Goal: Task Accomplishment & Management: Manage account settings

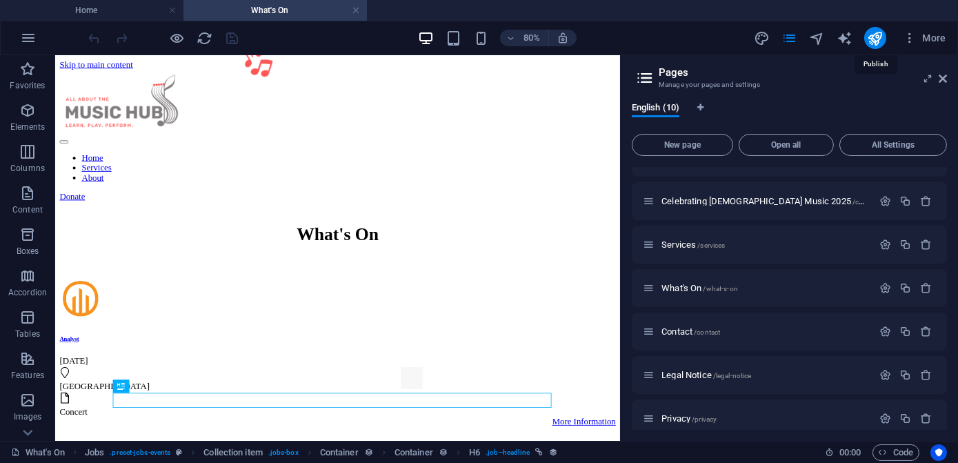
drag, startPoint x: 881, startPoint y: 42, endPoint x: 781, endPoint y: 50, distance: 99.6
click at [880, 42] on icon "publish" at bounding box center [875, 38] width 16 height 16
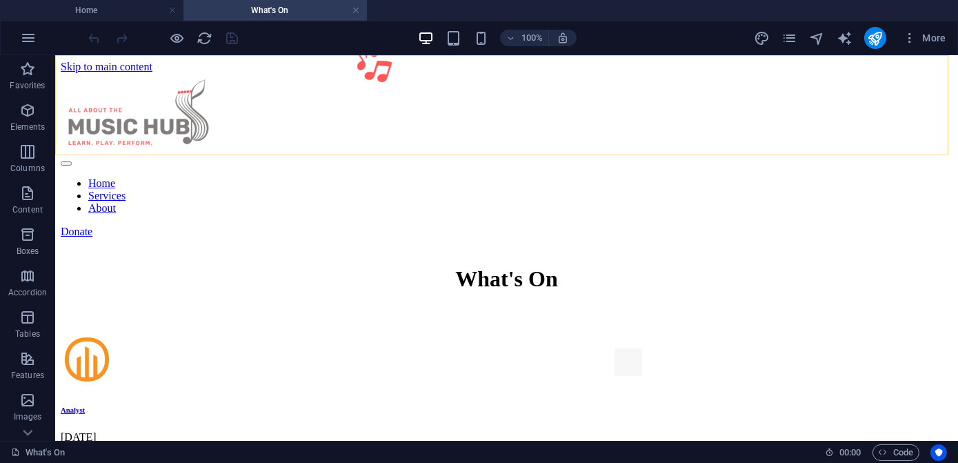
scroll to position [238, 0]
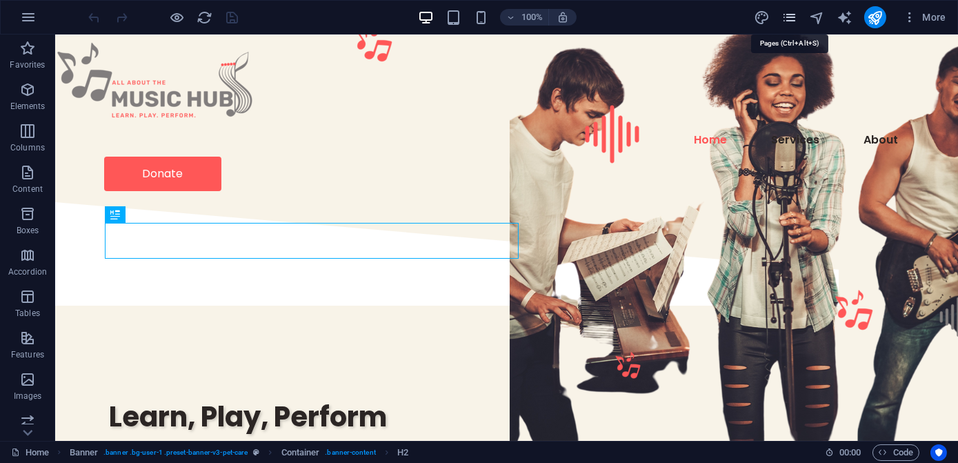
click at [789, 20] on icon "pages" at bounding box center [789, 18] width 16 height 16
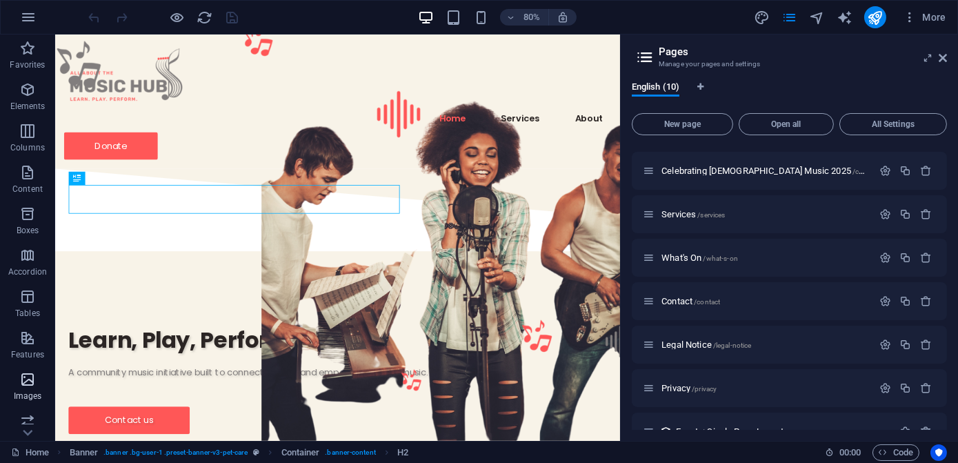
scroll to position [214, 0]
click at [28, 416] on icon "button" at bounding box center [27, 413] width 17 height 17
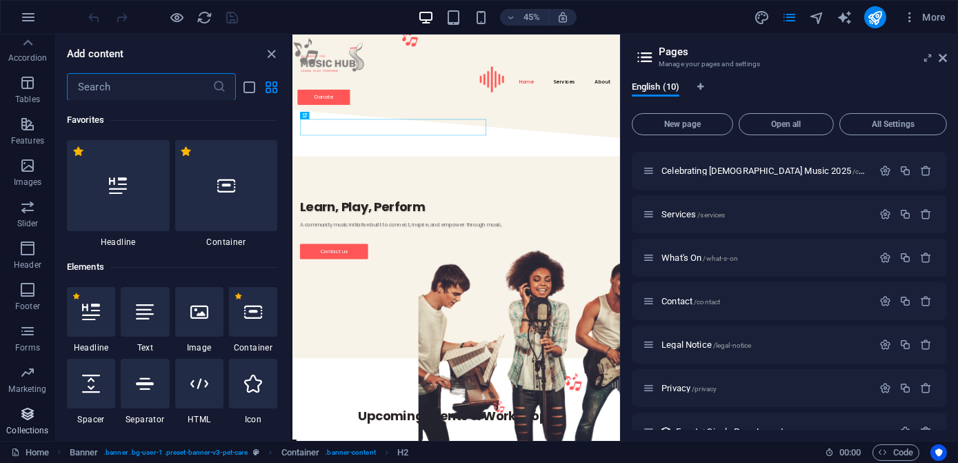
scroll to position [12623, 0]
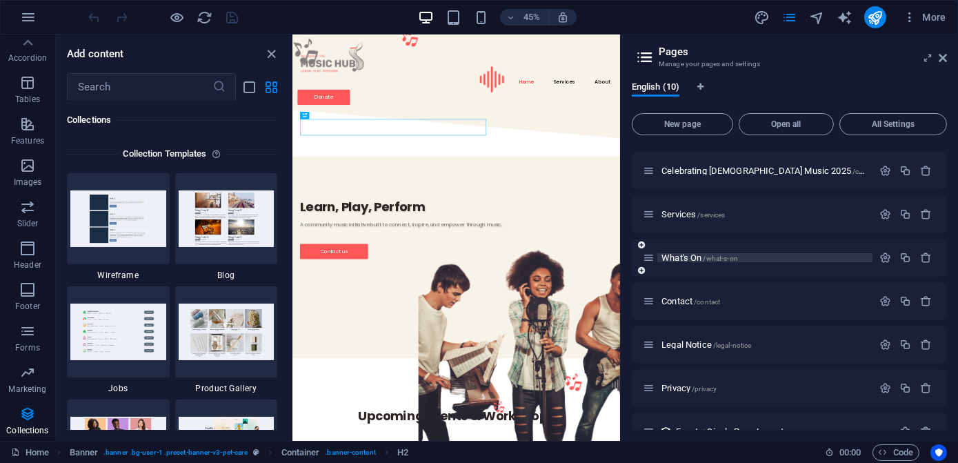
click at [674, 257] on span "What's On /what-s-on" at bounding box center [699, 257] width 77 height 10
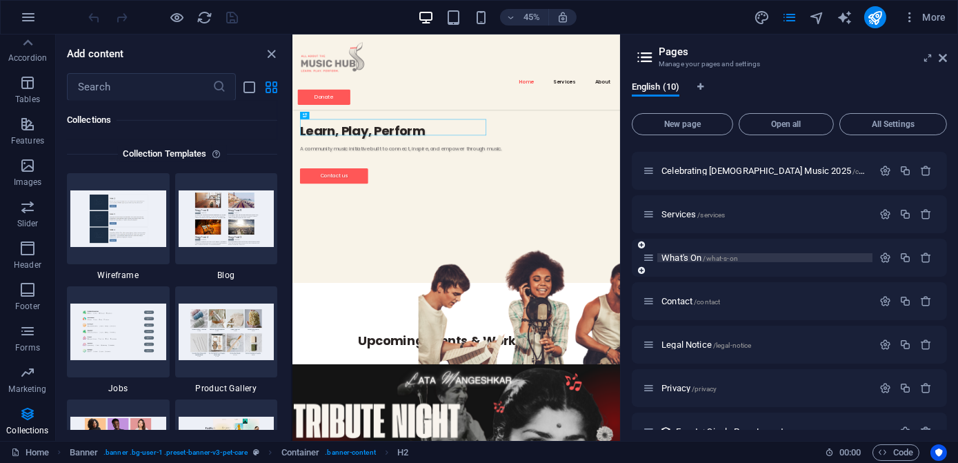
scroll to position [115, 0]
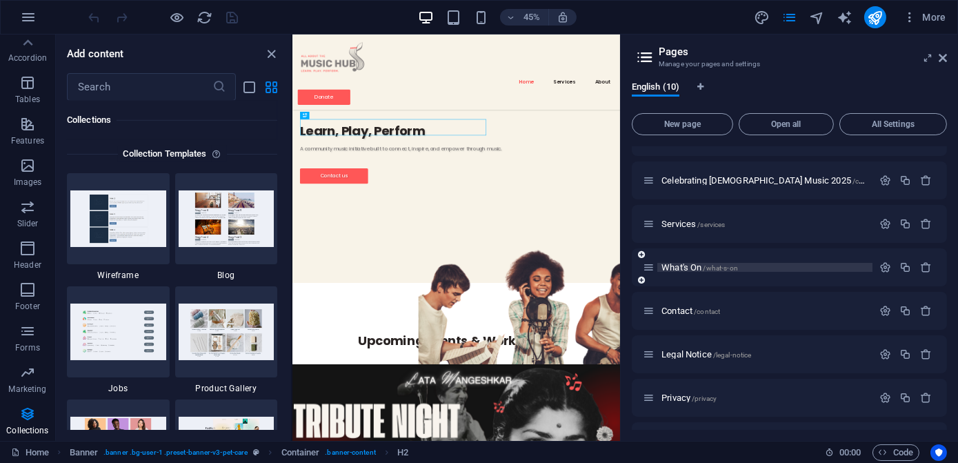
click at [674, 262] on span "What's On /what-s-on" at bounding box center [699, 267] width 77 height 10
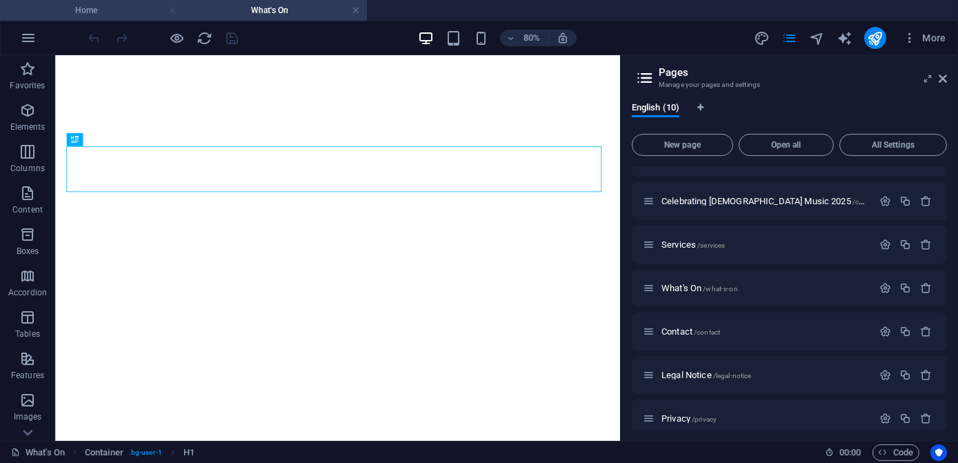
click at [172, 12] on link at bounding box center [172, 10] width 8 height 13
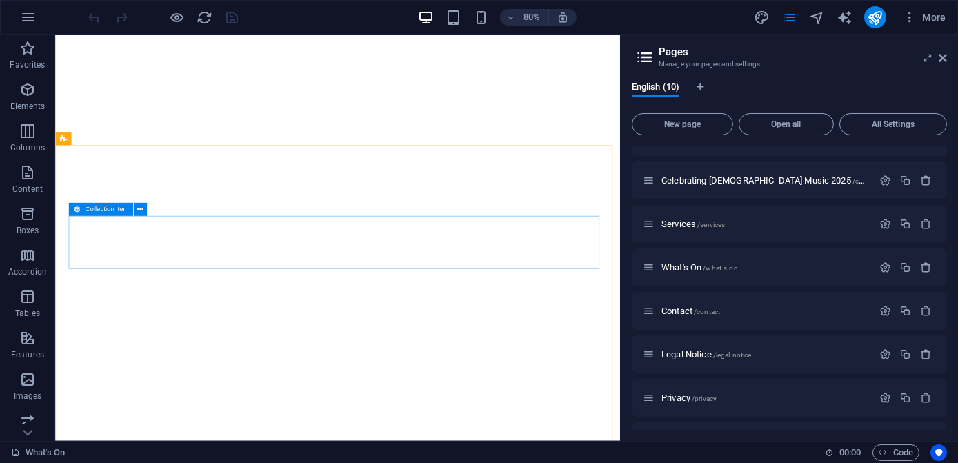
click at [74, 208] on icon at bounding box center [77, 209] width 8 height 13
click at [74, 207] on icon at bounding box center [77, 209] width 8 height 13
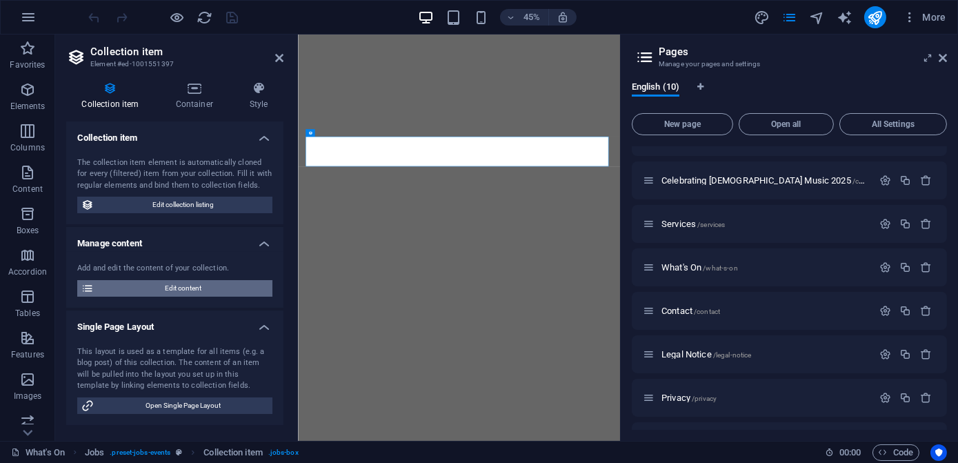
click at [161, 281] on span "Edit content" at bounding box center [183, 288] width 170 height 17
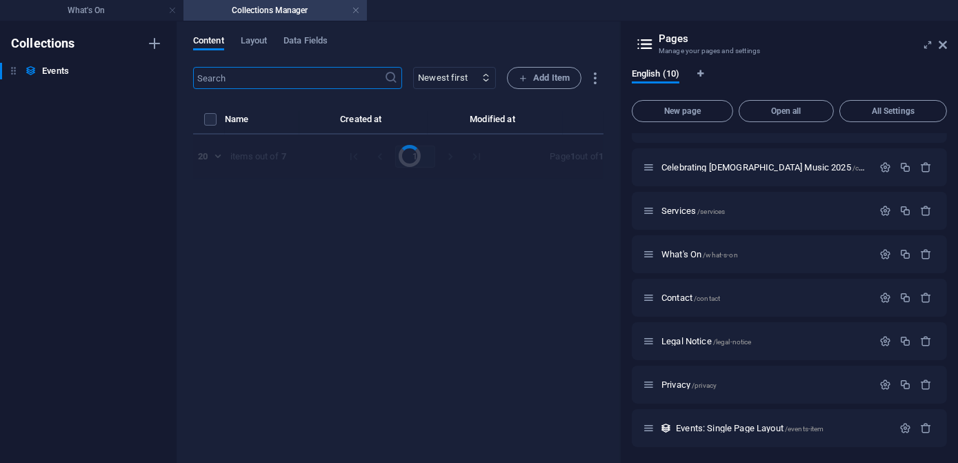
select select "Concert"
select select "Published"
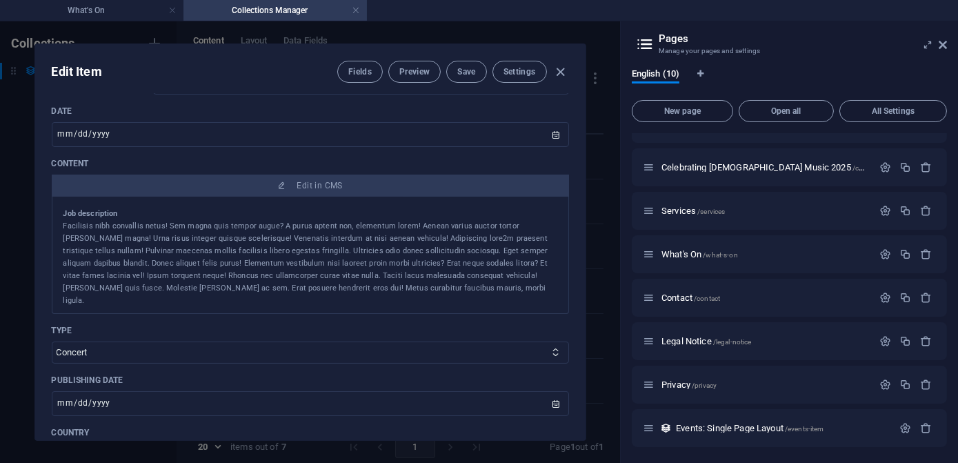
scroll to position [62, 0]
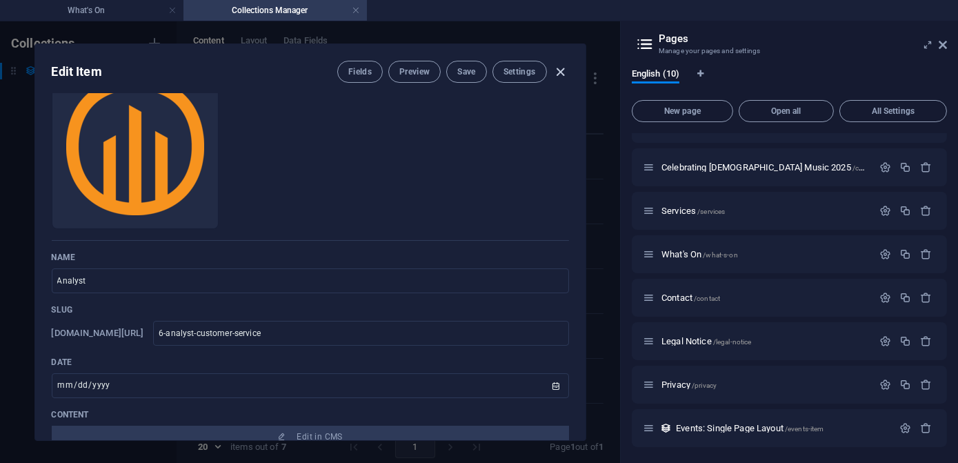
click at [559, 70] on icon "button" at bounding box center [560, 72] width 16 height 16
type input "2025-10-05"
type input "6-analyst-customer-service"
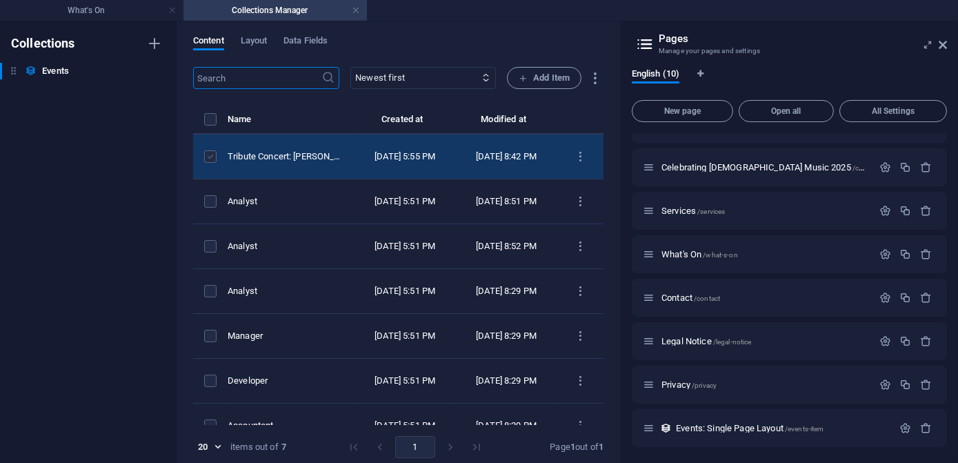
click at [210, 159] on label "items list" at bounding box center [210, 156] width 12 height 12
click at [0, 0] on input "items list" at bounding box center [0, 0] width 0 height 0
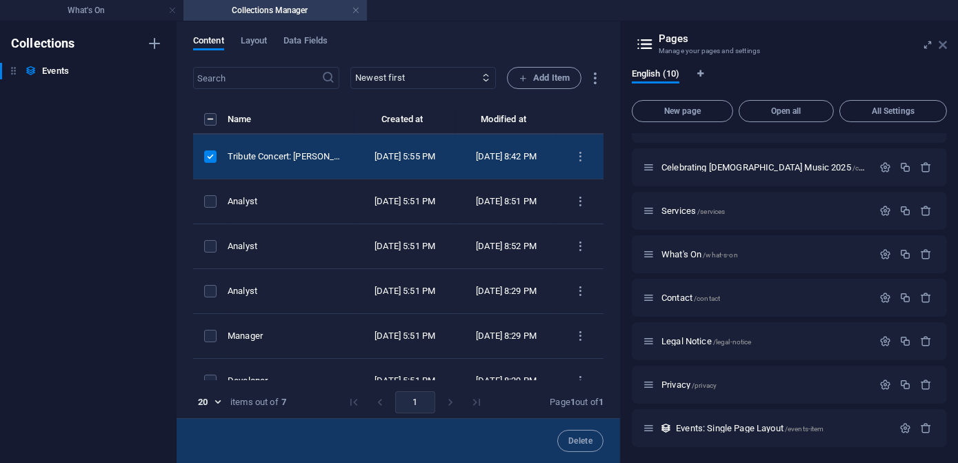
click at [943, 41] on icon at bounding box center [942, 44] width 8 height 11
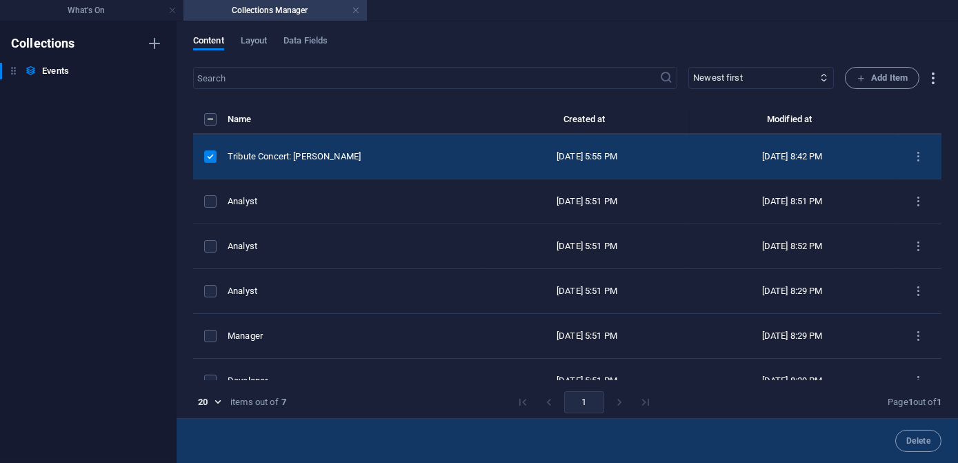
click at [928, 77] on icon "button" at bounding box center [933, 78] width 16 height 16
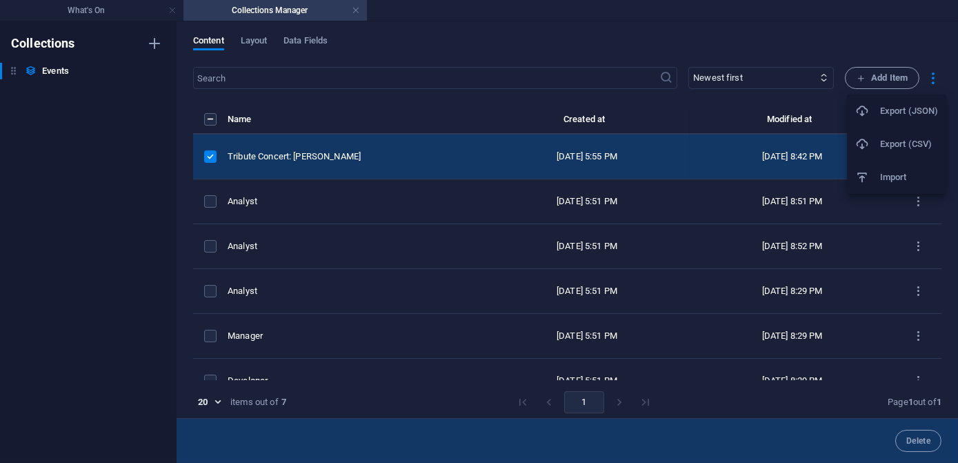
click at [929, 77] on div at bounding box center [479, 231] width 958 height 463
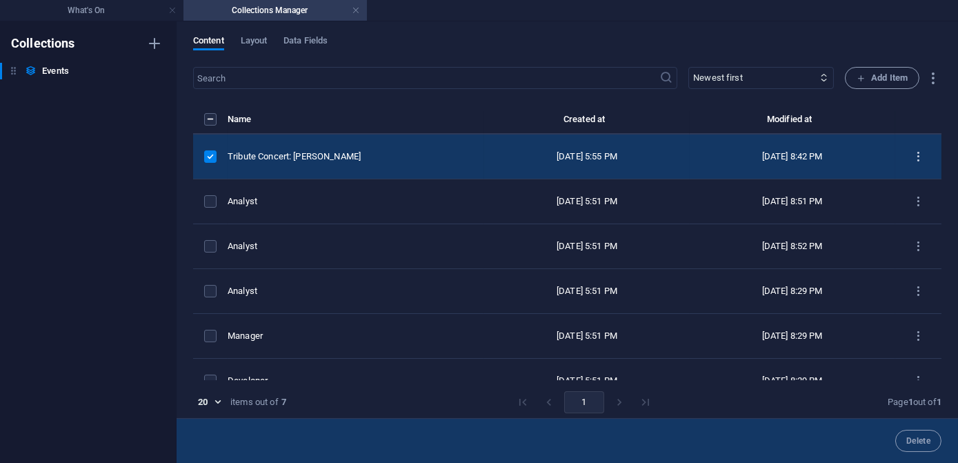
click at [912, 152] on icon "items list" at bounding box center [918, 156] width 13 height 13
click at [908, 254] on h6 "Duplicate" at bounding box center [918, 258] width 37 height 17
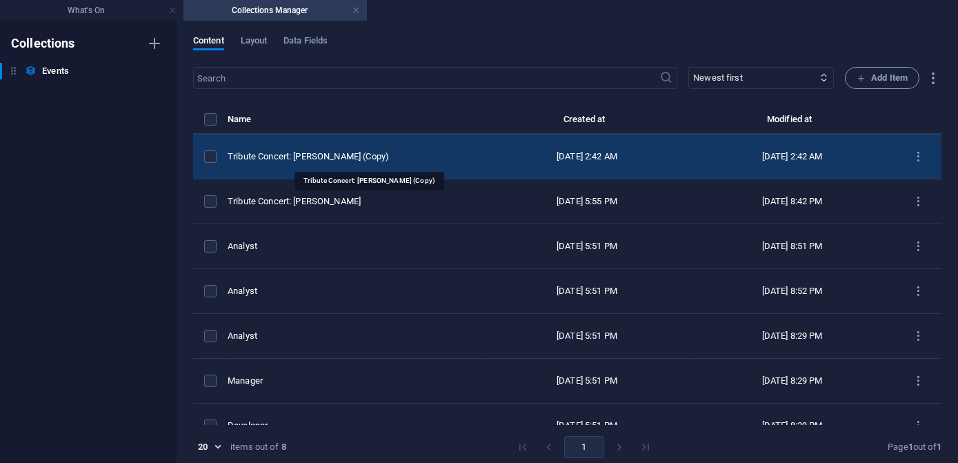
click at [347, 156] on div "Tribute Concert: Lata Mangeshkar (Copy)" at bounding box center [350, 156] width 245 height 12
select select "Concert"
select select "Published"
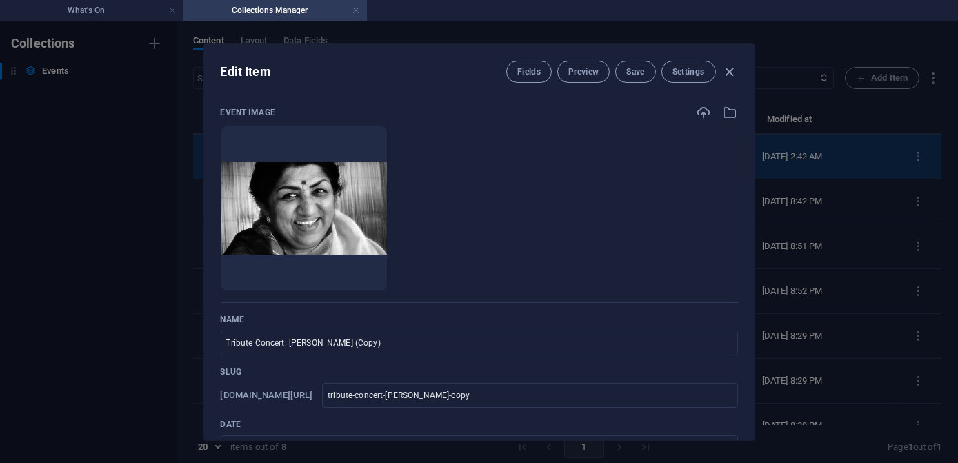
scroll to position [0, 0]
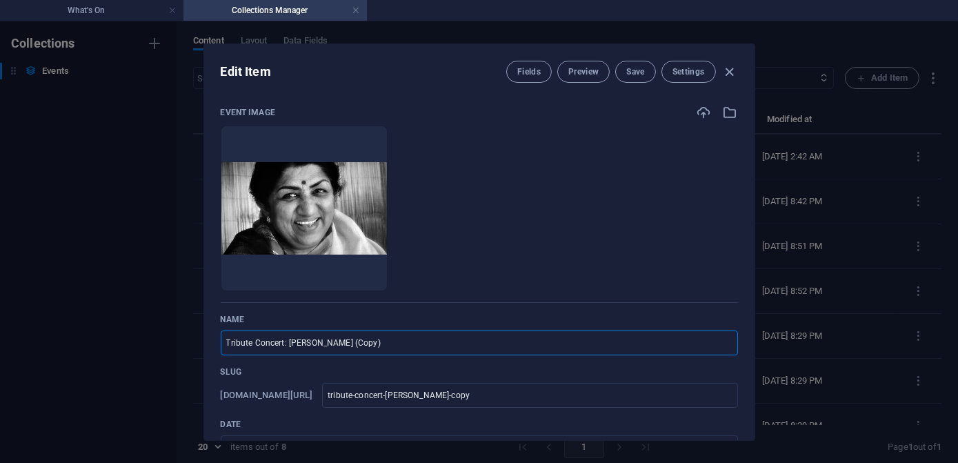
drag, startPoint x: 224, startPoint y: 341, endPoint x: 401, endPoint y: 343, distance: 176.5
click at [401, 343] on input "Tribute Concert: Lata Mangeshkar (Copy)" at bounding box center [479, 342] width 517 height 25
type input "T"
type input "t"
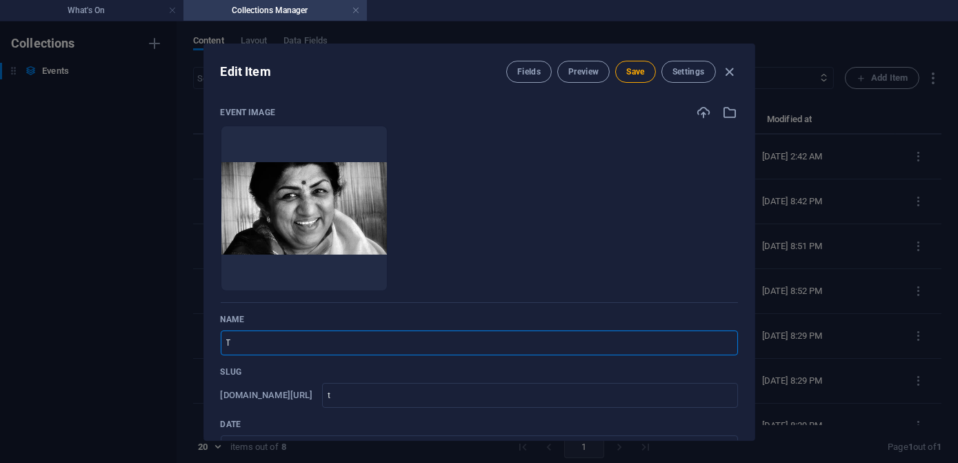
type input "Th"
type input "th"
type input "The"
type input "the"
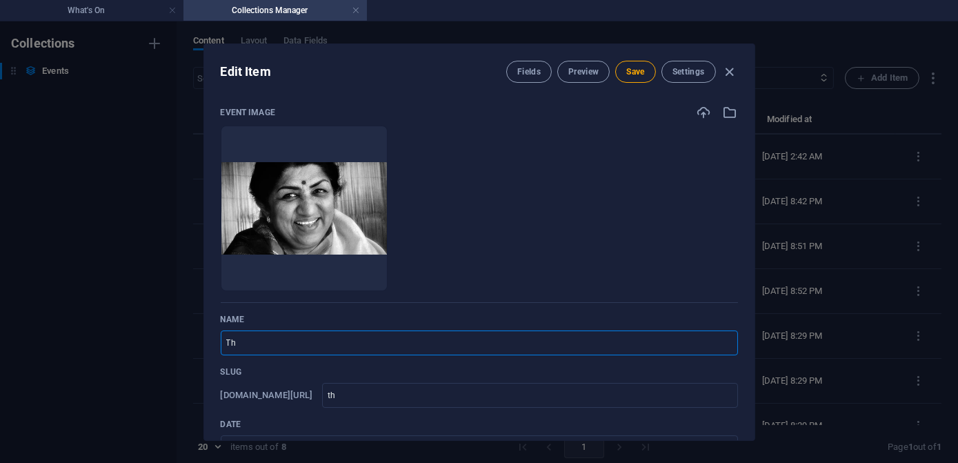
type input "the"
type input "The S"
type input "the-s"
type input "The So"
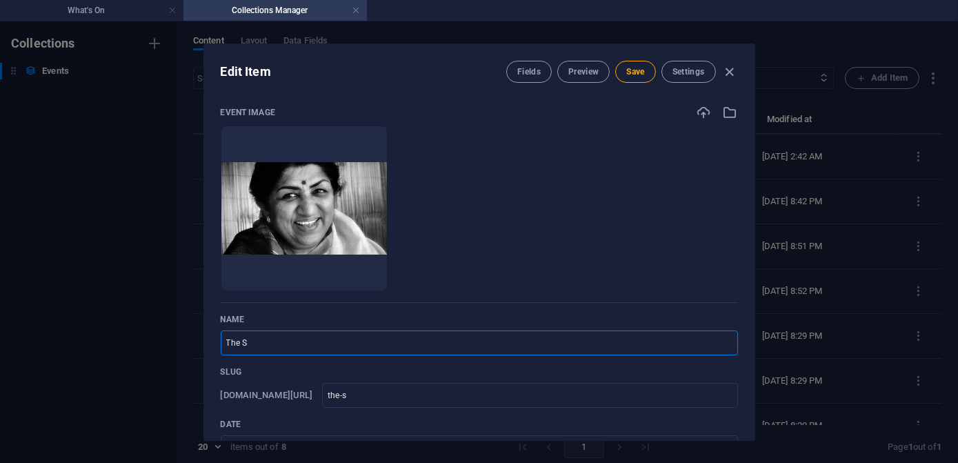
type input "the-so"
type input "The Sou"
type input "the-sou"
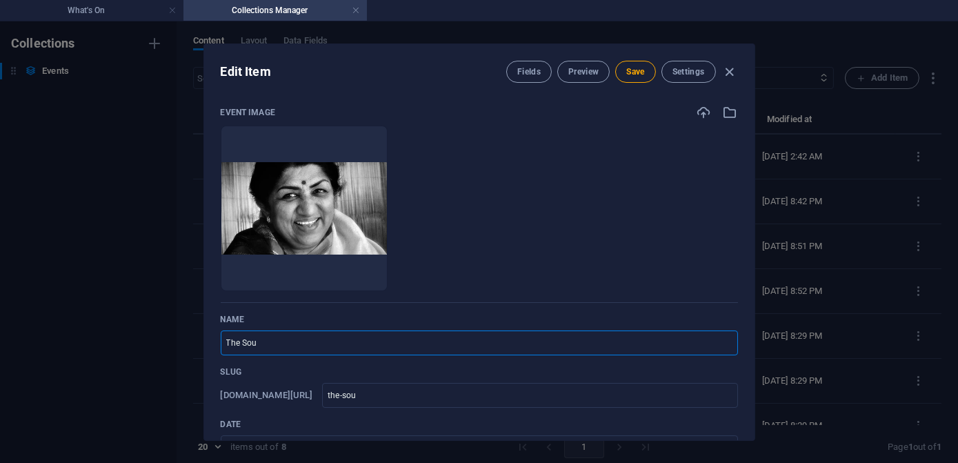
type input "The Soun"
type input "the-soun"
type input "The Sound"
type input "the-sound"
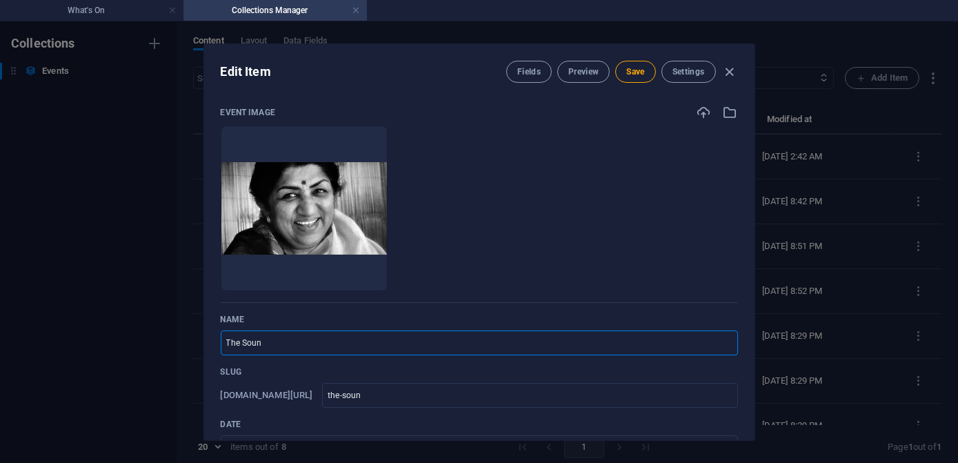
type input "the-sound"
type input "The Sound e"
type input "the-sound-e"
type input "The Sound ex"
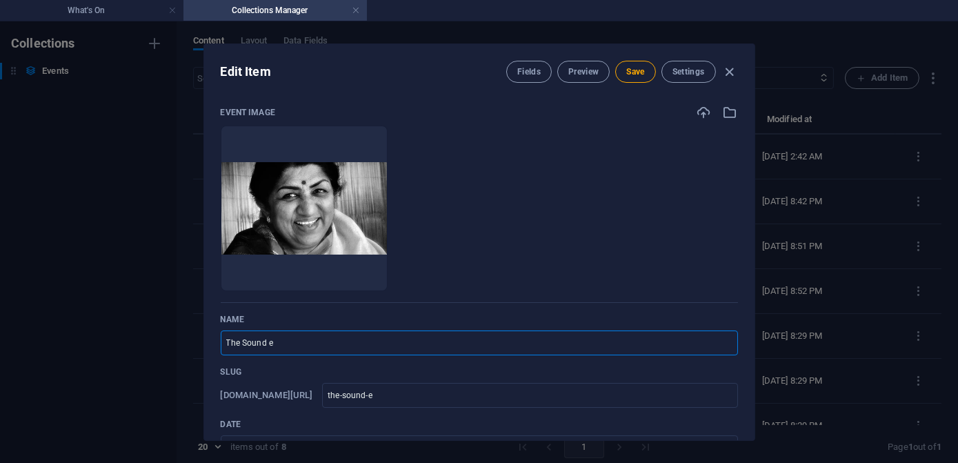
type input "the-sound-ex"
type input "The Sound exc"
type input "the-sound-exc"
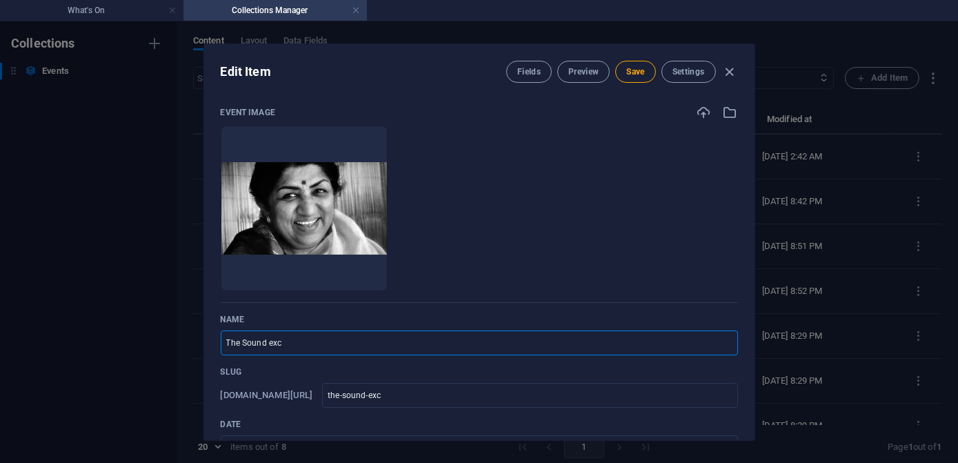
type input "The Sound exch"
type input "the-sound-exch"
type input "The Sound excha"
type input "the-sound-excha"
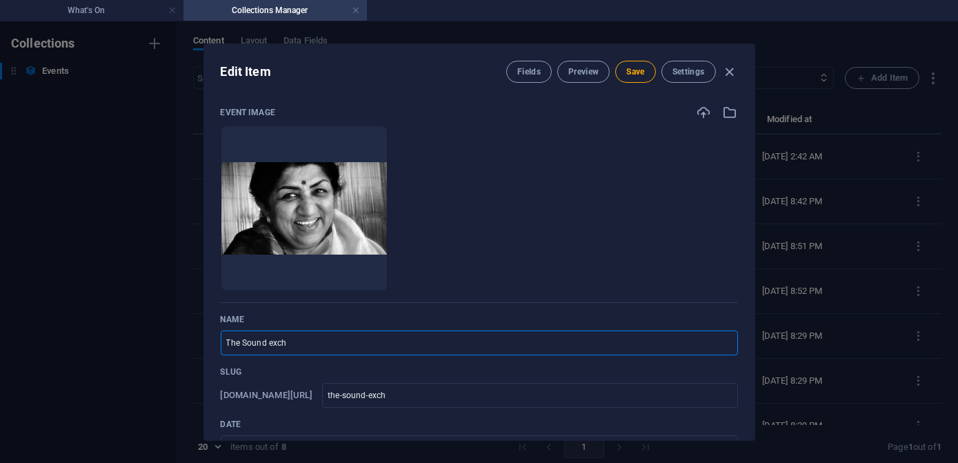
type input "the-sound-excha"
type input "The Sound exchan"
type input "the-sound-exchan"
type input "The Sound exchang"
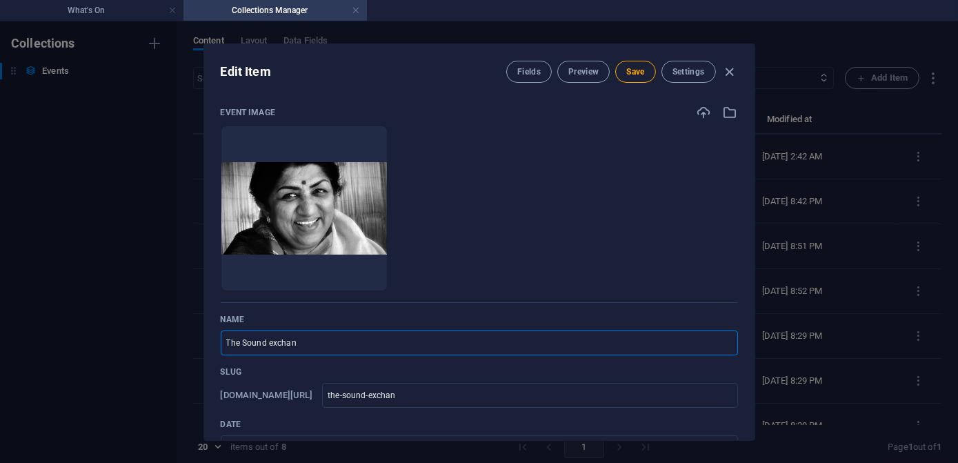
type input "the-sound-exchang"
type input "The Sound exchange"
type input "the-sound-exchange"
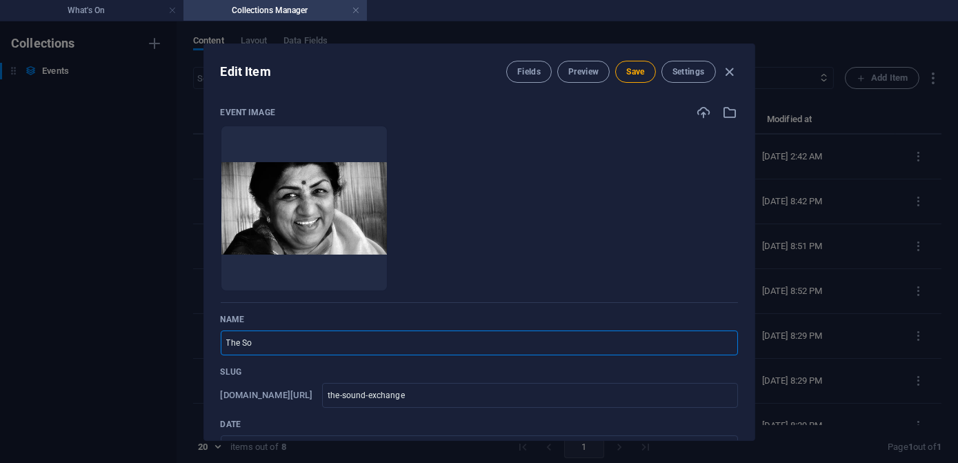
type input "The S"
type input "the-s"
type input "T"
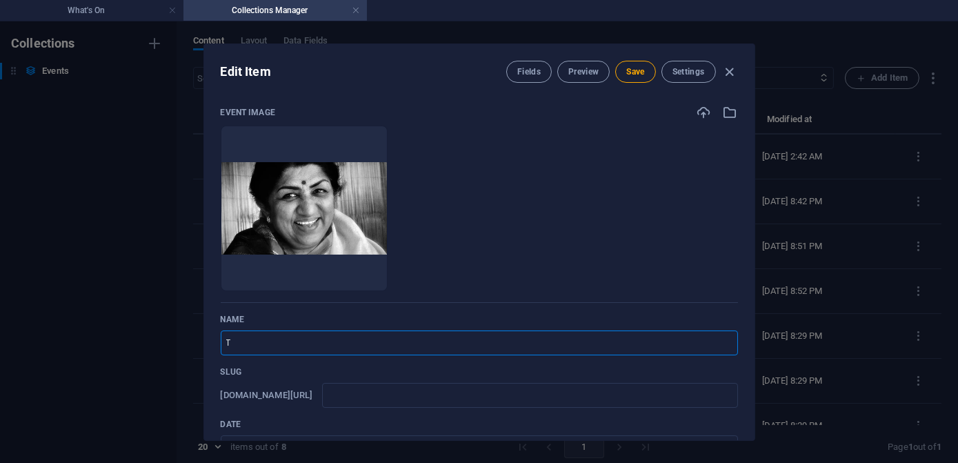
type input "t"
type input "Th"
type input "th"
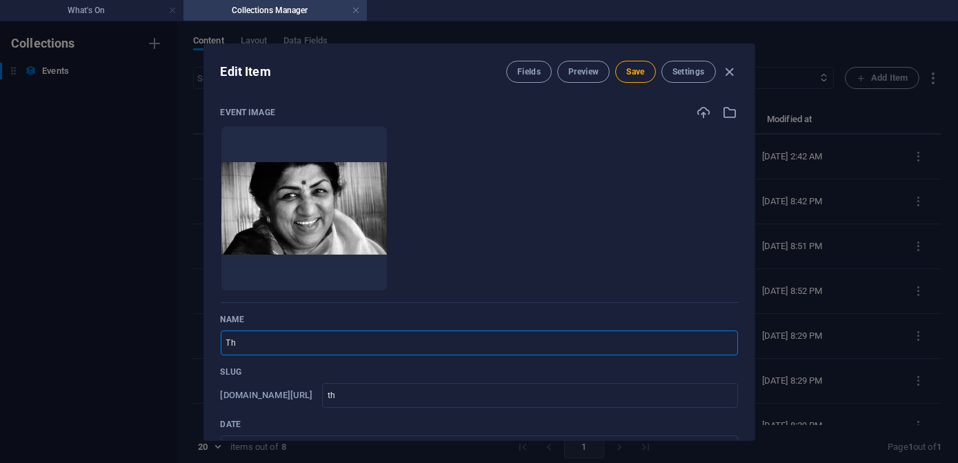
type input "The"
type input "the"
type input "The S"
type input "the-s"
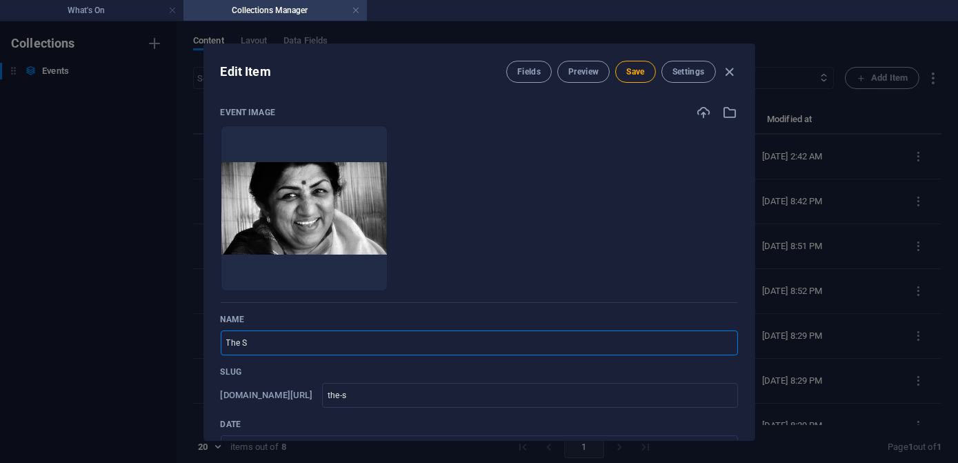
type input "the-s"
type input "The So"
type input "the-so"
type input "The Sou"
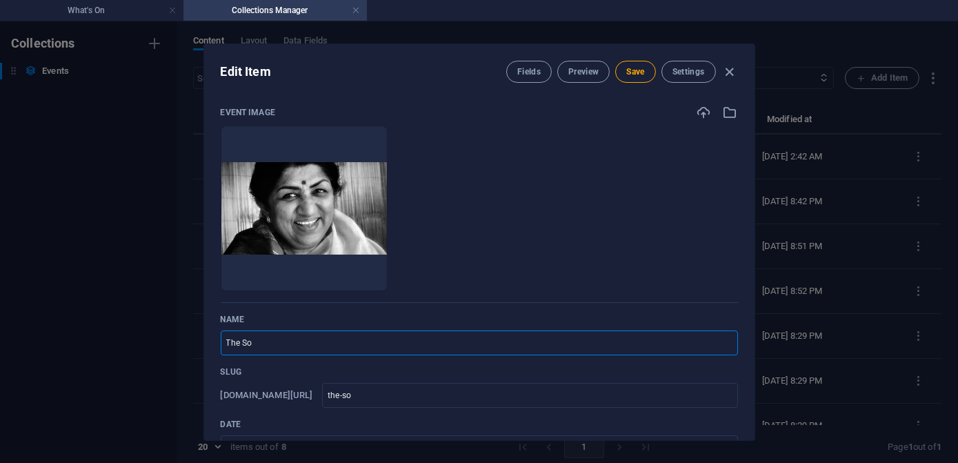
type input "the-sou"
type input "The Soun"
type input "the-soun"
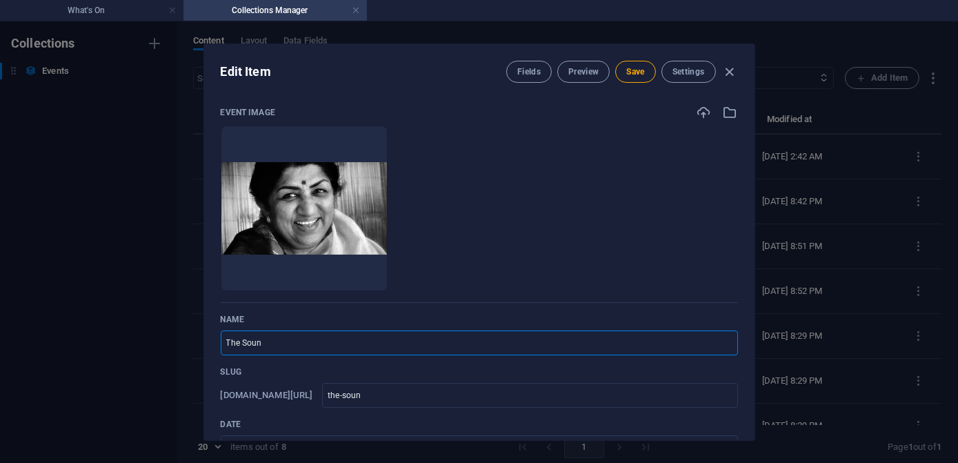
type input "The Sound"
type input "the-sound"
type input "The Sound E"
type input "the-sound-e"
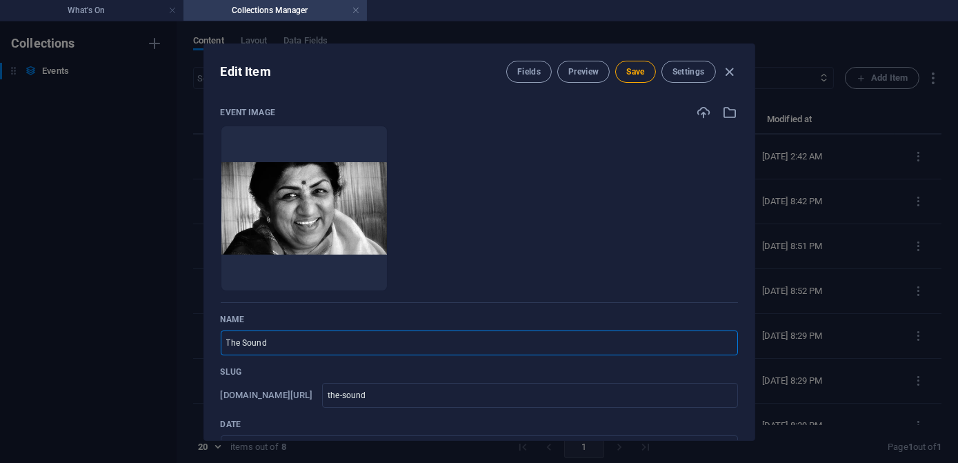
type input "the-sound-e"
type input "The Sound Ex"
type input "the-sound-ex"
type input "The Sound Exc"
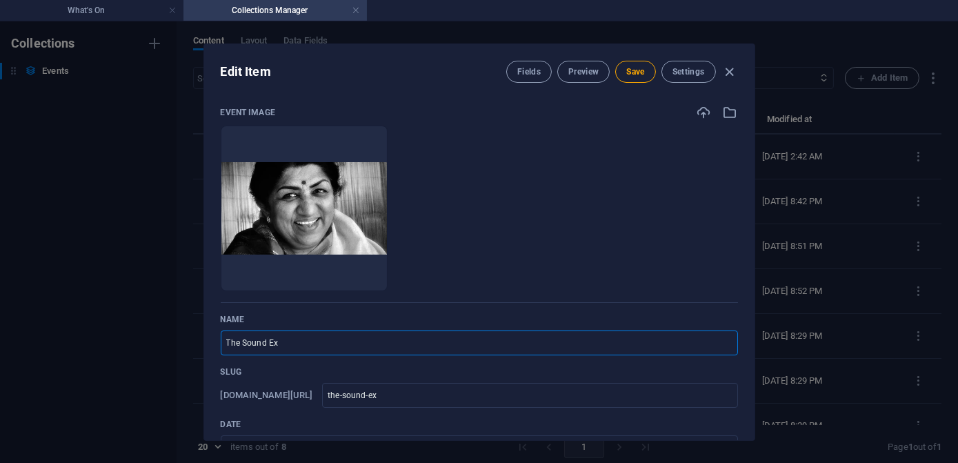
type input "the-sound-exc"
type input "The Sound Exch"
type input "the-sound-exch"
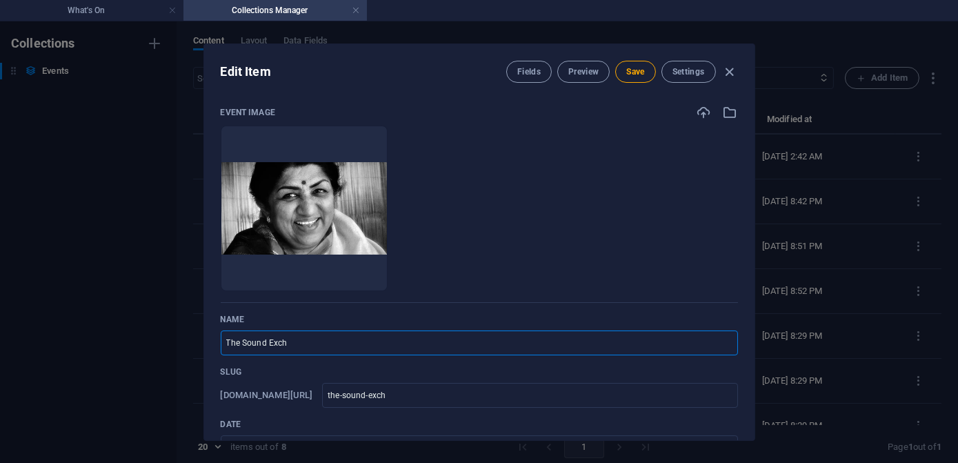
type input "The Sound Excha"
type input "the-sound-excha"
type input "The Sound Exchan"
type input "the-sound-exchan"
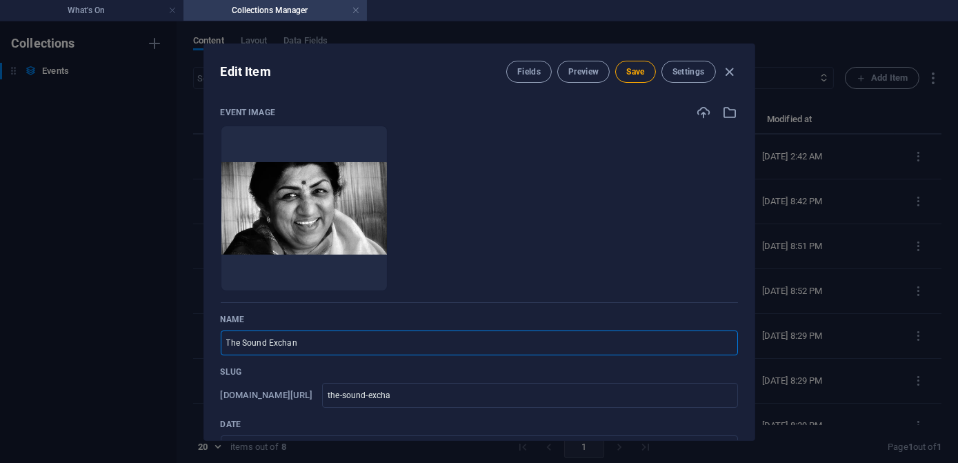
type input "the-sound-exchan"
type input "The Sound Exchange"
type input "the-sound-exchange"
type input "The Sound Exchange: V"
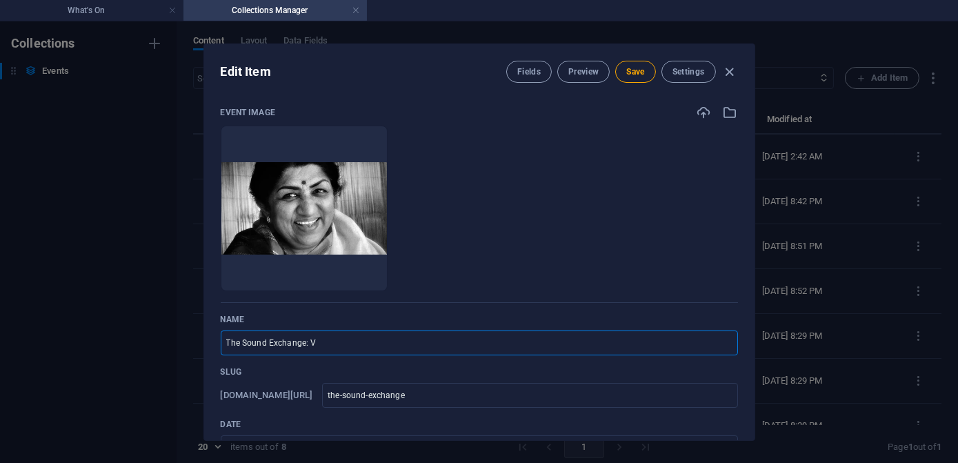
type input "the-sound-exchange-v"
type input "The Sound Exchange: Vi"
type input "the-sound-exchange-vi"
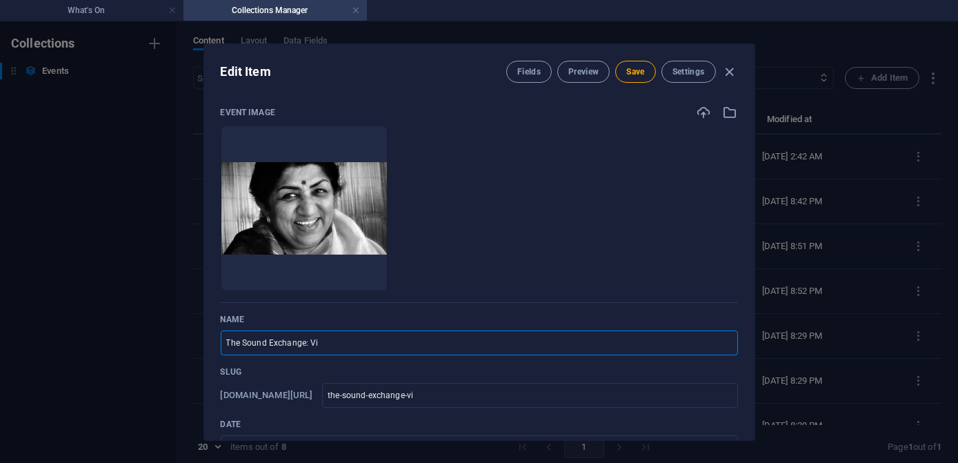
type input "The Sound Exchange: V"
type input "the-sound-exchange-v"
type input "The Sound Exchange: Vv"
type input "the-sound-exchange-vv"
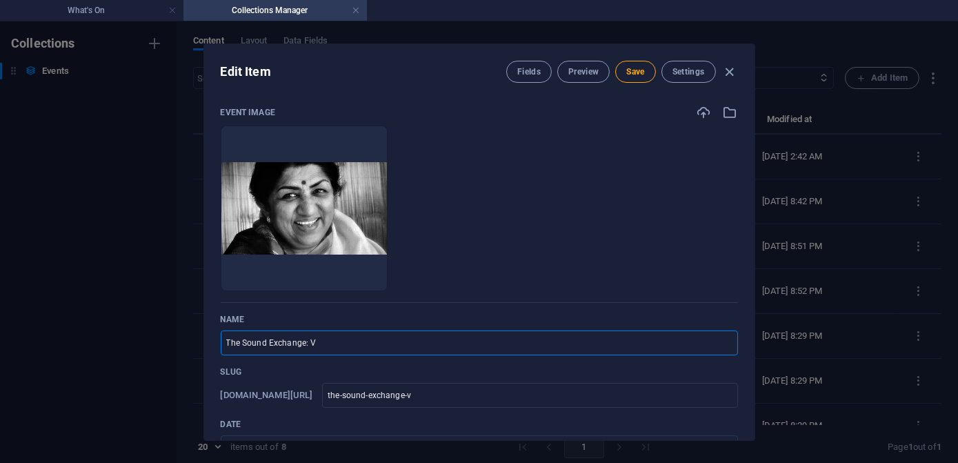
type input "the-sound-exchange-vv"
type input "The Sound Exchange: Vvo"
type input "the-sound-exchange-vvo"
type input "The Sound Exchange: Vvol"
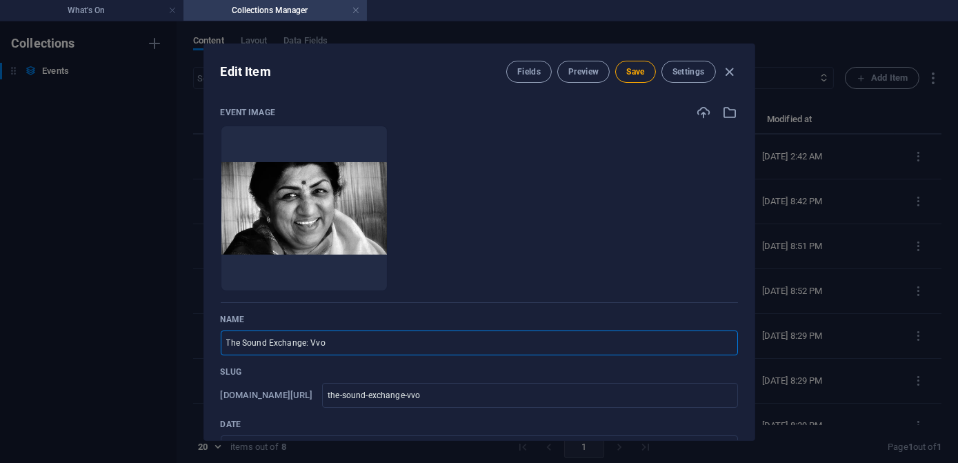
type input "the-sound-exchange-vvol"
type input "The Sound Exchange: Vvo"
type input "the-sound-exchange-vvo"
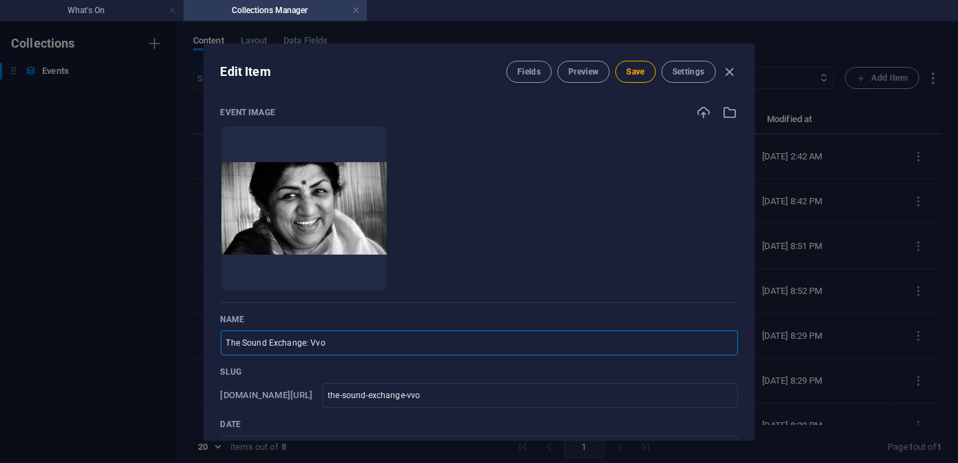
type input "The Sound Exchange: Vv"
type input "the-sound-exchange-vv"
type input "The Sound Exchange: V"
type input "the-sound-exchange-v"
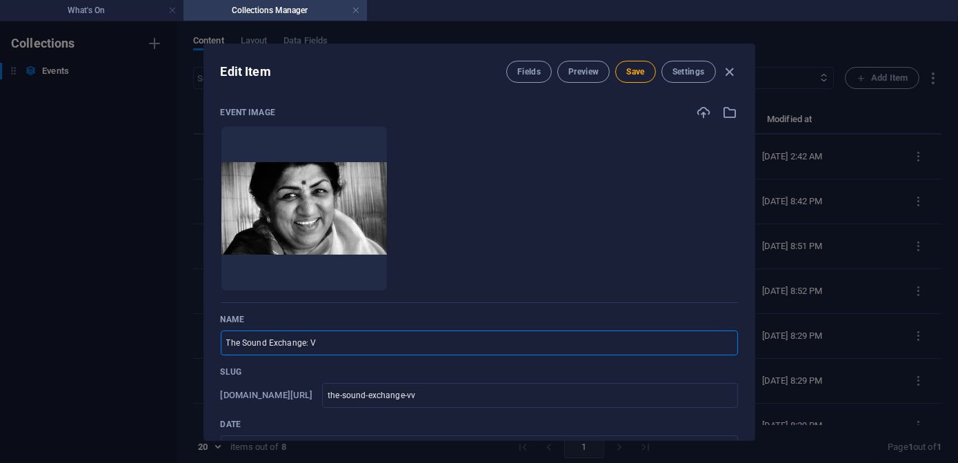
type input "the-sound-exchange-v"
type input "The Sound Exchange: Vo"
type input "the-sound-exchange-vo"
type input "The Sound Exchange: Vol"
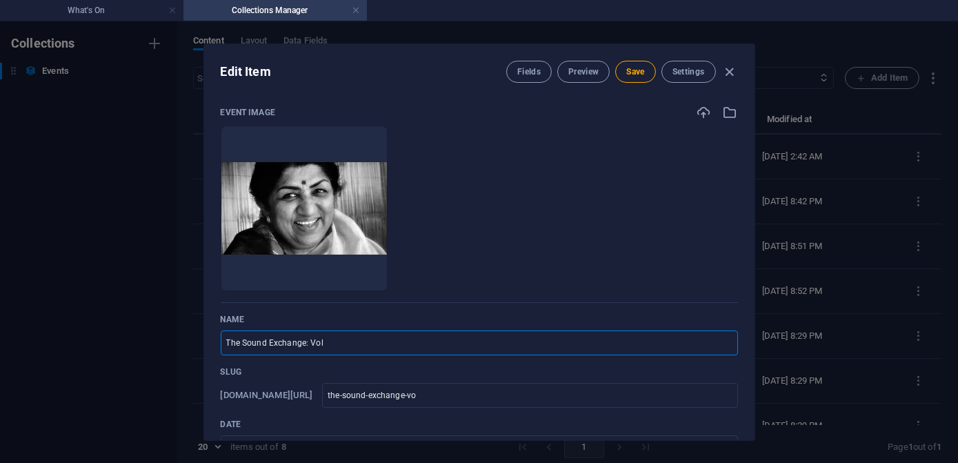
type input "the-sound-exchange-vol"
type input "The Sound Exchange: Vol S"
type input "the-sound-exchange-vol-s"
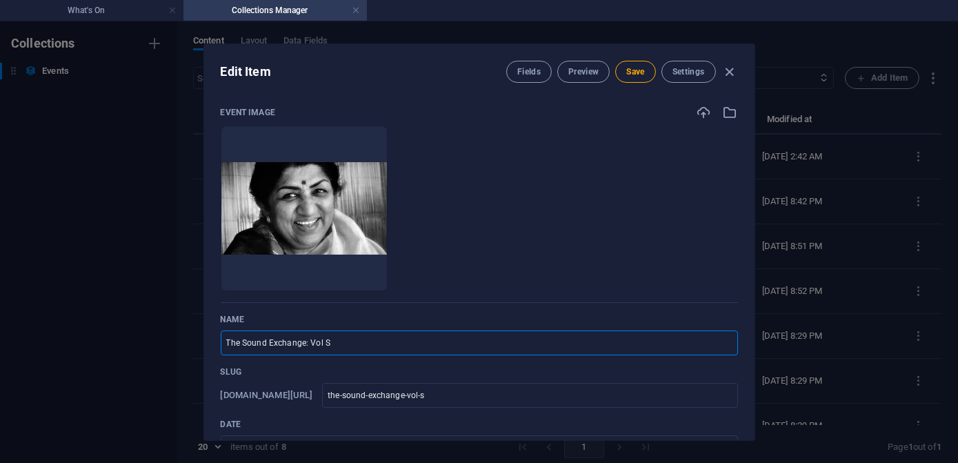
type input "The Sound Exchange: Vol Su"
type input "the-sound-exchange-vol-su"
type input "The Sound Exchange: Vol Suk"
type input "the-sound-exchange-vol-suk"
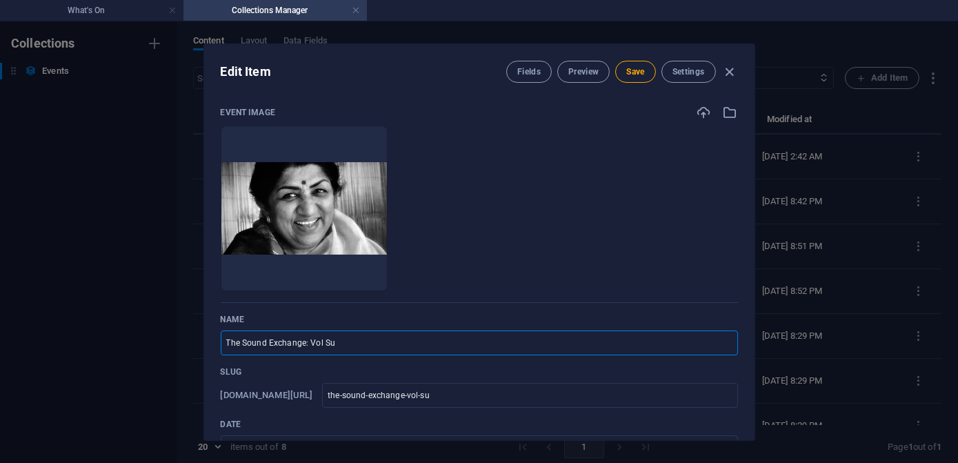
type input "the-sound-exchange-vol-suk"
type input "The Sound Exchange: Vol Sukh"
type input "the-sound-exchange-vol-sukh"
type input "The Sound Exchange: Vol Sukhv"
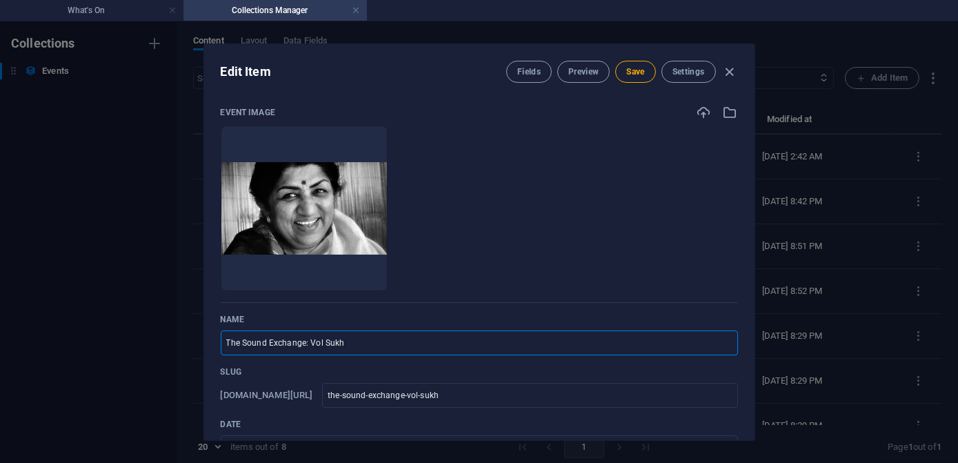
type input "the-sound-exchange-vol-sukhv"
type input "The Sound Exchange: Vol Sukhvi"
type input "the-sound-exchange-vol-sukhvi"
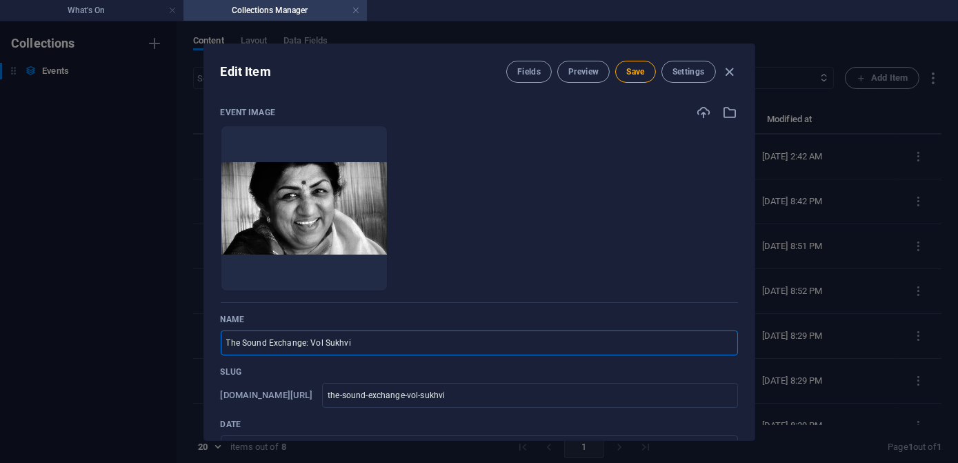
type input "The Sound Exchange: Vol Sukhvin"
type input "the-sound-exchange-vol-sukhvin"
type input "The Sound Exchange: Vol Sukhvinf"
type input "the-sound-exchange-vol-sukhvinf"
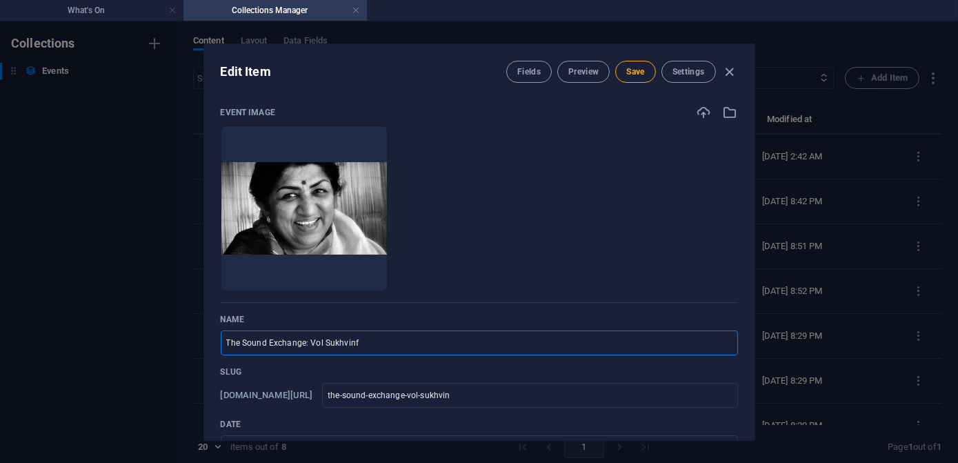
type input "the-sound-exchange-vol-sukhvinf"
type input "The Sound Exchange: Vol Sukhvin"
type input "the-sound-exchange-vol-sukhvin"
type input "The Sound Exchange: Vol Sukhvind"
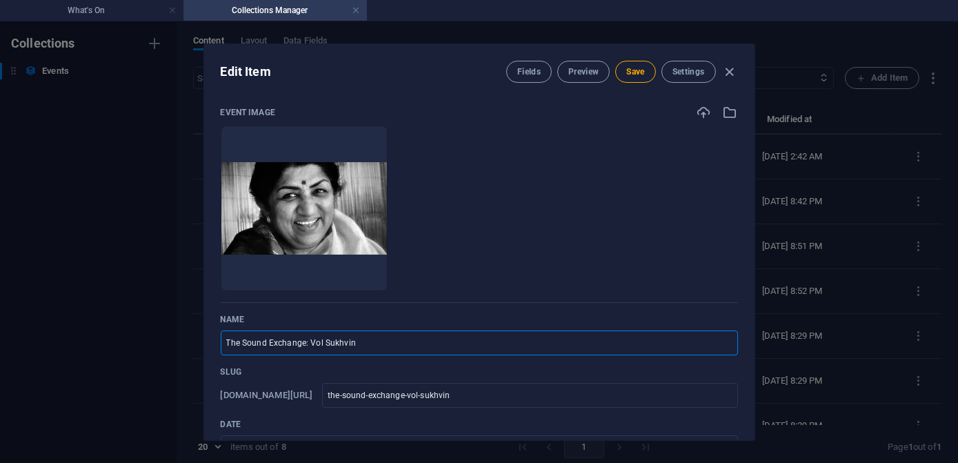
type input "the-sound-exchange-vol-sukhvind"
type input "The Sound Exchange: Vol Sukhvinde"
type input "the-sound-exchange-vol-sukhvinde"
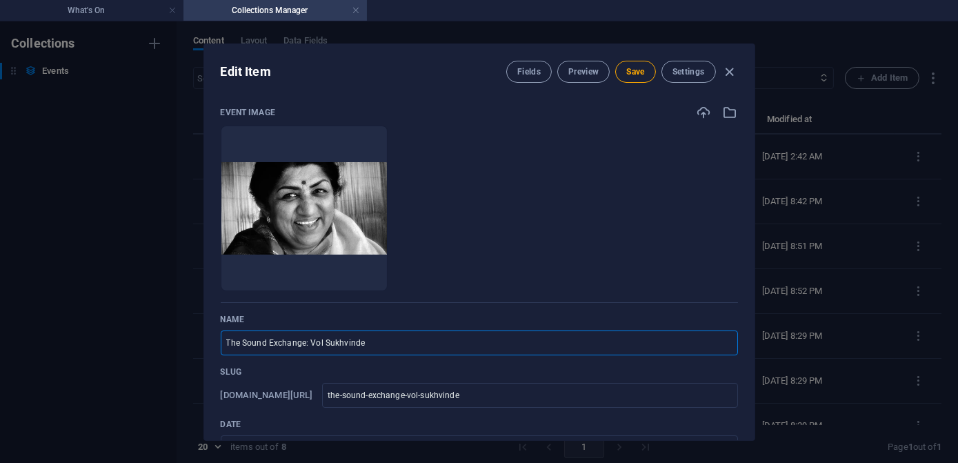
type input "The Sound Exchange: Vol Sukhvinder"
type input "the-sound-exchange-vol-sukhvinder"
type input "The Sound Exchange: Vol Sukhvinder S"
type input "the-sound-exchange-vol-sukhvinder-s"
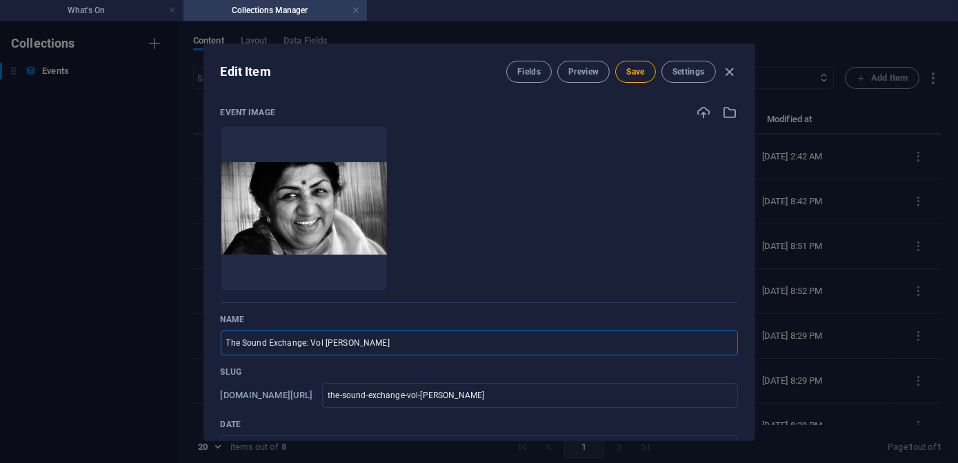
type input "the-sound-exchange-vol-sukhvinder-s"
type input "The Sound Exchange: Vol Sukhvinder Si"
type input "the-sound-exchange-vol-sukhvinder-si"
type input "The Sound Exchange: Vol Sukhvinder Sin"
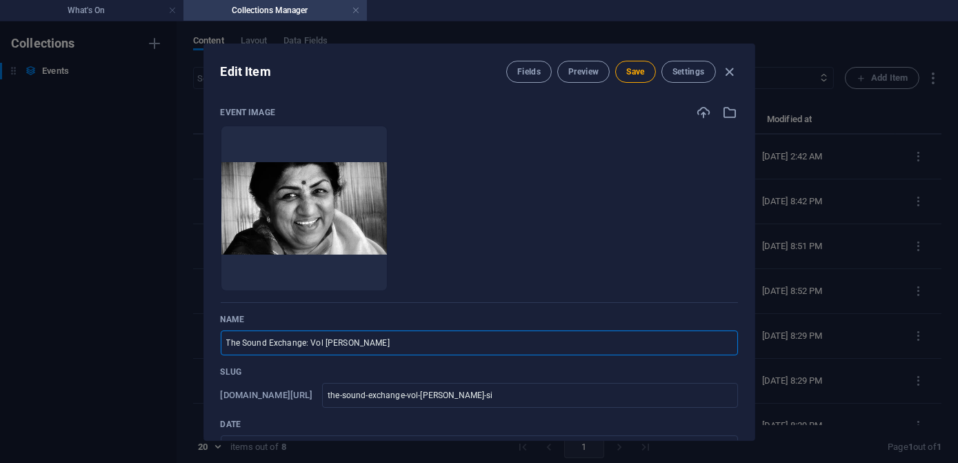
type input "the-sound-exchange-vol-sukhvinder-sin"
type input "The Sound Exchange: Vol Sukhvinder Sing"
type input "the-sound-exchange-vol-sukhvinder-sing"
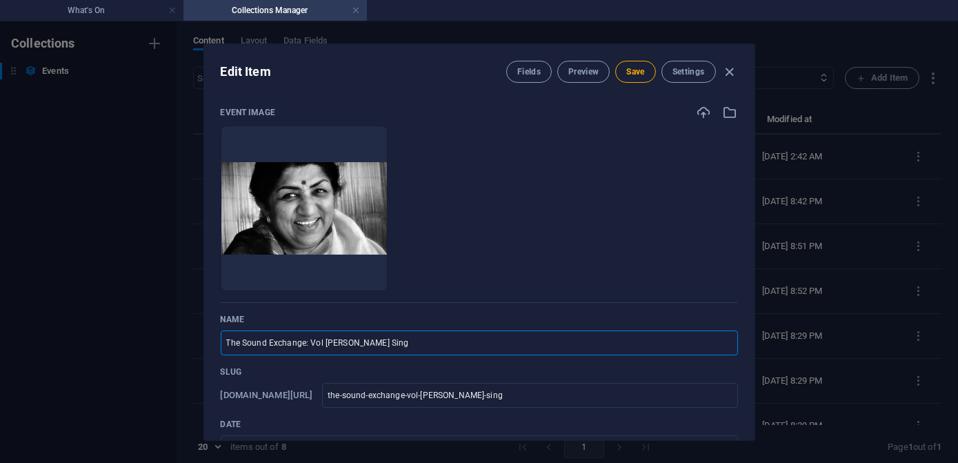
type input "The Sound Exchange: Vol Sukhvinder Singh"
type input "the-sound-exchange-vol-sukhvinder-singh"
type input "The Sound Exchange: Vol Sukhvinder Singh P"
type input "the-sound-exchange-vol-sukhvinder-singh-p"
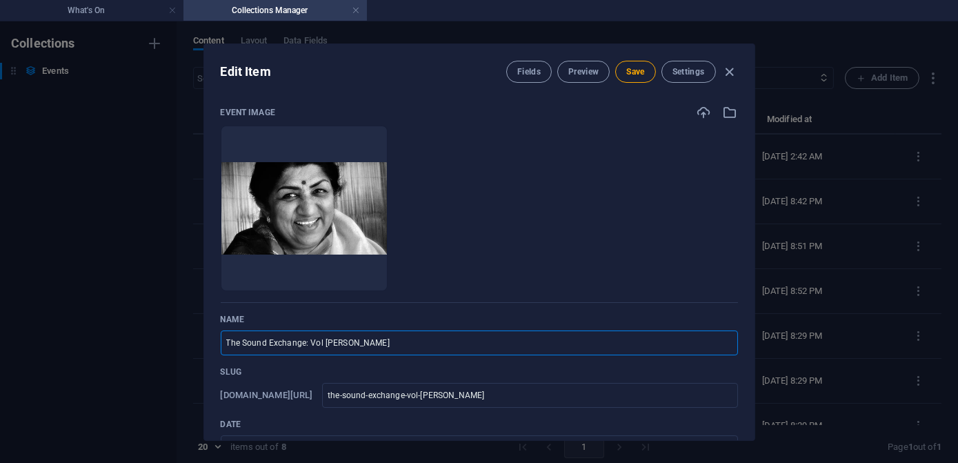
type input "the-sound-exchange-vol-sukhvinder-singh-p"
type input "The Sound Exchange: Vol Sukhvinder Singh Pi"
type input "the-sound-exchange-vol-sukhvinder-singh-pi"
type input "The Sound Exchange: Vol Sukhvinder Singh Pin"
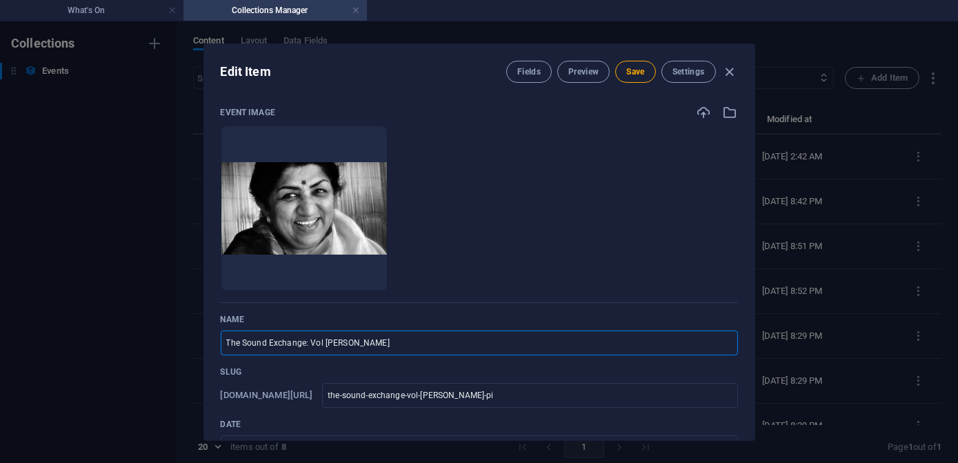
type input "the-sound-exchange-vol-sukhvinder-singh-pin"
click at [322, 341] on input "The Sound Exchange: Vol Sukhvinder Singh Pinky" at bounding box center [479, 342] width 517 height 25
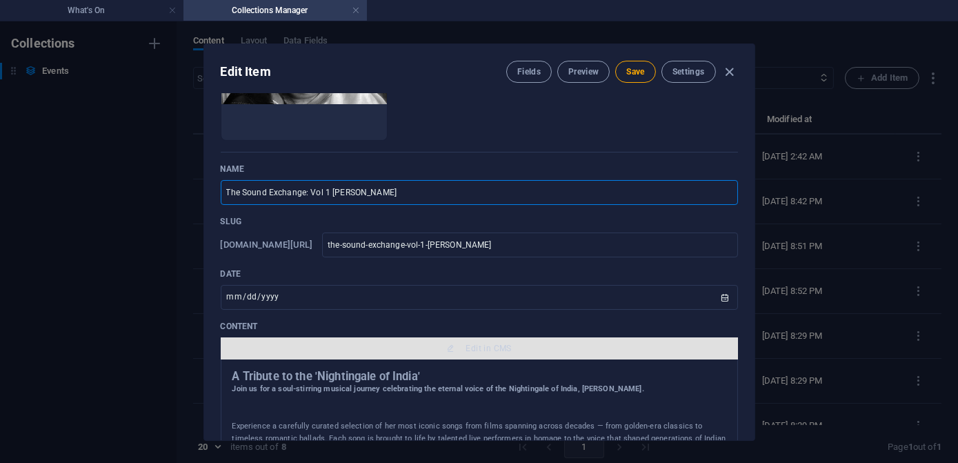
scroll to position [188, 0]
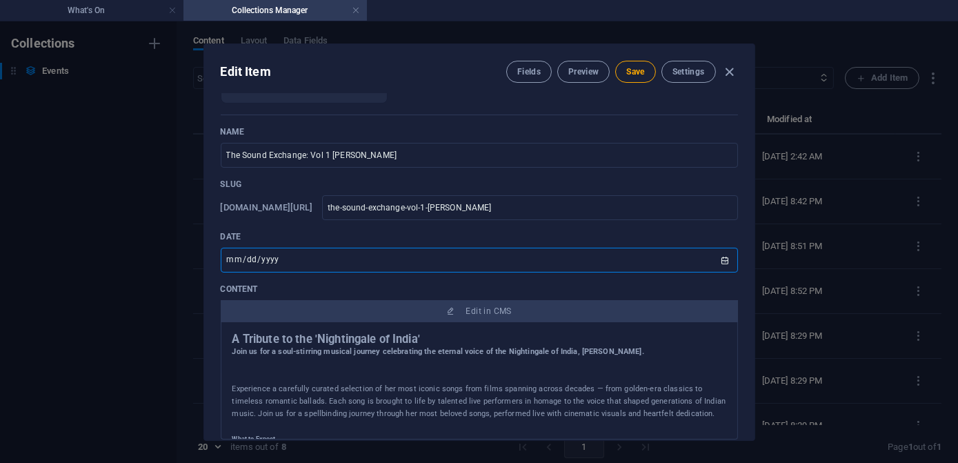
click at [281, 253] on input "2025-12-06" at bounding box center [479, 260] width 517 height 25
click at [724, 262] on input "2025-12-06" at bounding box center [479, 260] width 517 height 25
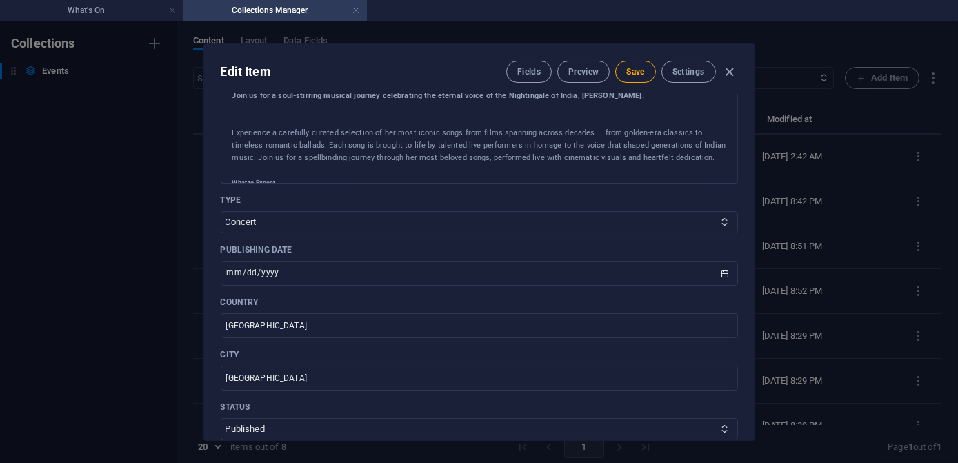
scroll to position [439, 0]
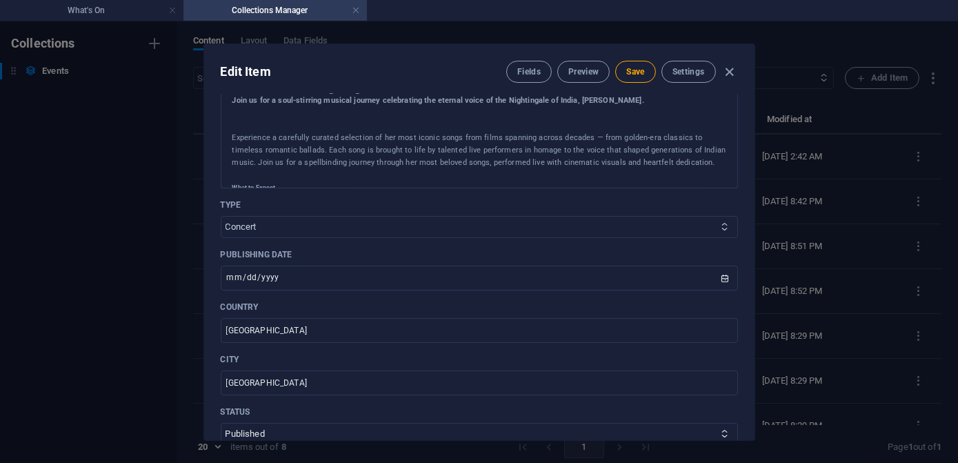
click at [723, 225] on icon at bounding box center [724, 226] width 9 height 9
click at [723, 230] on icon at bounding box center [724, 226] width 9 height 9
click at [721, 229] on icon at bounding box center [724, 226] width 9 height 9
click at [553, 227] on select "Concert Live Podcast Lesson Workshop" at bounding box center [479, 227] width 517 height 22
click at [221, 216] on select "Concert Live Podcast Lesson Workshop" at bounding box center [479, 227] width 517 height 22
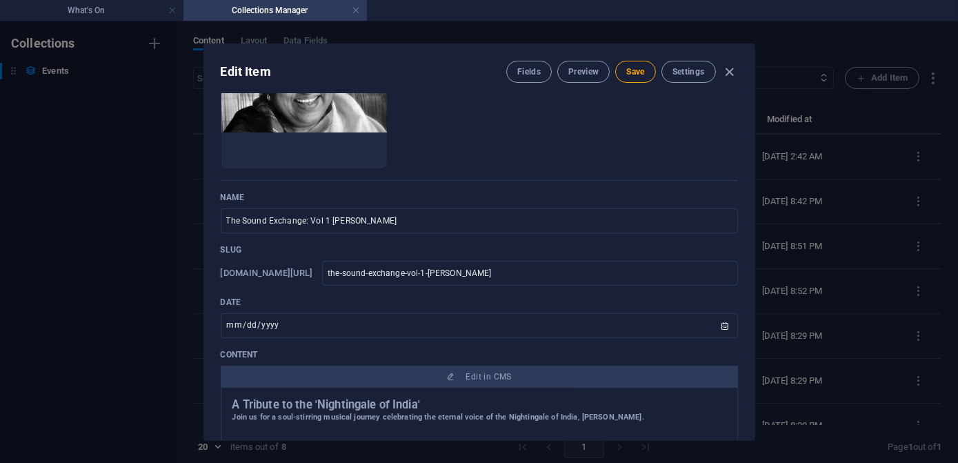
scroll to position [0, 0]
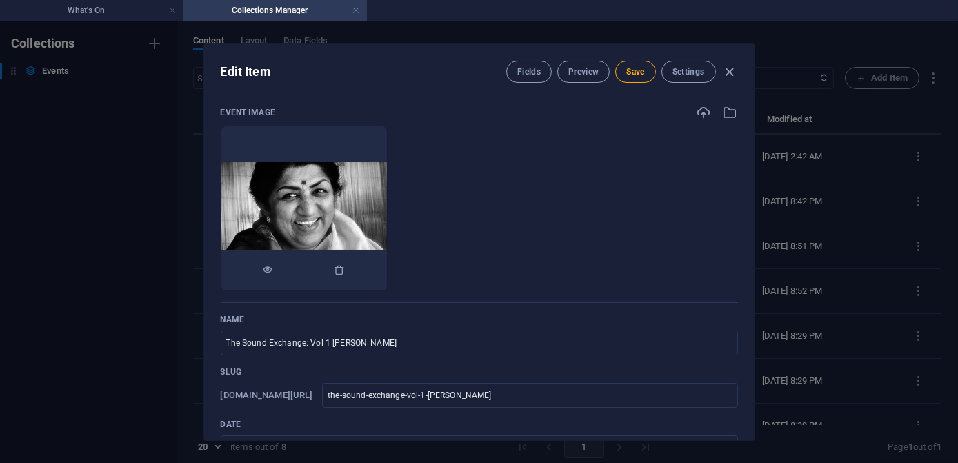
click at [387, 210] on img at bounding box center [303, 208] width 165 height 93
click at [724, 109] on icon "button" at bounding box center [730, 112] width 15 height 15
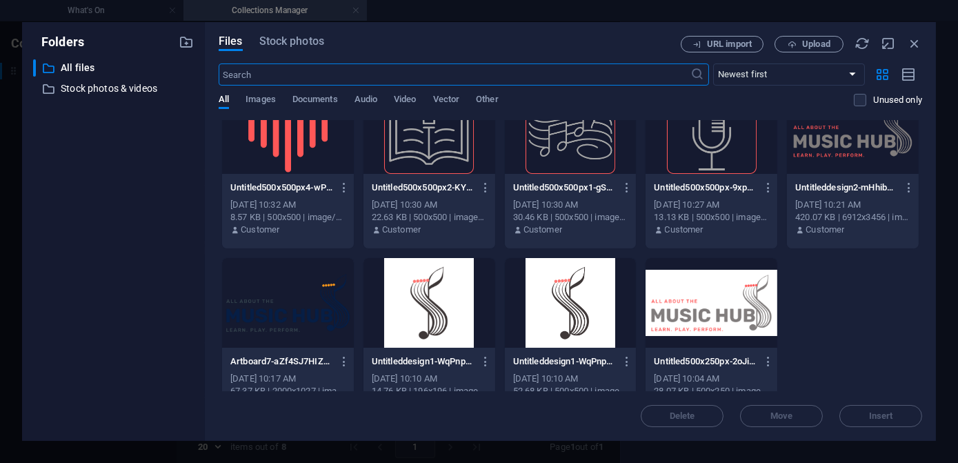
scroll to position [1254, 0]
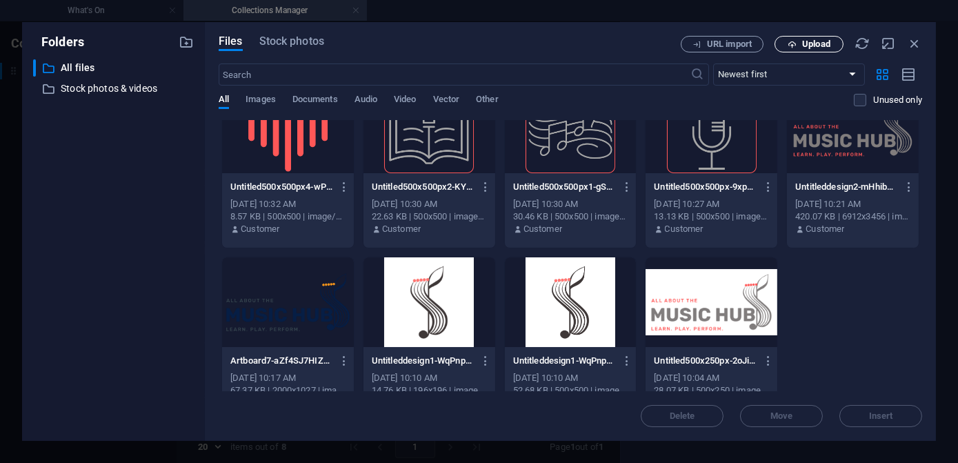
click at [800, 45] on span "Upload" at bounding box center [809, 44] width 57 height 9
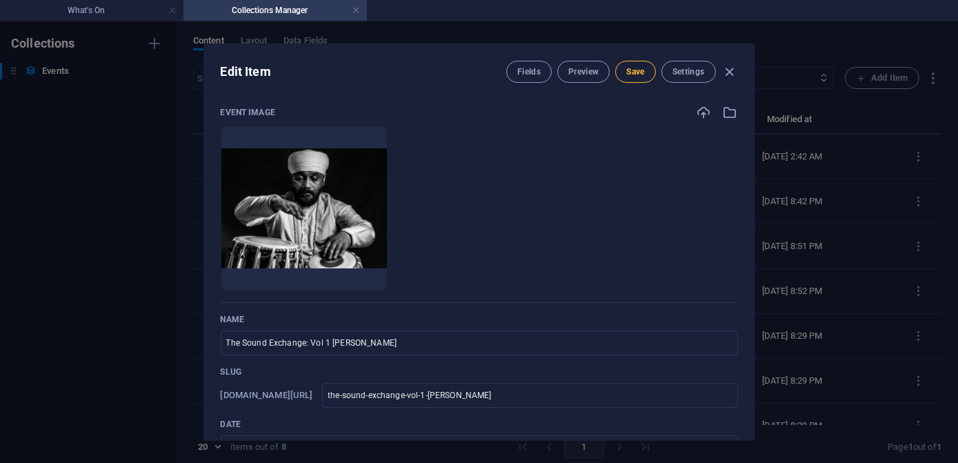
click at [626, 72] on span "Save" at bounding box center [635, 71] width 18 height 11
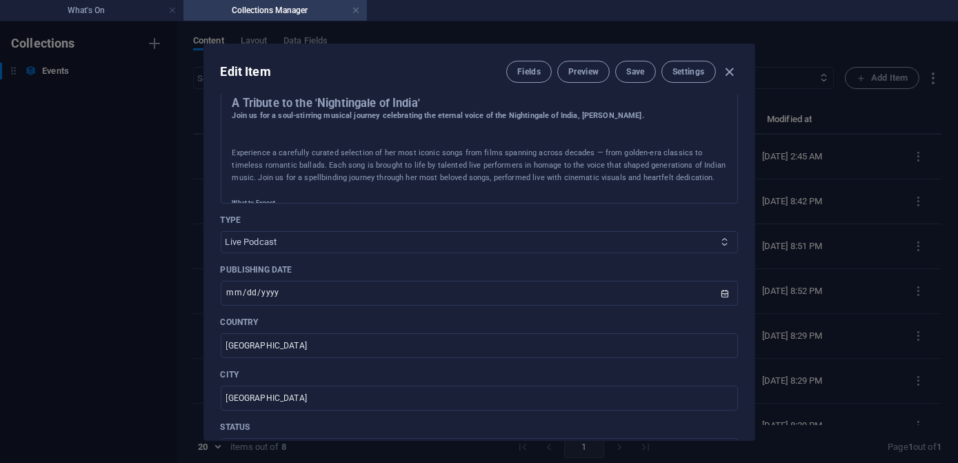
scroll to position [501, 0]
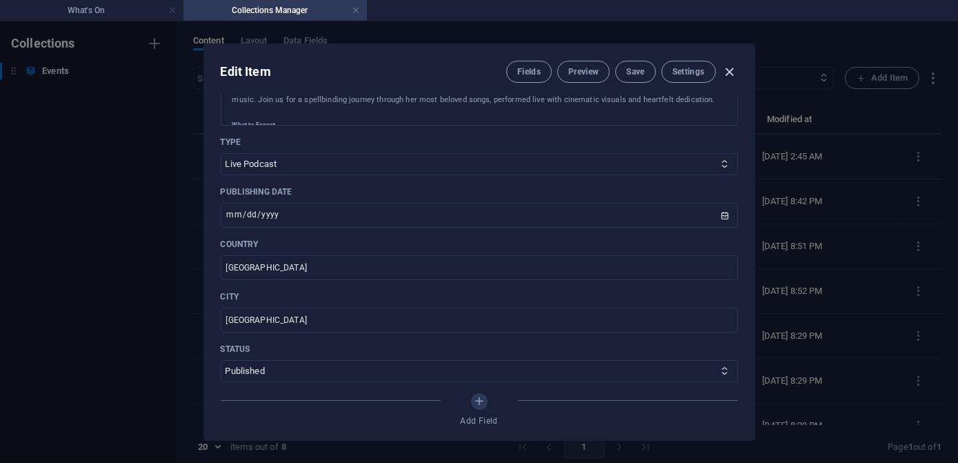
click at [730, 68] on icon "button" at bounding box center [729, 72] width 16 height 16
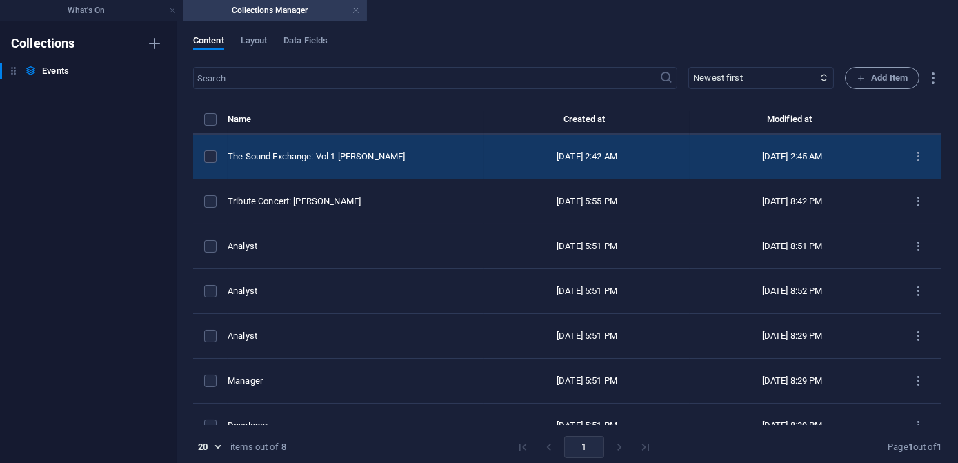
scroll to position [0, 0]
click at [399, 161] on div "The Sound Exchange: Vol 1 Ustad Sukhvinder Singh Pinky" at bounding box center [350, 156] width 245 height 12
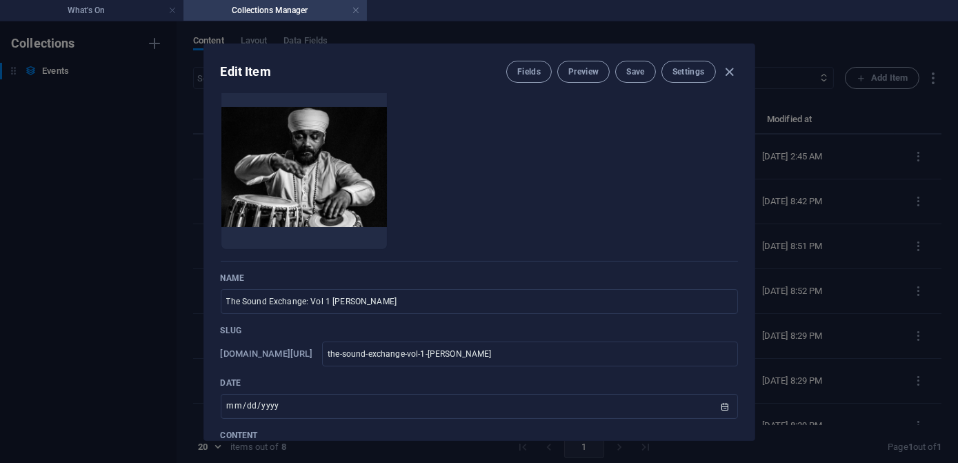
scroll to position [62, 0]
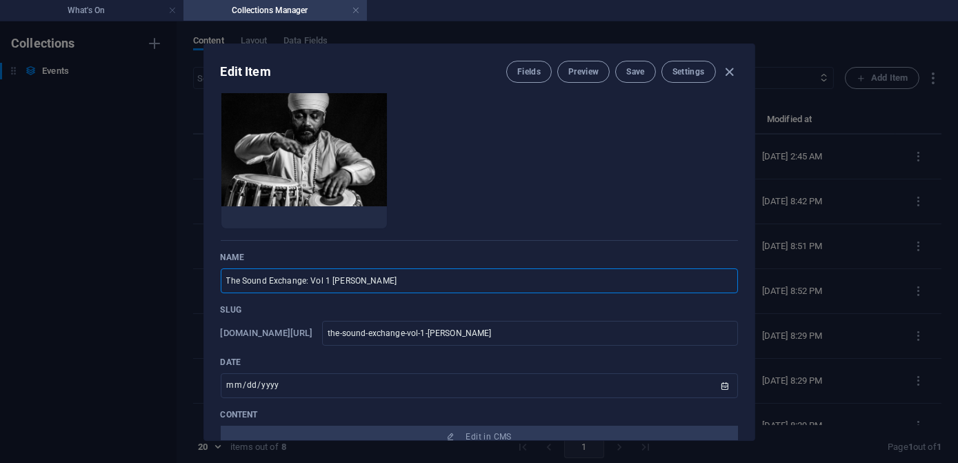
drag, startPoint x: 330, startPoint y: 280, endPoint x: 185, endPoint y: 279, distance: 144.1
click at [185, 279] on div "Edit Item Fields Preview Save Settings Event Image Drop files here to upload th…" at bounding box center [479, 241] width 958 height 441
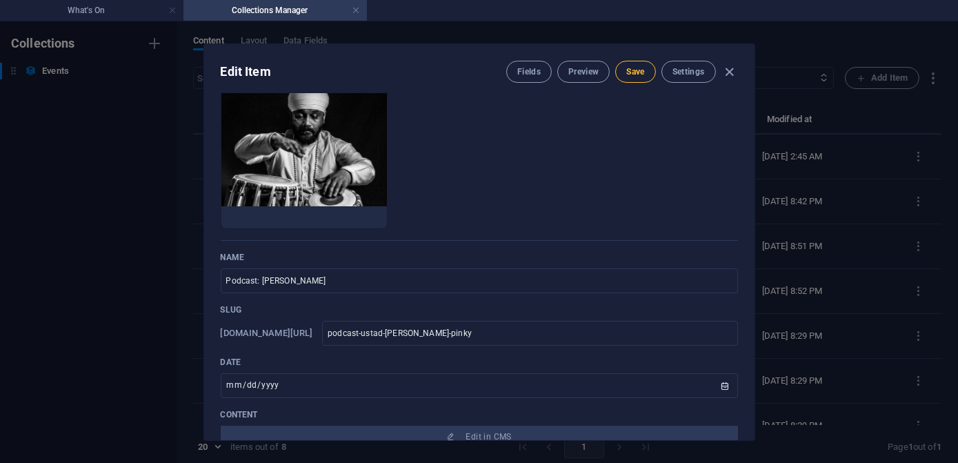
click at [629, 75] on span "Save" at bounding box center [635, 71] width 18 height 11
click at [533, 331] on input "podcast-ustad-sukhvinder-singh-pinky" at bounding box center [529, 333] width 415 height 25
click at [396, 332] on input "podcast-ustad-sukhvinder-singh-pinky" at bounding box center [529, 333] width 415 height 25
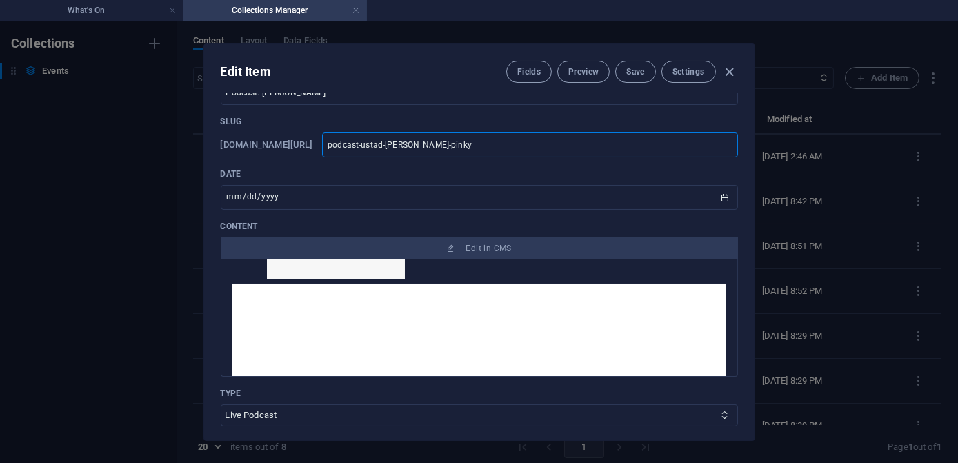
scroll to position [2069, 0]
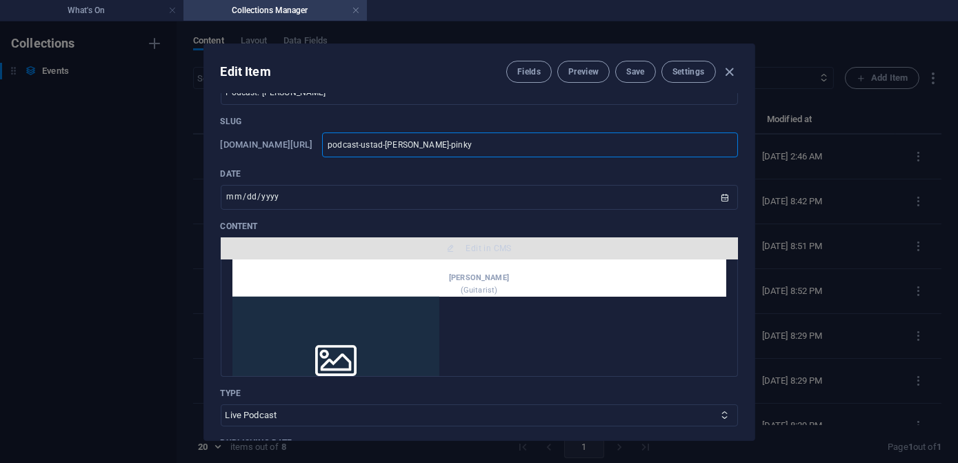
click at [459, 246] on span "Edit in CMS" at bounding box center [479, 248] width 506 height 11
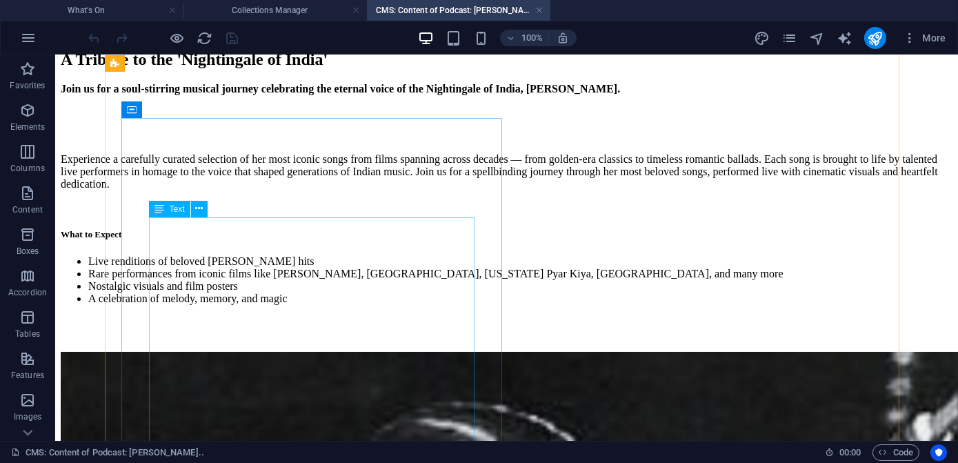
scroll to position [0, 0]
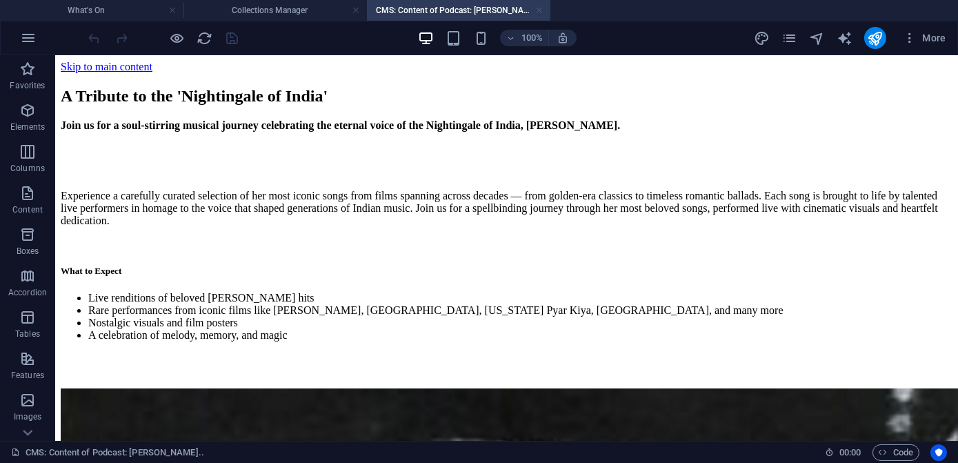
click at [542, 8] on link at bounding box center [539, 10] width 8 height 13
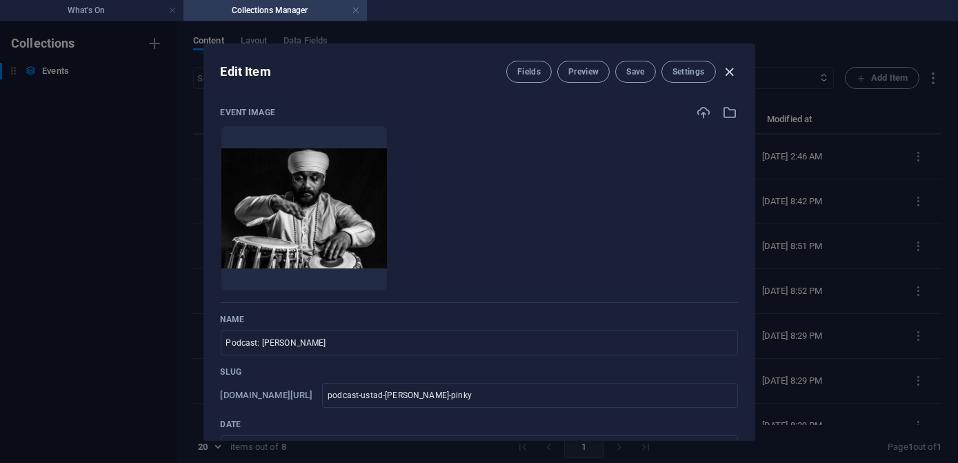
click at [727, 71] on icon "button" at bounding box center [729, 72] width 16 height 16
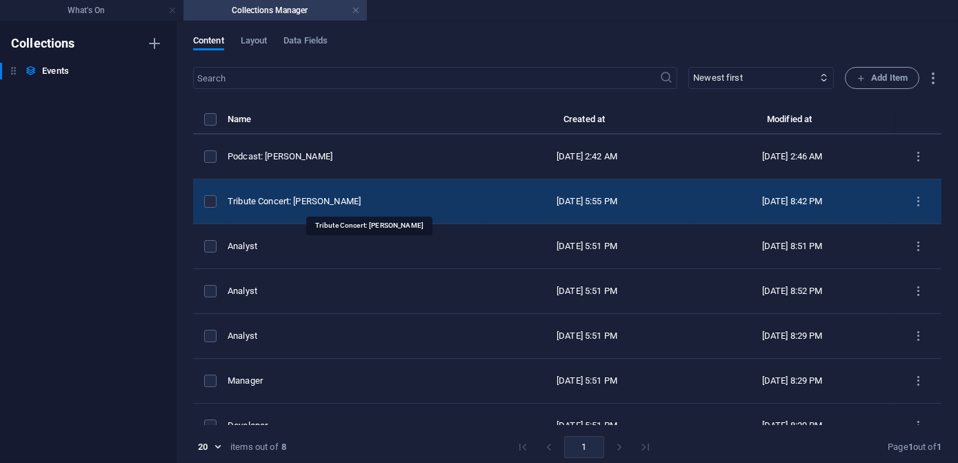
click at [348, 197] on div "Tribute Concert: [PERSON_NAME]" at bounding box center [350, 201] width 245 height 12
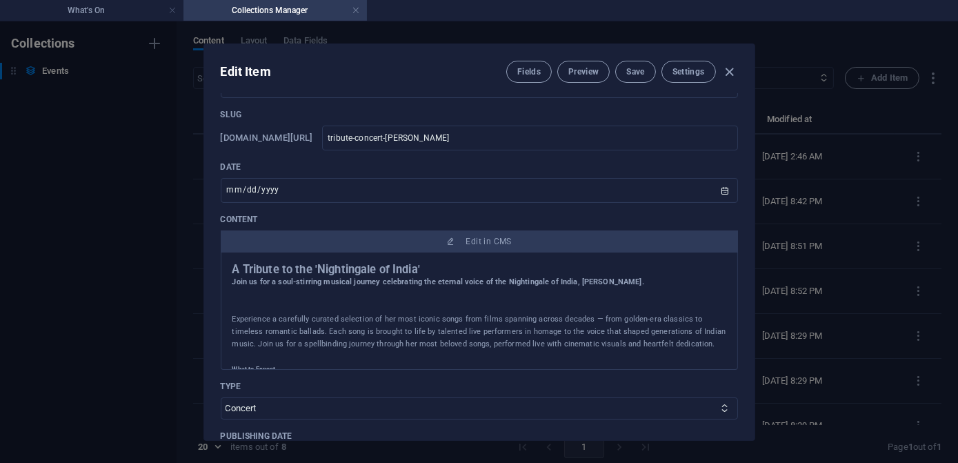
scroll to position [376, 0]
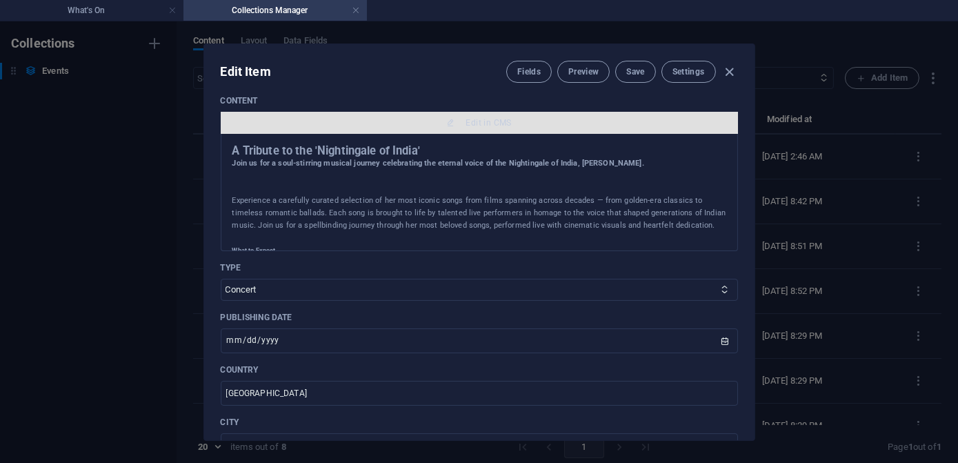
click at [476, 119] on span "Edit in CMS" at bounding box center [489, 122] width 46 height 11
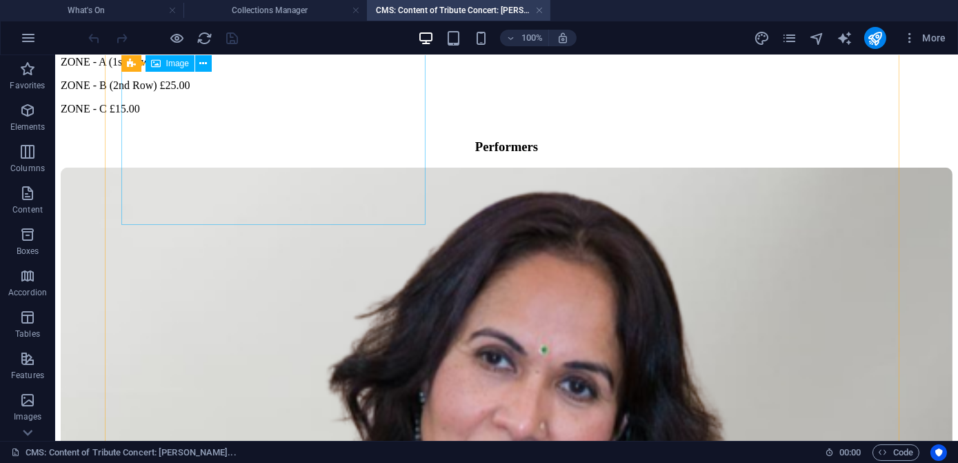
scroll to position [1629, 0]
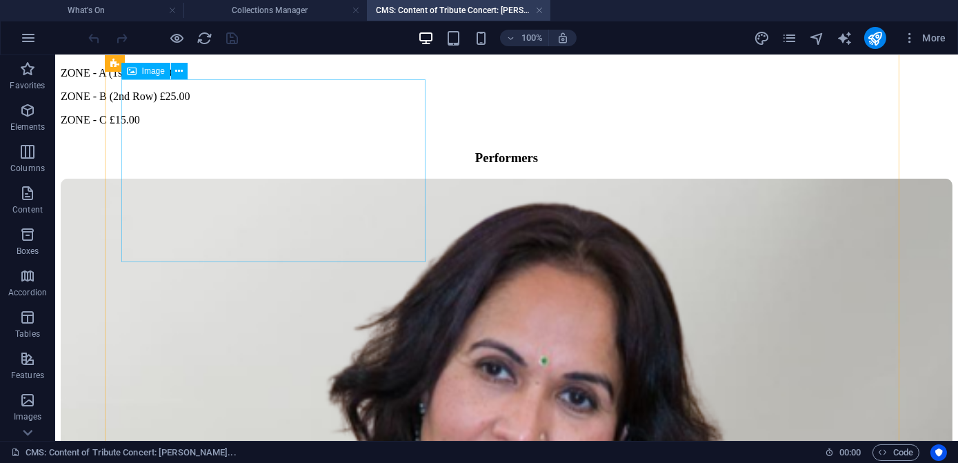
drag, startPoint x: 219, startPoint y: 150, endPoint x: 207, endPoint y: 136, distance: 18.1
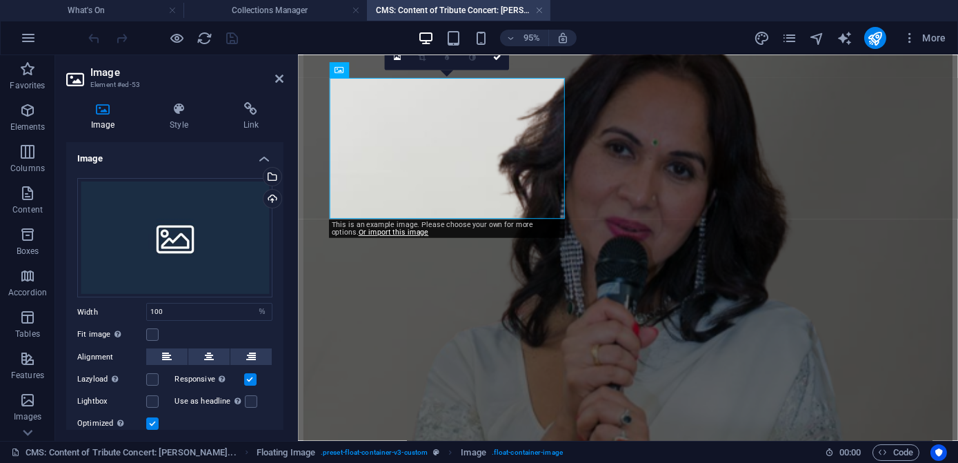
scroll to position [1736, 0]
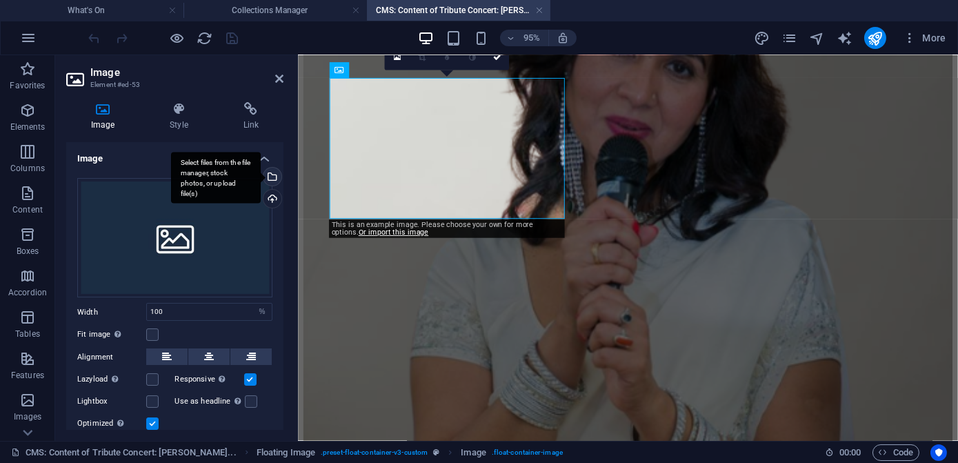
click at [261, 177] on div "Select files from the file manager, stock photos, or upload file(s)" at bounding box center [216, 178] width 90 height 52
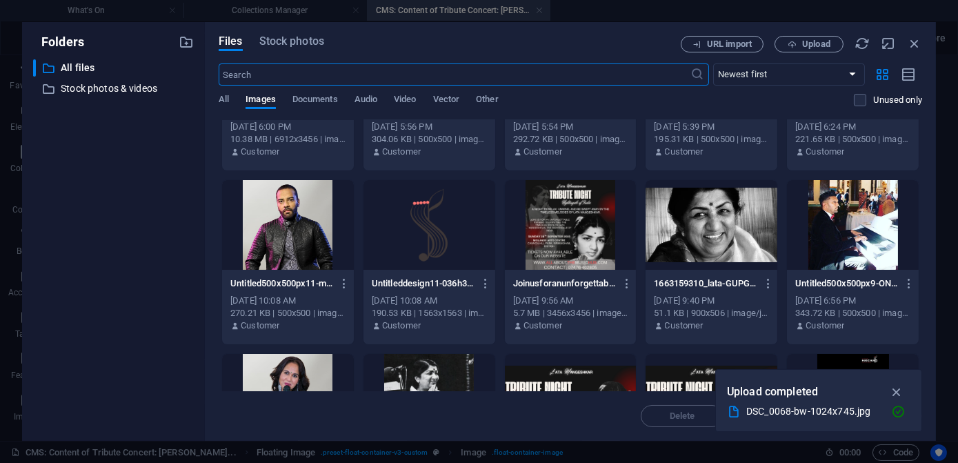
scroll to position [313, 0]
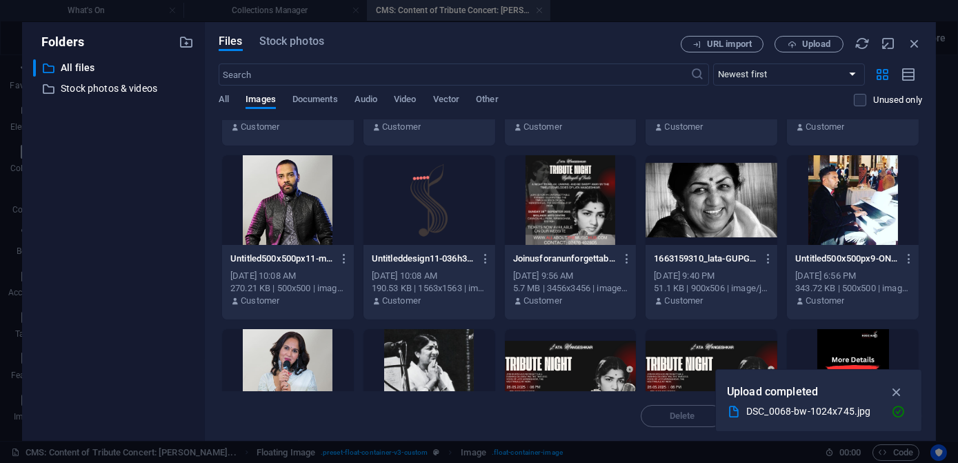
click at [710, 199] on div at bounding box center [711, 200] width 132 height 90
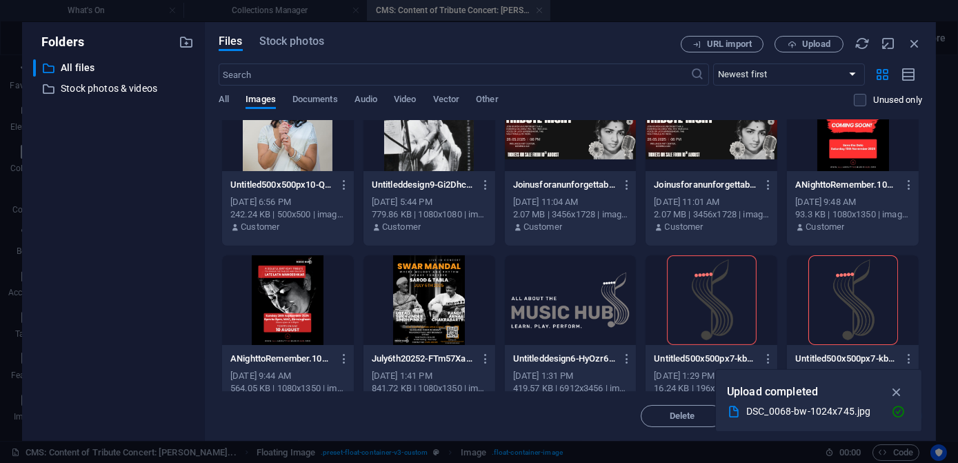
scroll to position [564, 0]
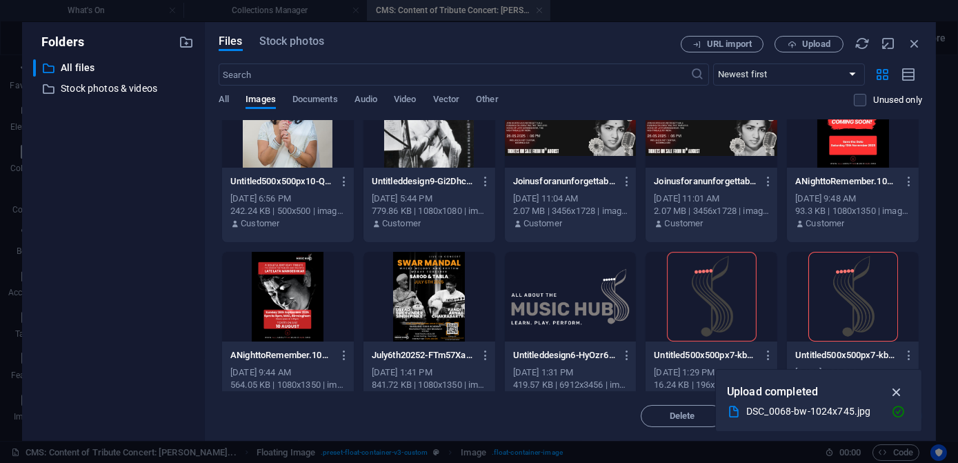
click at [898, 392] on icon "button" at bounding box center [897, 391] width 16 height 15
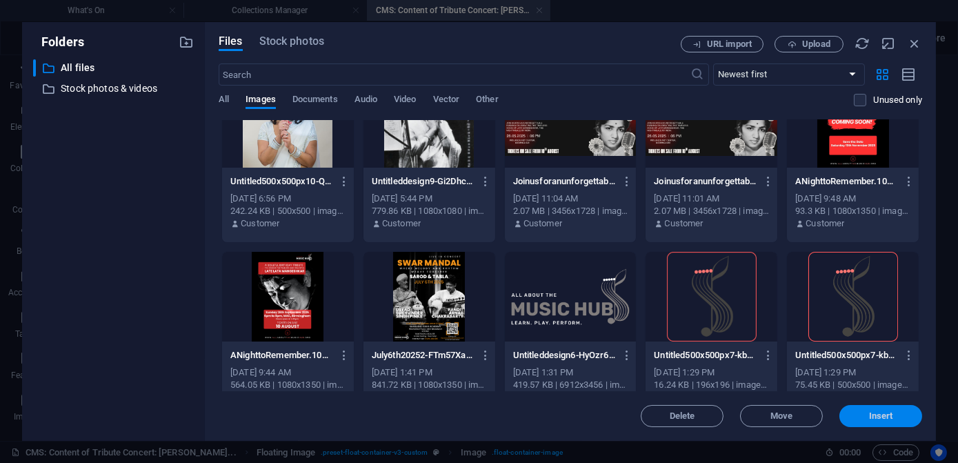
click at [874, 416] on span "Insert" at bounding box center [881, 416] width 24 height 8
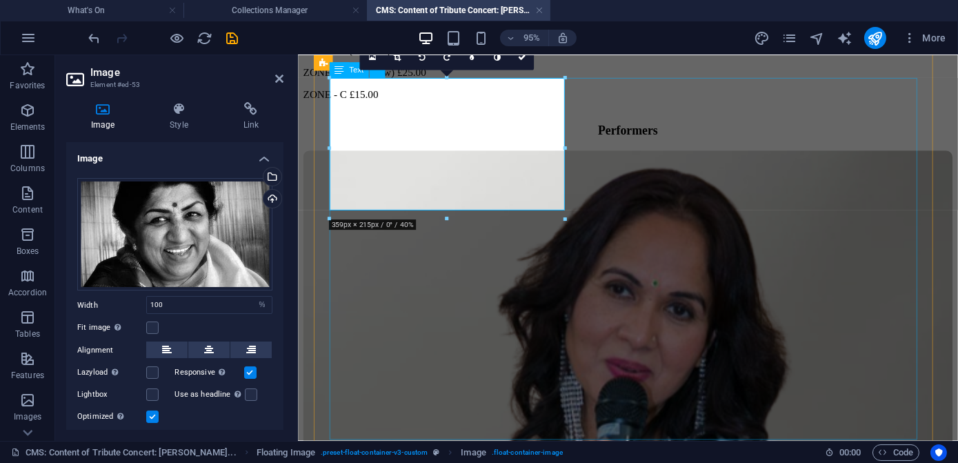
scroll to position [1736, 0]
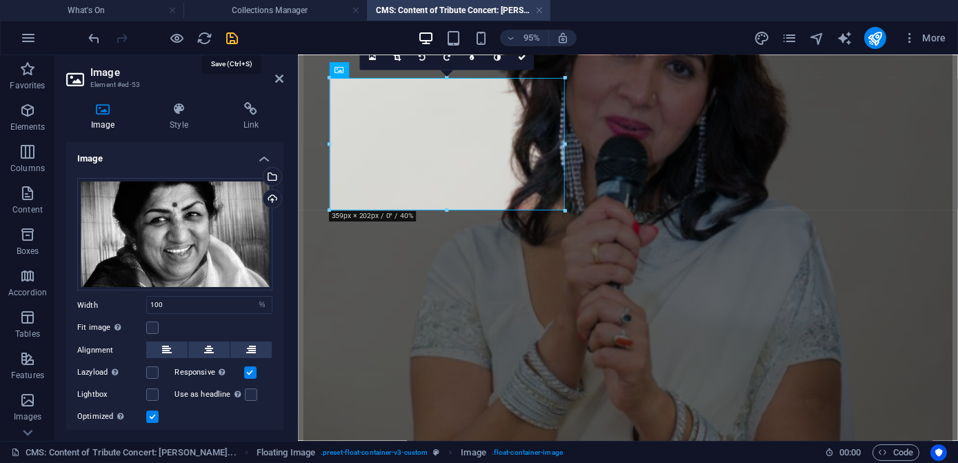
click at [234, 36] on icon "save" at bounding box center [233, 38] width 16 height 16
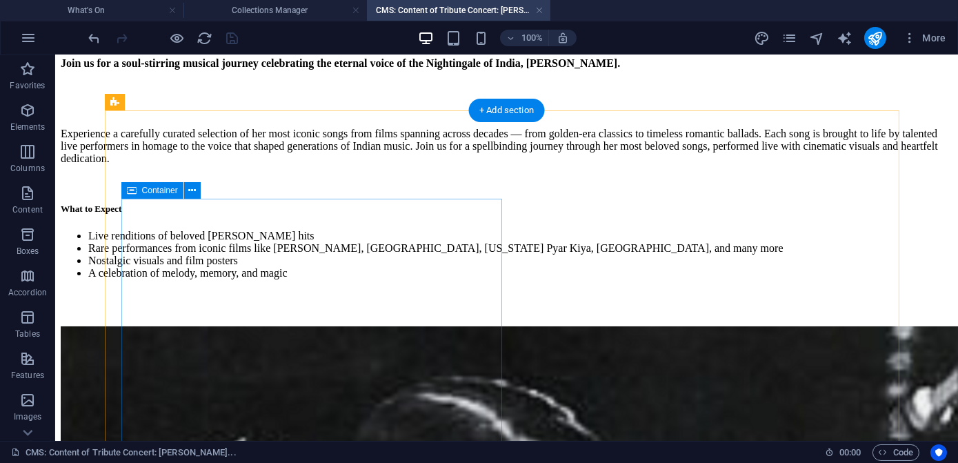
scroll to position [0, 0]
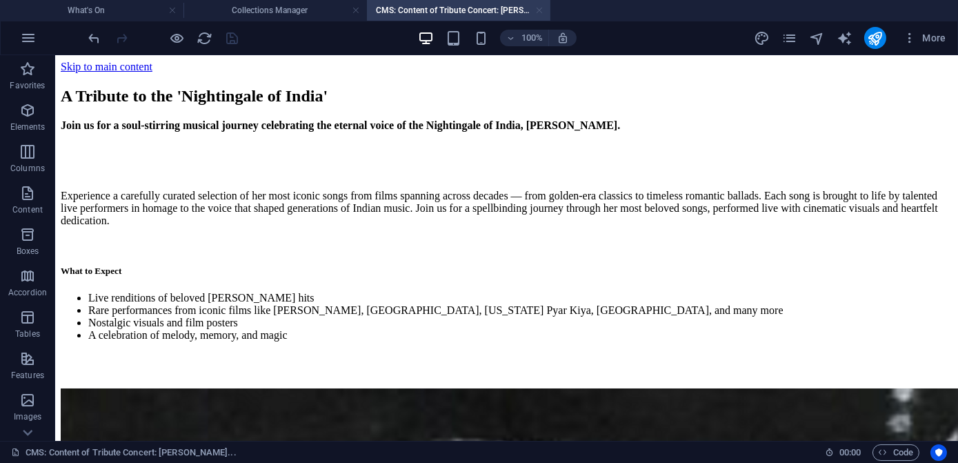
click at [536, 11] on link at bounding box center [539, 10] width 8 height 13
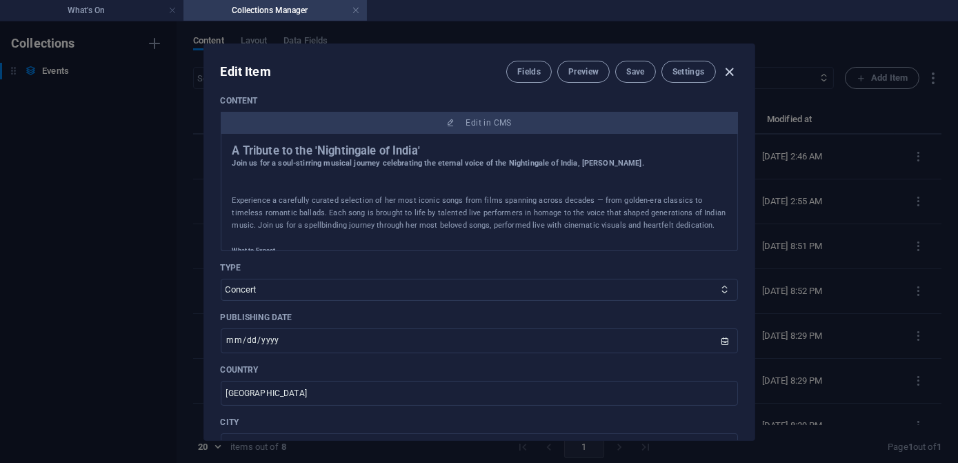
click at [728, 74] on icon "button" at bounding box center [729, 72] width 16 height 16
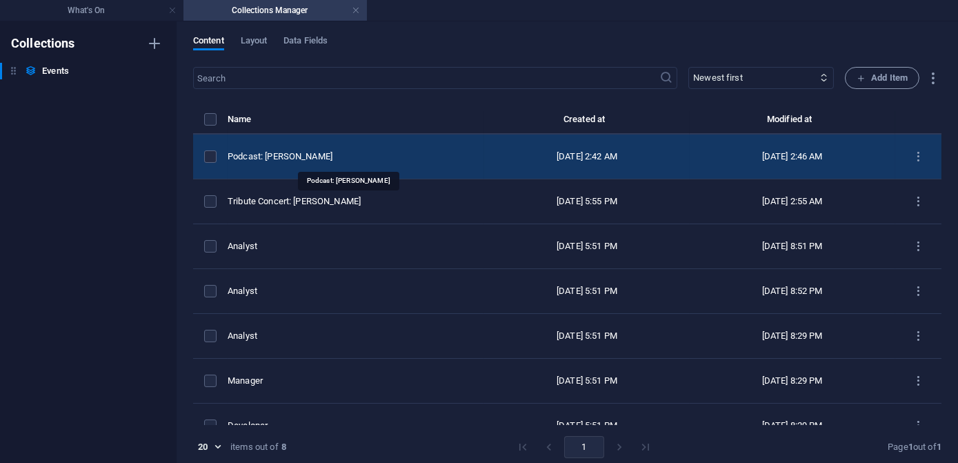
click at [365, 154] on div "Podcast: Ustad Sukhvinder Singh Pinky" at bounding box center [350, 156] width 245 height 12
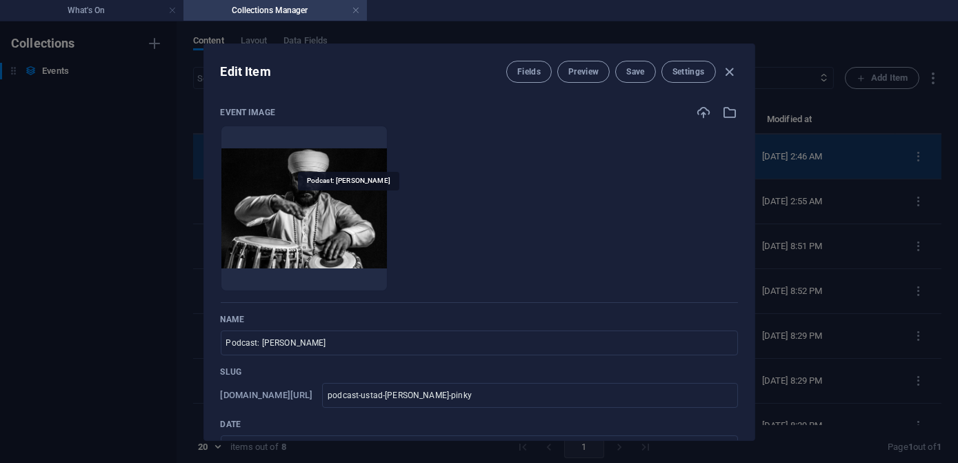
click at [365, 154] on li at bounding box center [304, 207] width 167 height 165
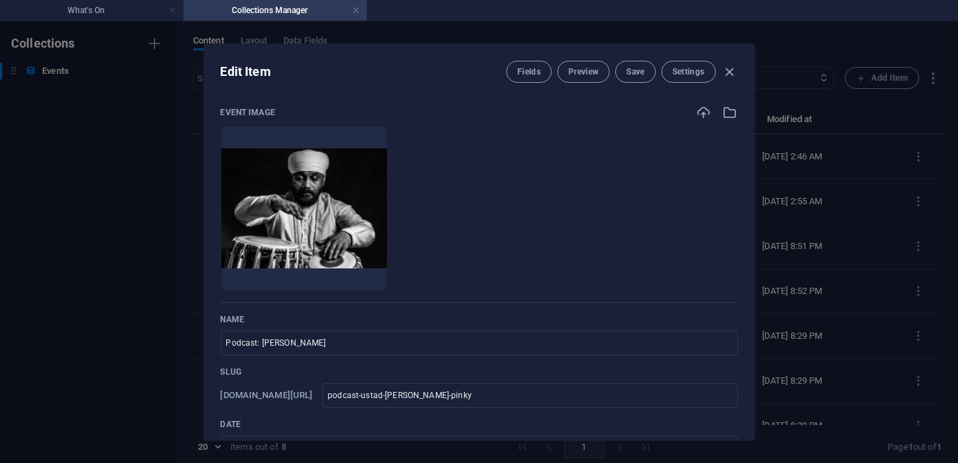
scroll to position [250, 0]
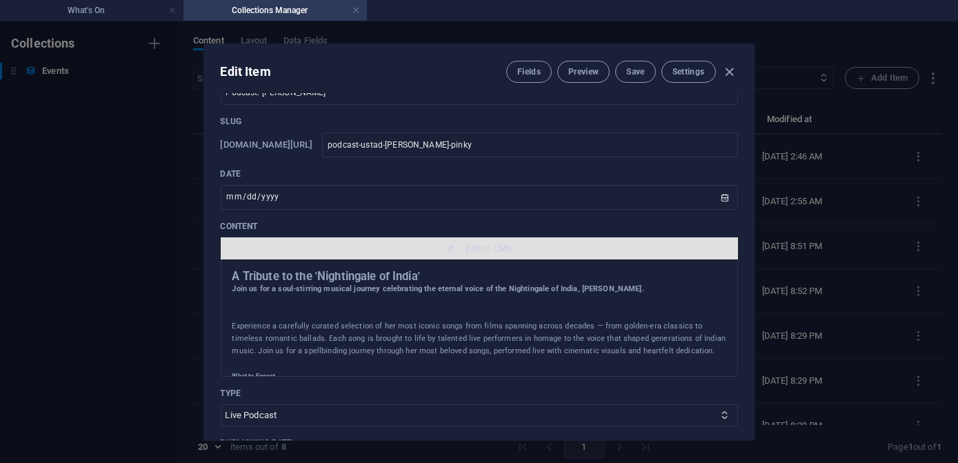
click at [468, 244] on span "Edit in CMS" at bounding box center [489, 248] width 46 height 11
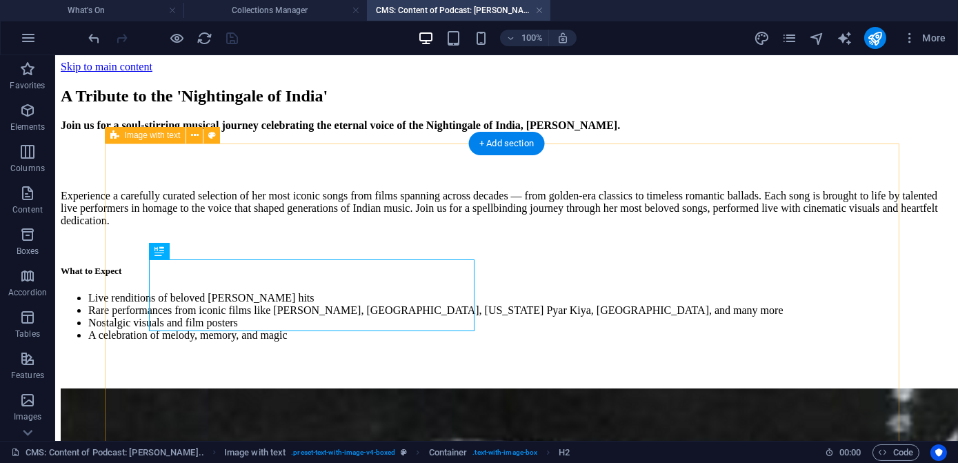
scroll to position [0, 0]
click at [423, 105] on div "A Tribute to the 'Nightingale of India'" at bounding box center [507, 96] width 892 height 19
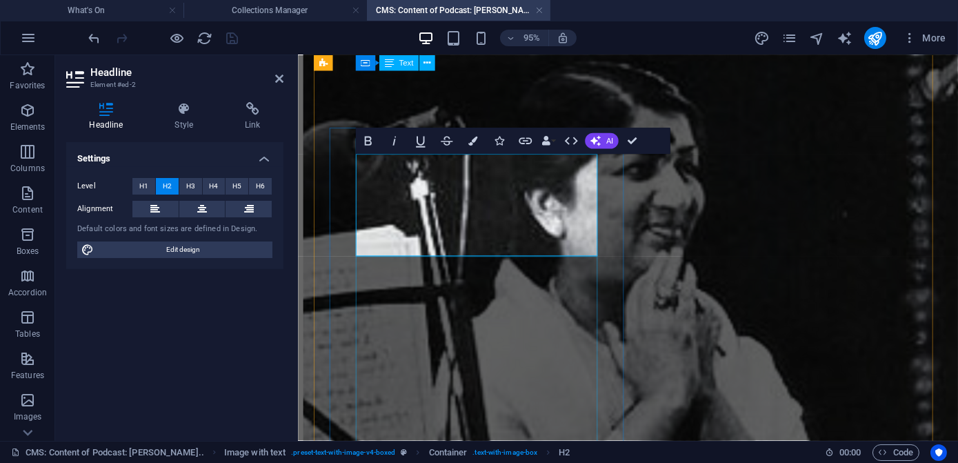
scroll to position [48, 0]
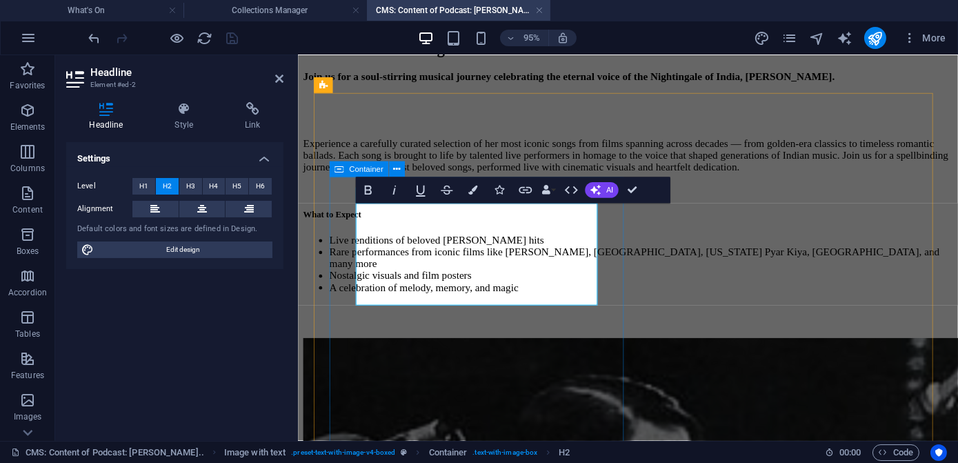
click at [352, 342] on div "The Sounds Exchange: Volume 1 Join us for a soul-stirring musical journey celeb…" at bounding box center [644, 190] width 683 height 303
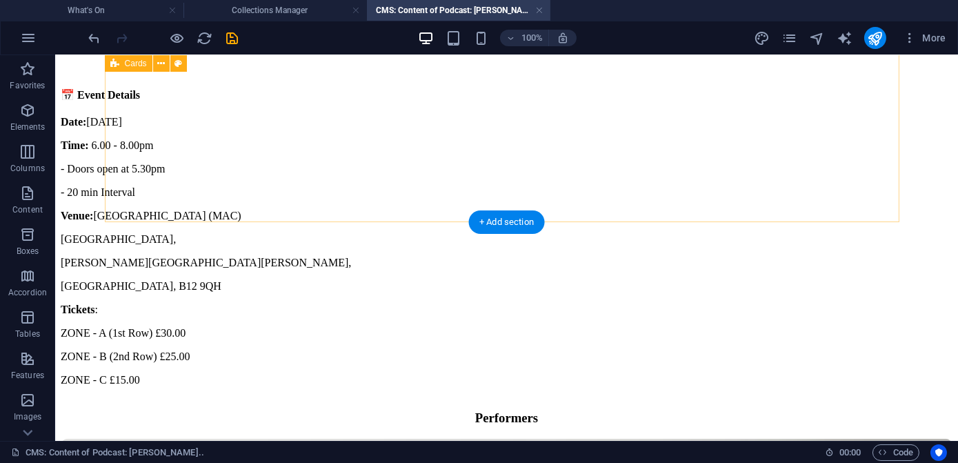
scroll to position [1558, 0]
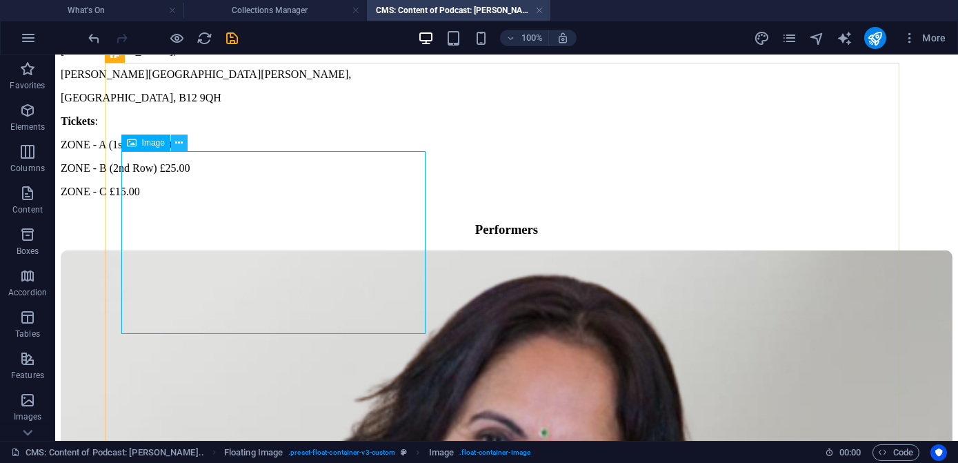
click at [178, 142] on icon at bounding box center [179, 143] width 8 height 14
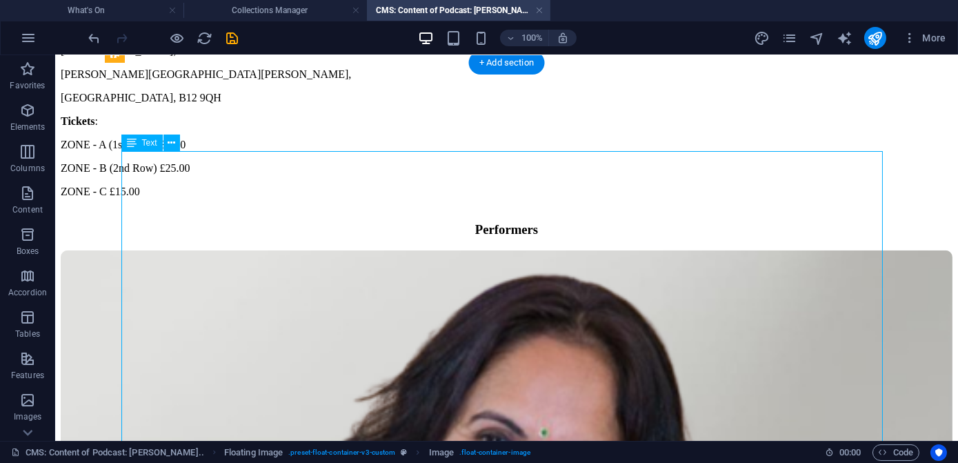
drag, startPoint x: 199, startPoint y: 308, endPoint x: 141, endPoint y: 254, distance: 79.0
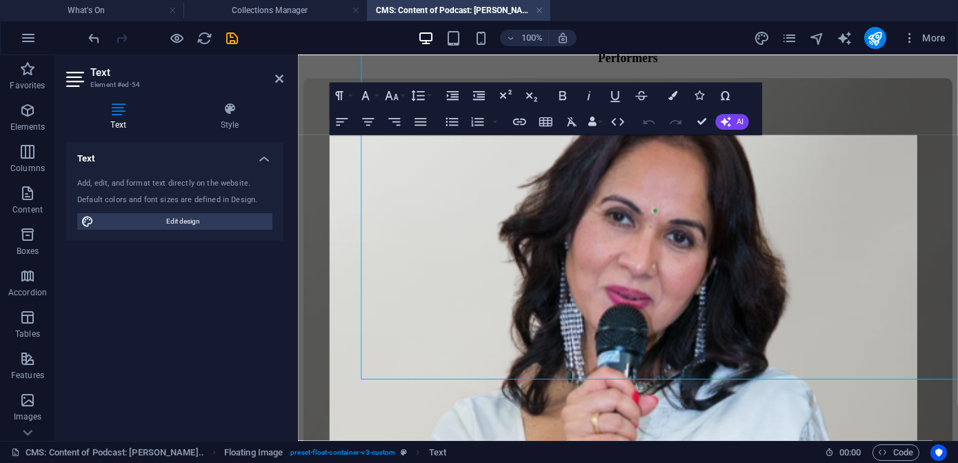
scroll to position [1676, 0]
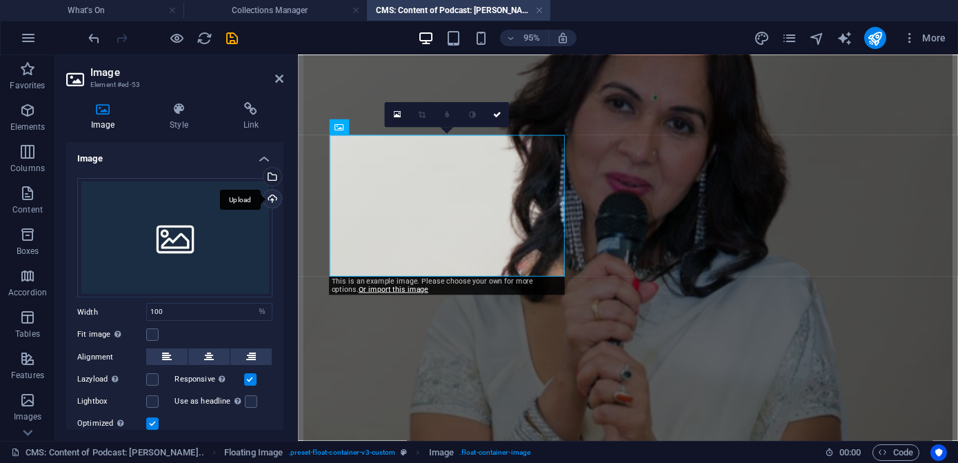
click at [269, 199] on div "Upload" at bounding box center [271, 200] width 21 height 21
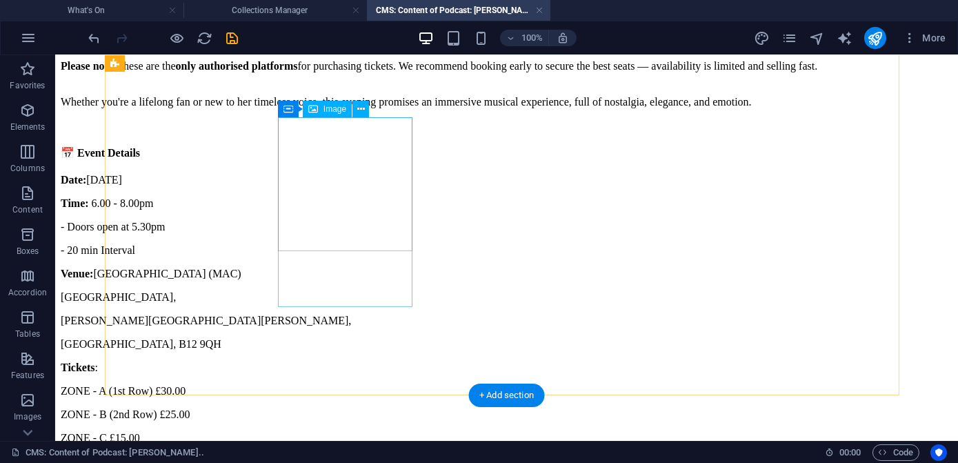
scroll to position [1204, 0]
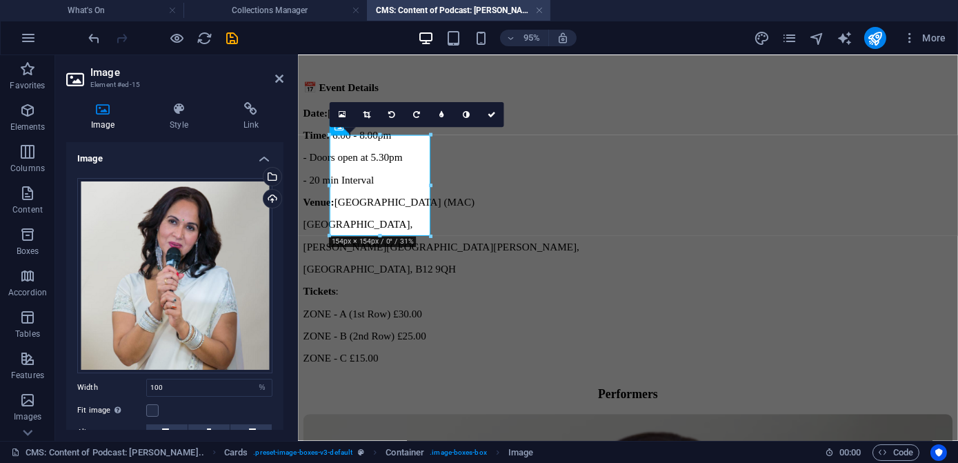
scroll to position [1322, 0]
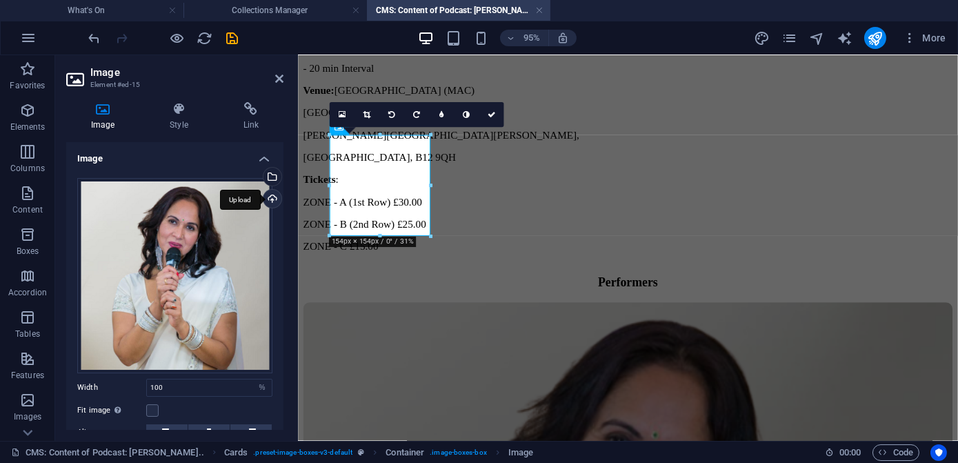
click at [268, 199] on div "Upload" at bounding box center [271, 200] width 21 height 21
click at [268, 171] on div "Select files from the file manager, stock photos, or upload file(s)" at bounding box center [271, 178] width 21 height 21
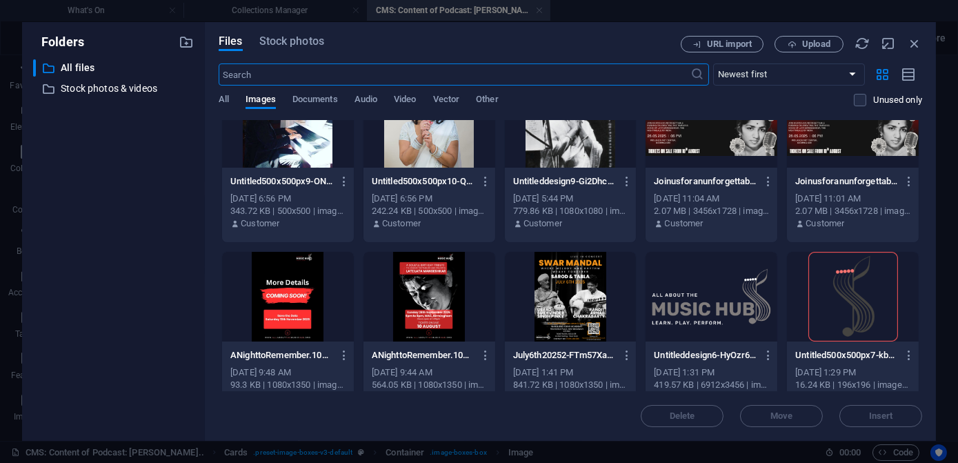
scroll to position [752, 0]
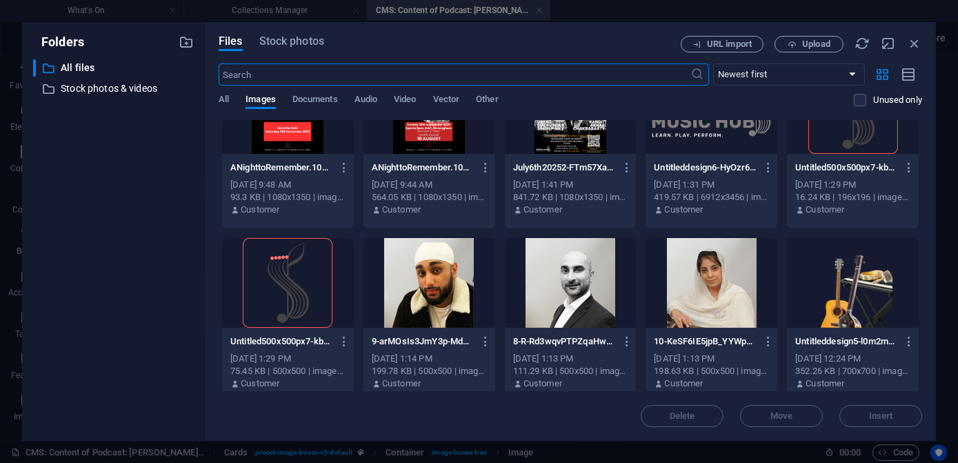
click at [710, 290] on div at bounding box center [711, 283] width 132 height 90
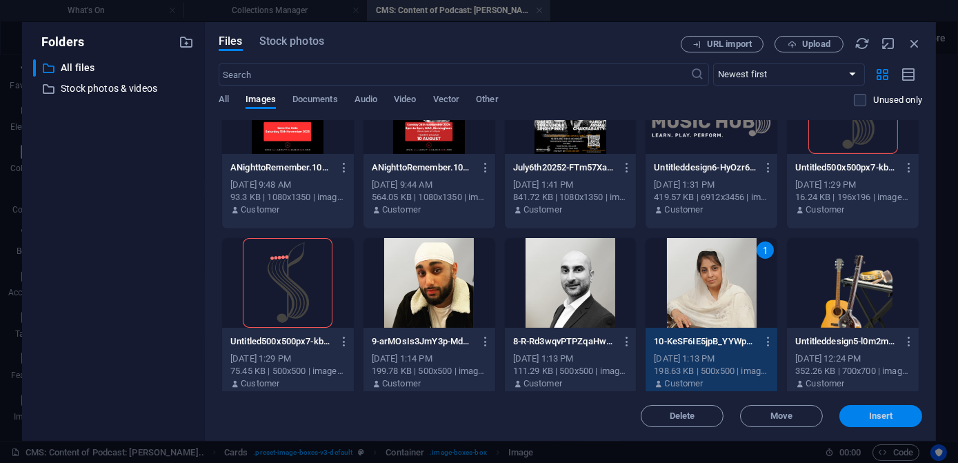
drag, startPoint x: 875, startPoint y: 412, endPoint x: 474, endPoint y: 338, distance: 407.5
click at [875, 412] on span "Insert" at bounding box center [881, 416] width 24 height 8
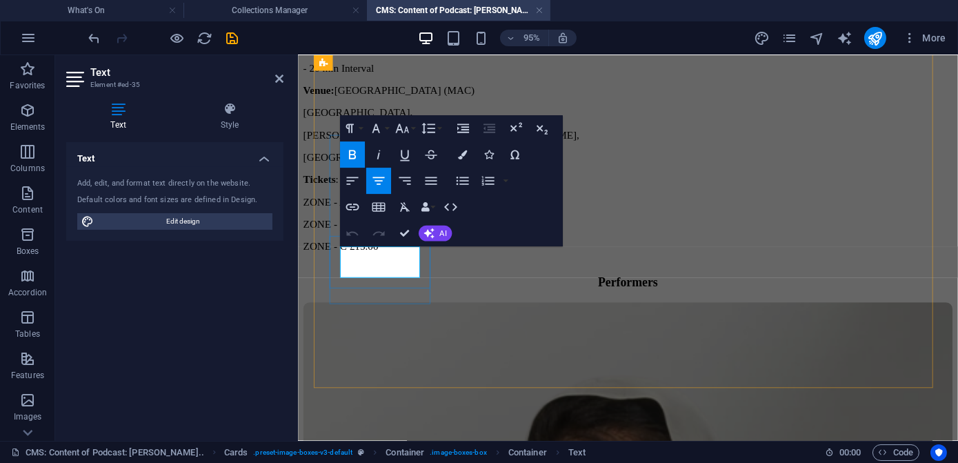
drag, startPoint x: 419, startPoint y: 265, endPoint x: 342, endPoint y: 261, distance: 77.3
drag, startPoint x: 405, startPoint y: 282, endPoint x: 363, endPoint y: 281, distance: 41.4
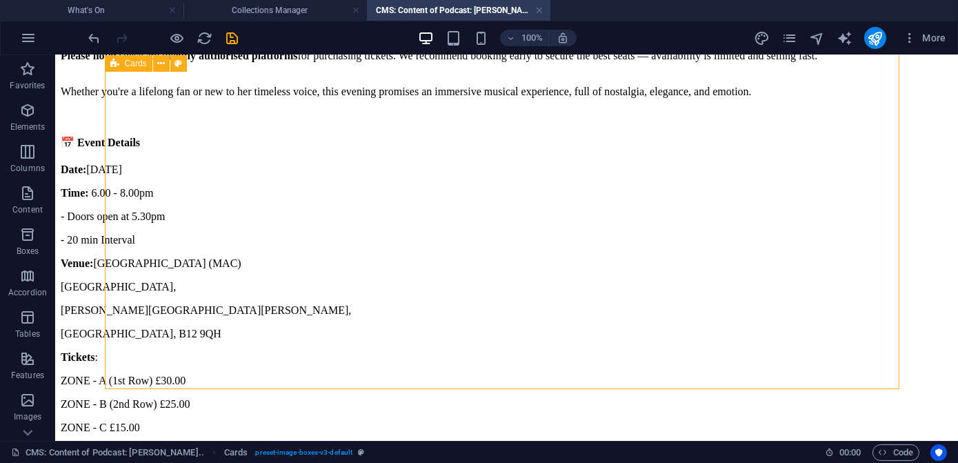
scroll to position [1232, 0]
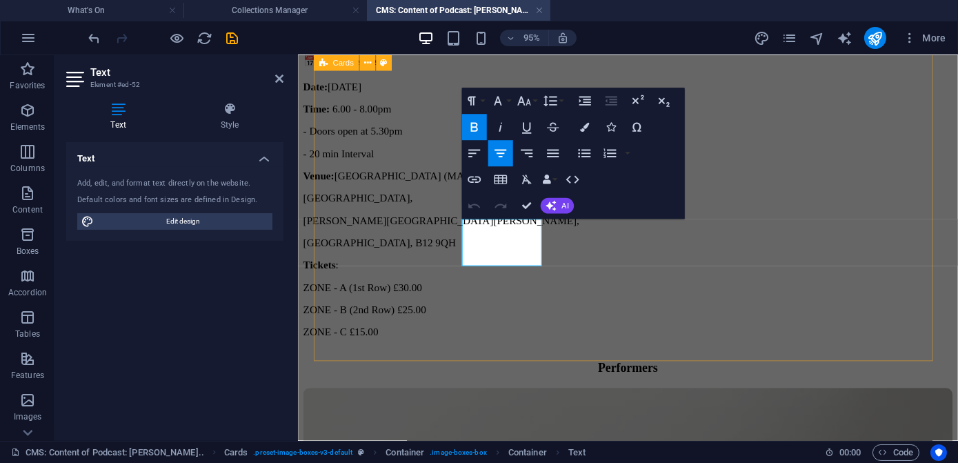
scroll to position [1350, 0]
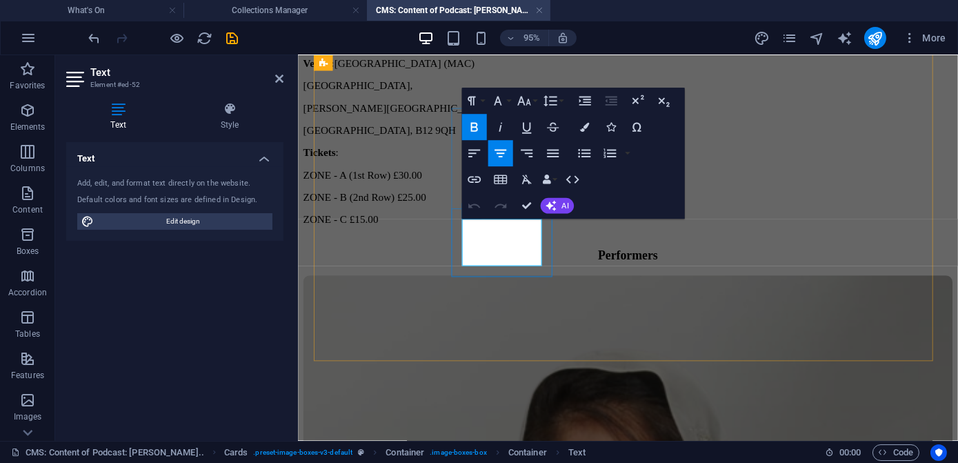
drag, startPoint x: 525, startPoint y: 270, endPoint x: 501, endPoint y: 272, distance: 24.2
drag, startPoint x: 535, startPoint y: 255, endPoint x: 490, endPoint y: 239, distance: 48.4
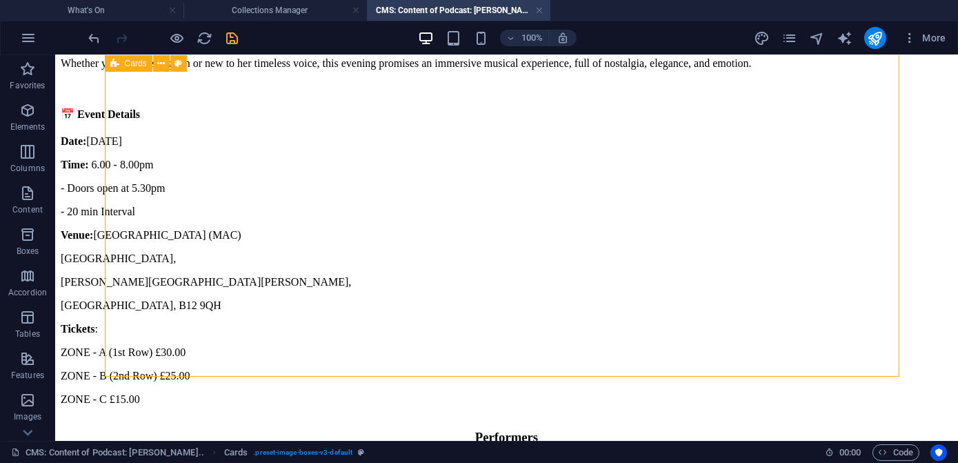
scroll to position [1260, 0]
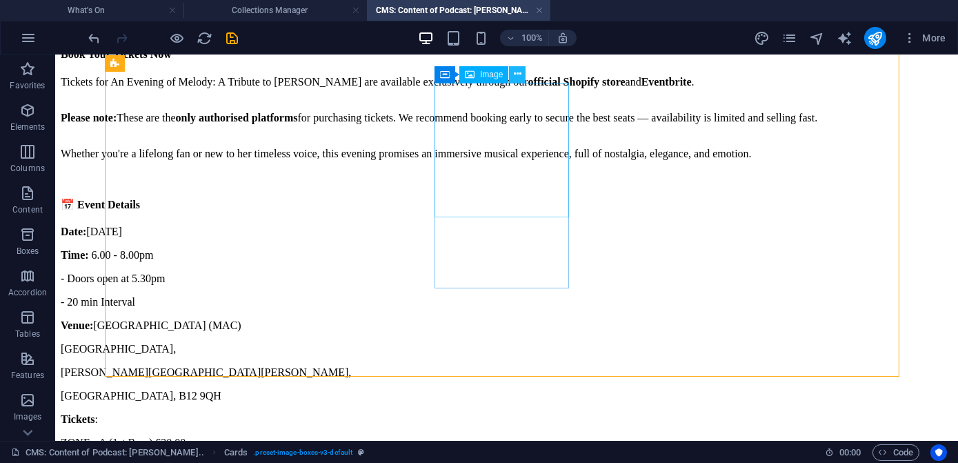
click at [522, 74] on button at bounding box center [517, 74] width 17 height 17
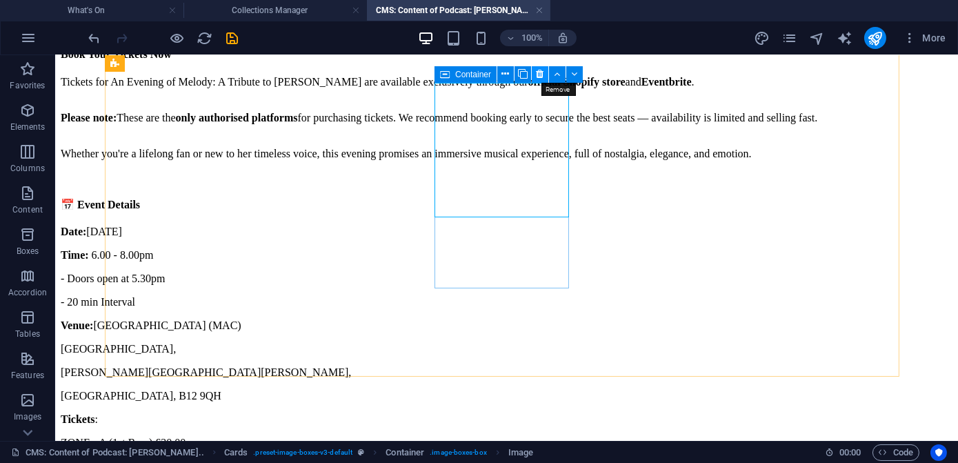
drag, startPoint x: 540, startPoint y: 71, endPoint x: 461, endPoint y: 17, distance: 95.6
click at [540, 71] on icon at bounding box center [540, 74] width 8 height 14
click at [539, 72] on icon at bounding box center [540, 74] width 8 height 14
click at [540, 74] on icon at bounding box center [540, 74] width 8 height 14
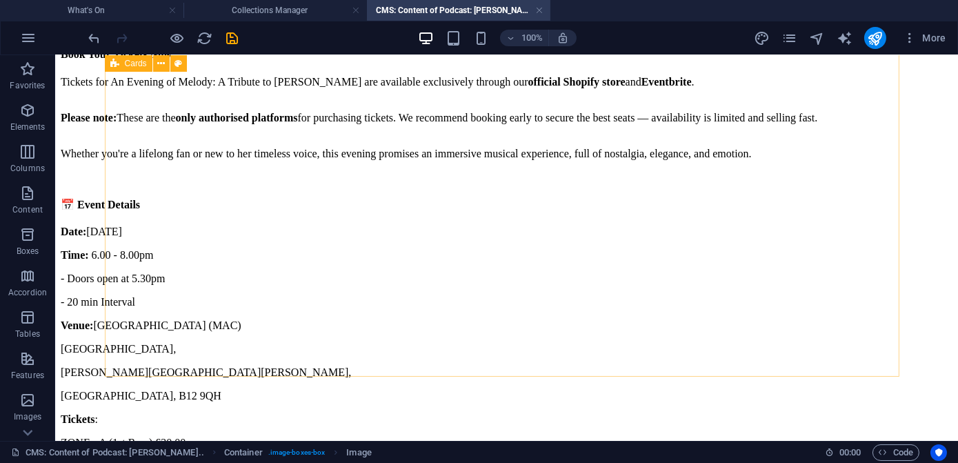
click at [123, 61] on div "Cards" at bounding box center [129, 63] width 48 height 17
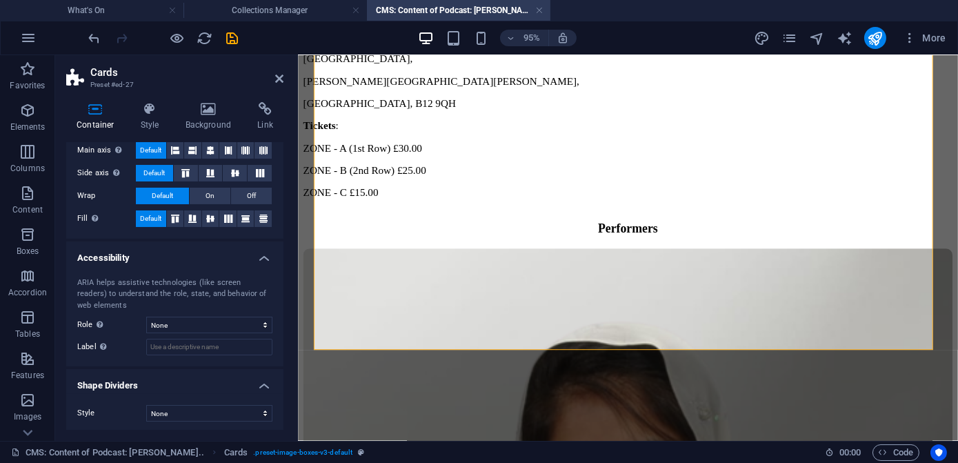
scroll to position [246, 0]
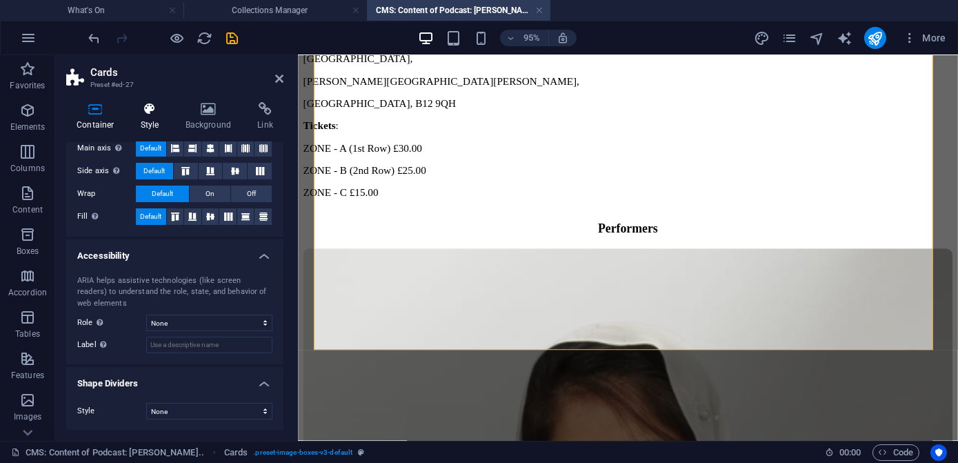
click at [153, 115] on icon at bounding box center [149, 109] width 39 height 14
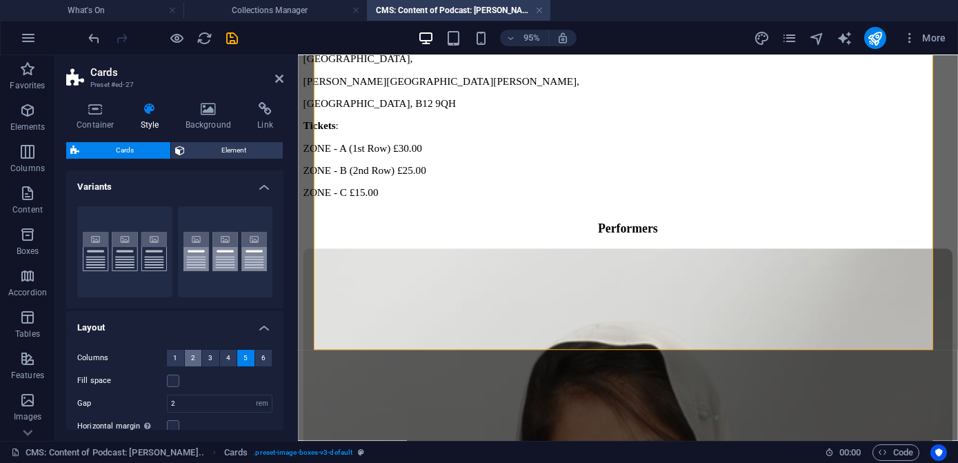
click at [193, 355] on span "2" at bounding box center [193, 358] width 4 height 17
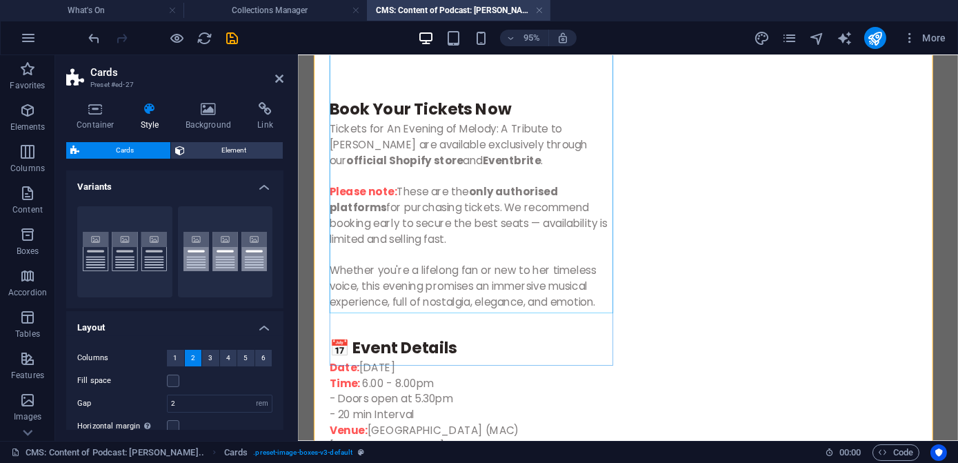
scroll to position [1504, 0]
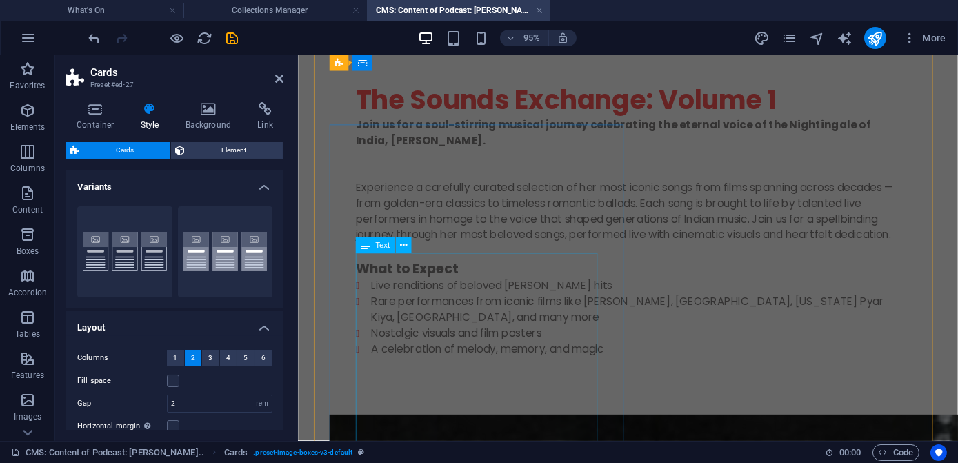
scroll to position [98, 0]
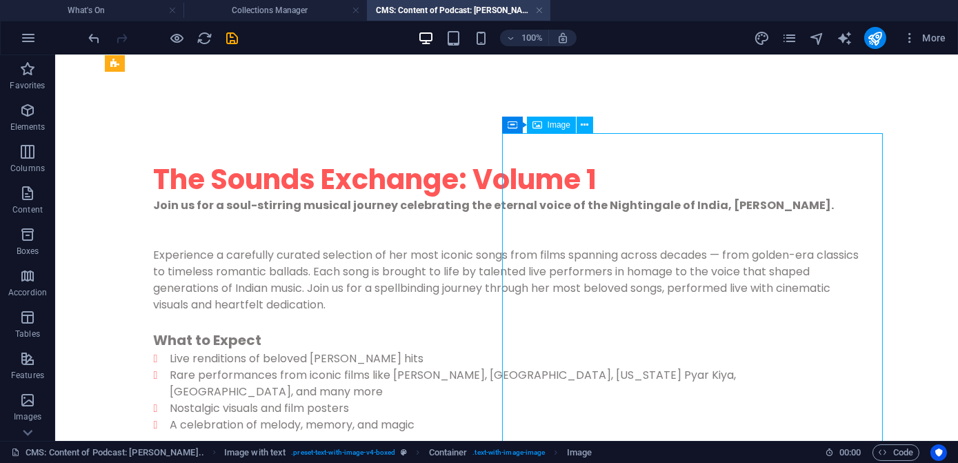
click at [554, 125] on span "Image" at bounding box center [558, 125] width 23 height 8
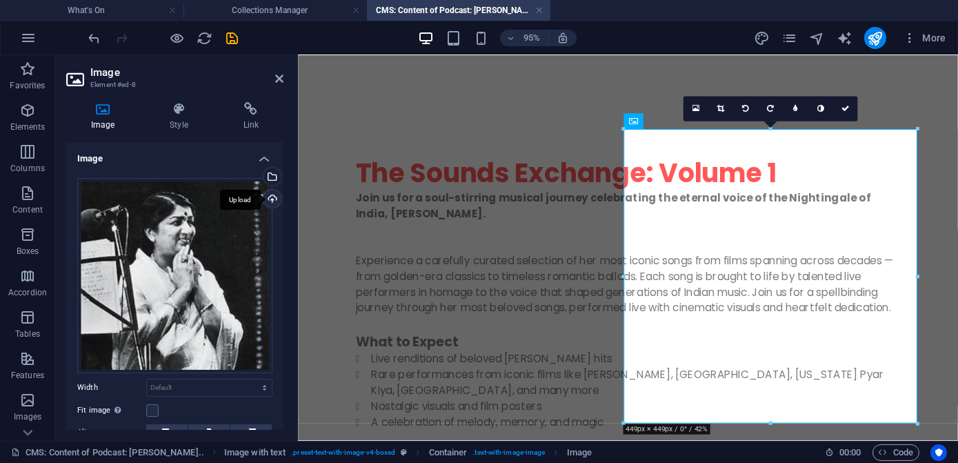
click at [270, 201] on div "Upload" at bounding box center [271, 200] width 21 height 21
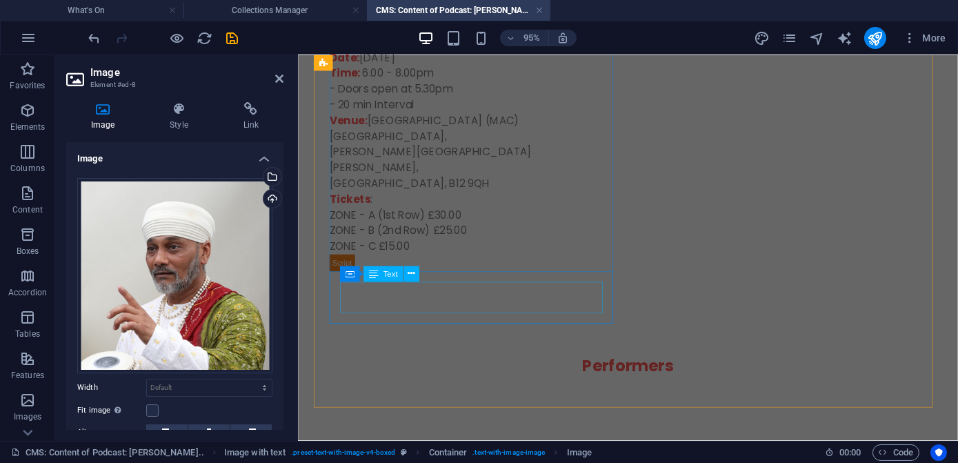
scroll to position [1477, 0]
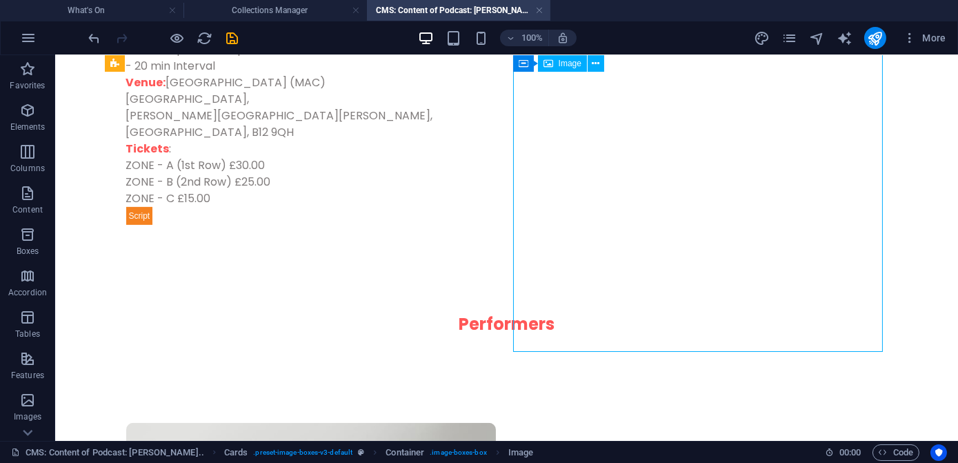
click at [596, 63] on icon at bounding box center [596, 64] width 8 height 14
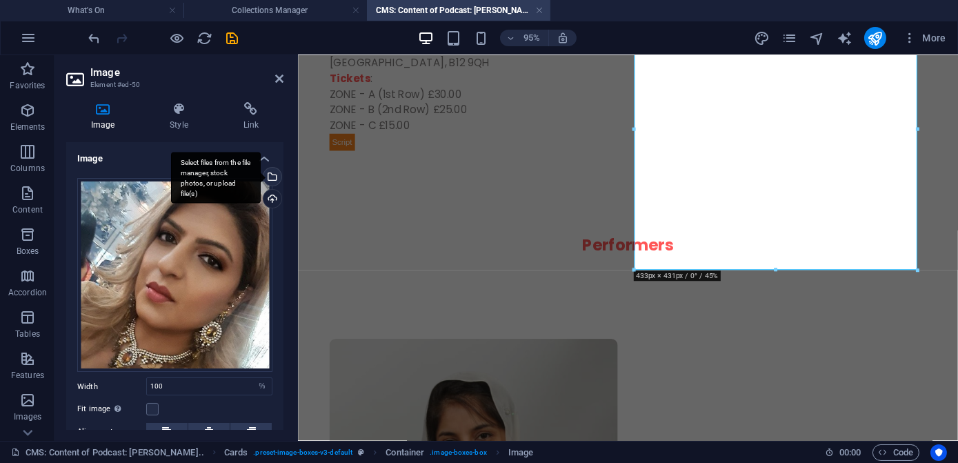
click at [261, 175] on div "Select files from the file manager, stock photos, or upload file(s)" at bounding box center [216, 178] width 90 height 52
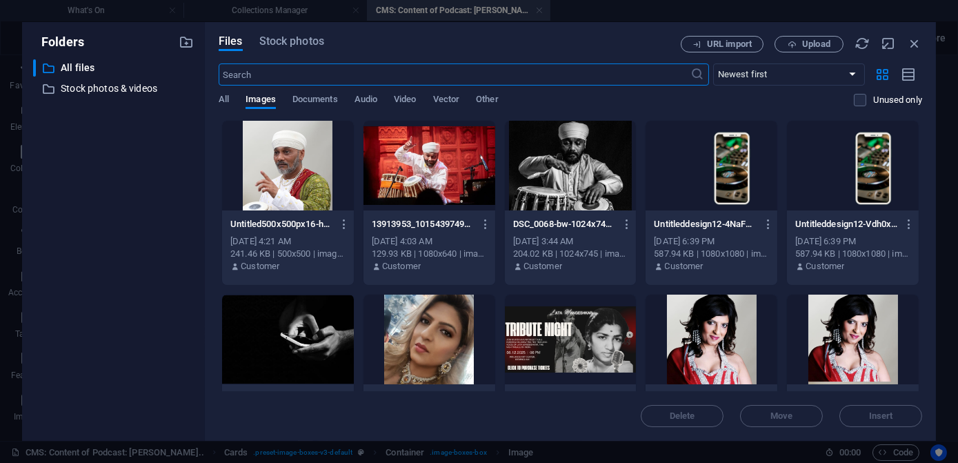
click at [270, 166] on div at bounding box center [288, 166] width 132 height 90
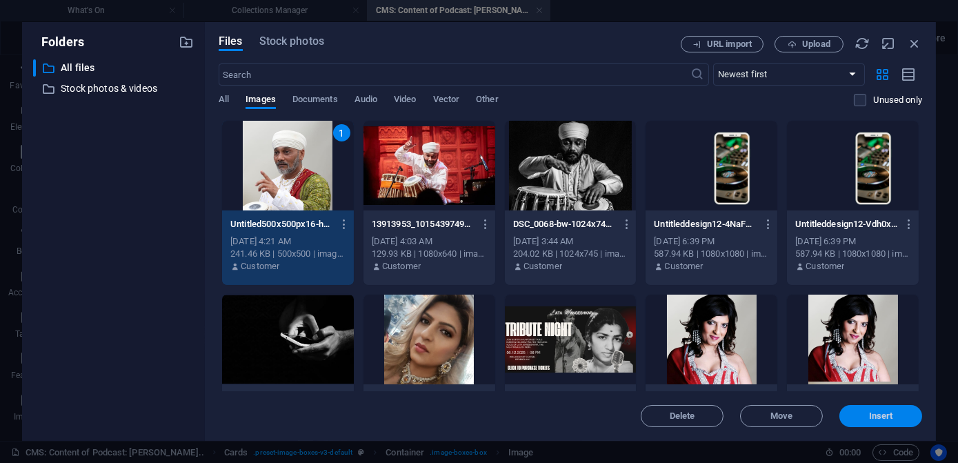
click at [872, 407] on button "Insert" at bounding box center [880, 416] width 83 height 22
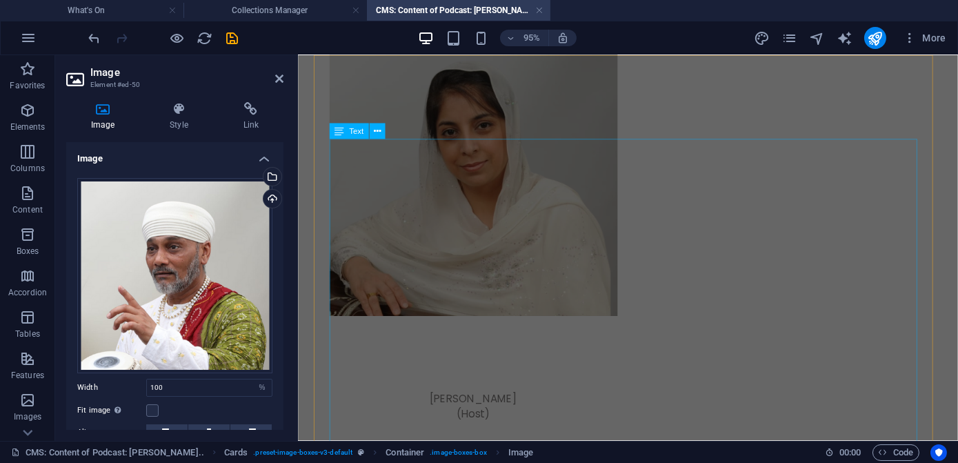
scroll to position [1853, 0]
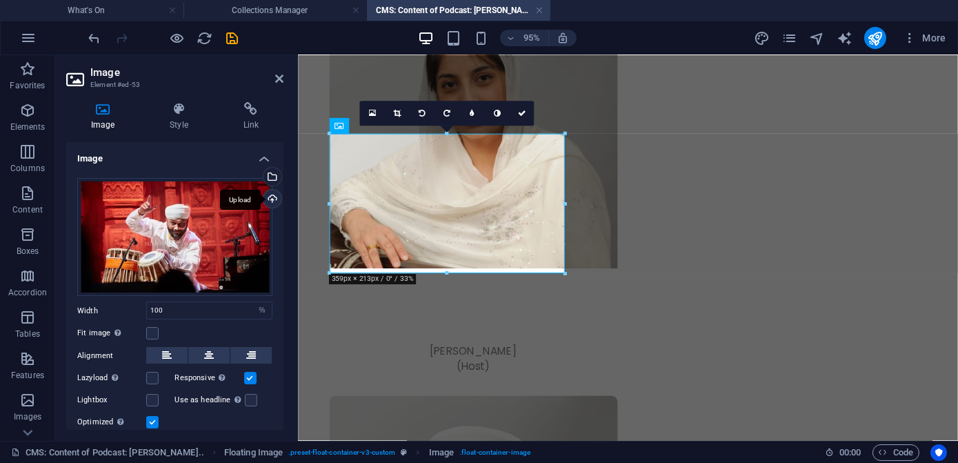
click at [271, 199] on div "Upload" at bounding box center [271, 200] width 21 height 21
click at [268, 199] on div "Upload" at bounding box center [271, 200] width 21 height 21
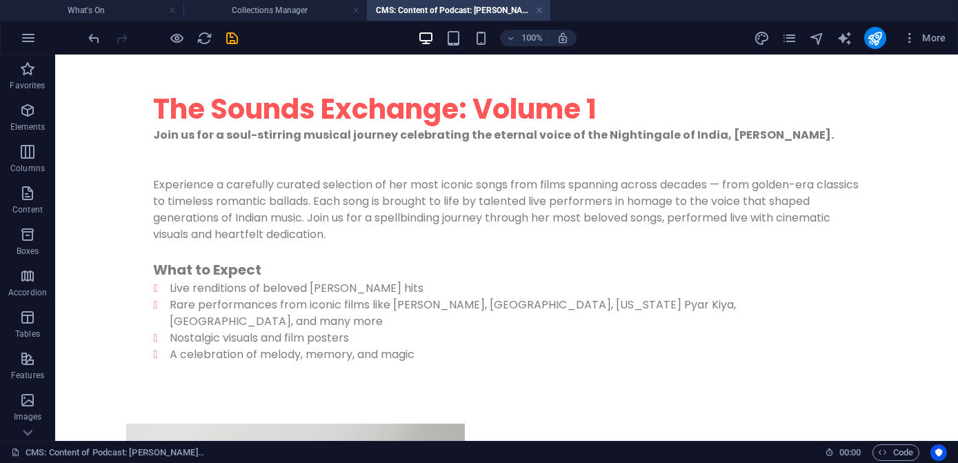
scroll to position [151, 0]
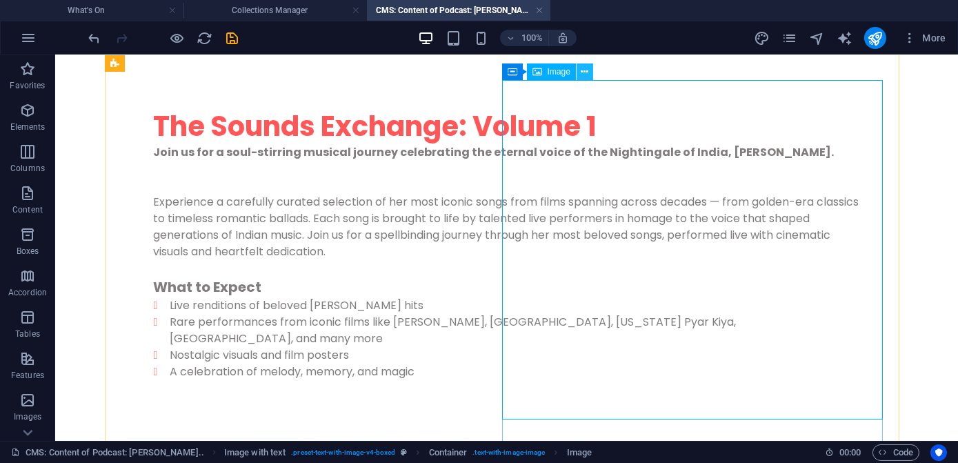
click at [585, 71] on icon at bounding box center [585, 72] width 8 height 14
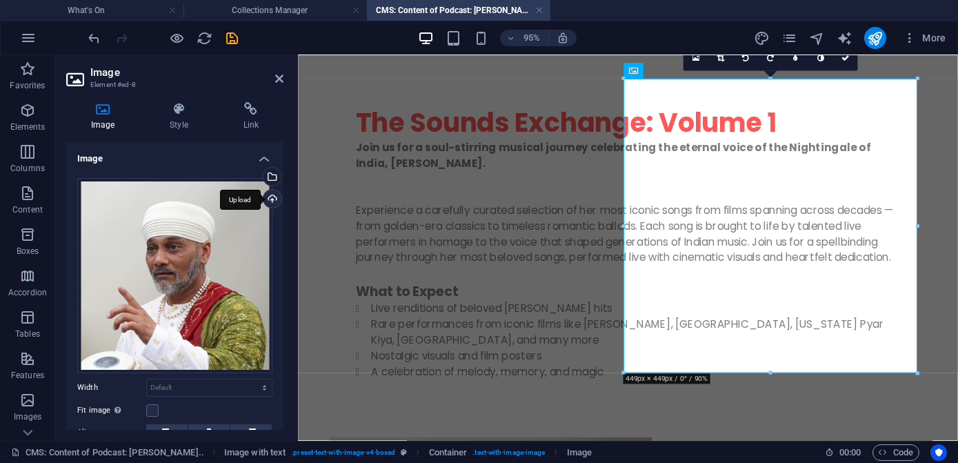
click at [272, 197] on div "Upload" at bounding box center [271, 200] width 21 height 21
click at [624, 184] on div "The Sounds Exchange: Volume 1 Join us for a soul-stirring musical journey celeb…" at bounding box center [644, 269] width 628 height 376
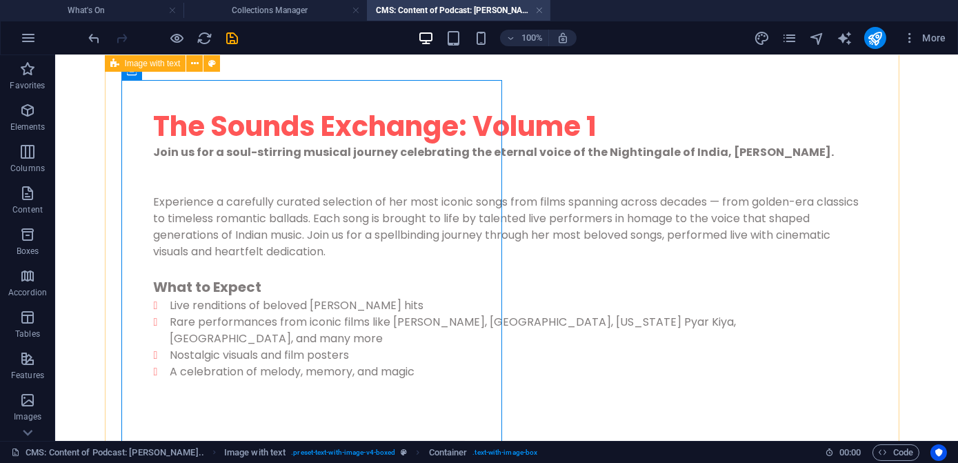
click at [883, 248] on div "The Sounds Exchange: Volume 1 Join us for a soul-stirring musical journey celeb…" at bounding box center [507, 430] width 794 height 876
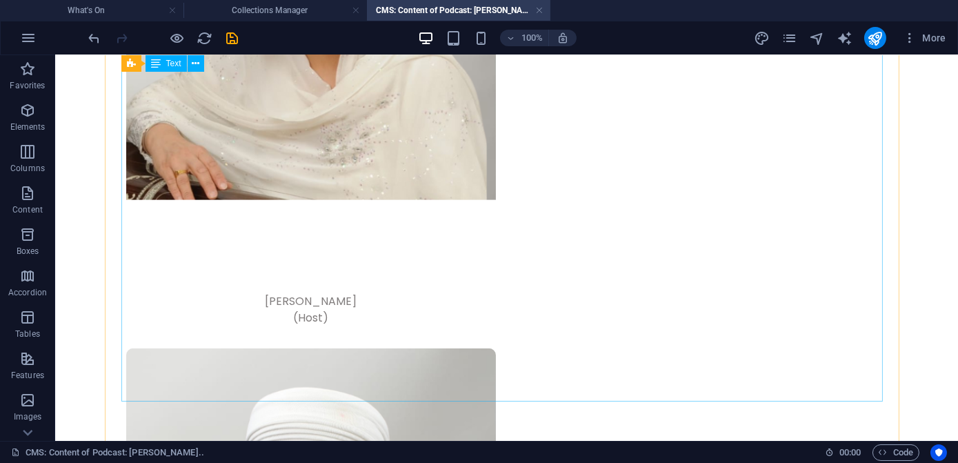
scroll to position [1825, 0]
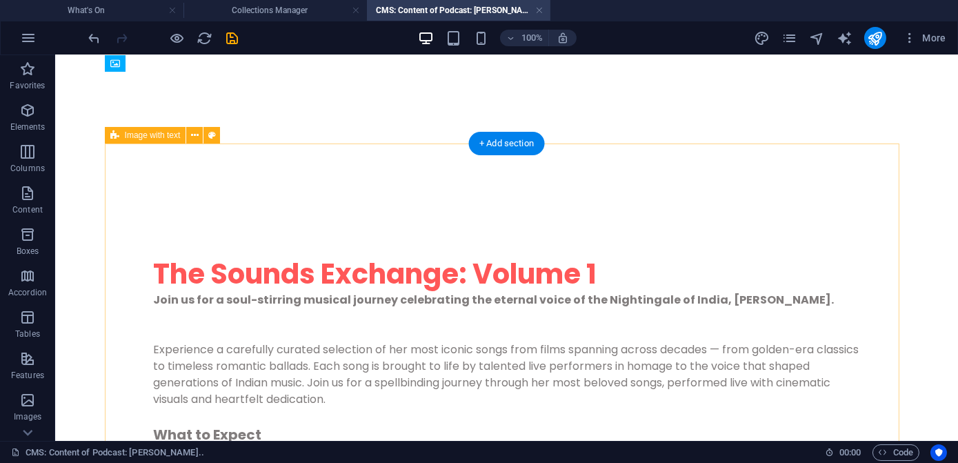
scroll to position [125, 0]
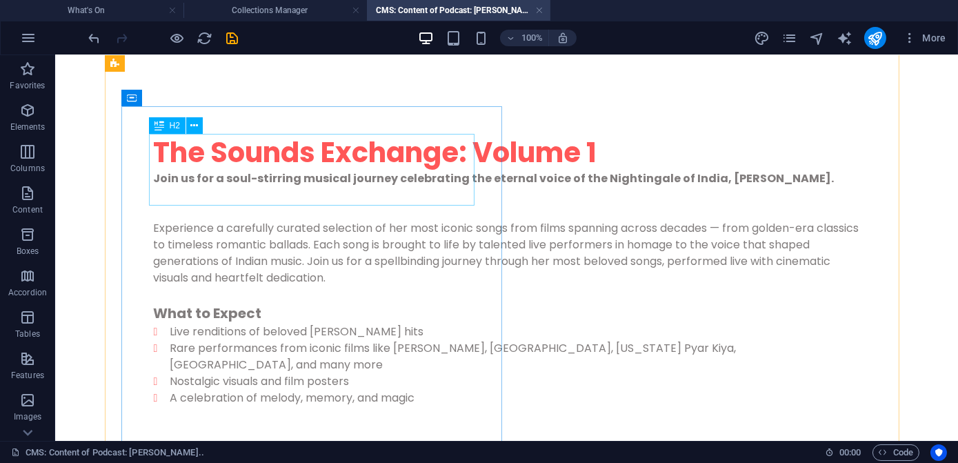
click at [245, 170] on div "The Sounds Exchange: Volume 1" at bounding box center [507, 152] width 706 height 36
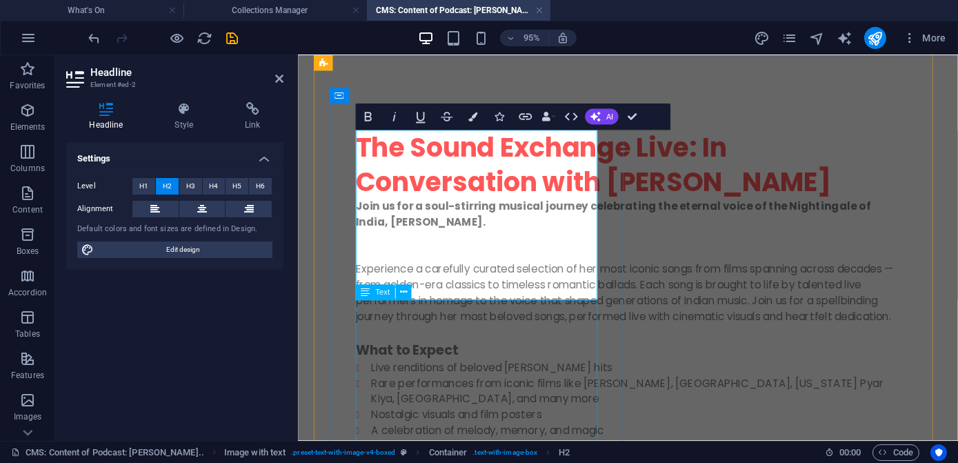
click at [503, 363] on div "Join us for a soul-stirring musical journey celebrating the eternal voice of th…" at bounding box center [644, 348] width 573 height 285
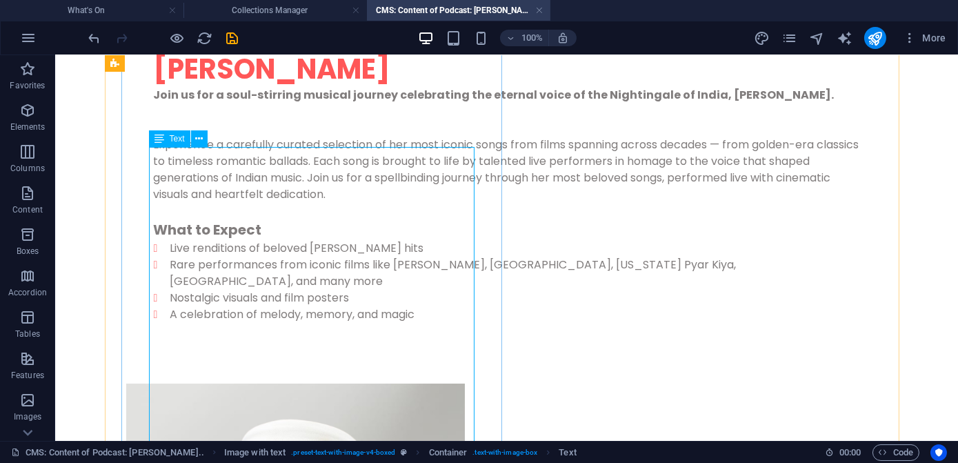
scroll to position [250, 0]
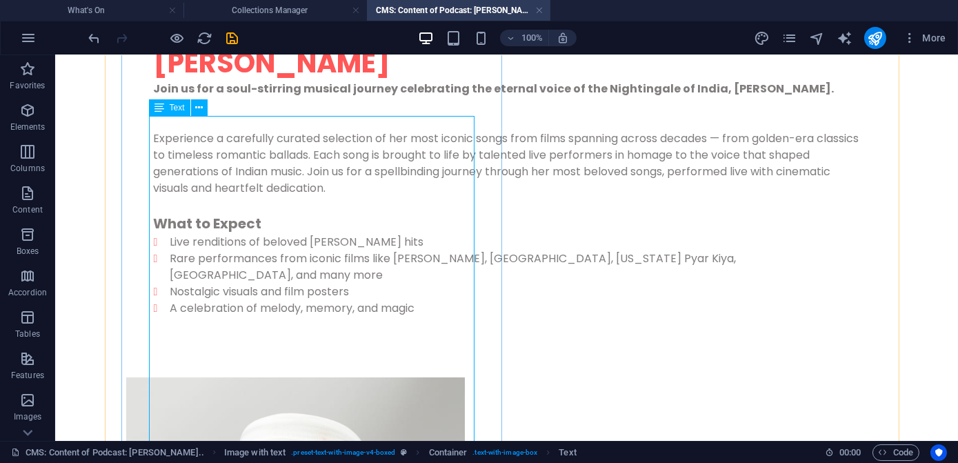
click at [154, 128] on div "Join us for a soul-stirring musical journey celebrating the eternal voice of th…" at bounding box center [507, 215] width 706 height 269
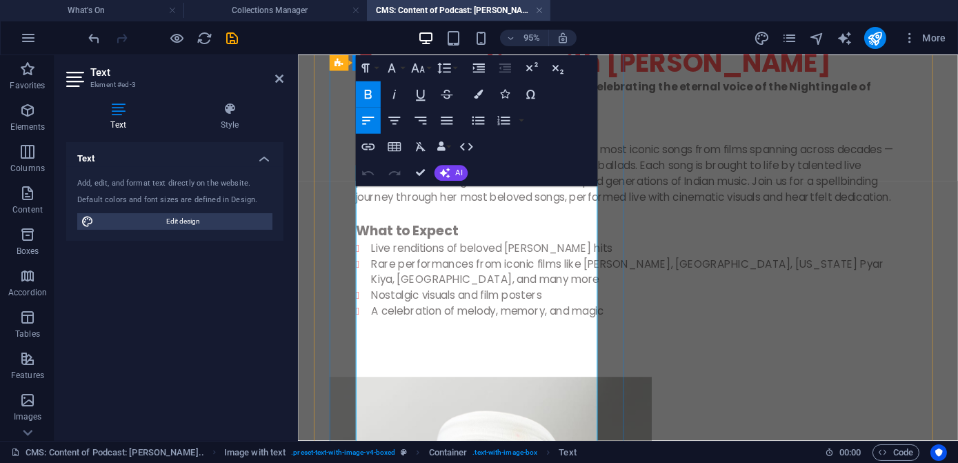
click at [375, 113] on strong "Join us for a soul-stirring musical journey celebrating the eternal voice of th…" at bounding box center [629, 97] width 542 height 32
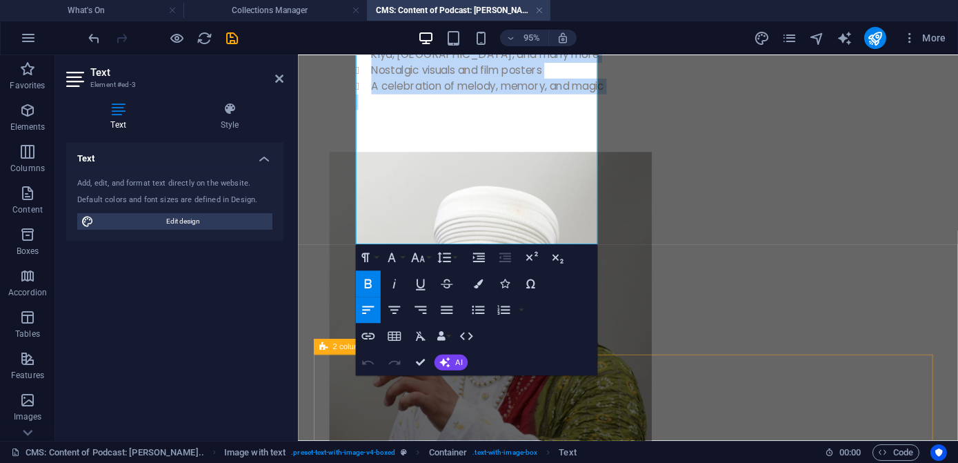
scroll to position [634, 0]
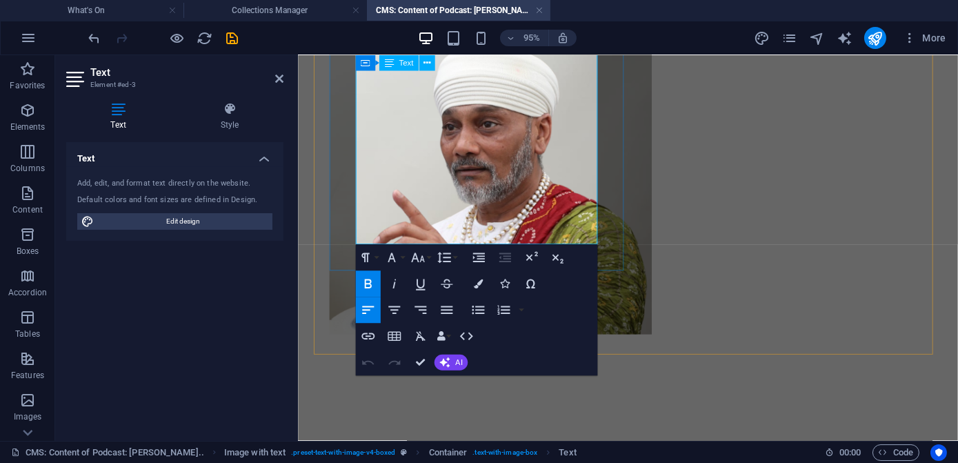
drag, startPoint x: 359, startPoint y: 197, endPoint x: 441, endPoint y: 221, distance: 85.5
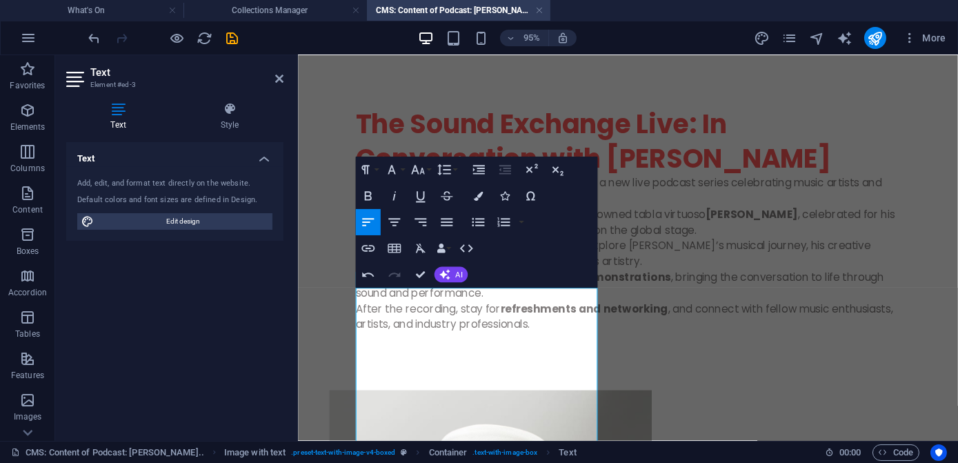
scroll to position [139, 0]
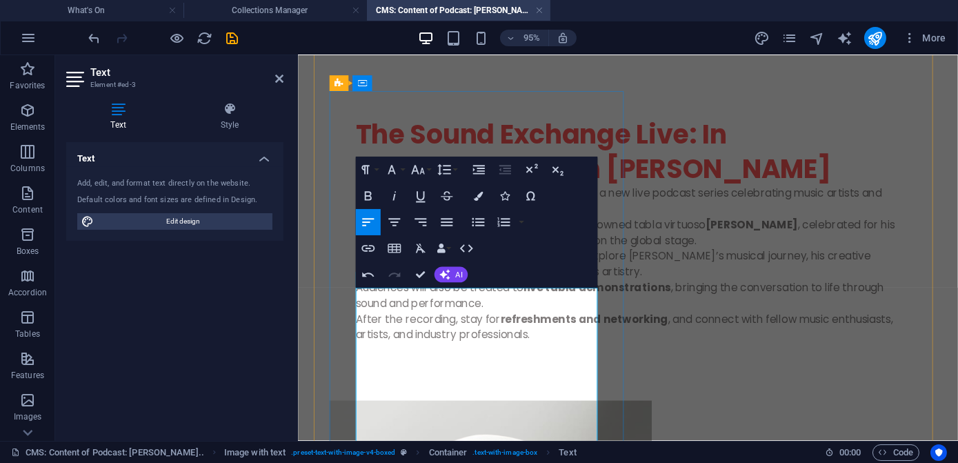
click at [592, 225] on p "Join us for the launch of The Sound Exchange , a new live podcast series celebr…" at bounding box center [644, 208] width 573 height 33
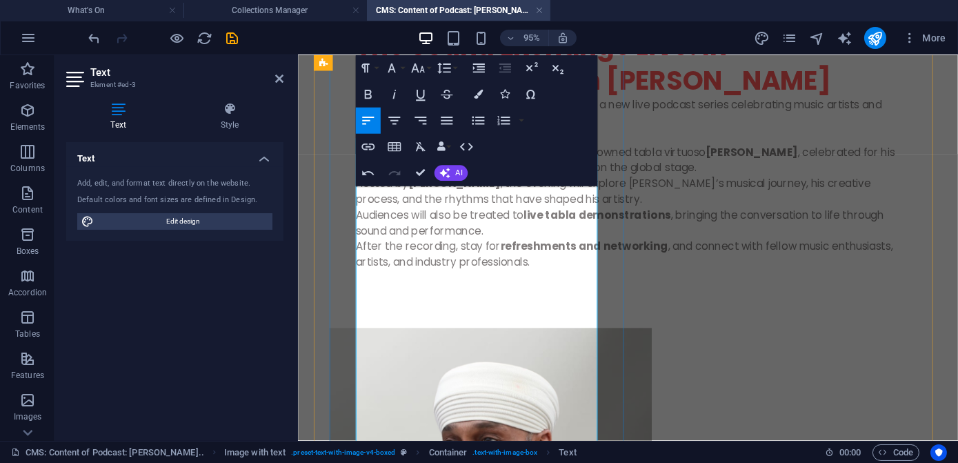
scroll to position [281, 0]
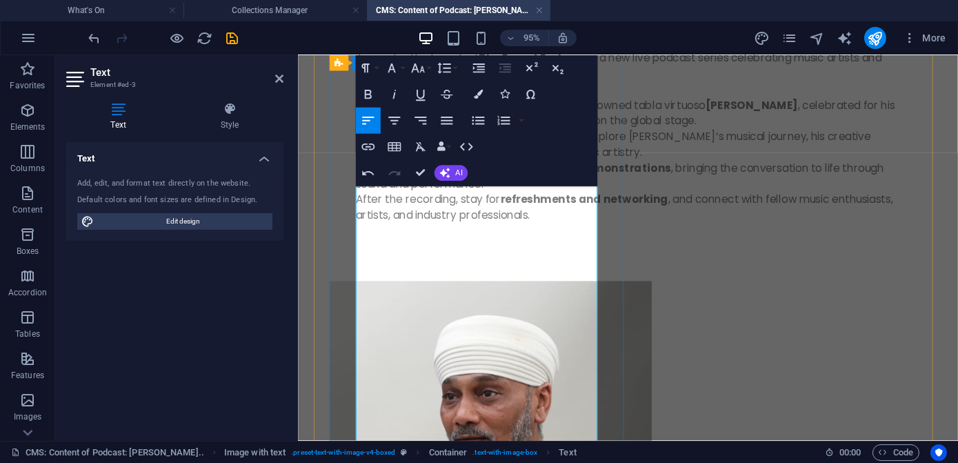
click at [576, 133] on p "Our first live recording features the world-renowned tabla virtuoso Sukhvinder …" at bounding box center [644, 116] width 573 height 33
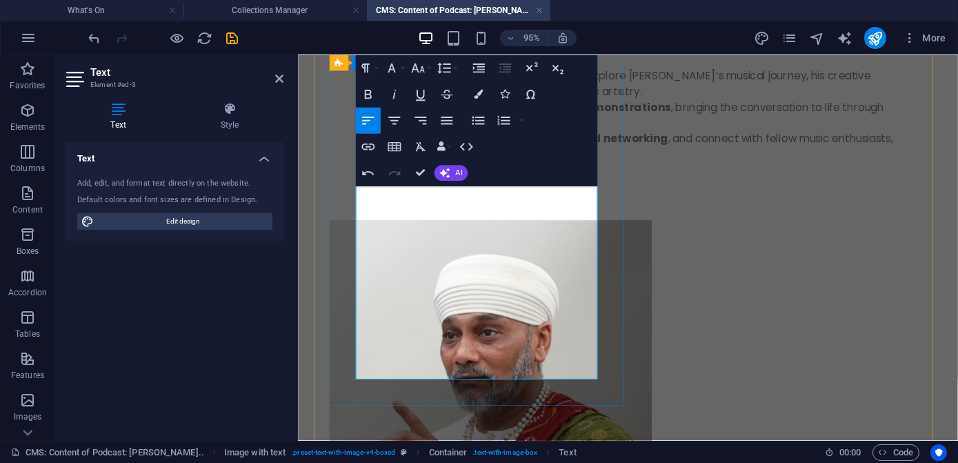
scroll to position [406, 0]
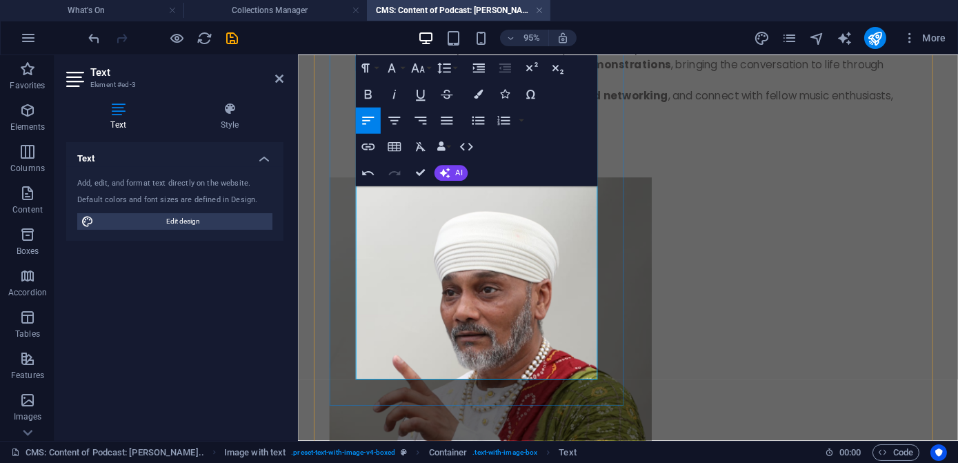
click at [503, 90] on p "Hosted by Pawanjit Ubhi , the evening will explore Sukhvinder Pinky’s musical j…" at bounding box center [644, 57] width 573 height 66
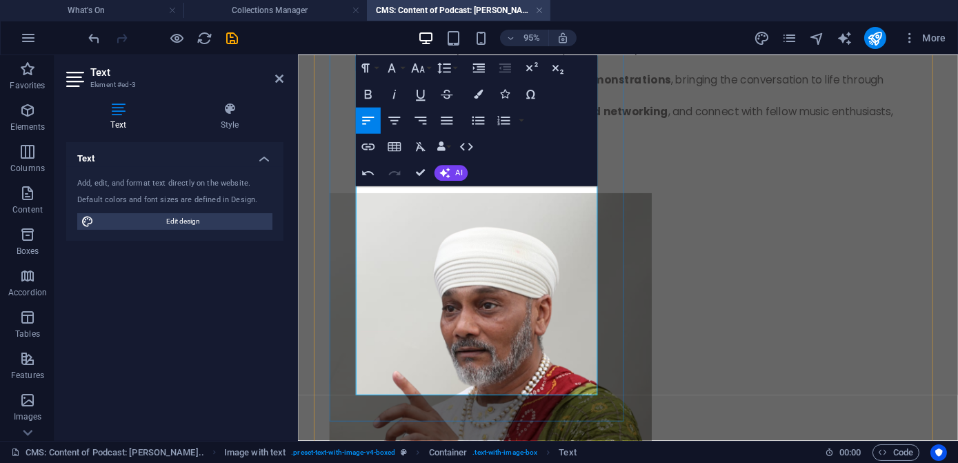
click at [573, 107] on p "Hosted by Pawanjit Ubhi , the evening will explore Sukhvinder Pinky’s musical j…" at bounding box center [644, 65] width 573 height 83
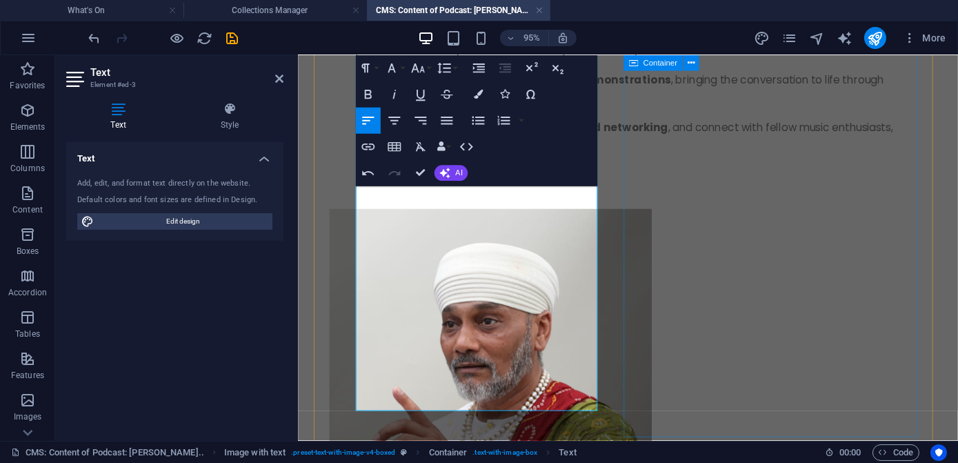
click at [683, 305] on div at bounding box center [644, 386] width 628 height 339
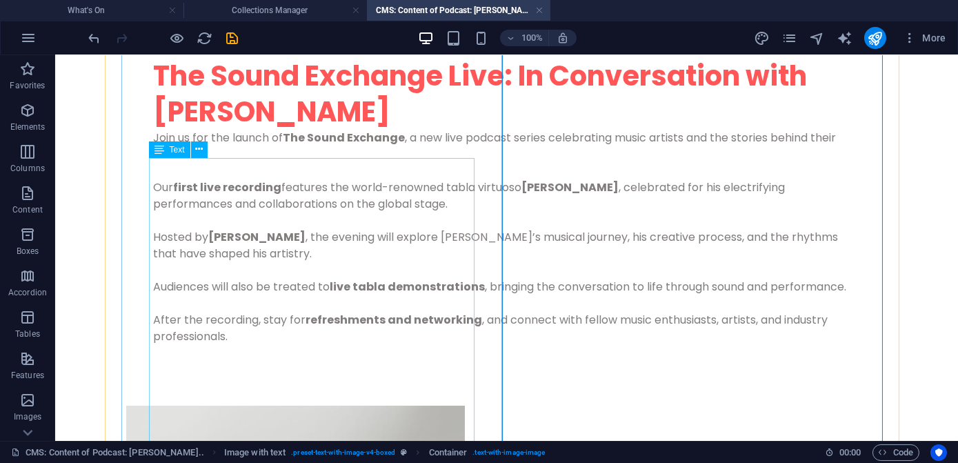
scroll to position [209, 0]
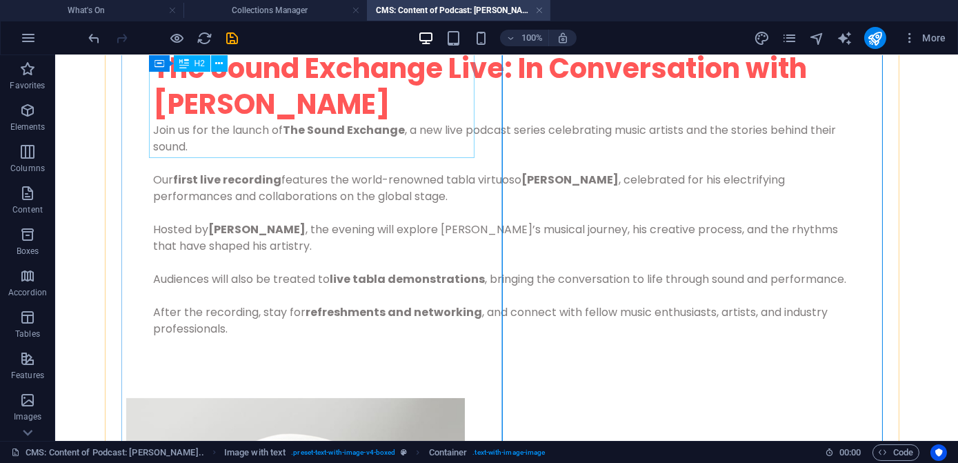
click at [222, 103] on div "The Sound Exchange Live: In Conversation with Sukhvinder Pinky" at bounding box center [507, 86] width 706 height 72
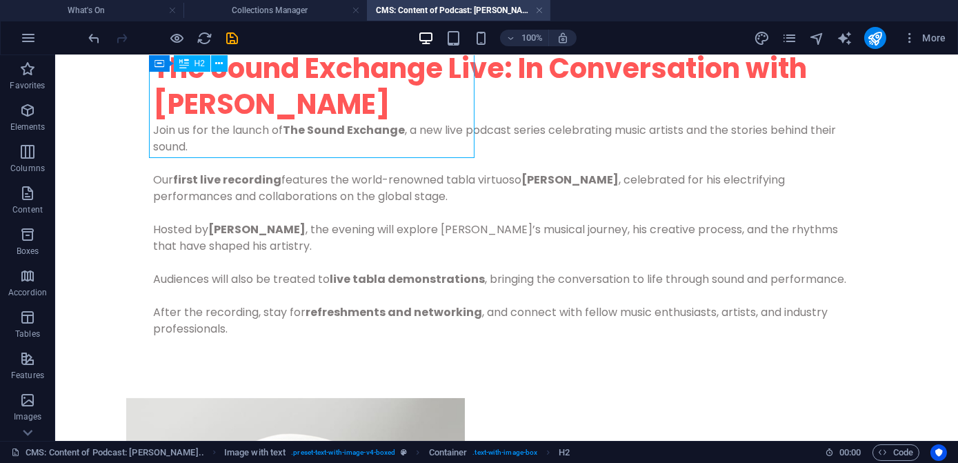
click at [222, 103] on div "The Sound Exchange Live: In Conversation with Sukhvinder Pinky" at bounding box center [507, 86] width 706 height 72
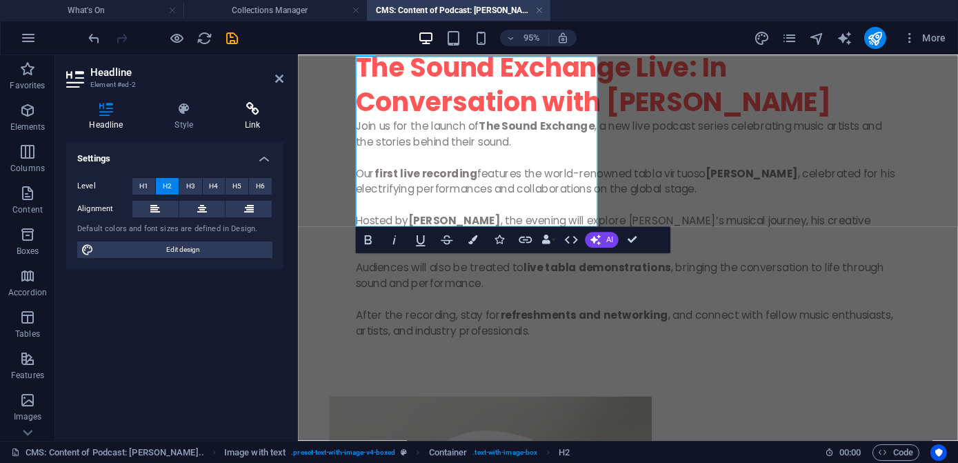
scroll to position [202, 0]
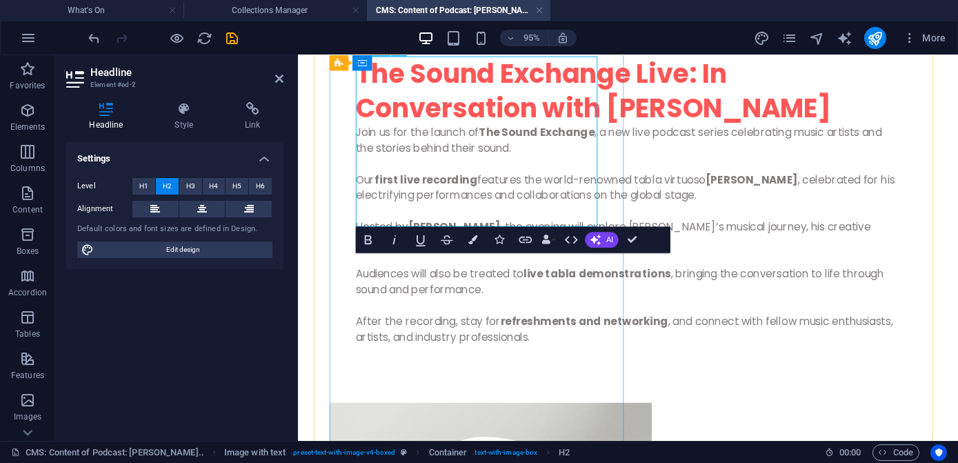
click at [571, 112] on span "The Sound Exchange Live: In Conversation with Sukhvinder Pinky" at bounding box center [608, 93] width 501 height 74
drag, startPoint x: 571, startPoint y: 111, endPoint x: 559, endPoint y: 214, distance: 104.2
click at [579, 129] on h2 "The Sound Exchange Live: In Conversation with Sukhvinder Pinky" at bounding box center [644, 93] width 573 height 72
click at [472, 239] on icon "button" at bounding box center [472, 239] width 9 height 9
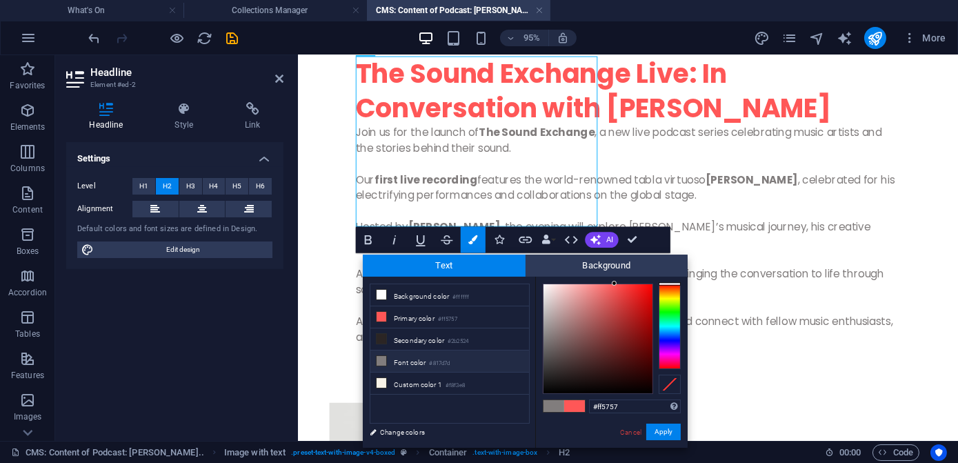
click at [428, 357] on li "Font color #817d7d" at bounding box center [449, 361] width 159 height 22
click at [666, 432] on button "Apply" at bounding box center [663, 431] width 34 height 17
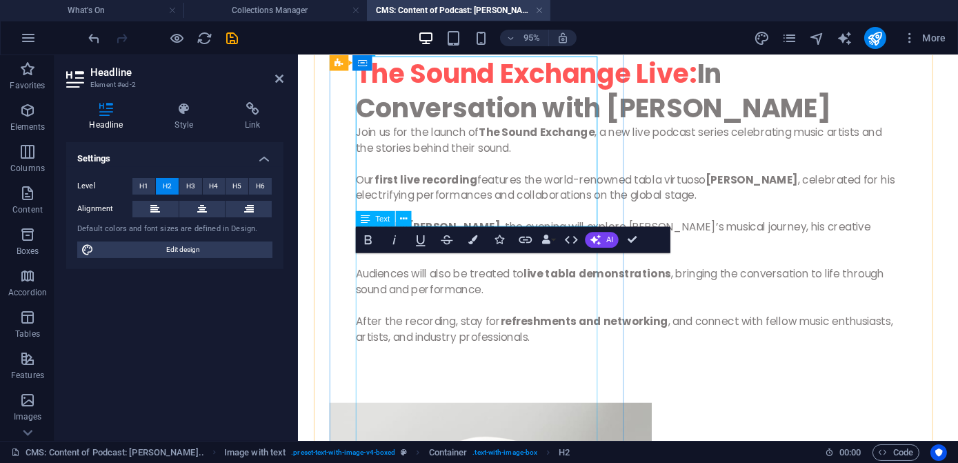
click at [546, 338] on div "Join us for the launch of The Sound Exchange , a new live podcast series celebr…" at bounding box center [644, 261] width 573 height 265
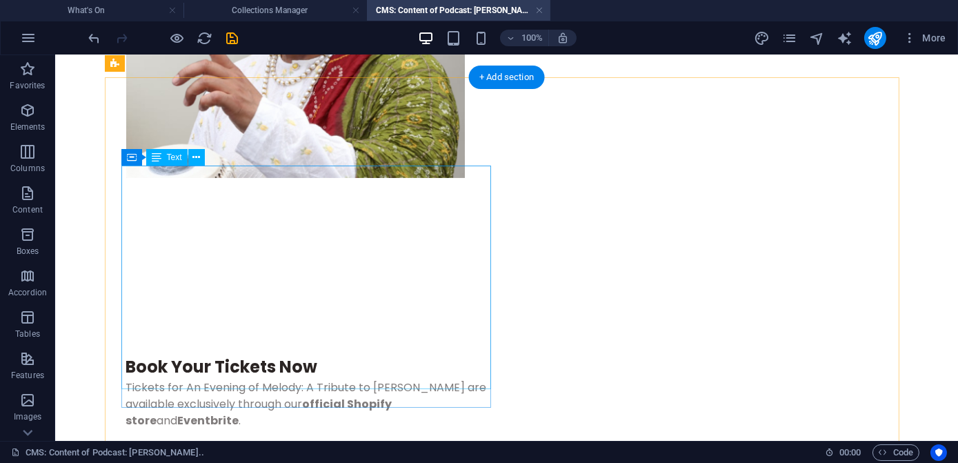
scroll to position [752, 0]
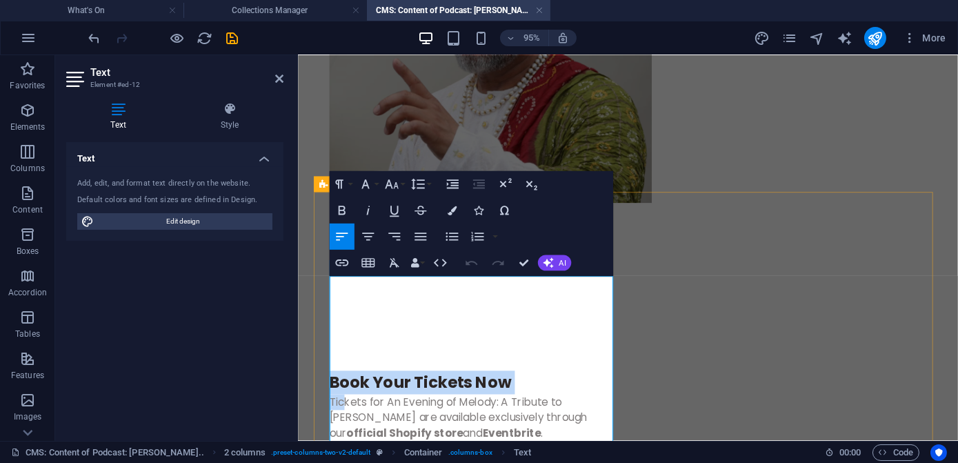
drag, startPoint x: 335, startPoint y: 299, endPoint x: 344, endPoint y: 319, distance: 21.9
click at [345, 412] on p "Tickets for An Evening of Melody: A Tribute to Lata Mangeshkar are available ex…" at bounding box center [481, 445] width 303 height 66
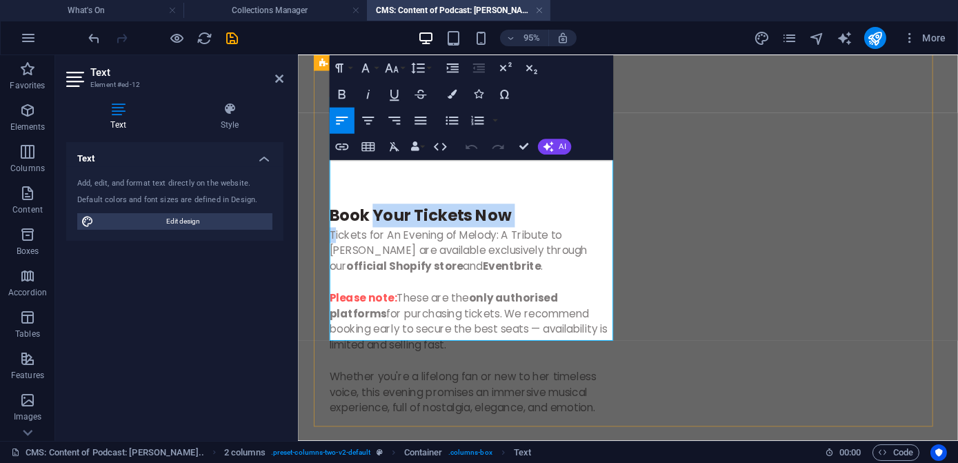
scroll to position [923, 0]
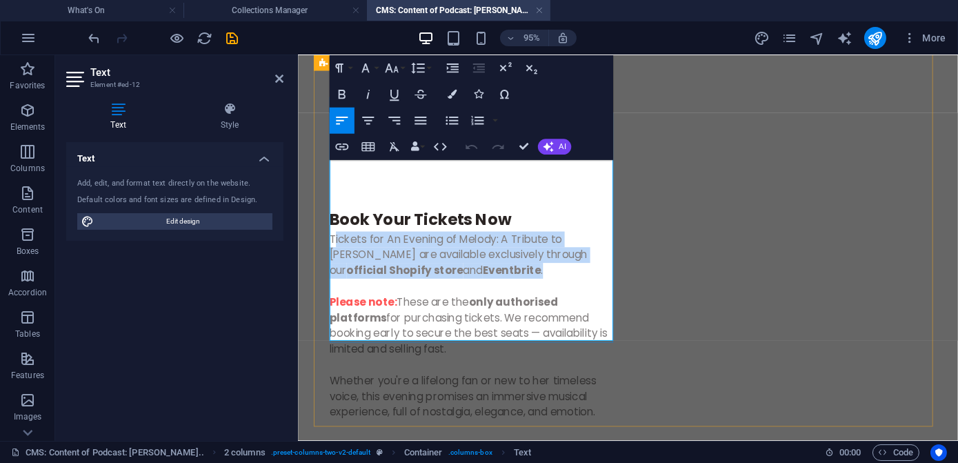
drag, startPoint x: 334, startPoint y: 321, endPoint x: 541, endPoint y: 182, distance: 249.4
click at [541, 241] on p "Tickets for An Evening of Melody: A Tribute to Lata Mangeshkar are available ex…" at bounding box center [481, 274] width 303 height 66
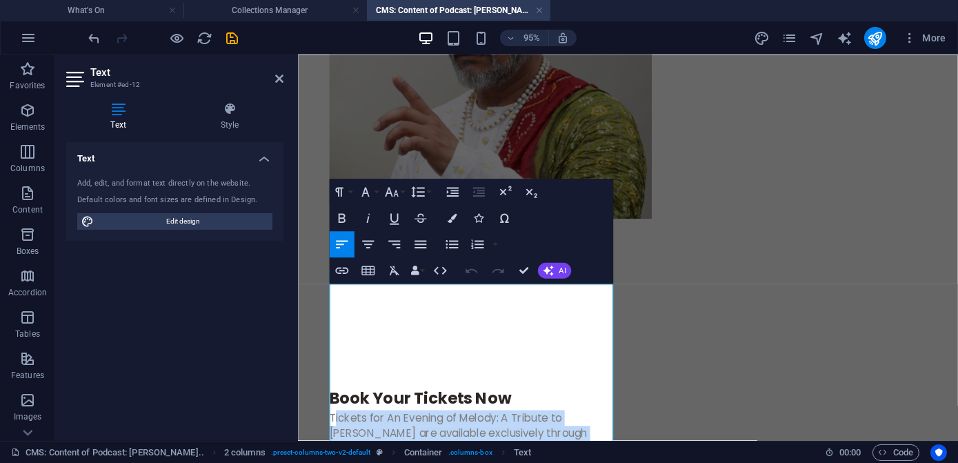
scroll to position [798, 0]
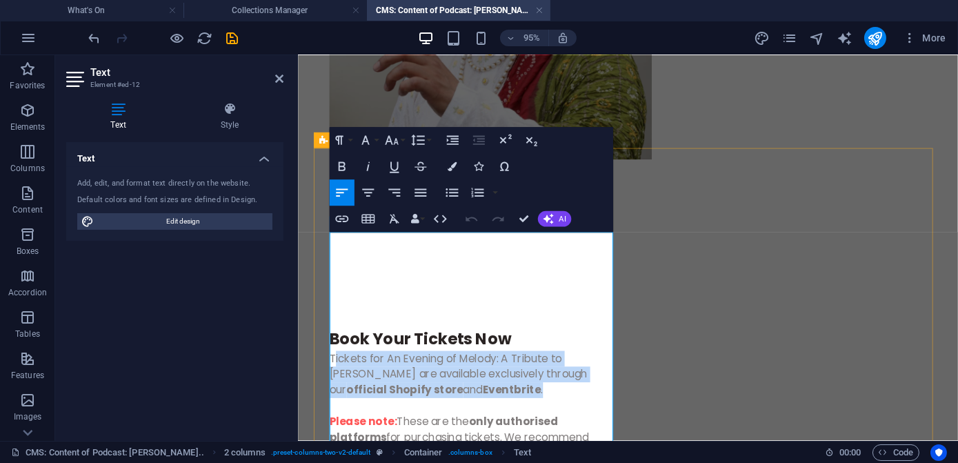
click at [444, 366] on p "Tickets for An Evening of Melody: A Tribute to Lata Mangeshkar are available ex…" at bounding box center [481, 399] width 303 height 66
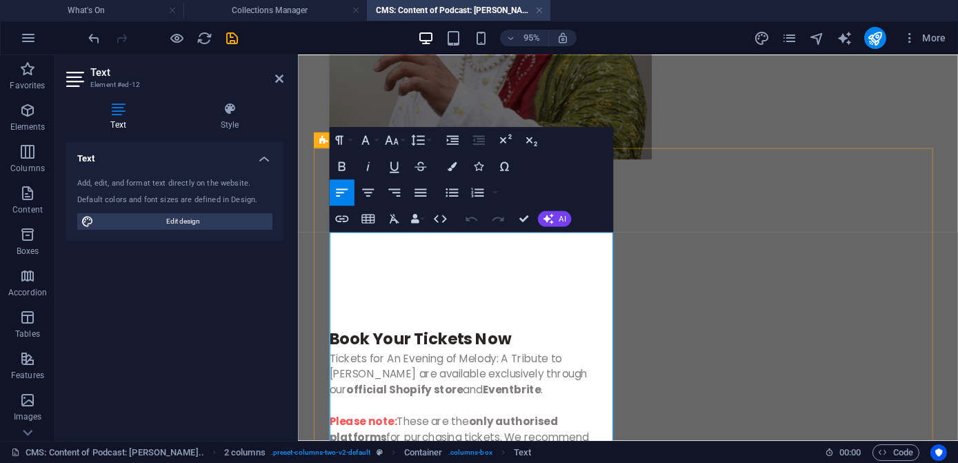
click at [525, 341] on h4 "Book Your Tickets Now" at bounding box center [481, 353] width 303 height 25
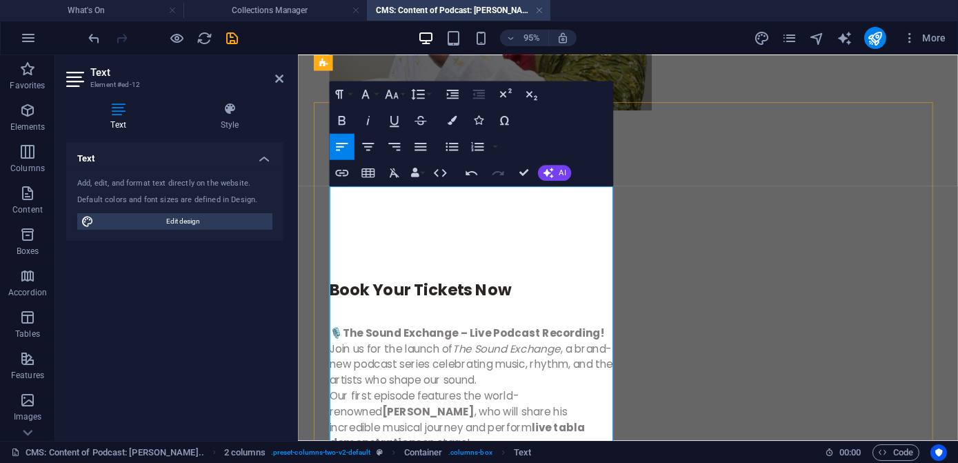
scroll to position [847, 0]
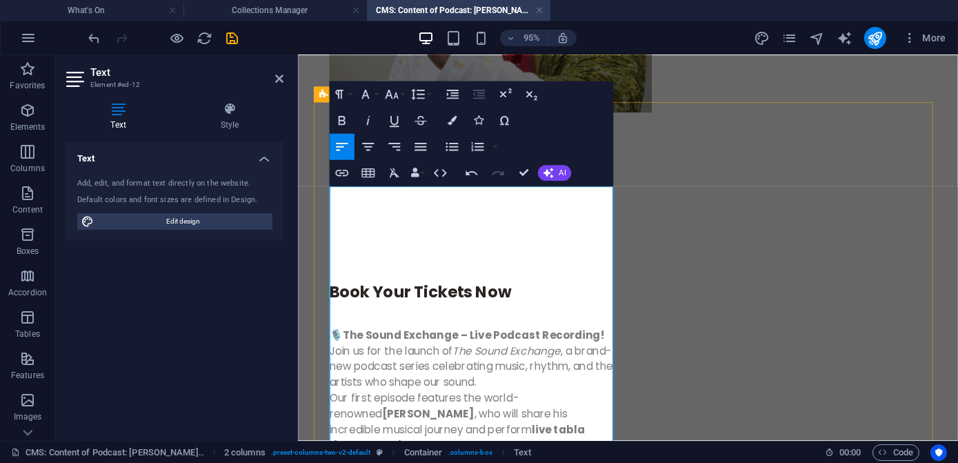
click at [378, 292] on h4 "Book Your Tickets Now" at bounding box center [481, 317] width 303 height 50
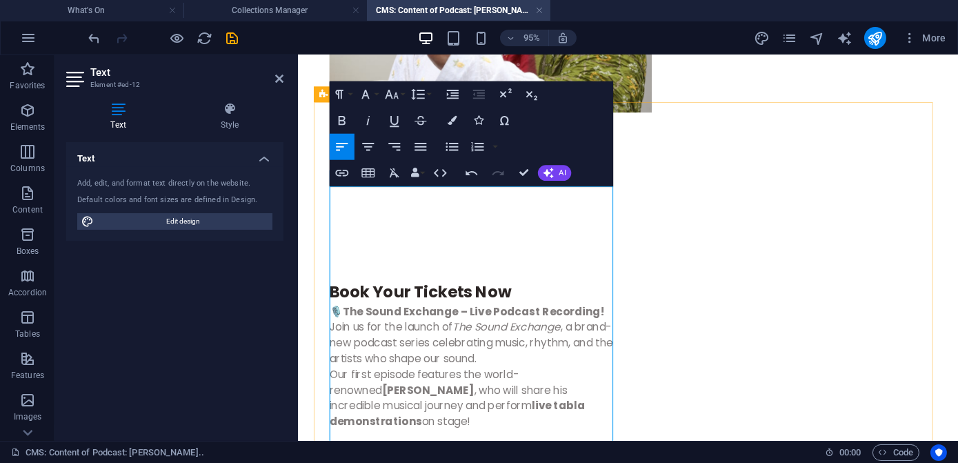
drag, startPoint x: 330, startPoint y: 292, endPoint x: 336, endPoint y: 262, distance: 31.1
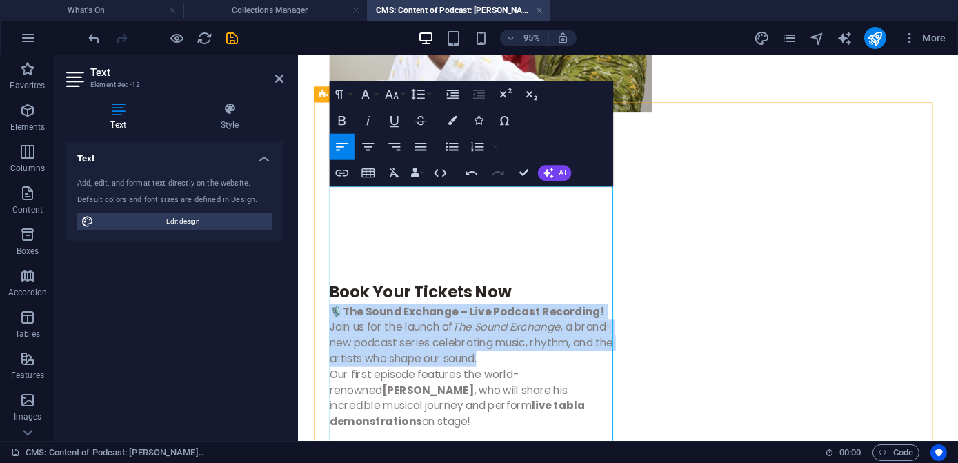
drag, startPoint x: 530, startPoint y: 277, endPoint x: 315, endPoint y: 231, distance: 219.9
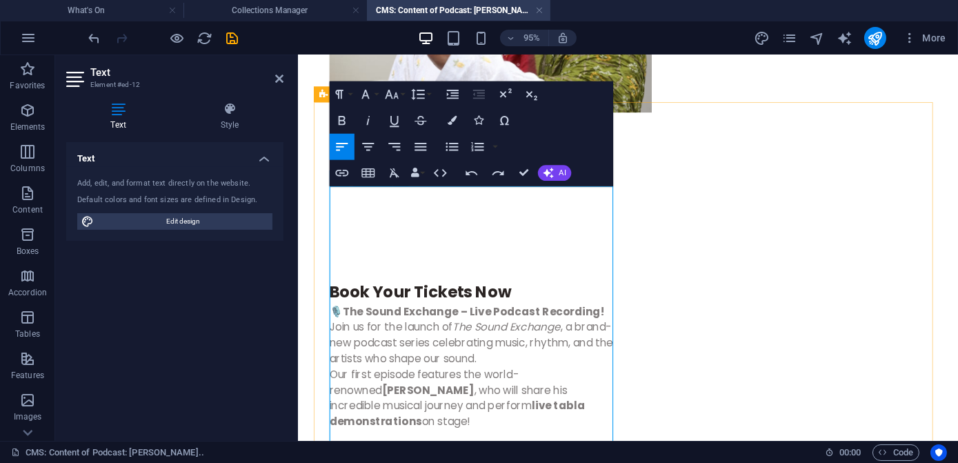
click at [545, 317] on p "🎙️ The Sound Exchange – Live Podcast Recording! Join us for the launch of The S…" at bounding box center [481, 350] width 303 height 66
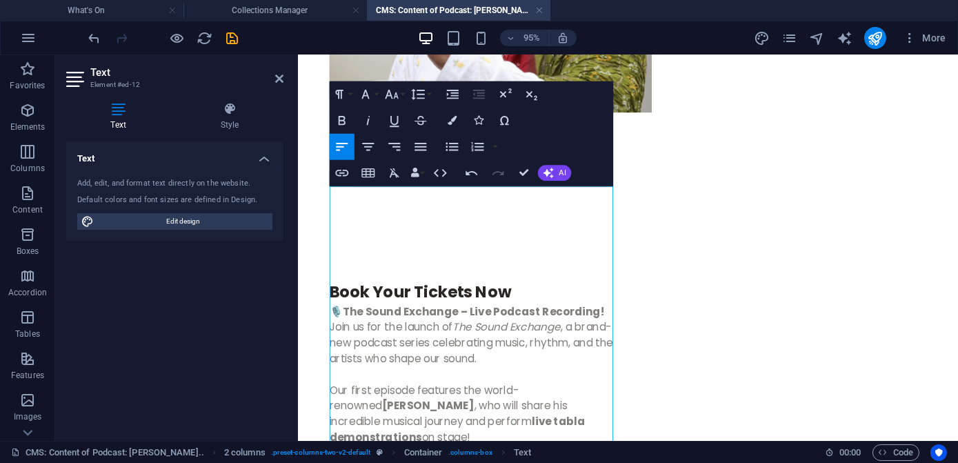
drag, startPoint x: 474, startPoint y: 356, endPoint x: 584, endPoint y: 343, distance: 110.5
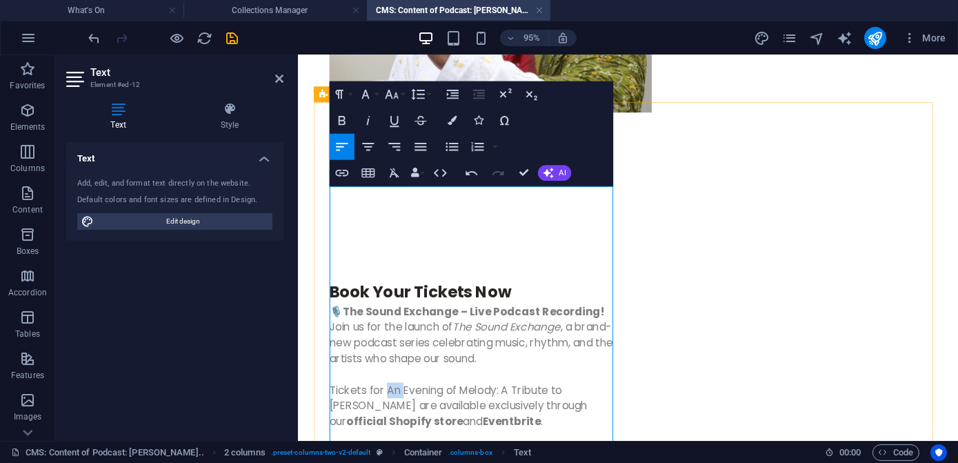
drag, startPoint x: 389, startPoint y: 309, endPoint x: 405, endPoint y: 305, distance: 16.2
click at [405, 400] on p "Tickets for An Evening of Melody: A Tribute to Lata Mangeshkar are available ex…" at bounding box center [481, 433] width 303 height 66
drag, startPoint x: 458, startPoint y: 310, endPoint x: 399, endPoint y: 324, distance: 60.4
click at [399, 400] on p "Tickets for the evening of Melody: A Tribute to Lata Mangeshkar are available e…" at bounding box center [481, 433] width 303 height 66
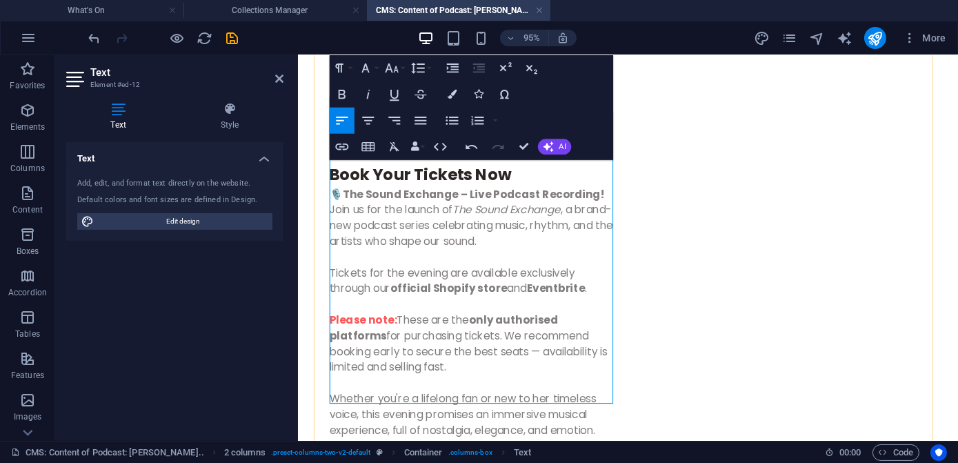
scroll to position [972, 0]
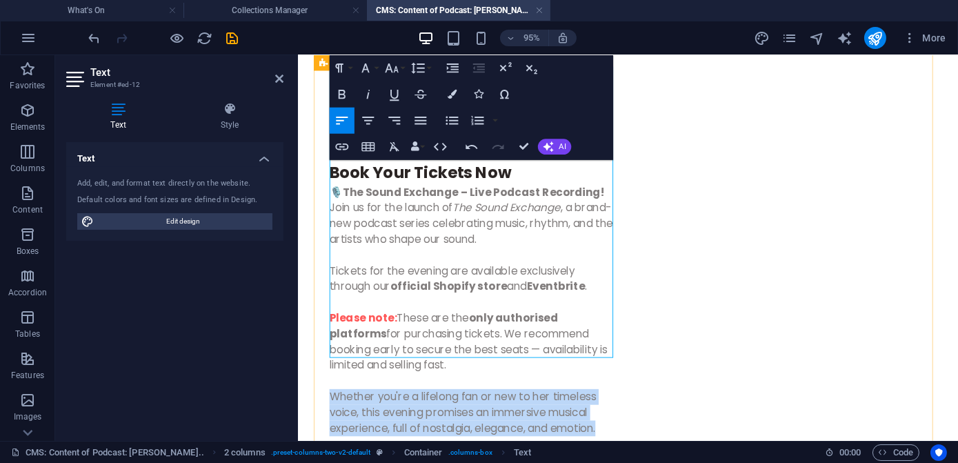
drag, startPoint x: 493, startPoint y: 342, endPoint x: 325, endPoint y: 312, distance: 170.2
click at [325, 312] on div "Book Your Tickets Now 🎙️ The Sound Exchange – Live Podcast Recording! Join us f…" at bounding box center [644, 455] width 661 height 752
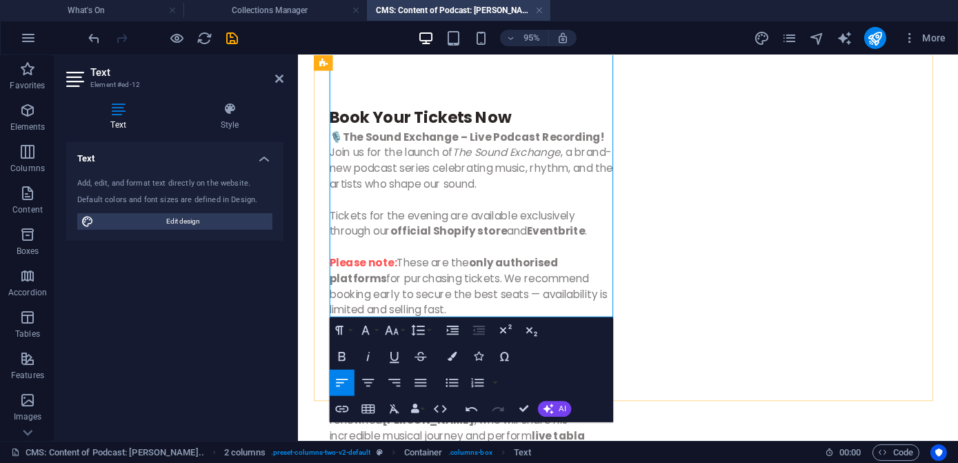
scroll to position [1098, 0]
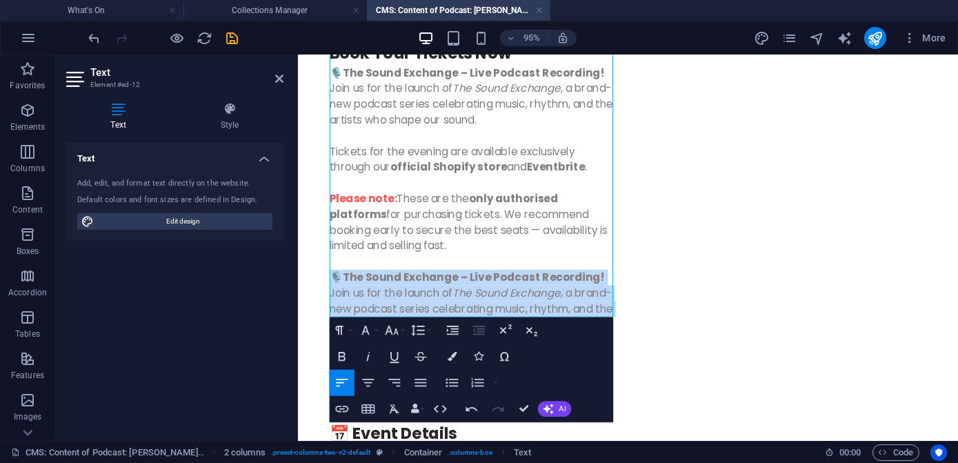
drag, startPoint x: 538, startPoint y: 237, endPoint x: 300, endPoint y: 189, distance: 242.7
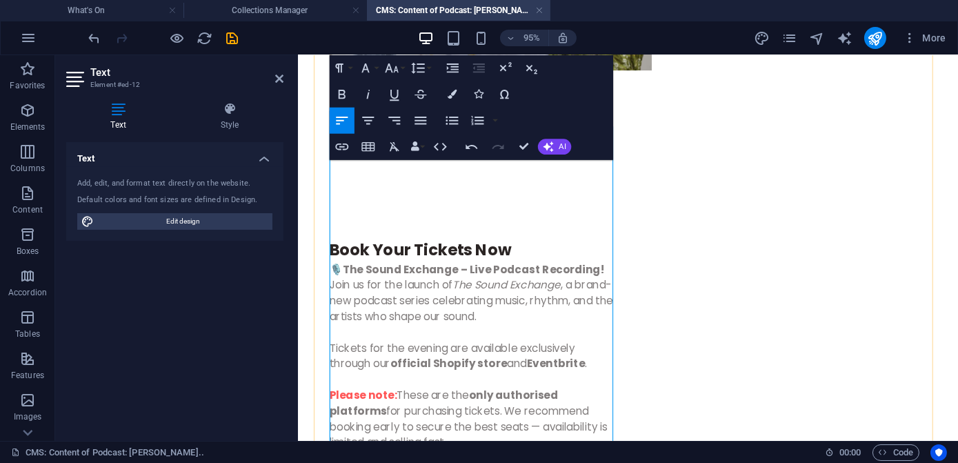
scroll to position [910, 0]
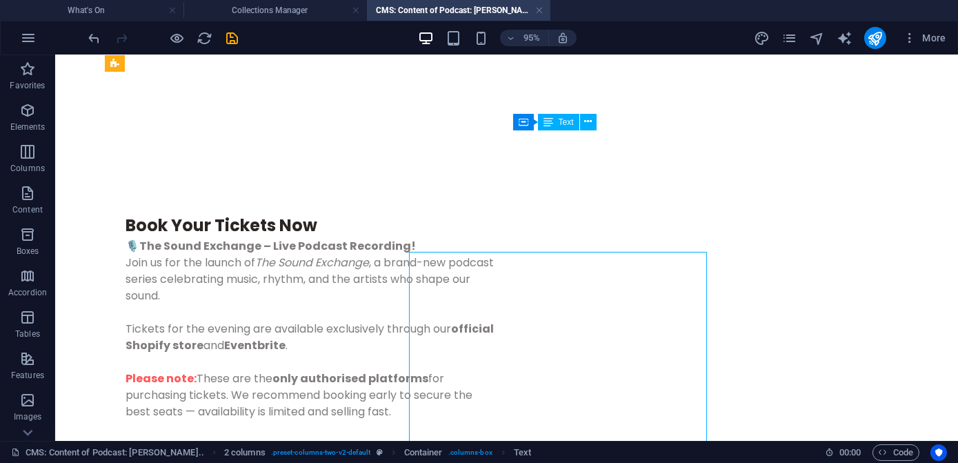
scroll to position [788, 0]
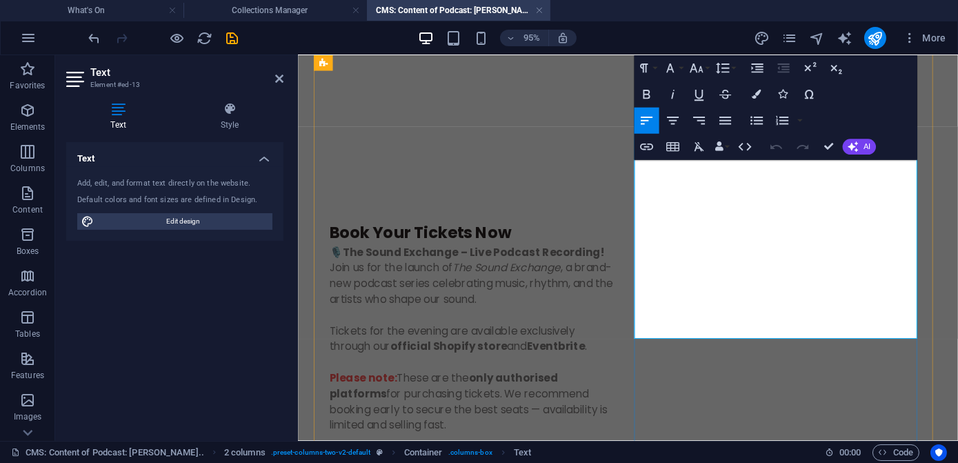
drag, startPoint x: 767, startPoint y: 279, endPoint x: 637, endPoint y: 150, distance: 182.4
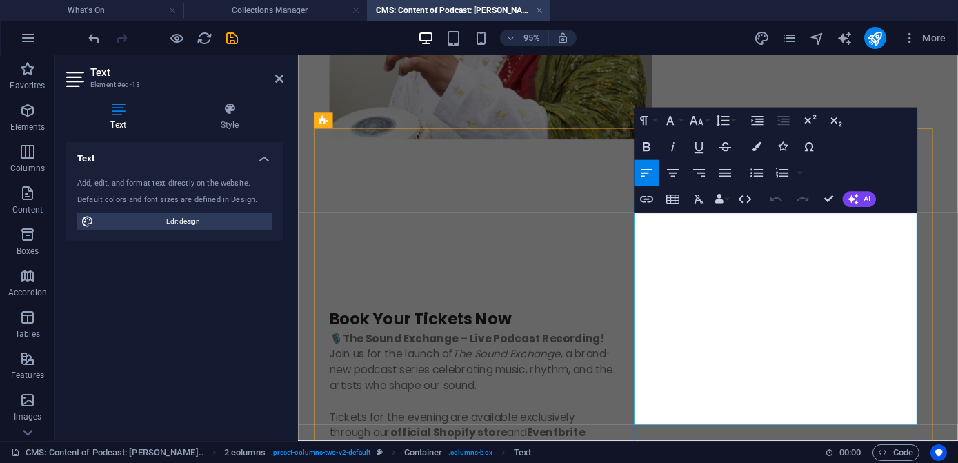
scroll to position [847, 0]
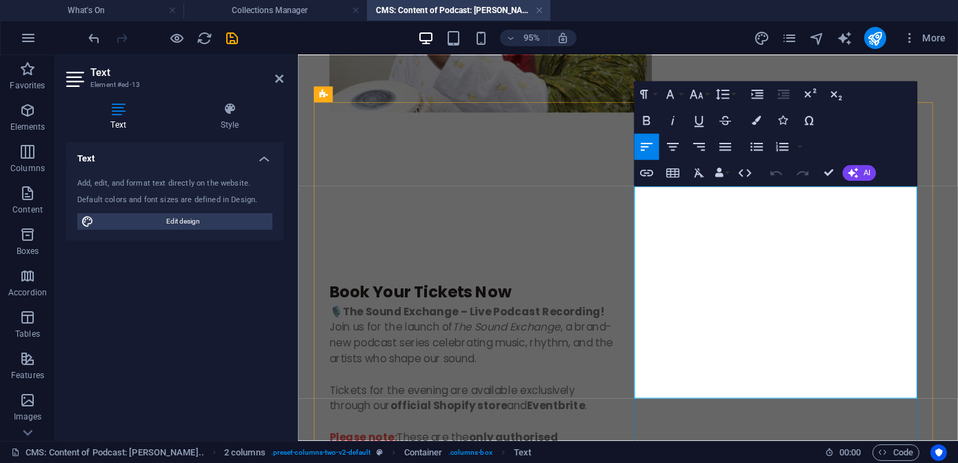
drag, startPoint x: 770, startPoint y: 345, endPoint x: 648, endPoint y: 225, distance: 171.1
drag, startPoint x: 729, startPoint y: 228, endPoint x: 669, endPoint y: 223, distance: 60.2
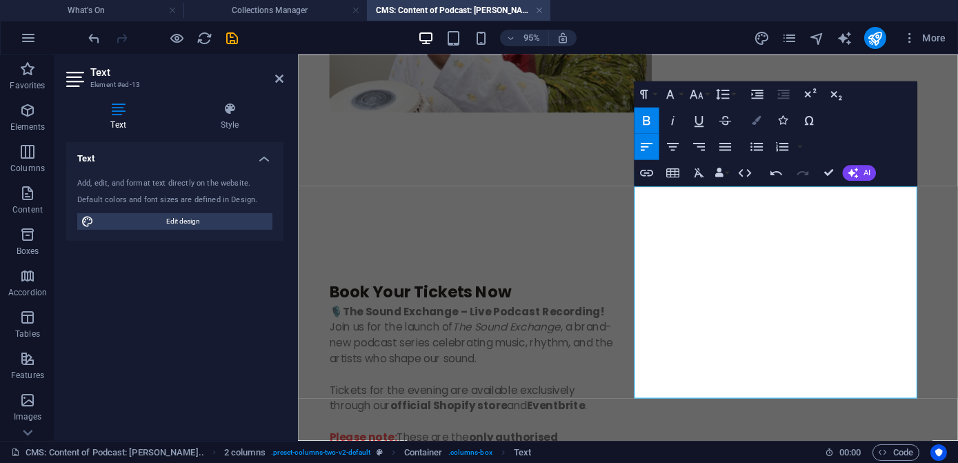
click at [757, 124] on icon "button" at bounding box center [756, 120] width 9 height 9
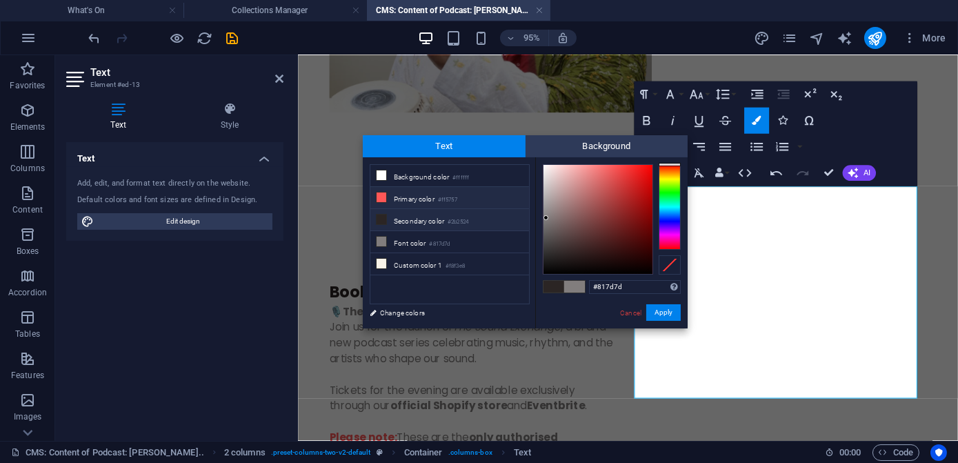
click at [389, 200] on li "Primary color #ff5757" at bounding box center [449, 198] width 159 height 22
click at [657, 312] on button "Apply" at bounding box center [663, 312] width 34 height 17
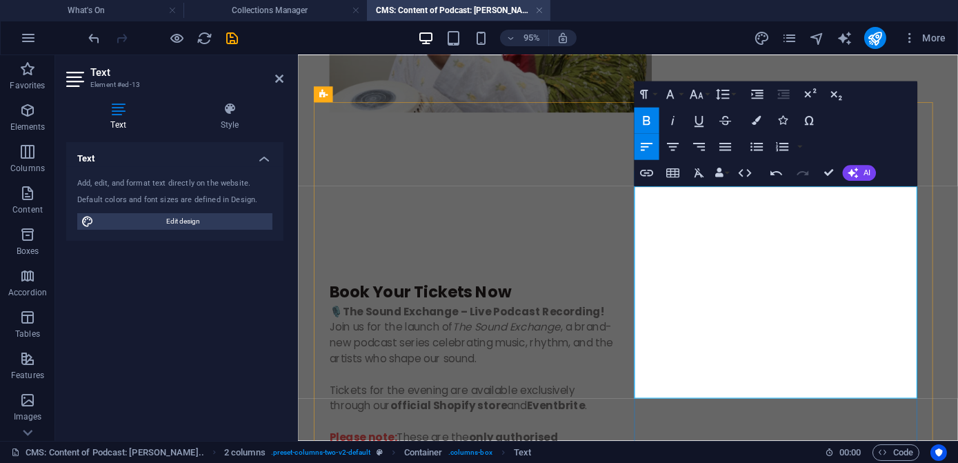
drag, startPoint x: 709, startPoint y: 244, endPoint x: 670, endPoint y: 239, distance: 39.6
click at [756, 124] on icon "button" at bounding box center [756, 120] width 9 height 9
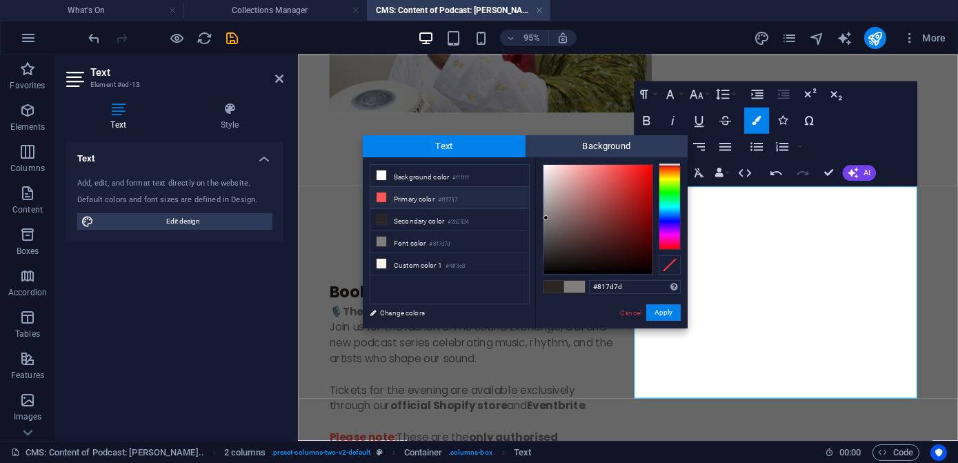
click at [443, 201] on small "#ff5757" at bounding box center [447, 200] width 19 height 10
click at [663, 311] on button "Apply" at bounding box center [663, 312] width 34 height 17
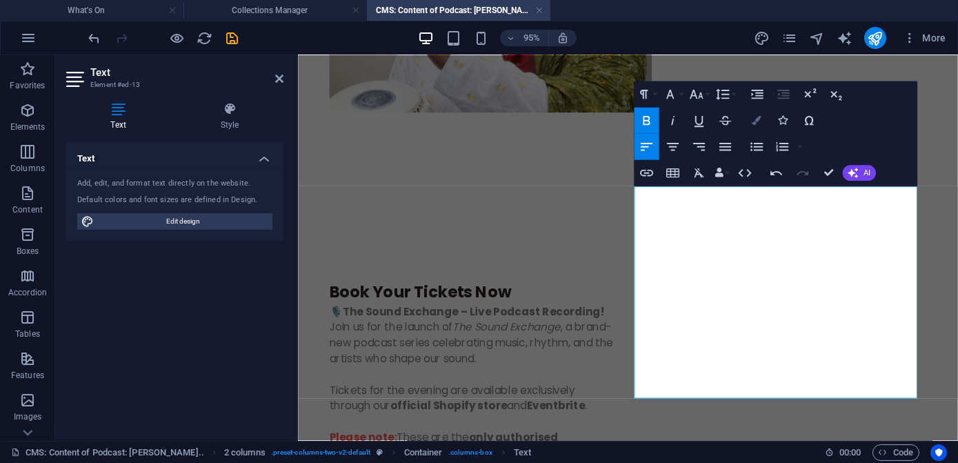
click at [752, 121] on icon "button" at bounding box center [756, 120] width 9 height 9
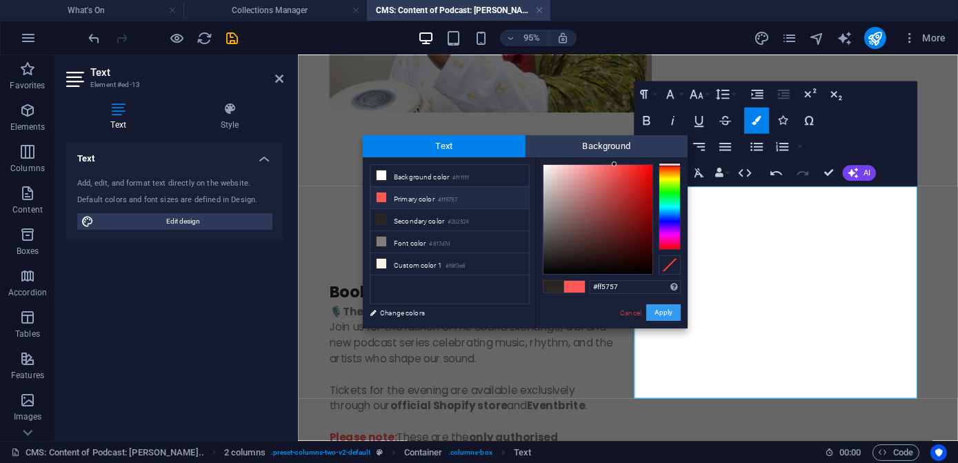
click at [657, 312] on button "Apply" at bounding box center [663, 312] width 34 height 17
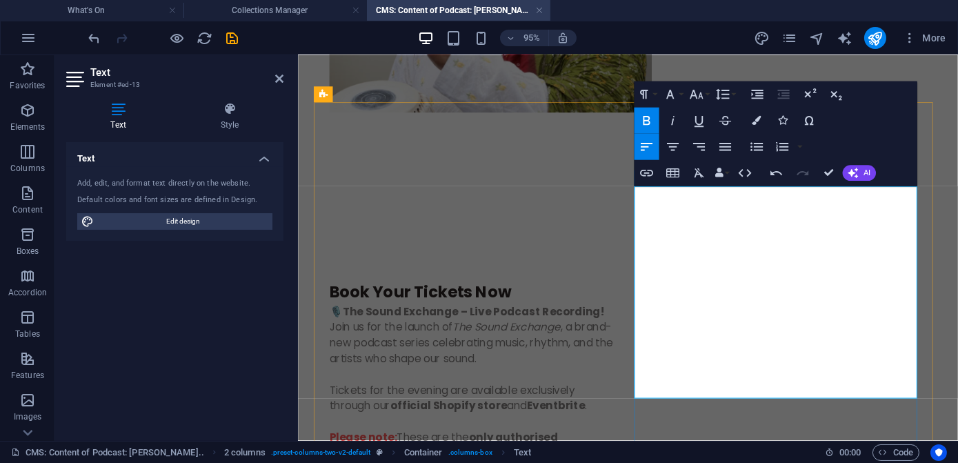
drag, startPoint x: 699, startPoint y: 277, endPoint x: 667, endPoint y: 274, distance: 32.5
click at [758, 122] on icon "button" at bounding box center [756, 120] width 9 height 9
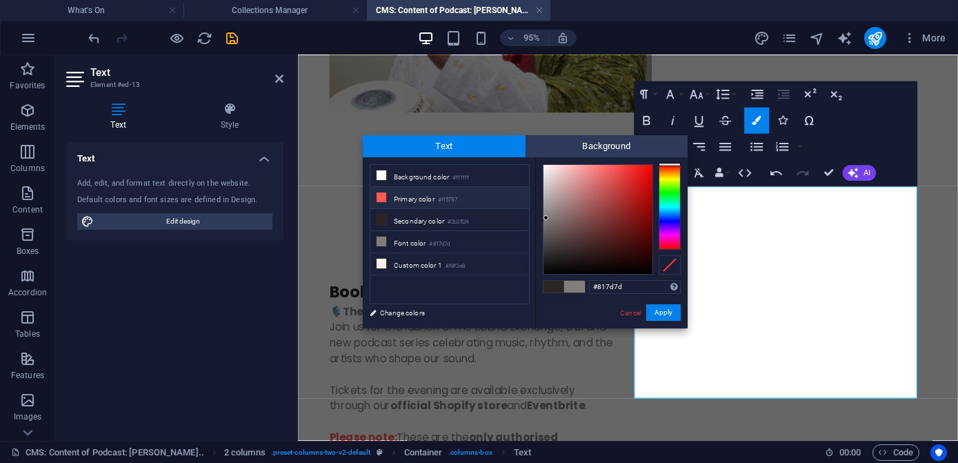
click at [452, 198] on small "#ff5757" at bounding box center [447, 200] width 19 height 10
click at [659, 308] on button "Apply" at bounding box center [663, 312] width 34 height 17
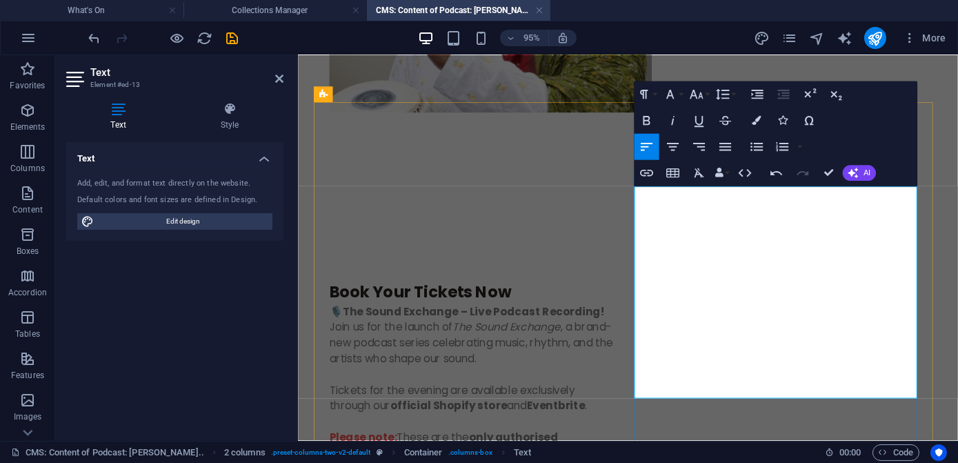
drag, startPoint x: 702, startPoint y: 291, endPoint x: 670, endPoint y: 293, distance: 32.5
click at [754, 122] on icon "button" at bounding box center [756, 120] width 9 height 9
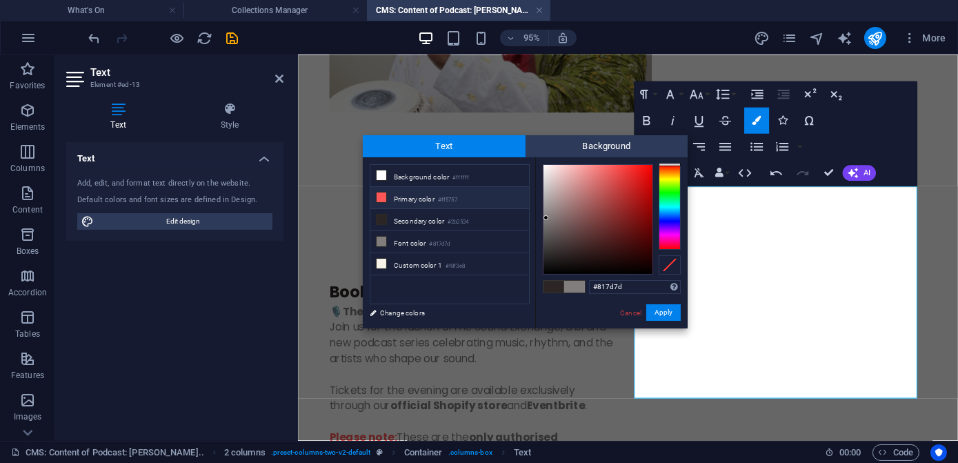
click at [415, 201] on li "Primary color #ff5757" at bounding box center [449, 198] width 159 height 22
click at [660, 313] on button "Apply" at bounding box center [663, 312] width 34 height 17
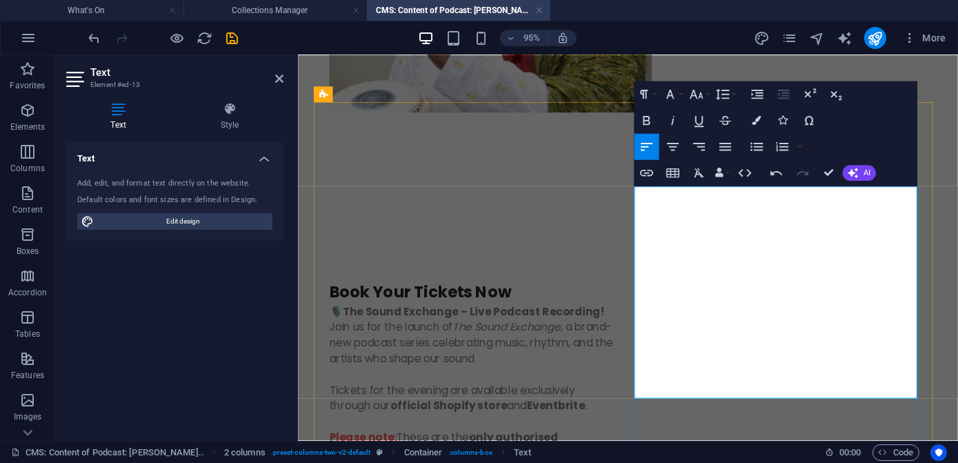
drag, startPoint x: 699, startPoint y: 292, endPoint x: 671, endPoint y: 292, distance: 28.3
click at [750, 125] on button "Colors" at bounding box center [756, 121] width 25 height 26
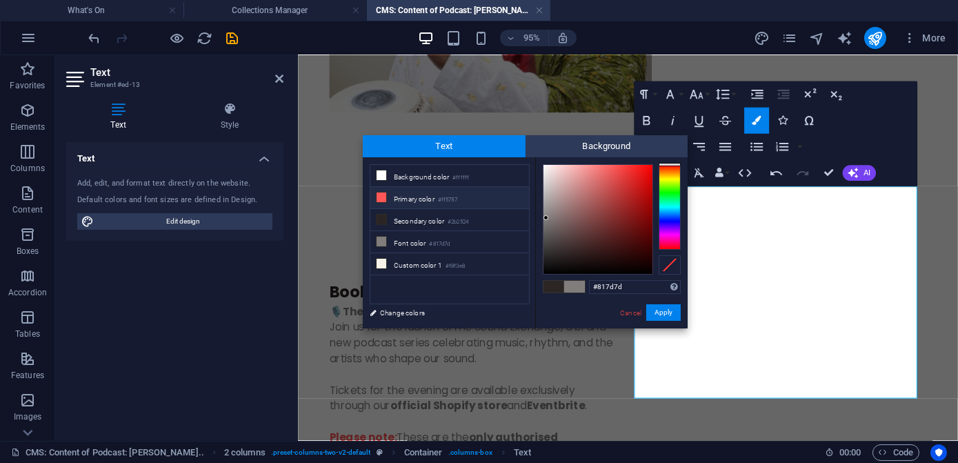
click at [457, 201] on small "#ff5757" at bounding box center [447, 200] width 19 height 10
click at [656, 311] on button "Apply" at bounding box center [663, 312] width 34 height 17
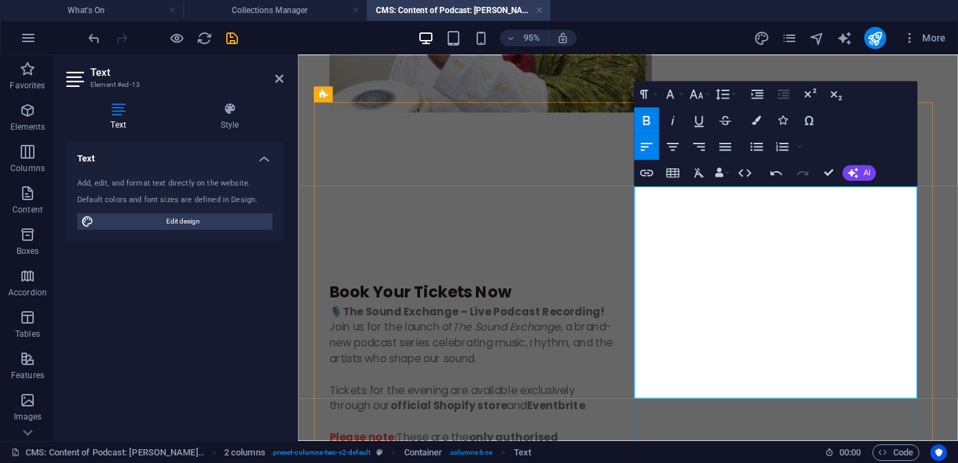
drag, startPoint x: 715, startPoint y: 308, endPoint x: 672, endPoint y: 308, distance: 43.4
drag, startPoint x: 723, startPoint y: 308, endPoint x: 670, endPoint y: 308, distance: 53.1
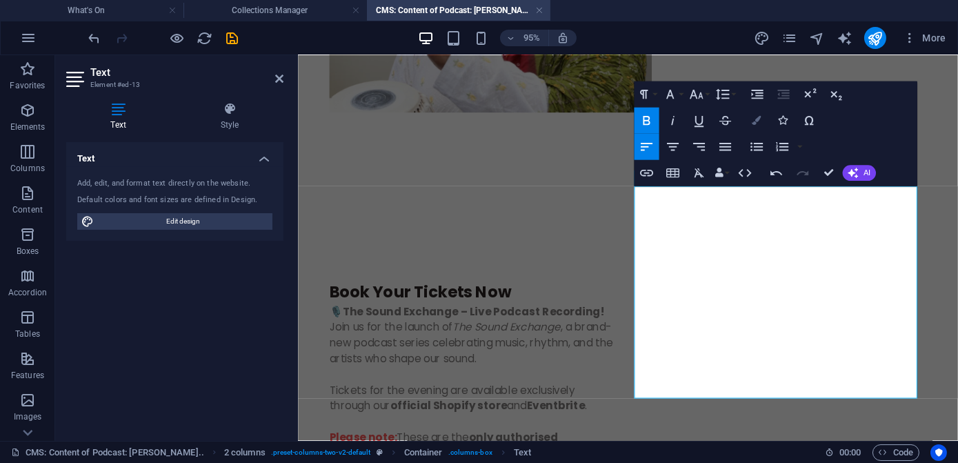
click at [754, 124] on icon "button" at bounding box center [756, 120] width 9 height 9
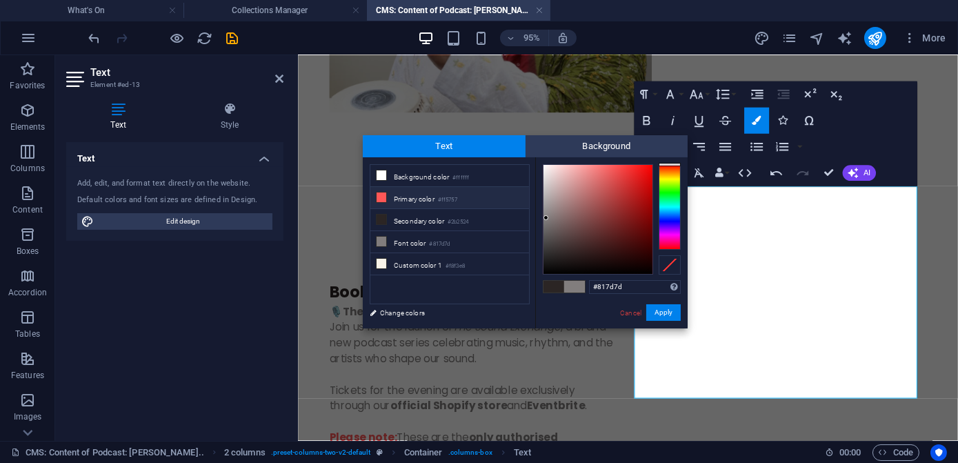
click at [420, 199] on li "Primary color #ff5757" at bounding box center [449, 198] width 159 height 22
click at [661, 309] on button "Apply" at bounding box center [663, 312] width 34 height 17
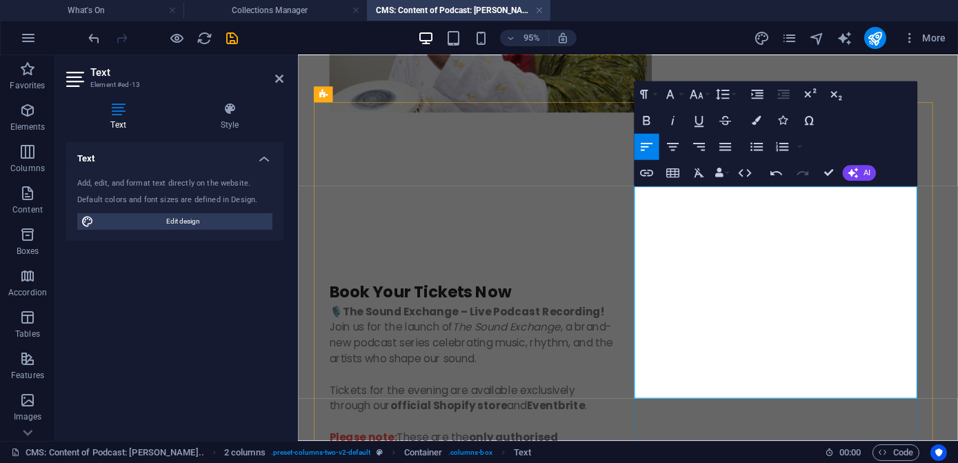
drag, startPoint x: 652, startPoint y: 360, endPoint x: 670, endPoint y: 340, distance: 26.4
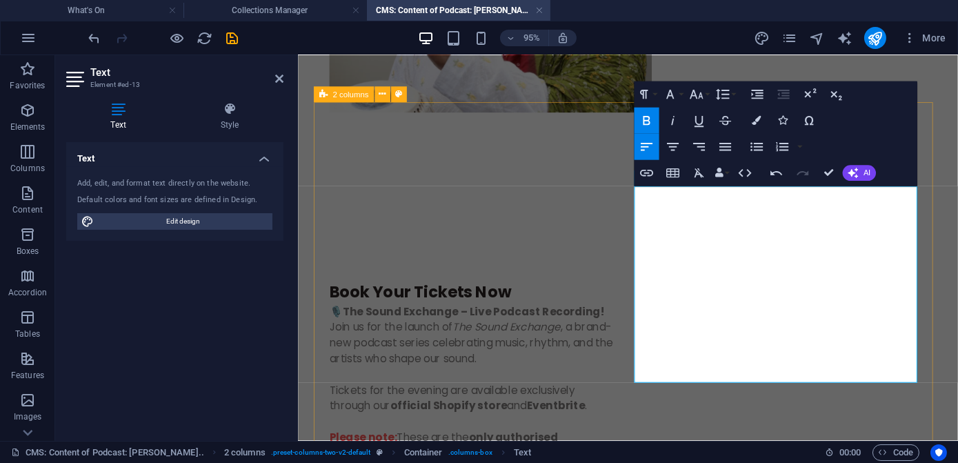
drag, startPoint x: 704, startPoint y: 361, endPoint x: 641, endPoint y: 362, distance: 62.8
drag, startPoint x: 705, startPoint y: 358, endPoint x: 698, endPoint y: 357, distance: 7.6
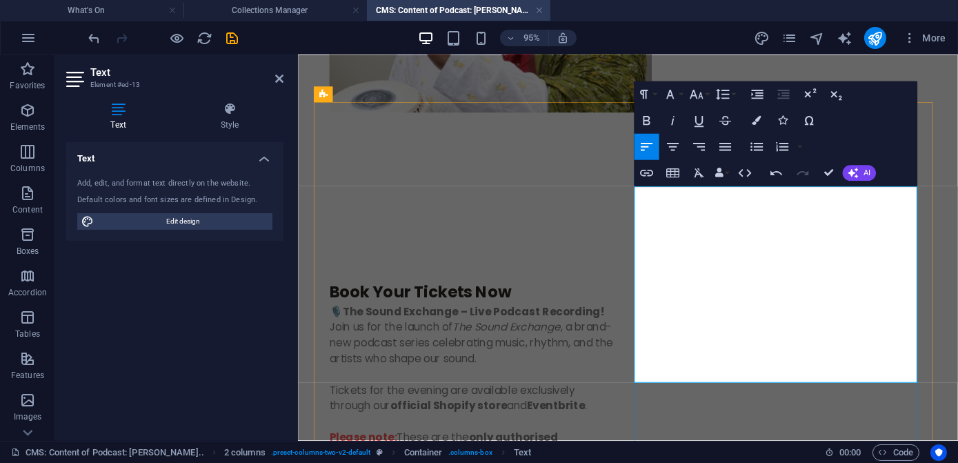
drag, startPoint x: 801, startPoint y: 374, endPoint x: 701, endPoint y: 378, distance: 100.8
drag, startPoint x: 785, startPoint y: 381, endPoint x: 774, endPoint y: 378, distance: 11.6
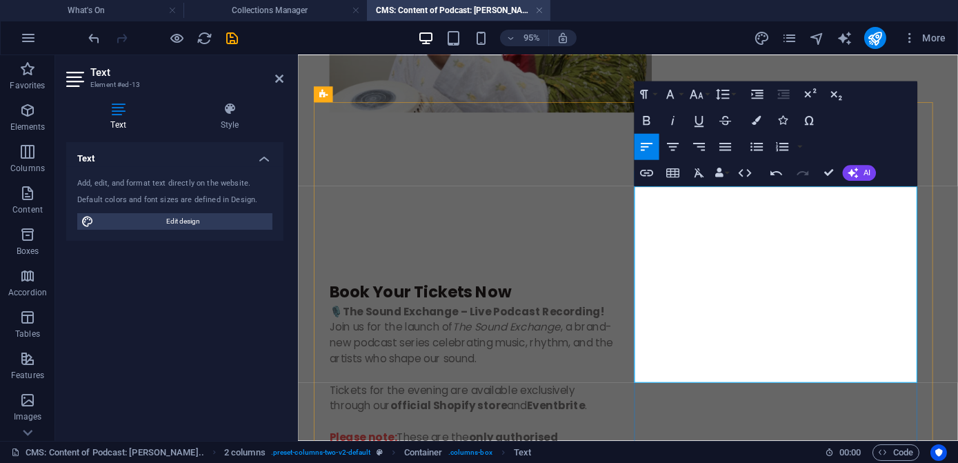
drag, startPoint x: 756, startPoint y: 376, endPoint x: 628, endPoint y: 374, distance: 128.3
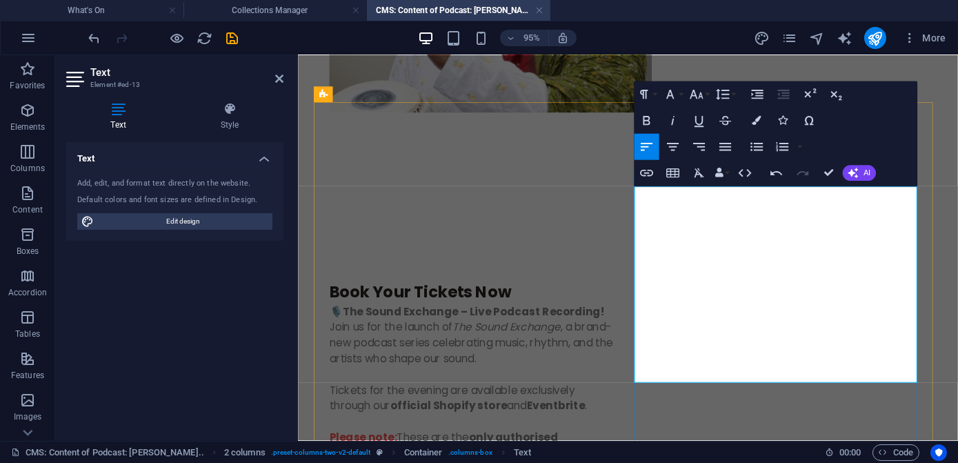
drag, startPoint x: 787, startPoint y: 347, endPoint x: 787, endPoint y: 376, distance: 29.0
drag, startPoint x: 748, startPoint y: 389, endPoint x: 636, endPoint y: 389, distance: 111.7
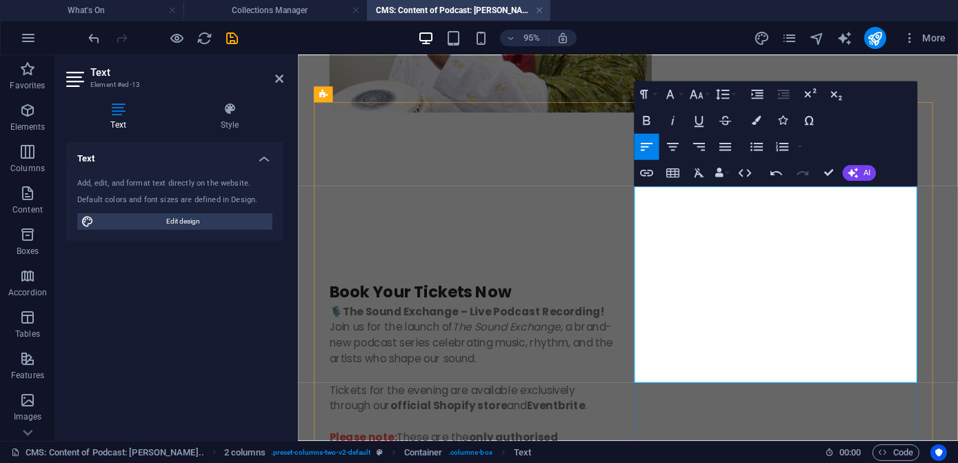
drag, startPoint x: 720, startPoint y: 310, endPoint x: 664, endPoint y: 310, distance: 55.9
click at [753, 124] on icon "button" at bounding box center [756, 120] width 9 height 9
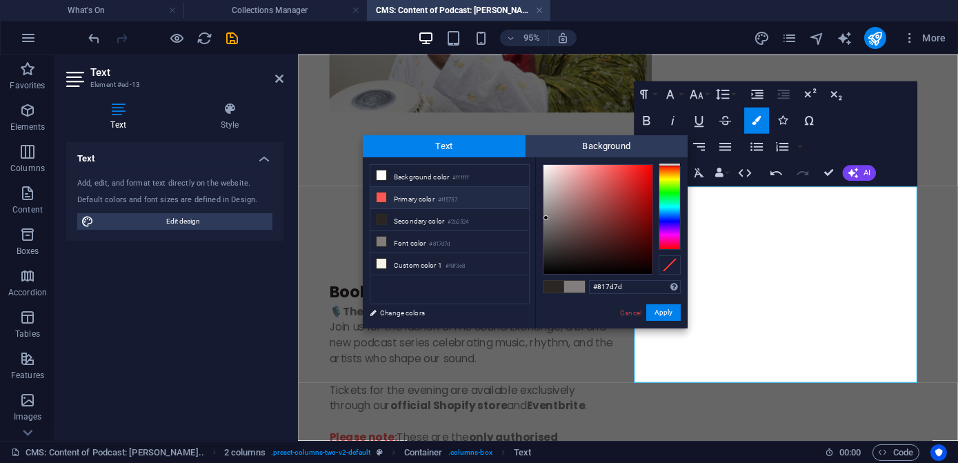
click at [419, 199] on li "Primary color #ff5757" at bounding box center [449, 198] width 159 height 22
click at [668, 310] on button "Apply" at bounding box center [663, 312] width 34 height 17
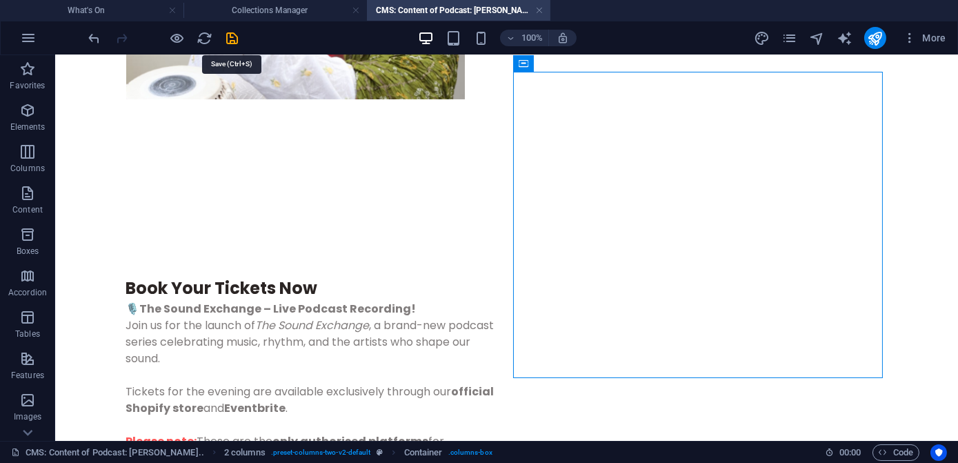
drag, startPoint x: 228, startPoint y: 52, endPoint x: 232, endPoint y: 43, distance: 10.2
click at [231, 39] on icon "save" at bounding box center [233, 38] width 16 height 16
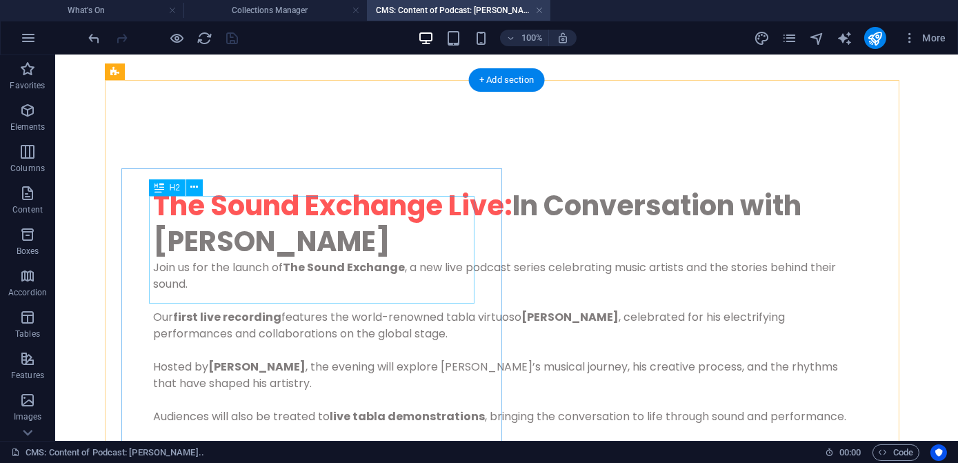
scroll to position [0, 0]
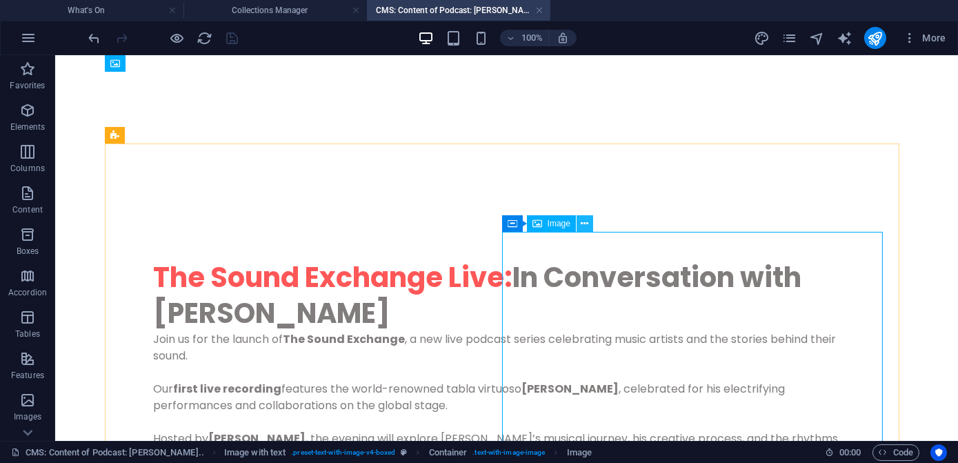
click at [582, 227] on icon at bounding box center [585, 224] width 8 height 14
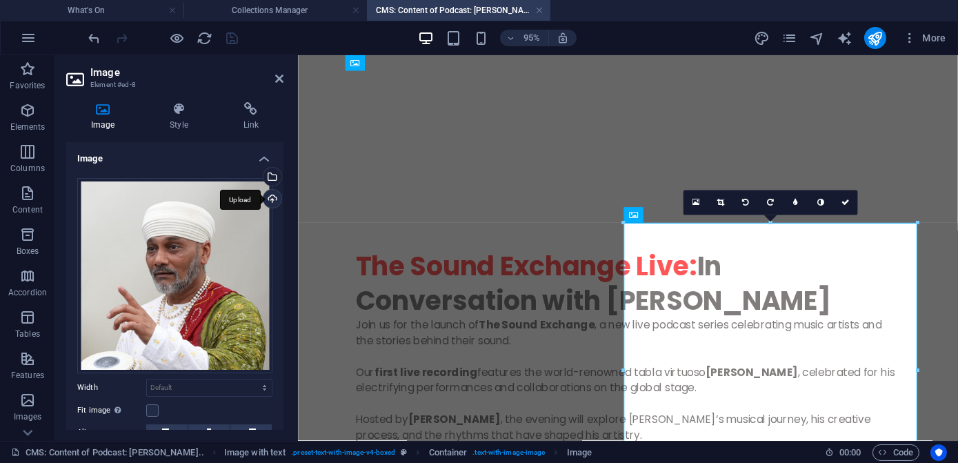
click at [268, 197] on div "Upload" at bounding box center [271, 200] width 21 height 21
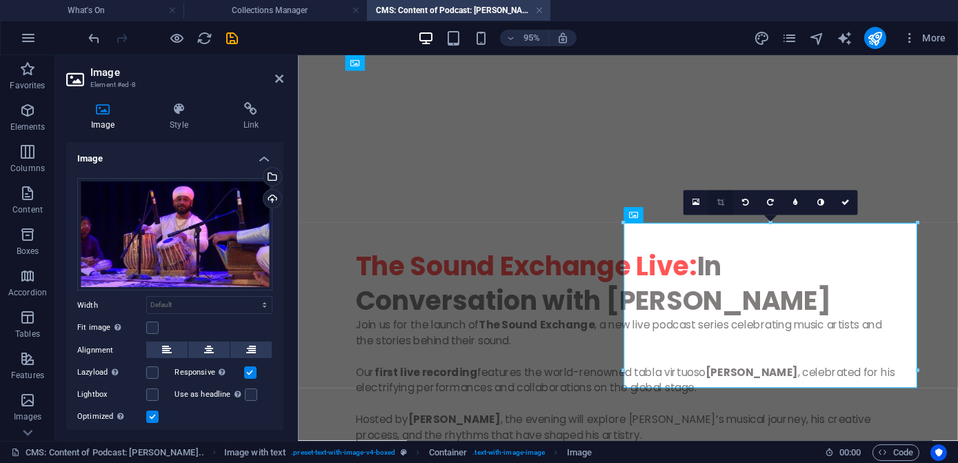
click at [718, 201] on icon at bounding box center [721, 203] width 8 height 8
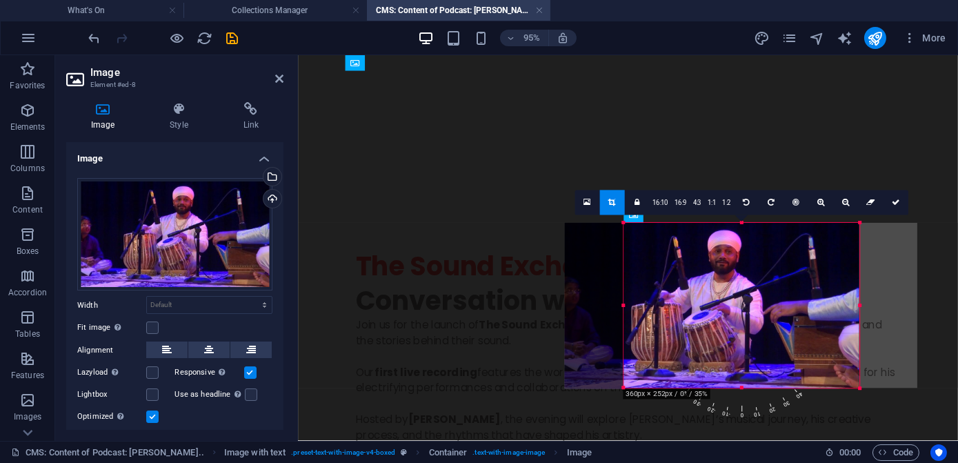
drag, startPoint x: 625, startPoint y: 305, endPoint x: 686, endPoint y: 312, distance: 61.8
click at [686, 312] on div "180 170 160 150 140 130 120 110 100 90 80 70 60 50 40 30 20 10 0 -10 -20 -30 -4…" at bounding box center [741, 305] width 236 height 165
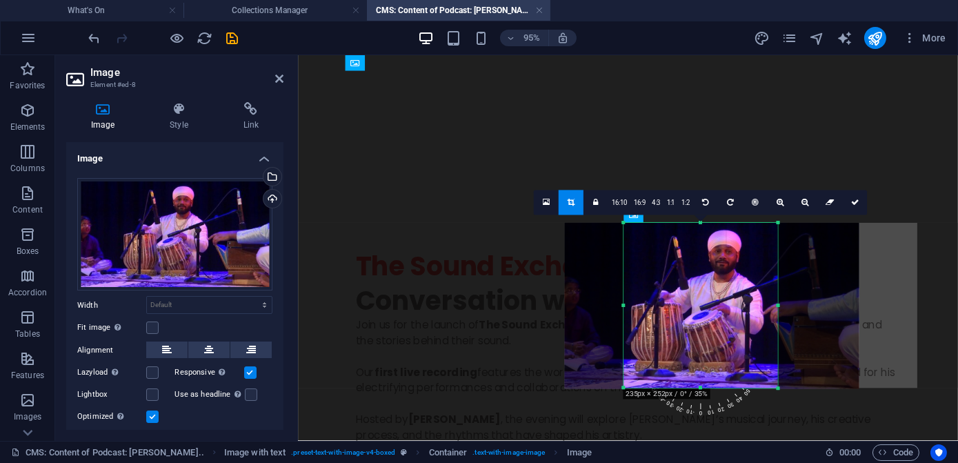
drag, startPoint x: 858, startPoint y: 306, endPoint x: 772, endPoint y: 304, distance: 85.5
click at [772, 304] on div "180 170 160 150 140 130 120 110 100 90 80 70 60 50 40 30 20 10 0 -10 -20 -30 -4…" at bounding box center [700, 305] width 154 height 165
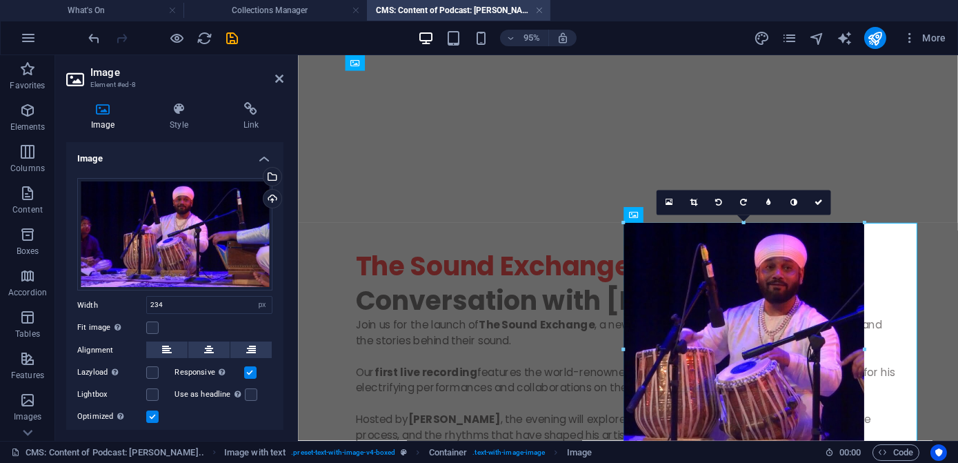
drag, startPoint x: 776, startPoint y: 387, endPoint x: 868, endPoint y: 448, distance: 110.0
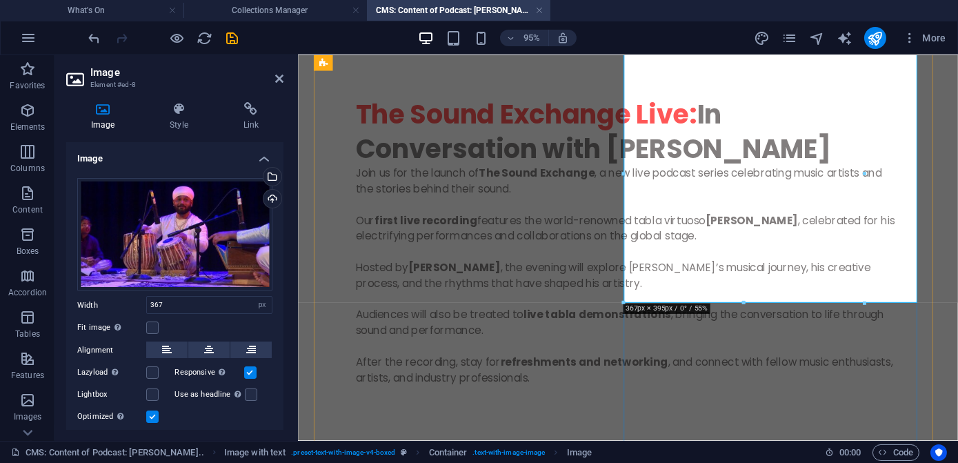
scroll to position [188, 0]
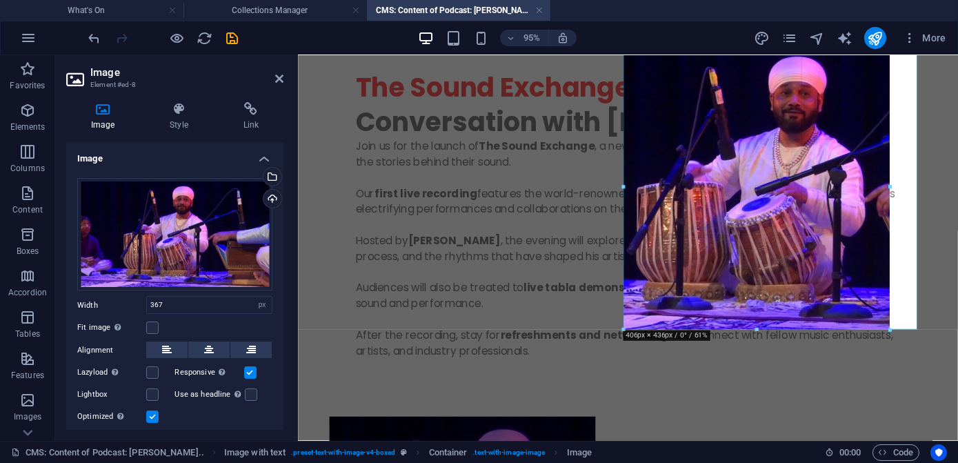
drag, startPoint x: 861, startPoint y: 305, endPoint x: 883, endPoint y: 334, distance: 37.0
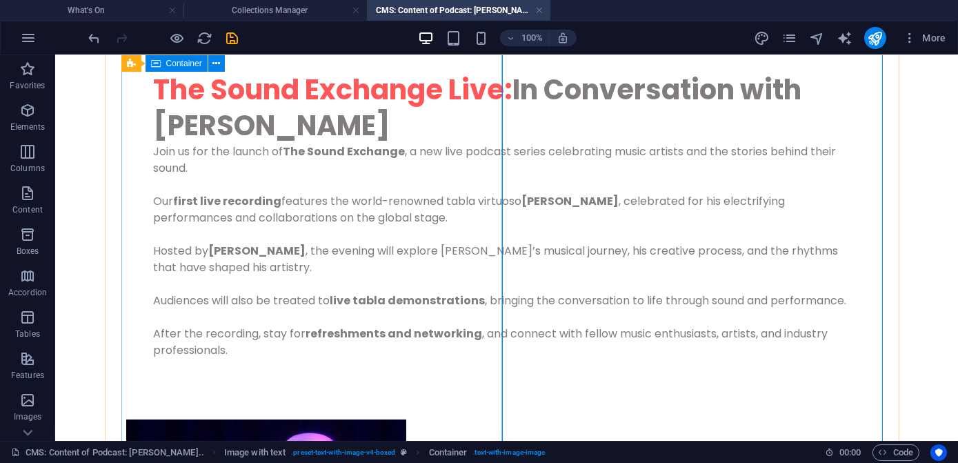
click at [491, 373] on div "The Sound Exchange Live: In Conversation with Sukhvinder Pinky Join us for the …" at bounding box center [506, 231] width 761 height 375
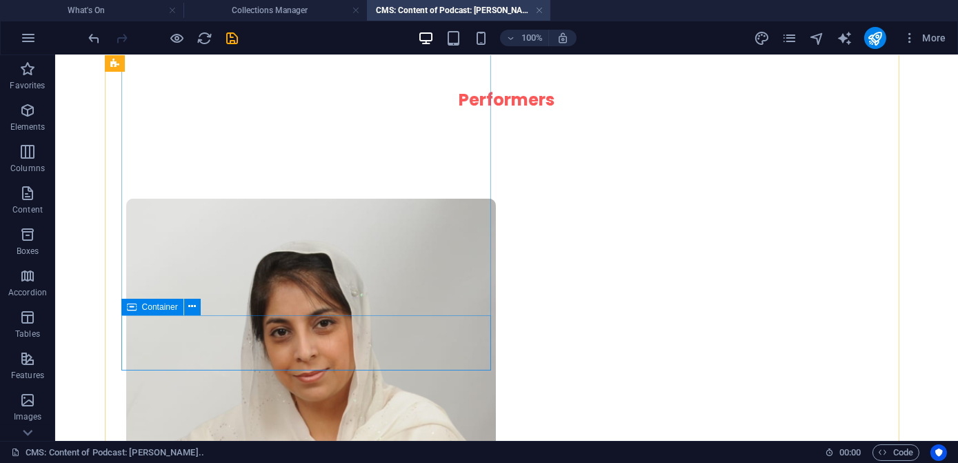
scroll to position [1451, 0]
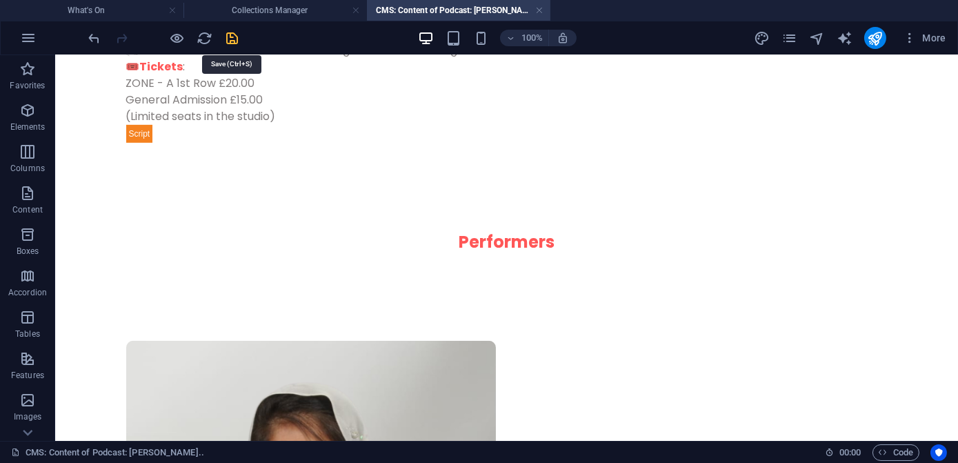
click at [227, 34] on icon "save" at bounding box center [233, 38] width 16 height 16
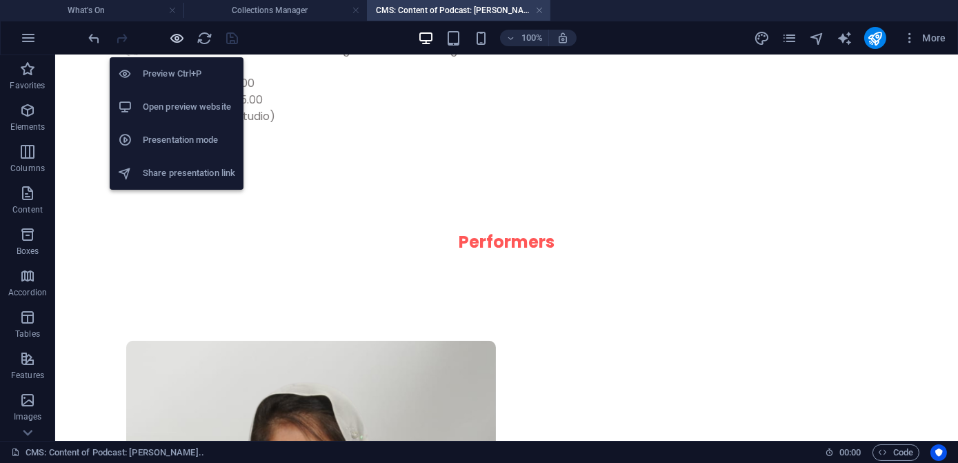
click at [181, 36] on icon "button" at bounding box center [178, 38] width 16 height 16
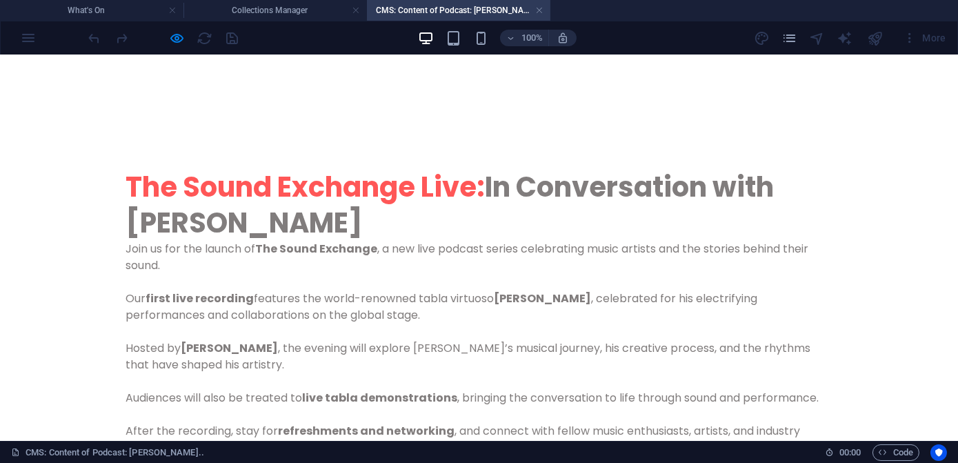
scroll to position [0, 0]
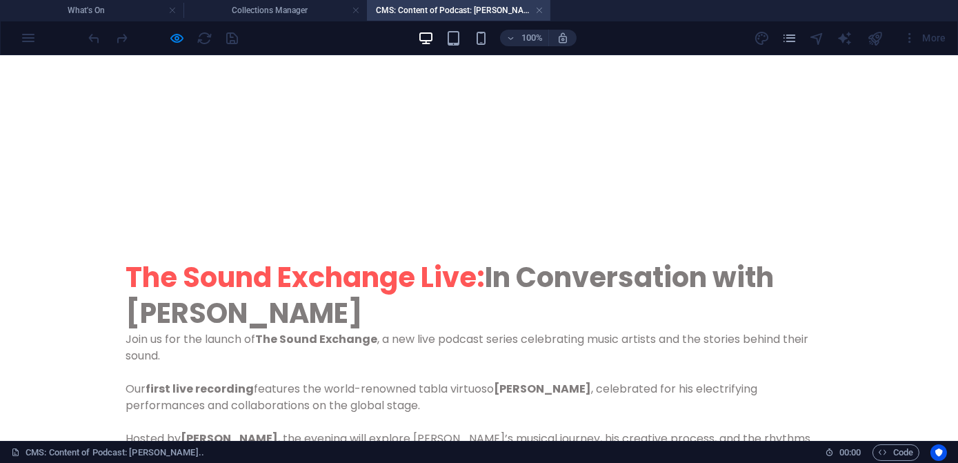
drag, startPoint x: 952, startPoint y: 309, endPoint x: 910, endPoint y: 99, distance: 213.8
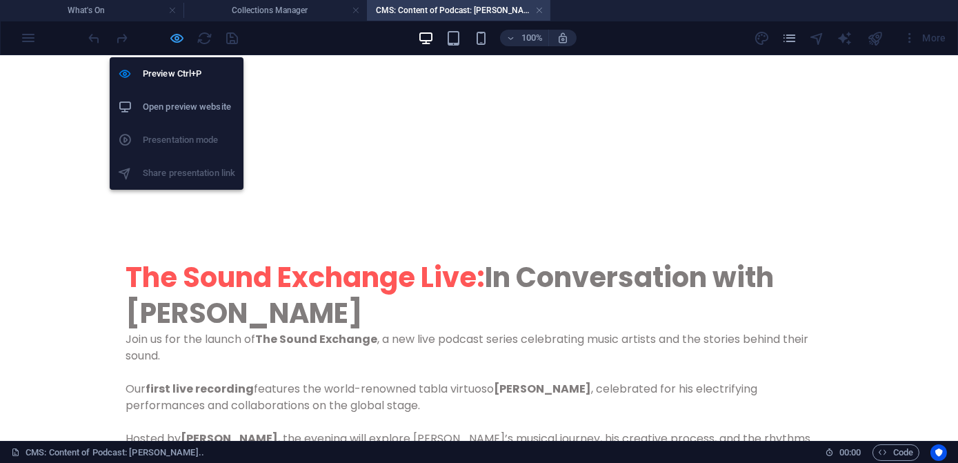
click at [176, 40] on icon "button" at bounding box center [178, 38] width 16 height 16
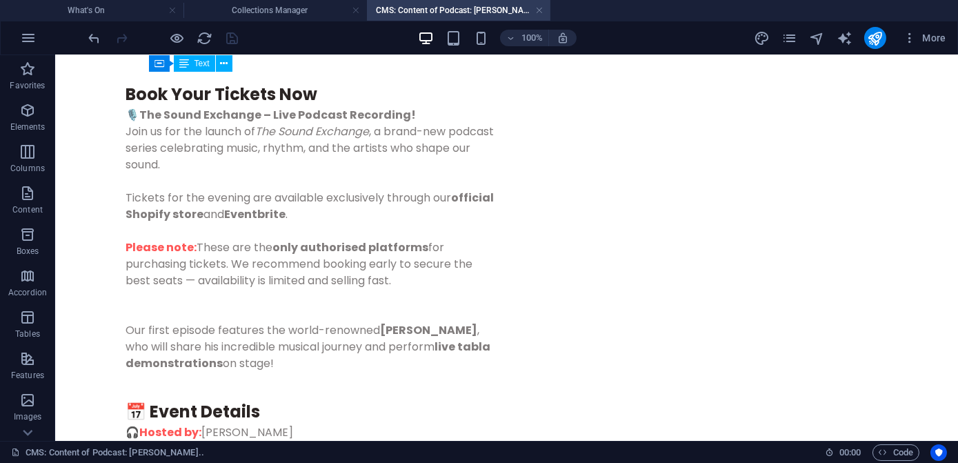
scroll to position [877, 0]
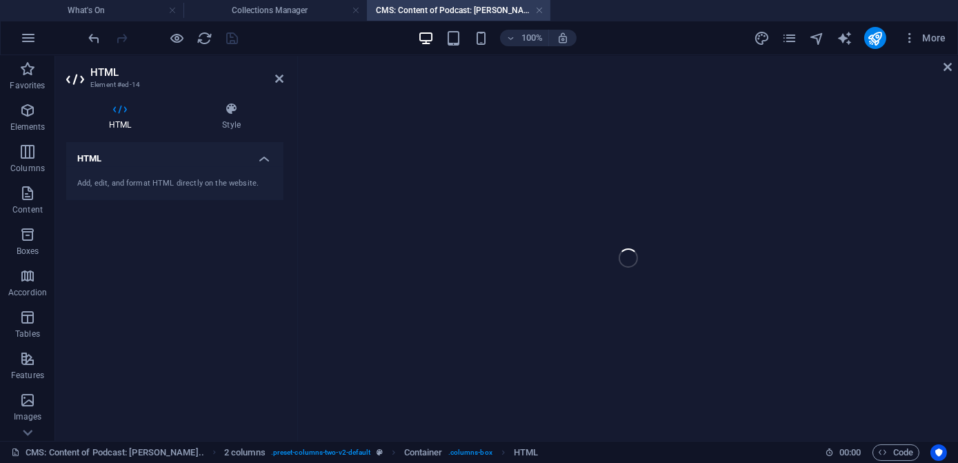
scroll to position [998, 0]
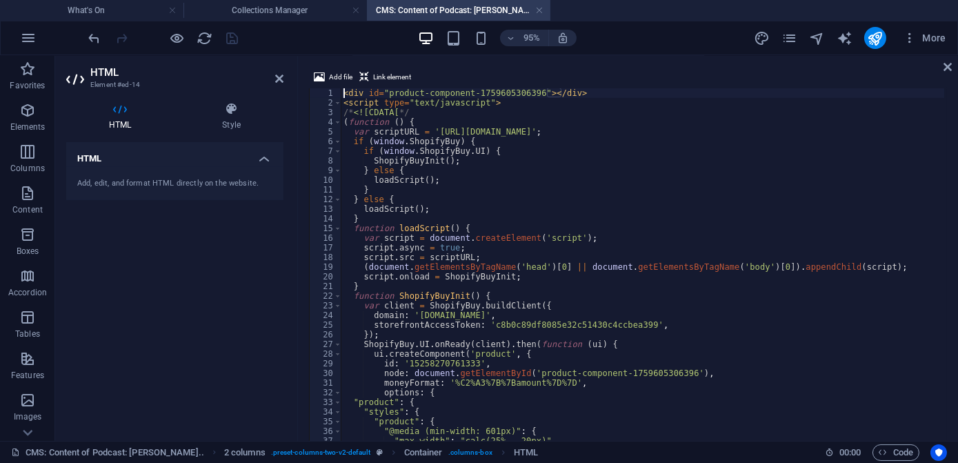
click at [439, 159] on div "< div id = "product-component-1759605306396" > </ div > < script type = "text/j…" at bounding box center [642, 278] width 603 height 380
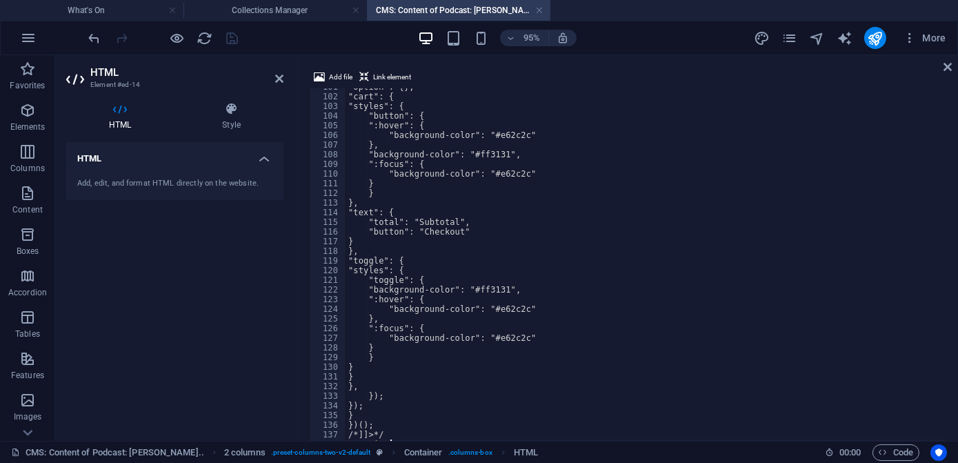
scroll to position [971, 0]
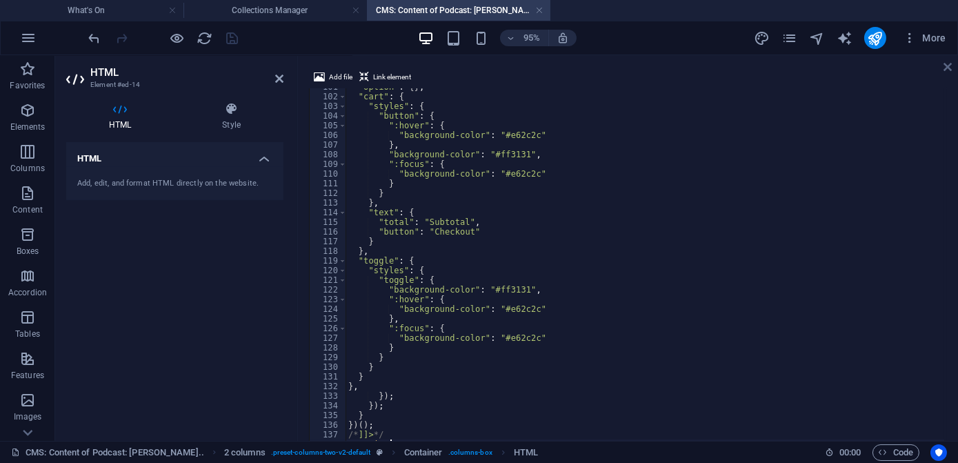
click at [949, 65] on icon at bounding box center [947, 66] width 8 height 11
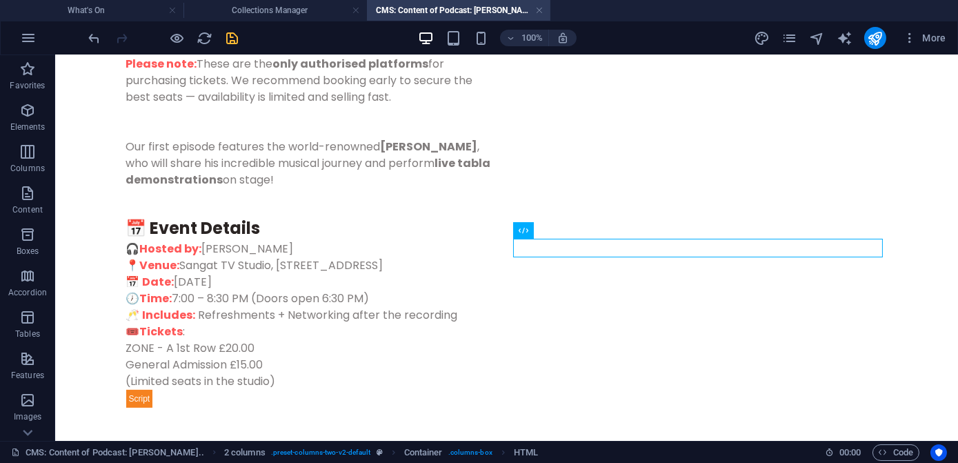
scroll to position [870, 0]
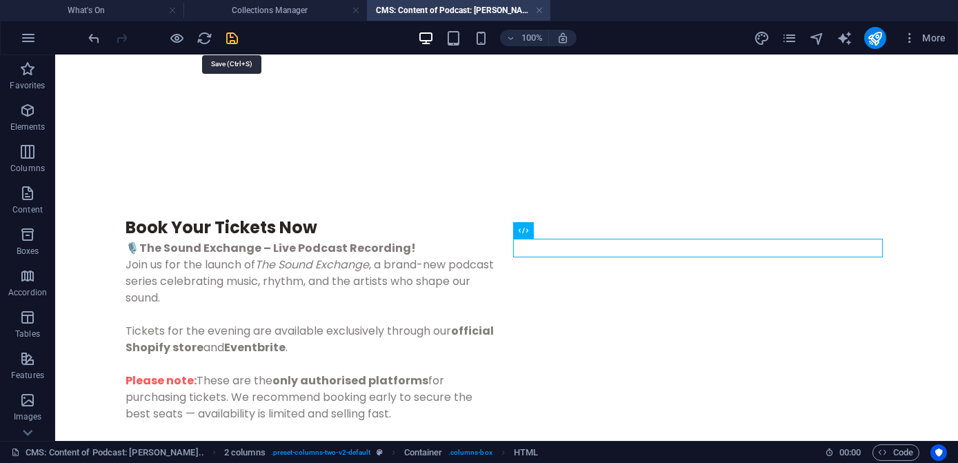
click at [237, 39] on icon "save" at bounding box center [233, 38] width 16 height 16
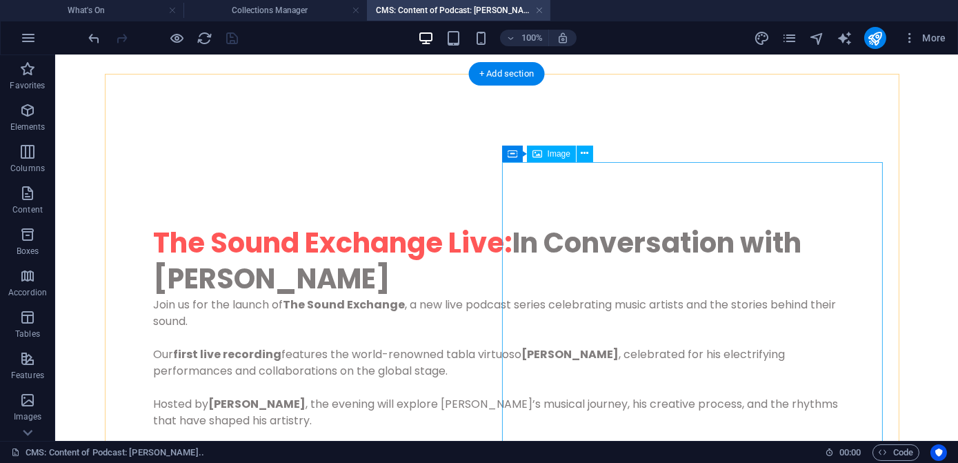
scroll to position [0, 0]
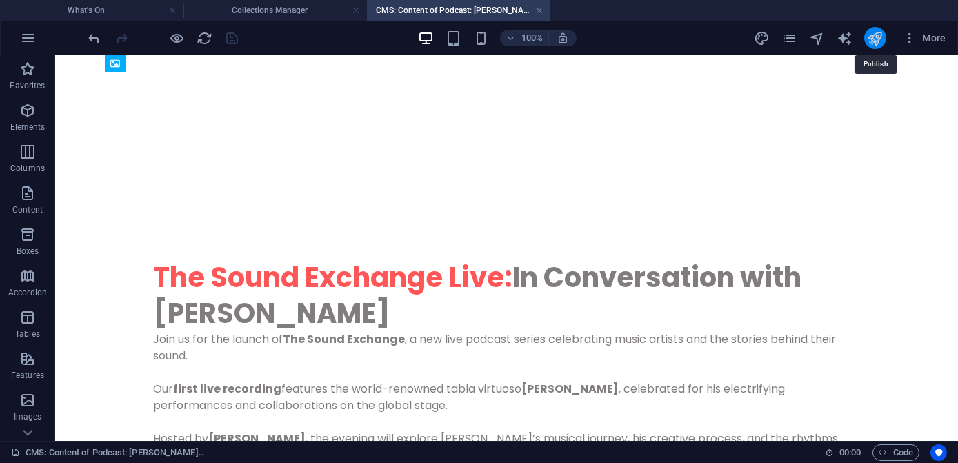
click at [872, 44] on icon "publish" at bounding box center [875, 38] width 16 height 16
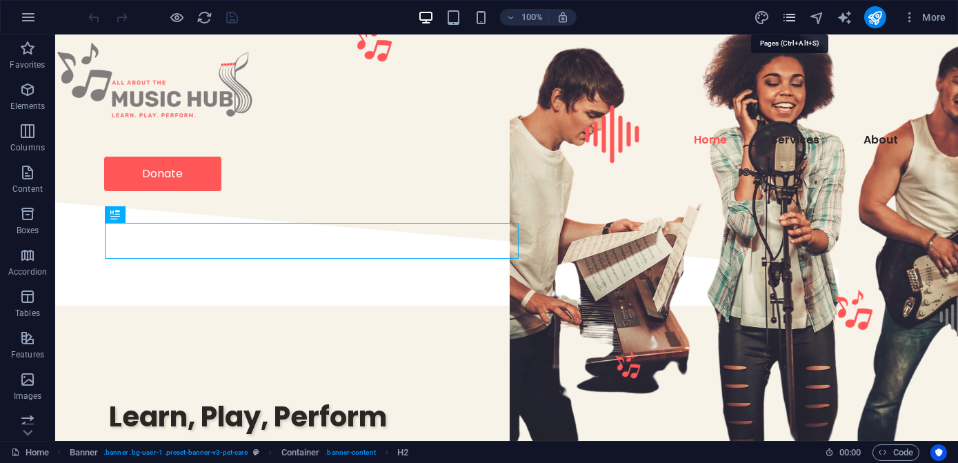
click at [789, 20] on icon "pages" at bounding box center [789, 18] width 16 height 16
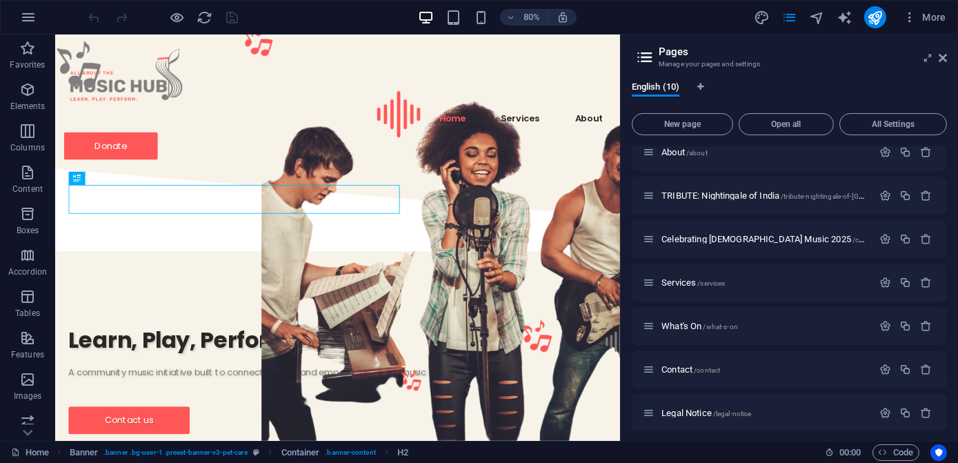
scroll to position [150, 0]
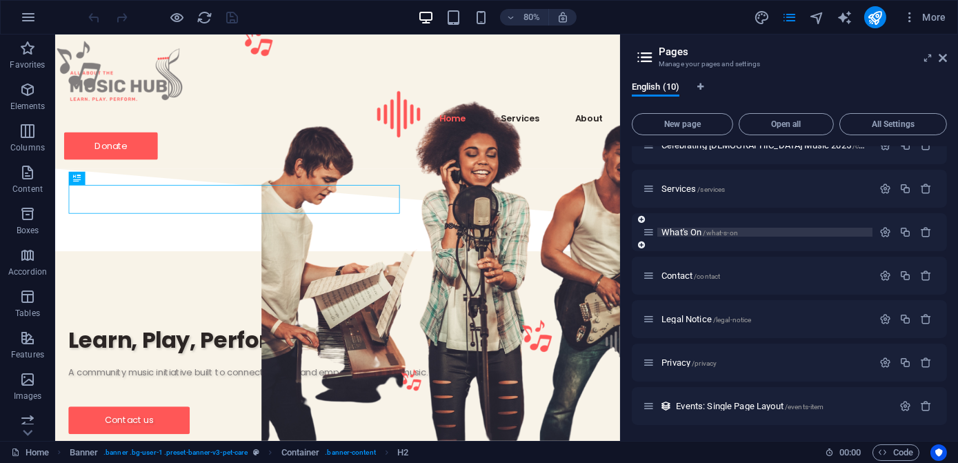
click at [671, 233] on span "What's On /what-s-on" at bounding box center [699, 232] width 77 height 10
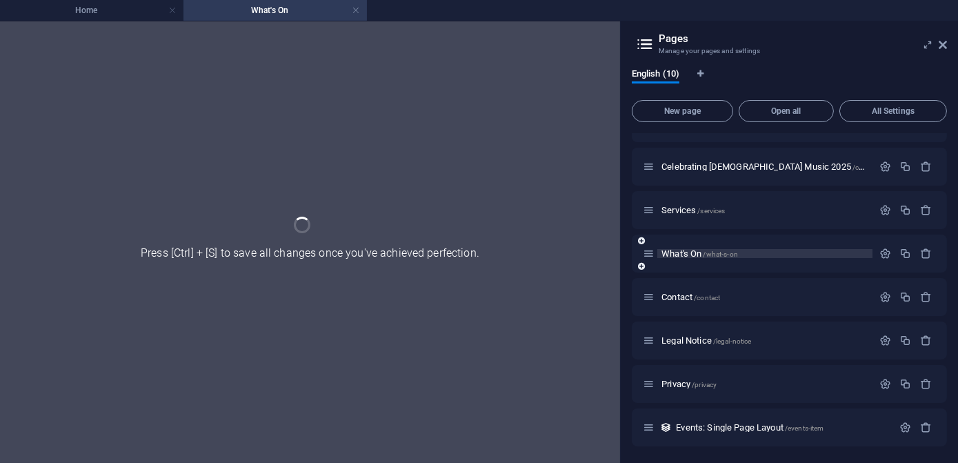
scroll to position [115, 0]
click at [671, 233] on div "Home / About /about TRIBUTE: Nightingale of India /tribute-nightingale-of-india…" at bounding box center [789, 232] width 315 height 429
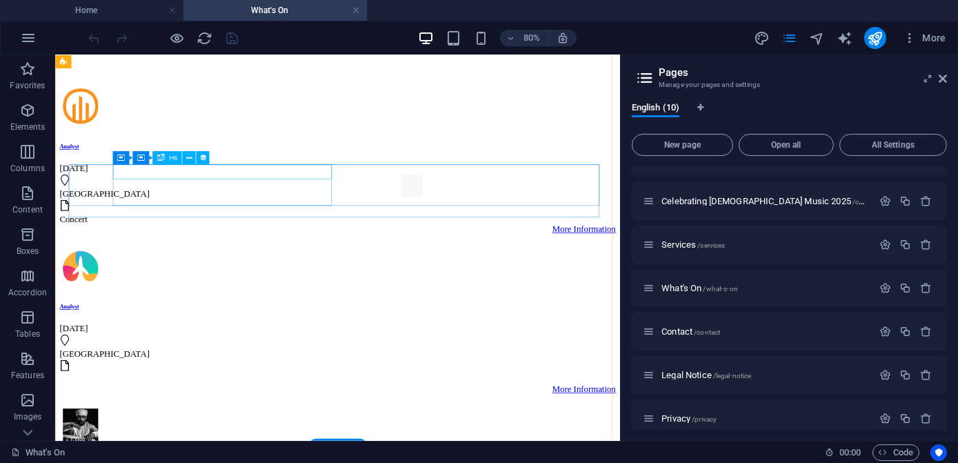
scroll to position [250, 0]
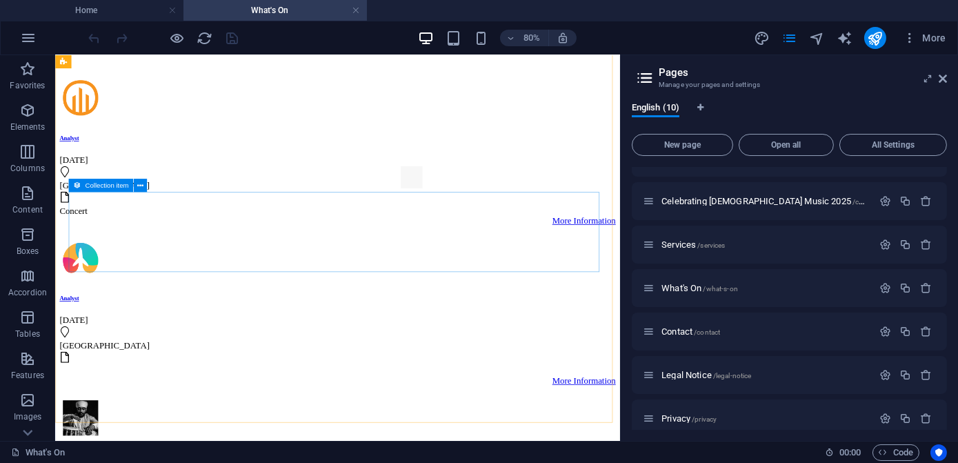
click at [74, 185] on icon at bounding box center [77, 185] width 8 height 13
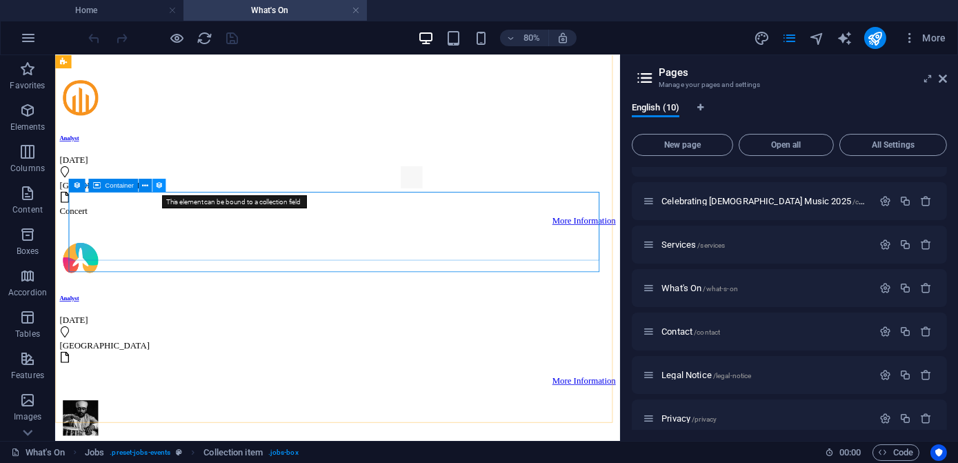
click at [157, 186] on icon at bounding box center [159, 185] width 8 height 12
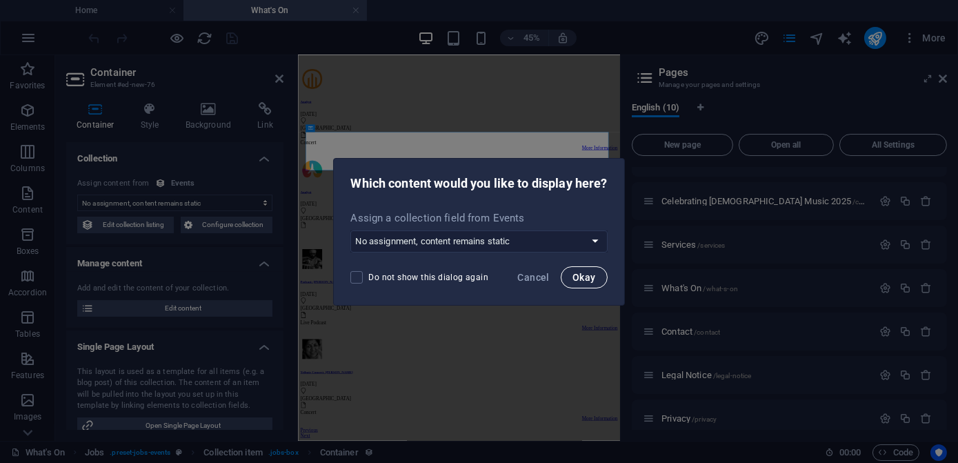
click at [576, 280] on span "Okay" at bounding box center [583, 277] width 23 height 11
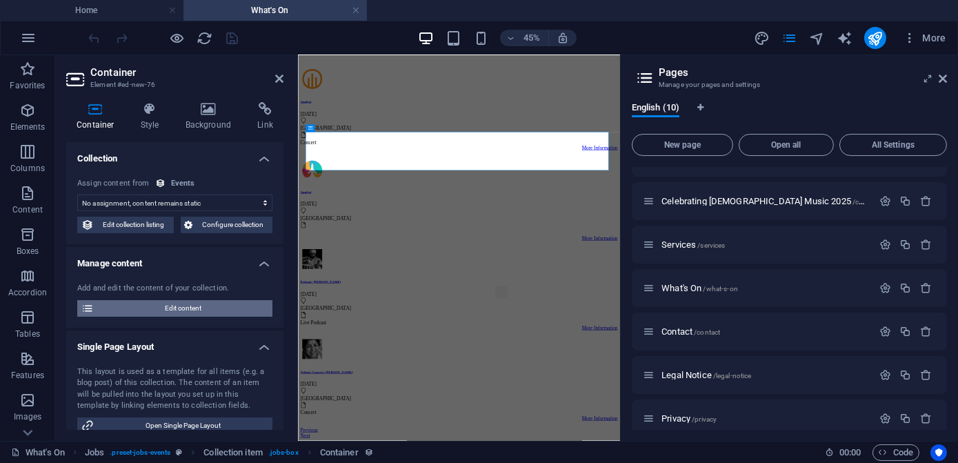
click at [167, 310] on span "Edit content" at bounding box center [183, 308] width 170 height 17
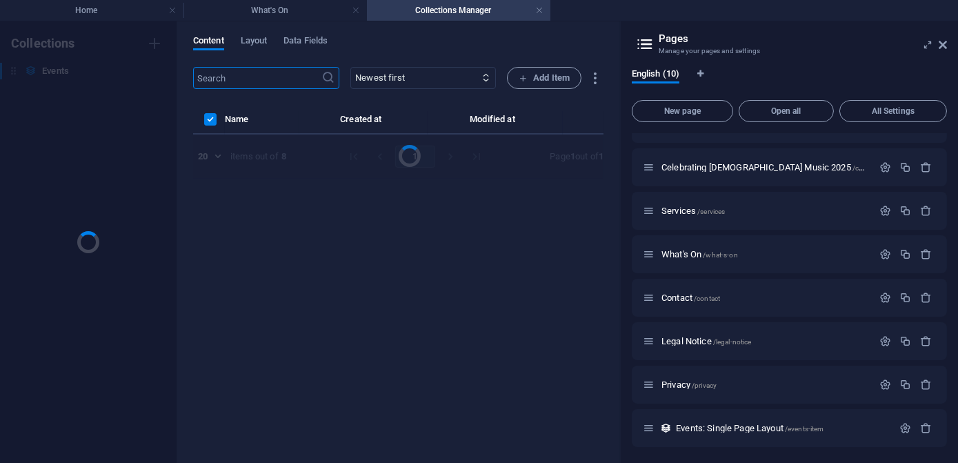
scroll to position [0, 0]
select select "Live Podcast"
select select "Published"
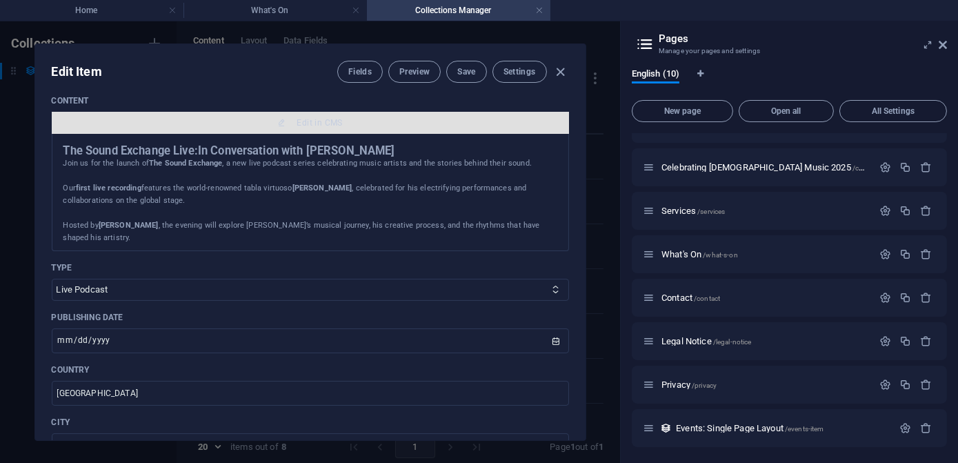
click at [303, 122] on span "Edit in CMS" at bounding box center [320, 122] width 46 height 11
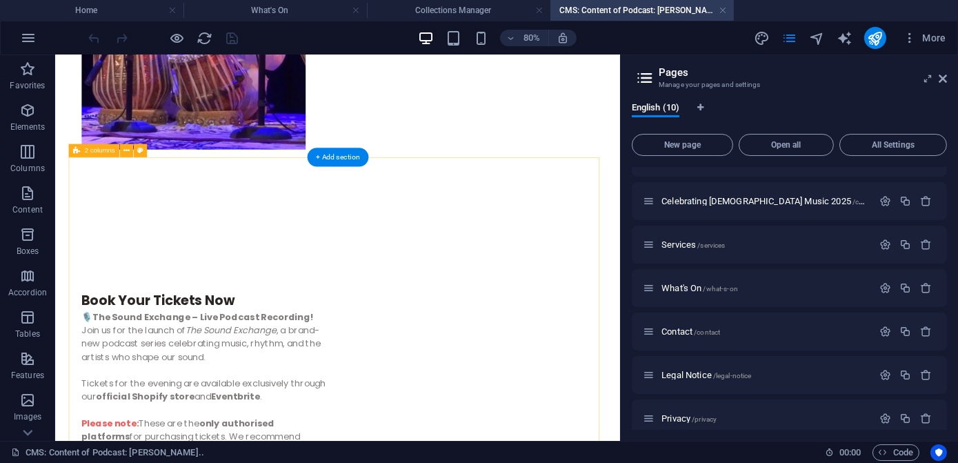
scroll to position [814, 0]
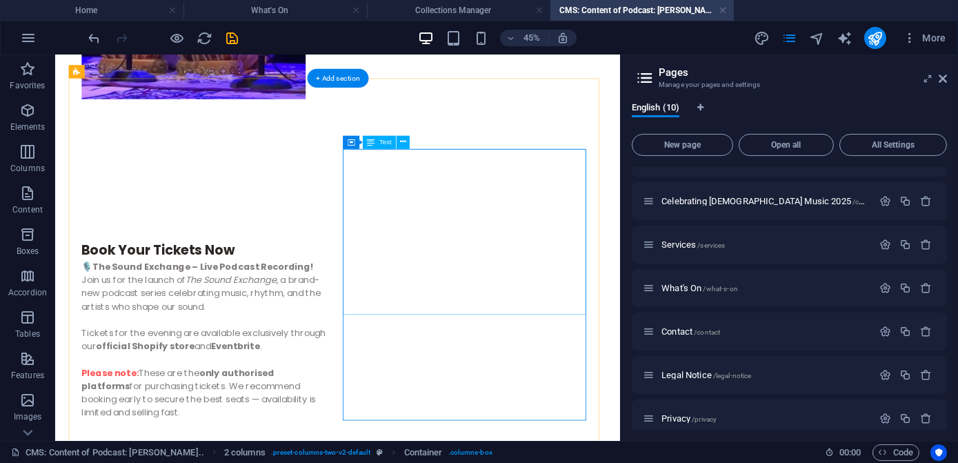
scroll to position [851, 0]
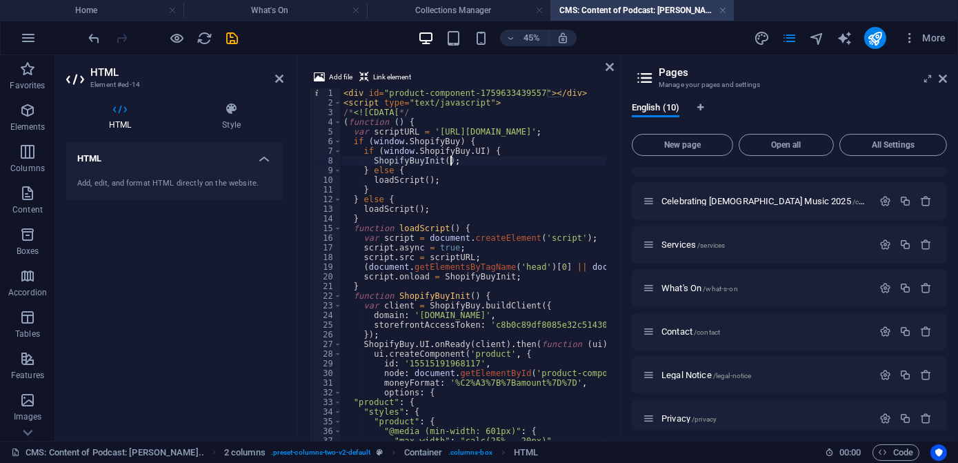
click at [498, 156] on div "< div id = "product-component-1759633439557" > </ div > < script type = "text/j…" at bounding box center [601, 276] width 521 height 377
type textarea "/*]]>*/ </script>"
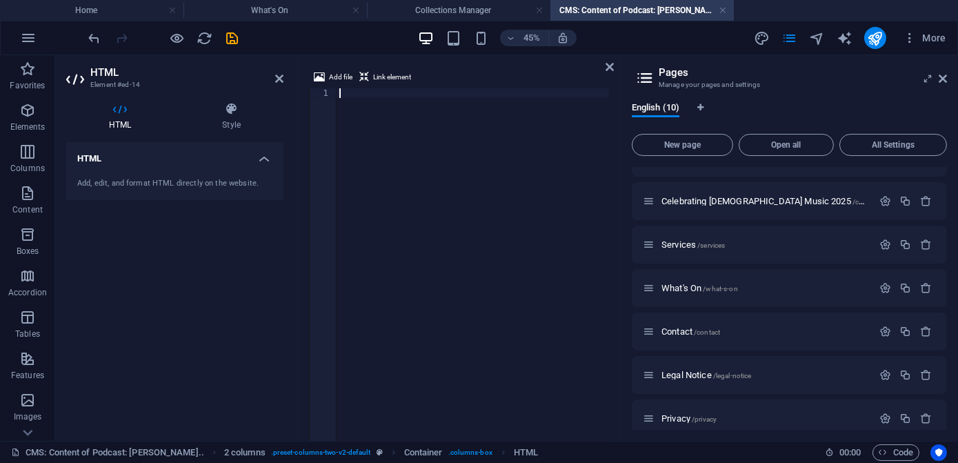
paste textarea "</script>"
type textarea "</script>"
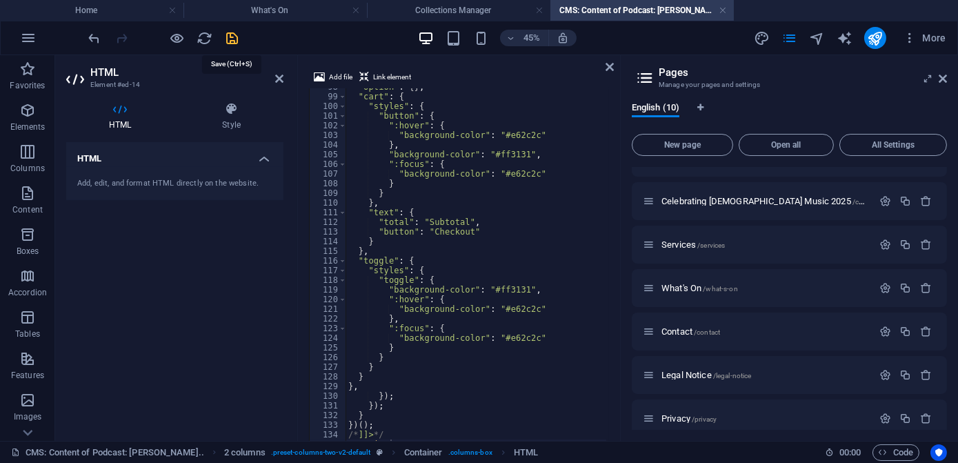
drag, startPoint x: 232, startPoint y: 38, endPoint x: 399, endPoint y: 39, distance: 166.9
click at [232, 38] on icon "save" at bounding box center [233, 38] width 16 height 16
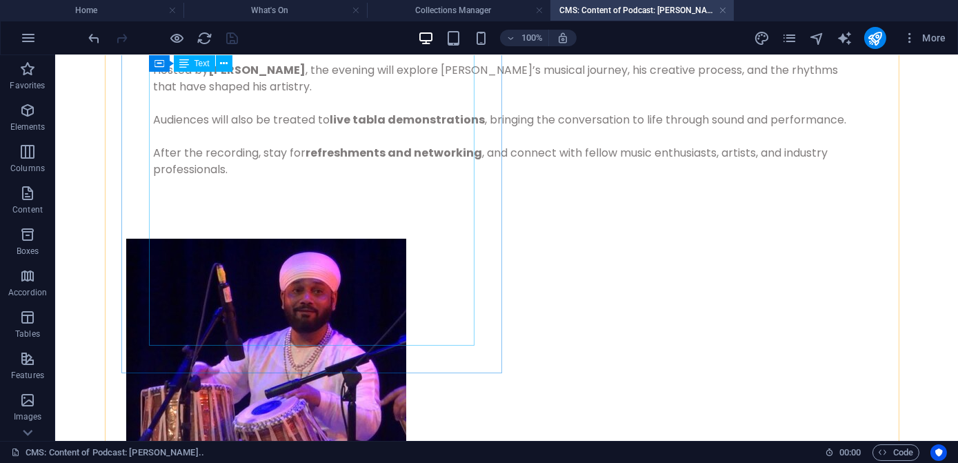
scroll to position [0, 0]
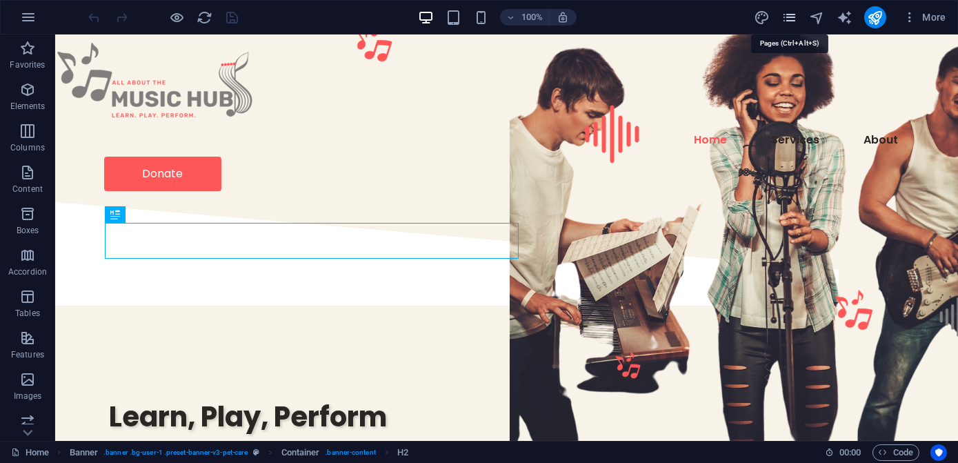
click at [790, 22] on icon "pages" at bounding box center [789, 18] width 16 height 16
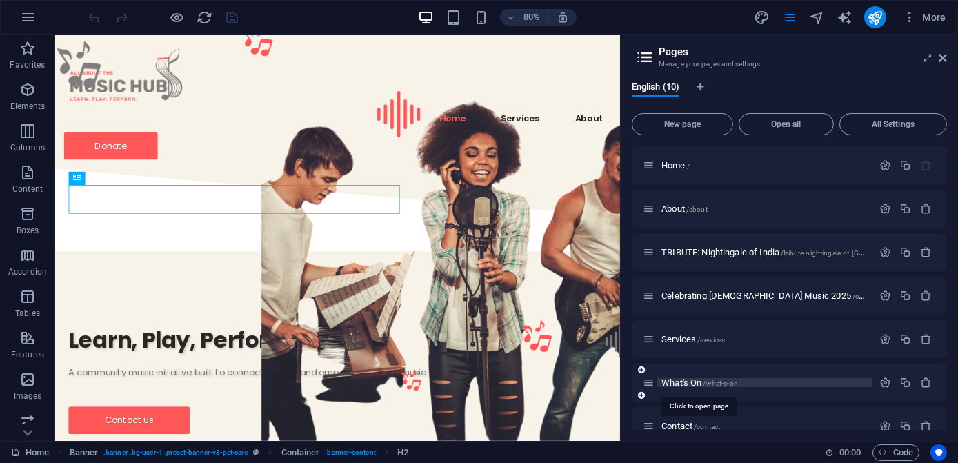
click at [685, 383] on span "What's On /what-s-on" at bounding box center [699, 382] width 77 height 10
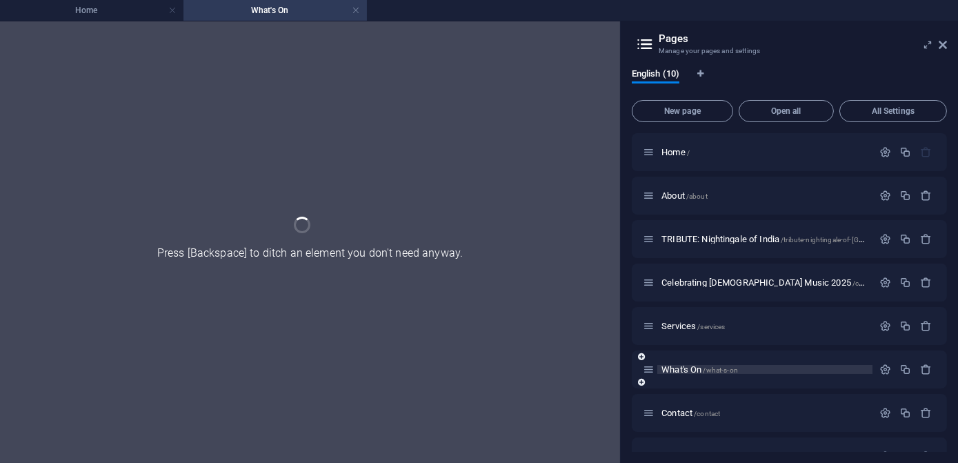
click at [685, 383] on div "What's On /what-s-on" at bounding box center [789, 369] width 315 height 38
drag, startPoint x: 172, startPoint y: 12, endPoint x: 217, endPoint y: 181, distance: 174.8
click at [172, 12] on link at bounding box center [172, 10] width 8 height 13
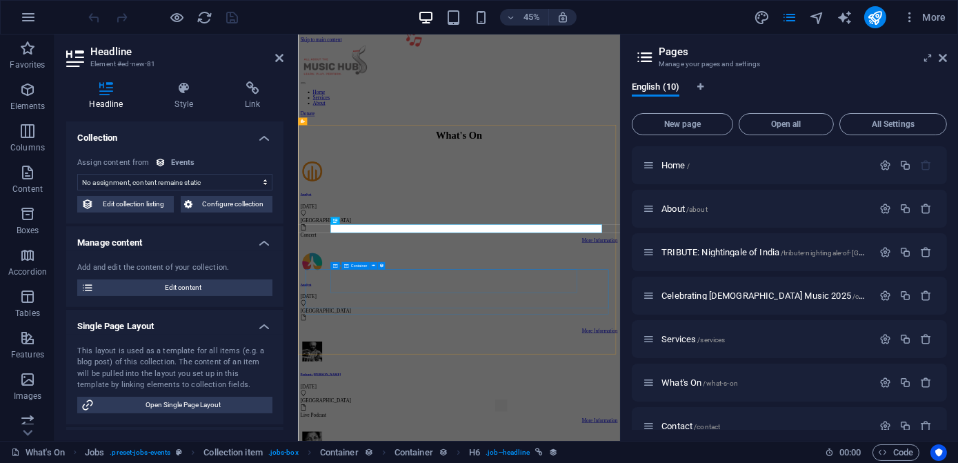
select select "name"
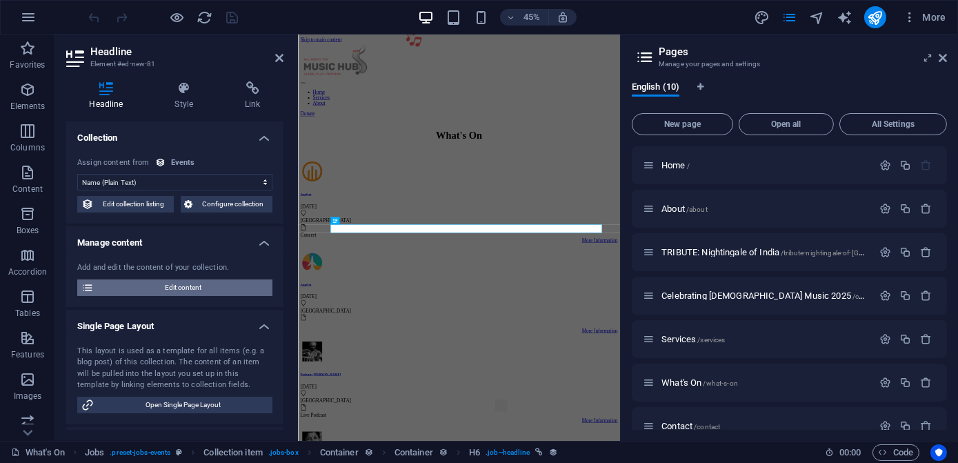
click at [193, 290] on span "Edit content" at bounding box center [183, 287] width 170 height 17
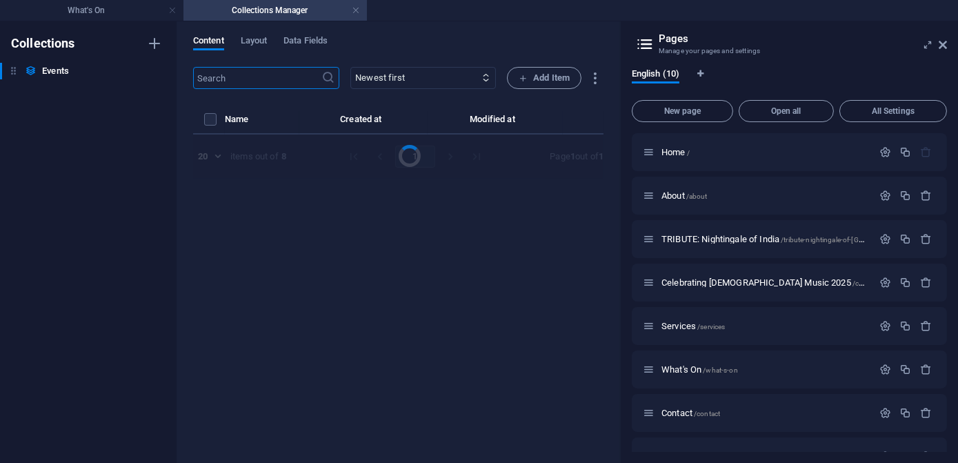
select select "Live Podcast"
select select "Published"
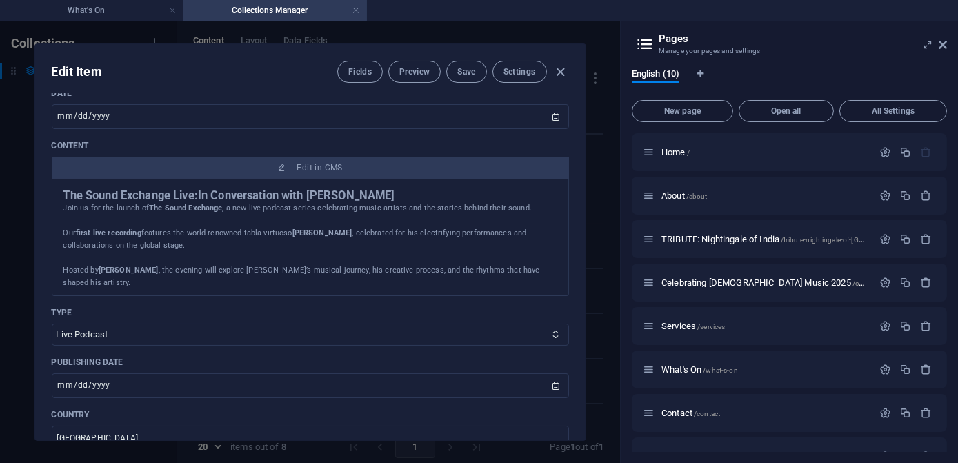
scroll to position [313, 0]
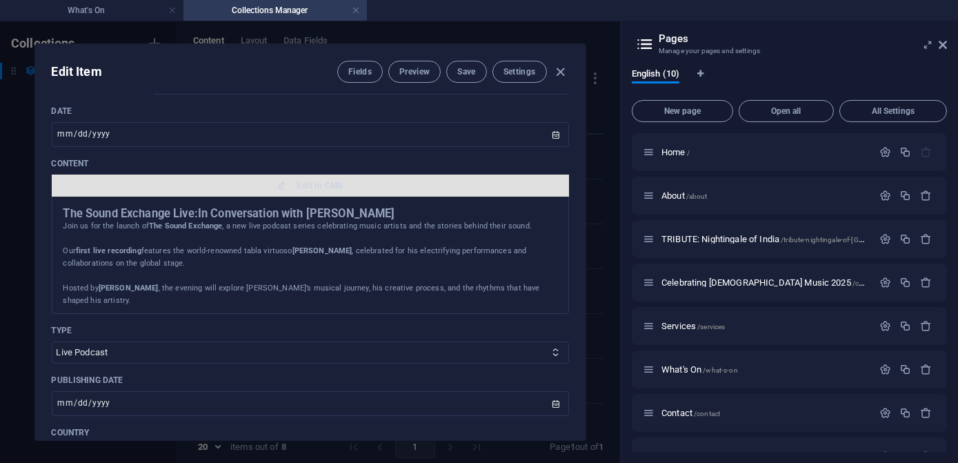
click at [306, 182] on span "Edit in CMS" at bounding box center [320, 185] width 46 height 11
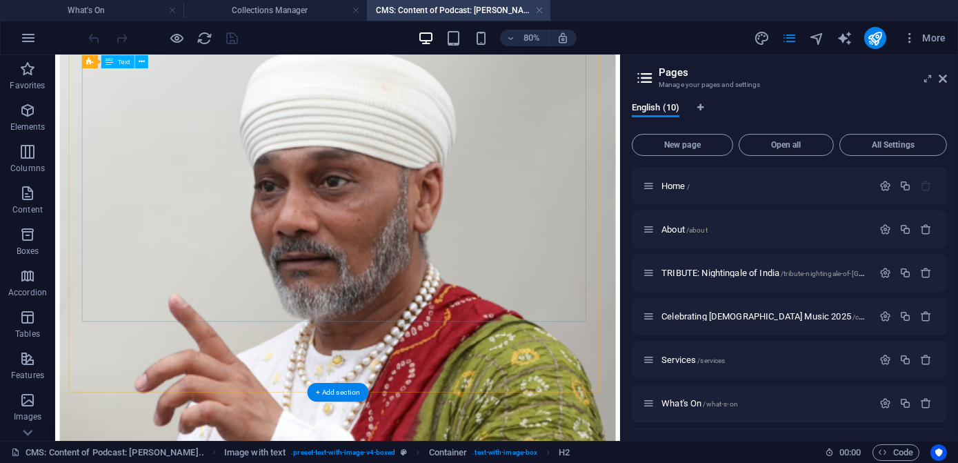
scroll to position [2007, 0]
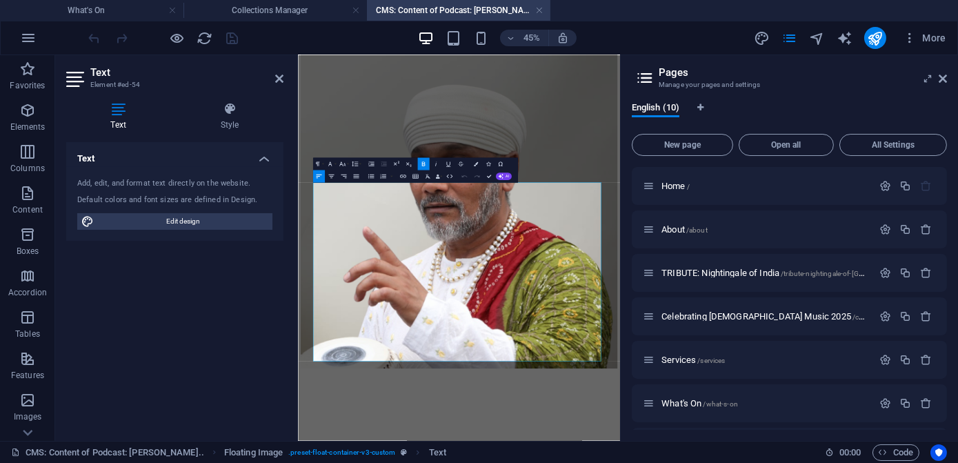
scroll to position [1727, 0]
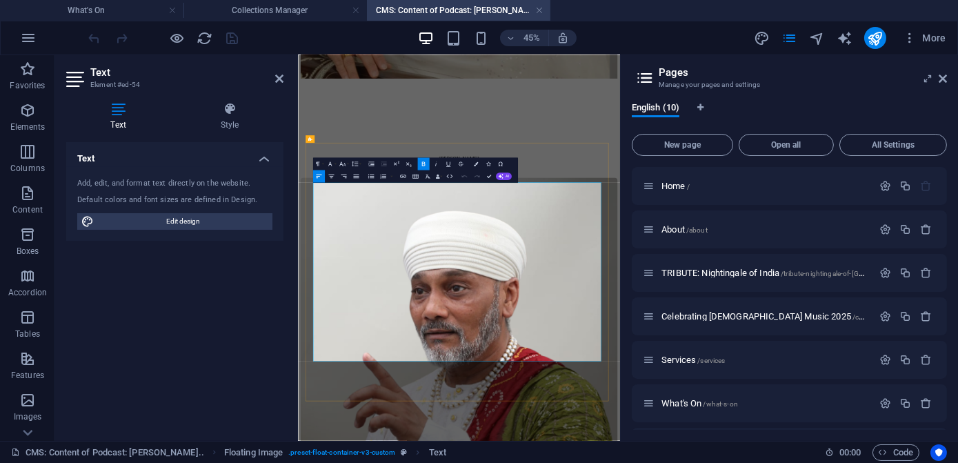
drag, startPoint x: 530, startPoint y: 365, endPoint x: 965, endPoint y: 740, distance: 574.5
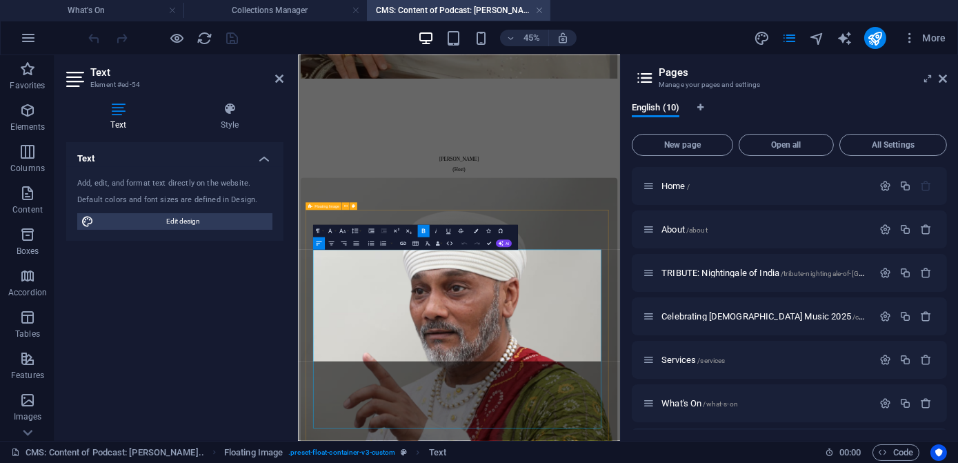
scroll to position [1578, 0]
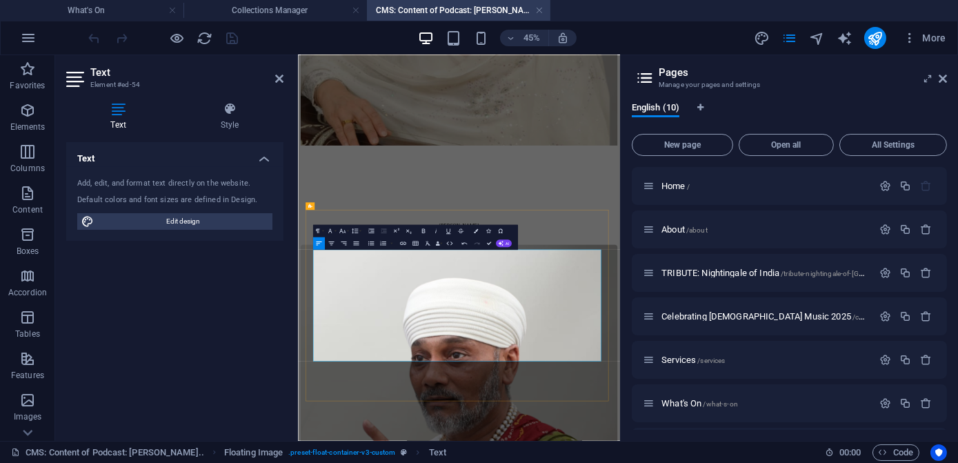
drag, startPoint x: 636, startPoint y: 498, endPoint x: 504, endPoint y: 490, distance: 131.9
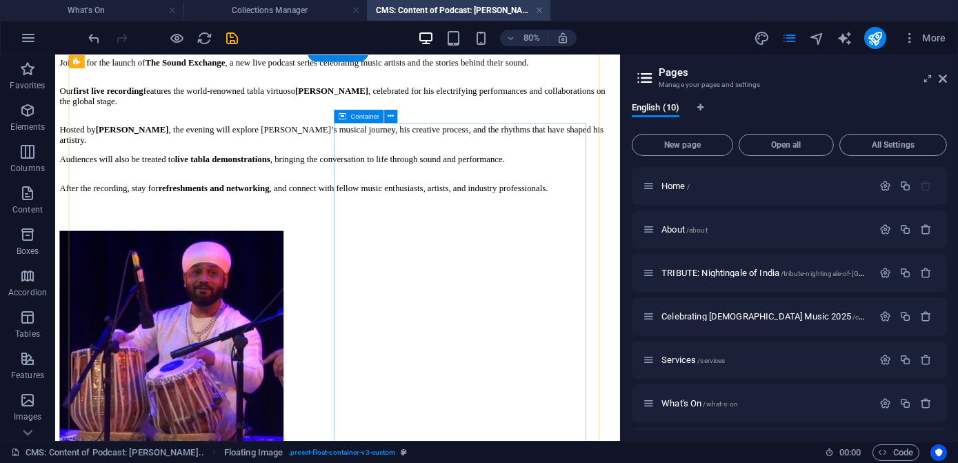
scroll to position [0, 0]
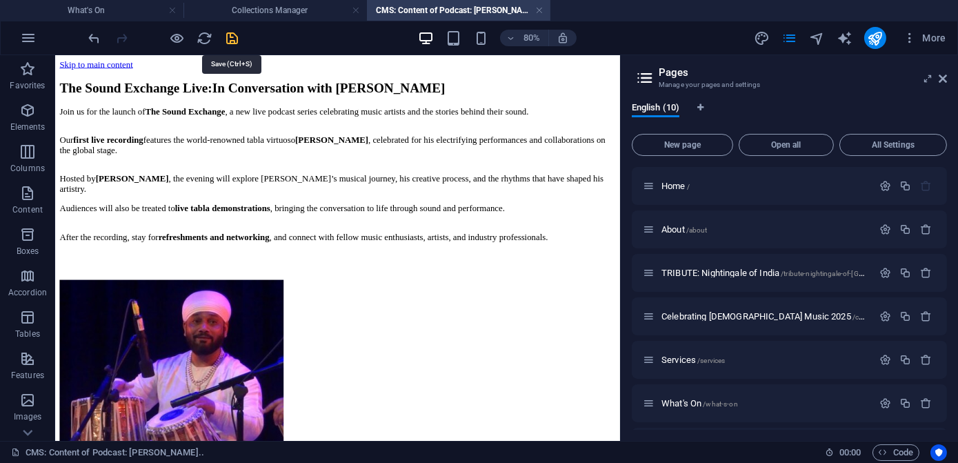
drag, startPoint x: 235, startPoint y: 39, endPoint x: 185, endPoint y: 24, distance: 51.7
click at [235, 39] on icon "save" at bounding box center [233, 38] width 16 height 16
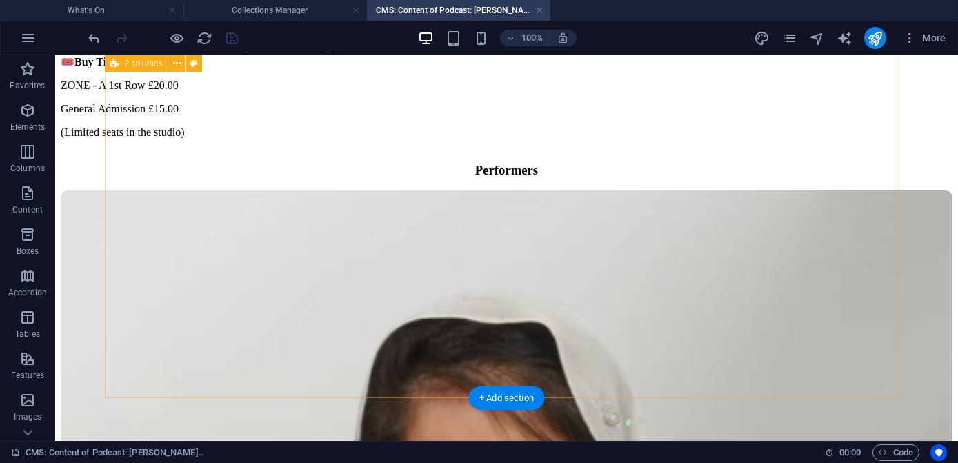
scroll to position [814, 0]
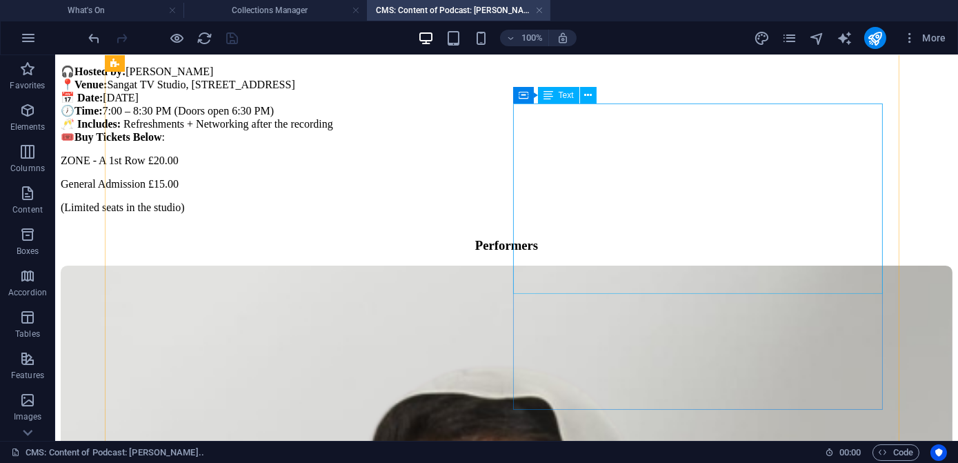
click at [669, 214] on div "📅 Event Details 🎧 Hosted by: Pawanjit Ubhi 📍 Venue: Sangat TV Studio, 20 Great …" at bounding box center [507, 125] width 892 height 177
click at [667, 214] on div "📅 Event Details 🎧 Hosted by: Pawanjit Ubhi 📍 Venue: Sangat TV Studio, 20 Great …" at bounding box center [507, 125] width 892 height 177
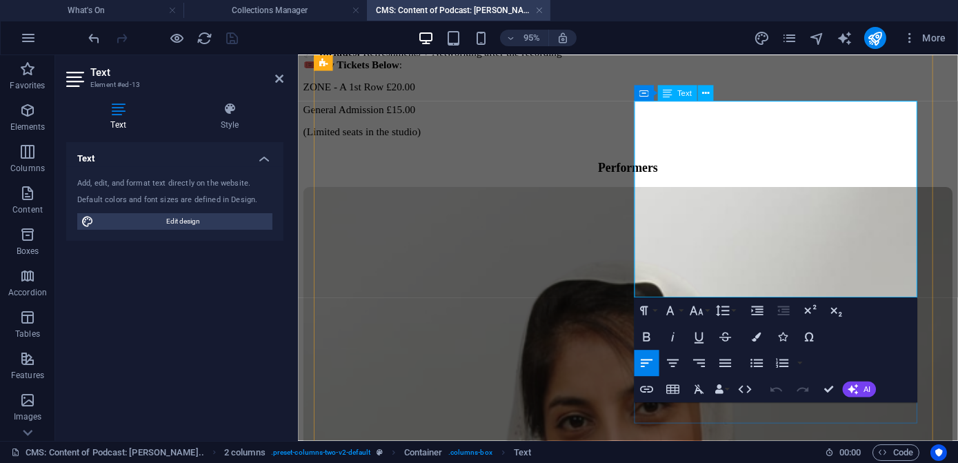
click at [814, 142] on p "(Limited seats in the studio)" at bounding box center [644, 136] width 683 height 12
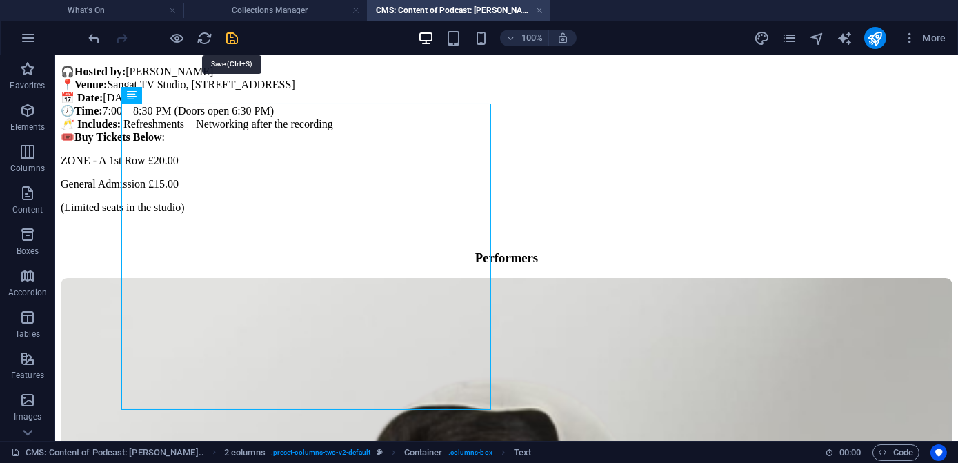
click at [233, 37] on icon "save" at bounding box center [233, 38] width 16 height 16
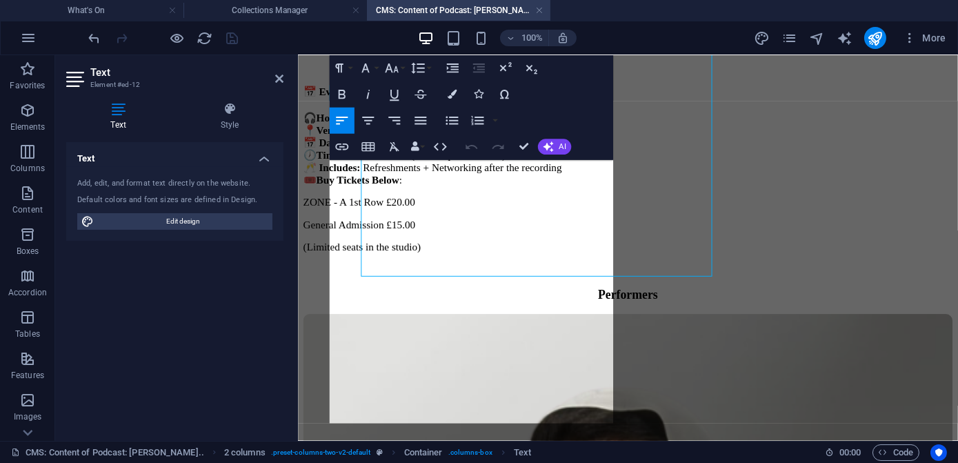
scroll to position [936, 0]
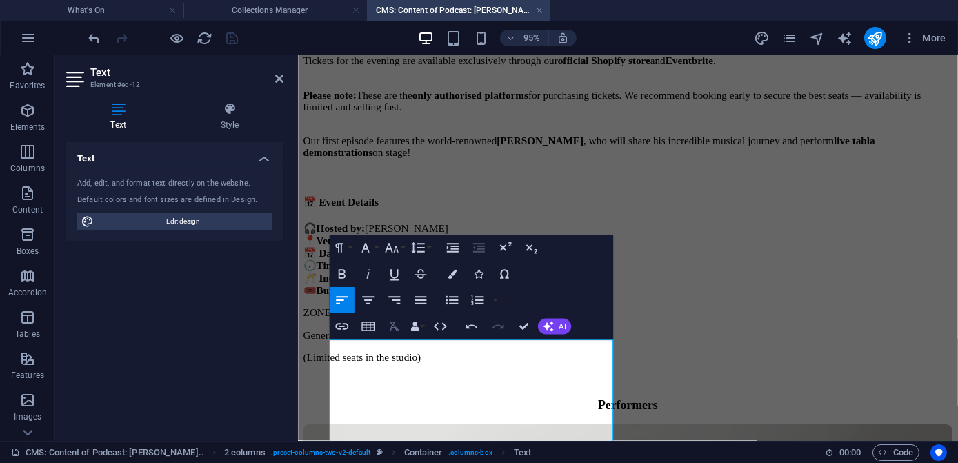
scroll to position [497, 0]
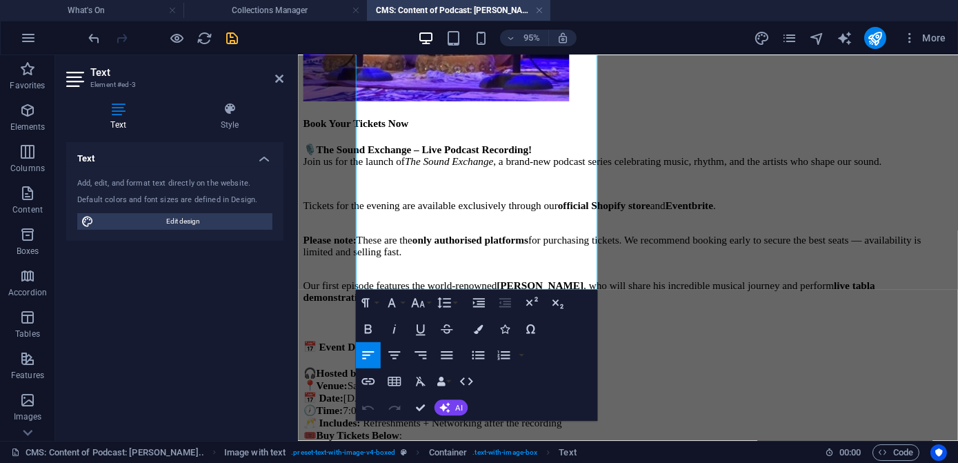
scroll to position [504, 0]
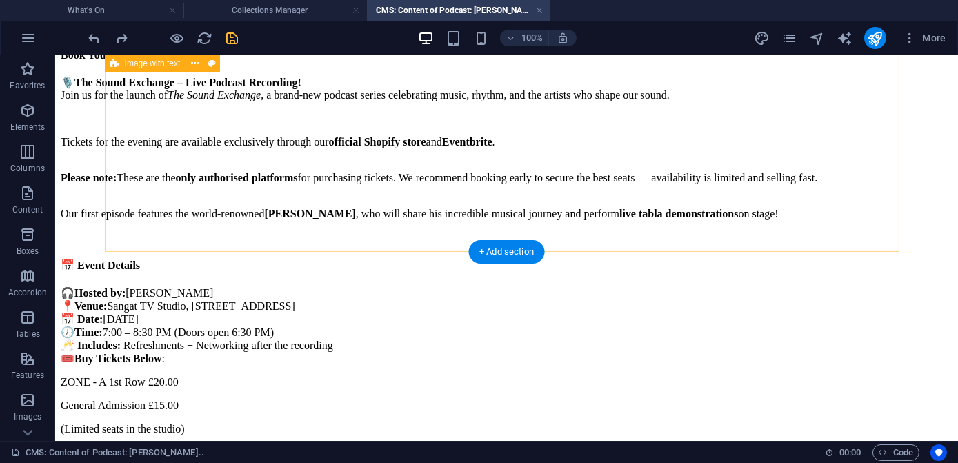
scroll to position [356, 0]
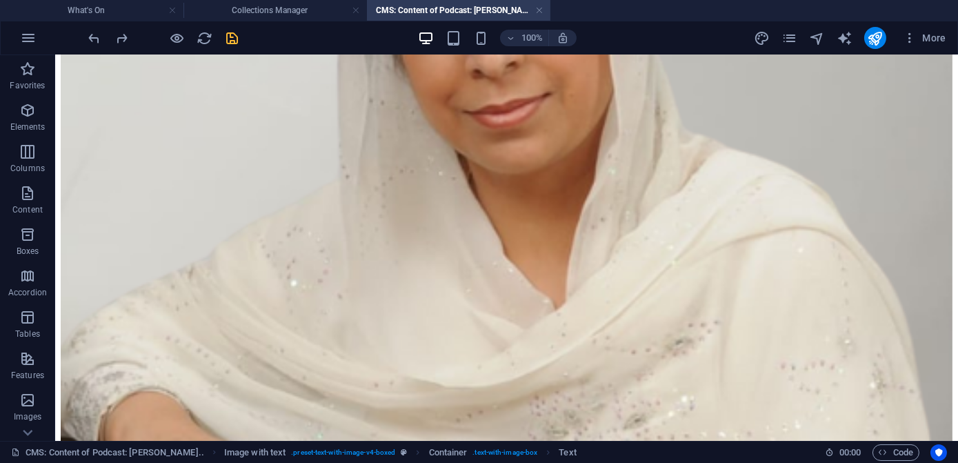
scroll to position [1363, 0]
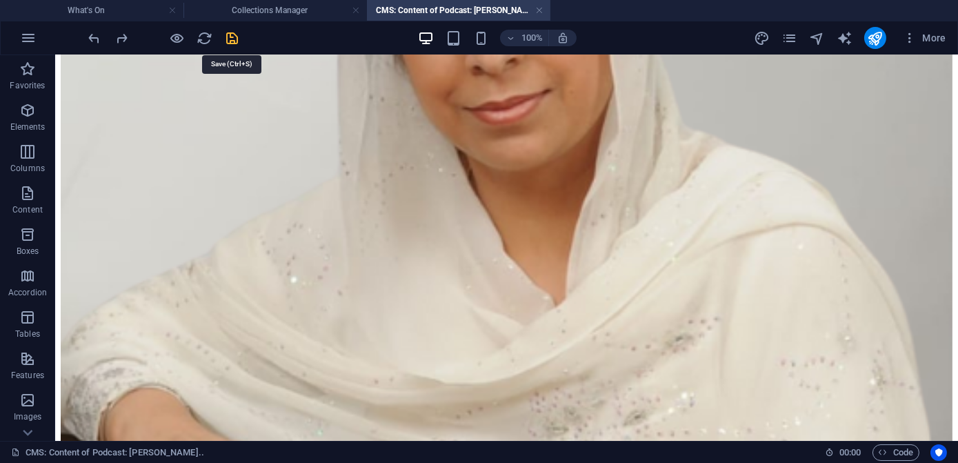
click at [229, 39] on icon "save" at bounding box center [233, 38] width 16 height 16
click at [541, 11] on link at bounding box center [539, 10] width 8 height 13
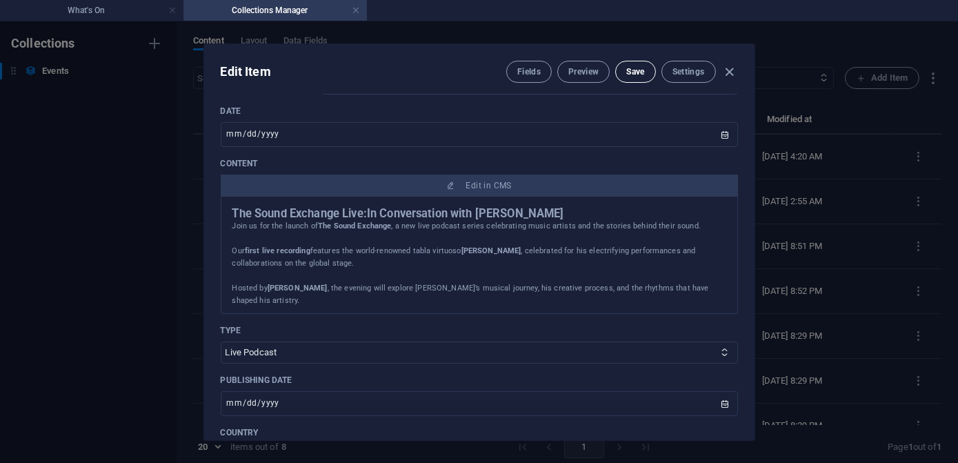
click at [630, 74] on span "Save" at bounding box center [635, 71] width 18 height 11
click at [726, 70] on icon "button" at bounding box center [729, 72] width 16 height 16
type input "2025-10-05"
type input "podcast-ustad-sukhvinder-singh-pinky"
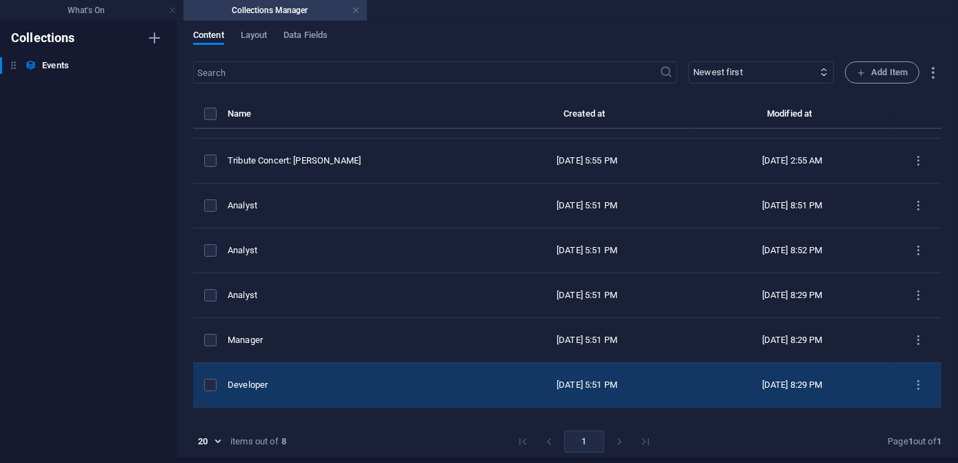
scroll to position [66, 0]
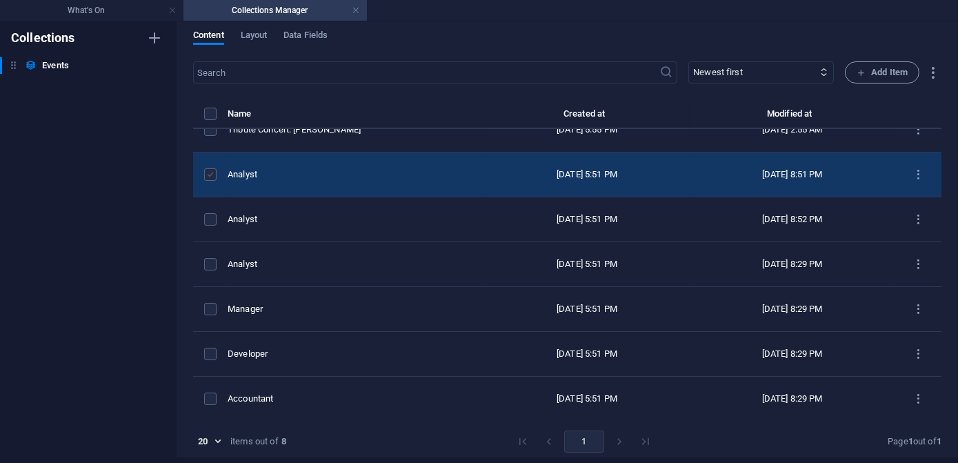
click at [211, 176] on label "items list" at bounding box center [210, 174] width 12 height 12
click at [0, 0] on input "items list" at bounding box center [0, 0] width 0 height 0
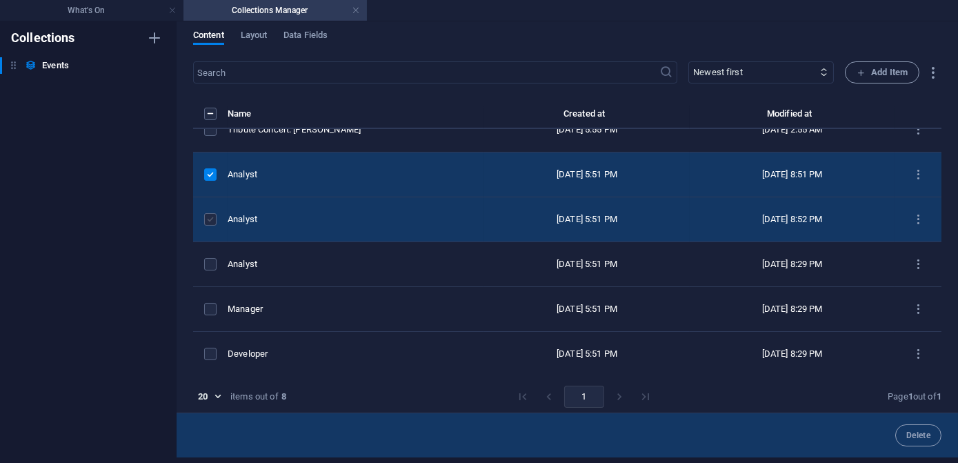
drag, startPoint x: 210, startPoint y: 219, endPoint x: 208, endPoint y: 249, distance: 29.7
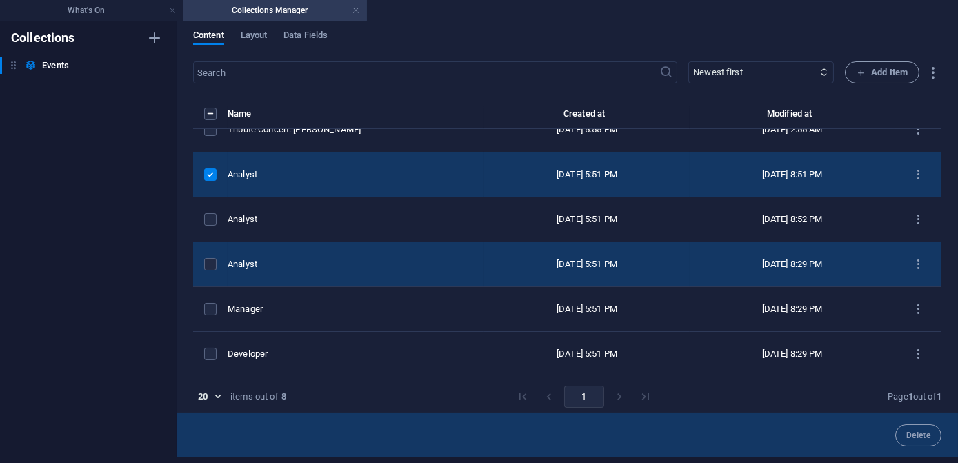
click at [210, 220] on label "items list" at bounding box center [210, 219] width 12 height 12
click at [0, 0] on input "items list" at bounding box center [0, 0] width 0 height 0
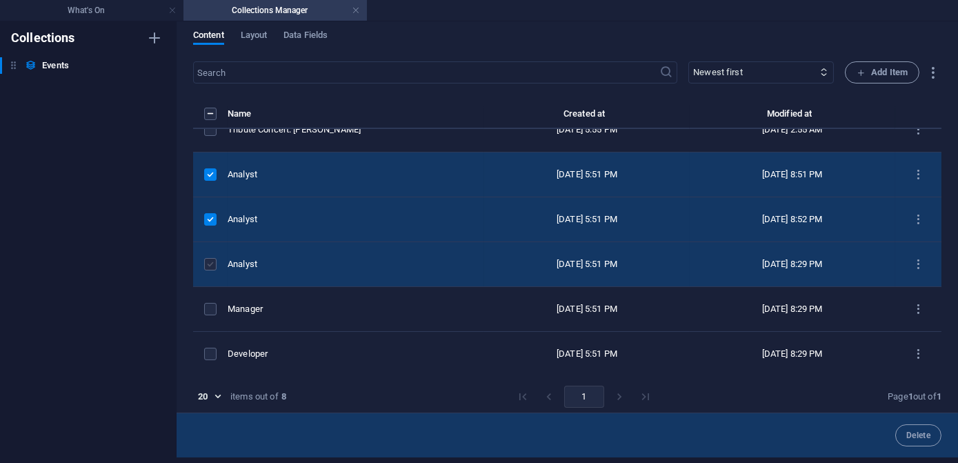
click at [209, 265] on label "items list" at bounding box center [210, 264] width 12 height 12
click at [0, 0] on input "items list" at bounding box center [0, 0] width 0 height 0
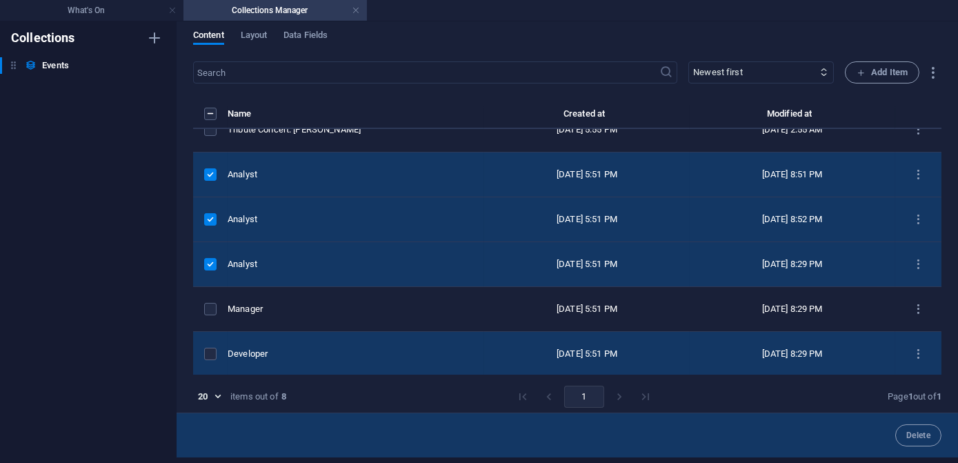
drag, startPoint x: 211, startPoint y: 310, endPoint x: 213, endPoint y: 329, distance: 19.4
click at [211, 312] on label "items list" at bounding box center [210, 309] width 12 height 12
click at [0, 0] on input "items list" at bounding box center [0, 0] width 0 height 0
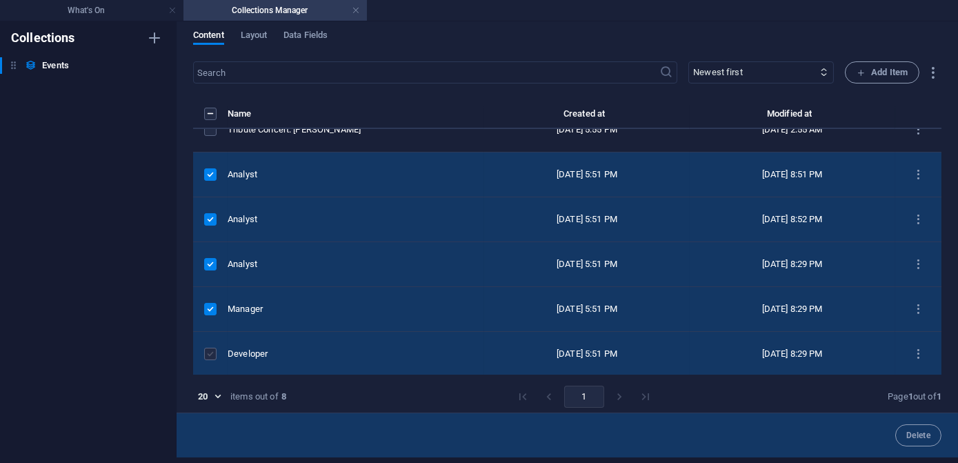
click at [213, 356] on label "items list" at bounding box center [210, 354] width 12 height 12
click at [0, 0] on input "items list" at bounding box center [0, 0] width 0 height 0
click at [906, 431] on span "Delete" at bounding box center [918, 435] width 24 height 8
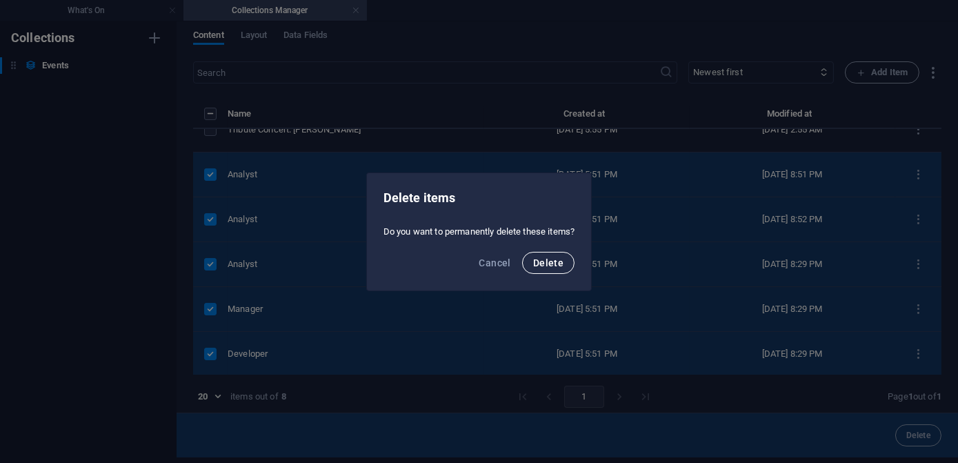
click at [550, 262] on span "Delete" at bounding box center [548, 262] width 30 height 11
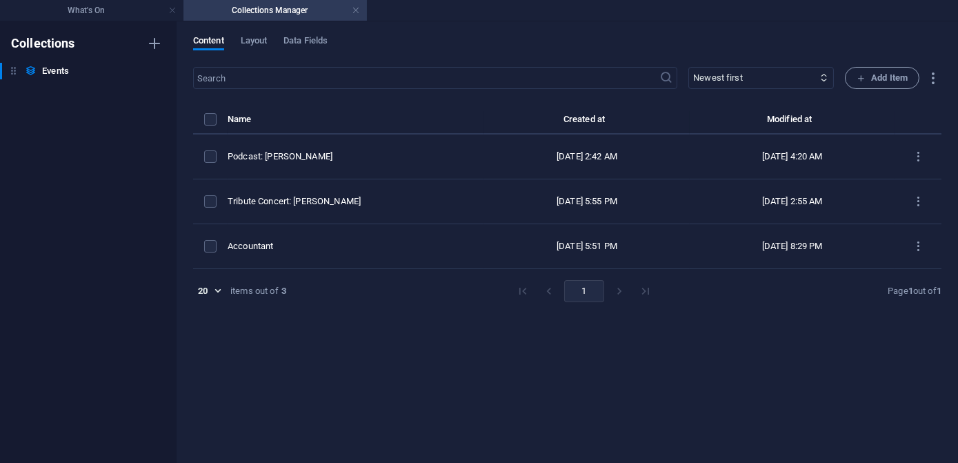
scroll to position [0, 0]
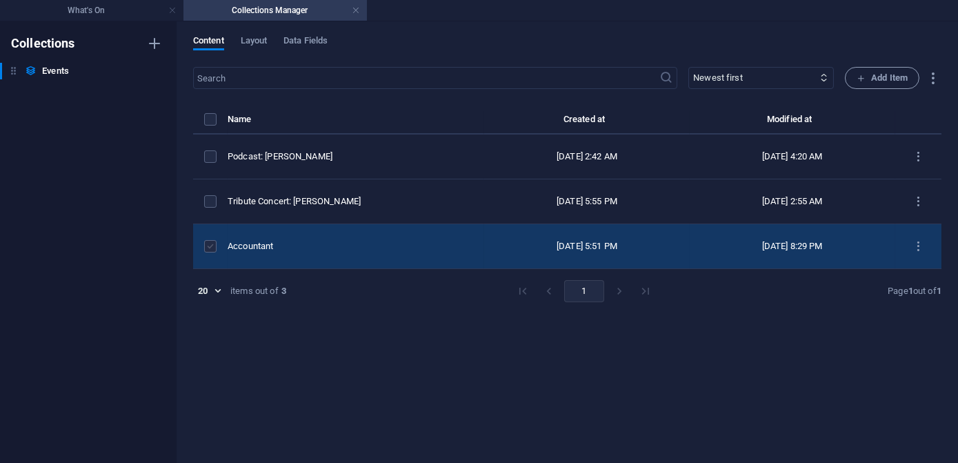
click at [206, 245] on label "items list" at bounding box center [210, 246] width 12 height 12
click at [0, 0] on input "items list" at bounding box center [0, 0] width 0 height 0
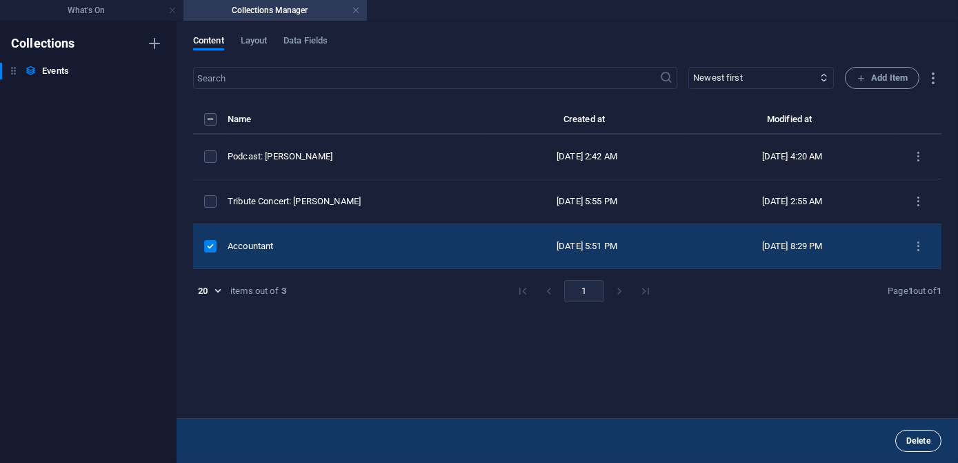
click at [915, 440] on span "Delete" at bounding box center [918, 440] width 24 height 8
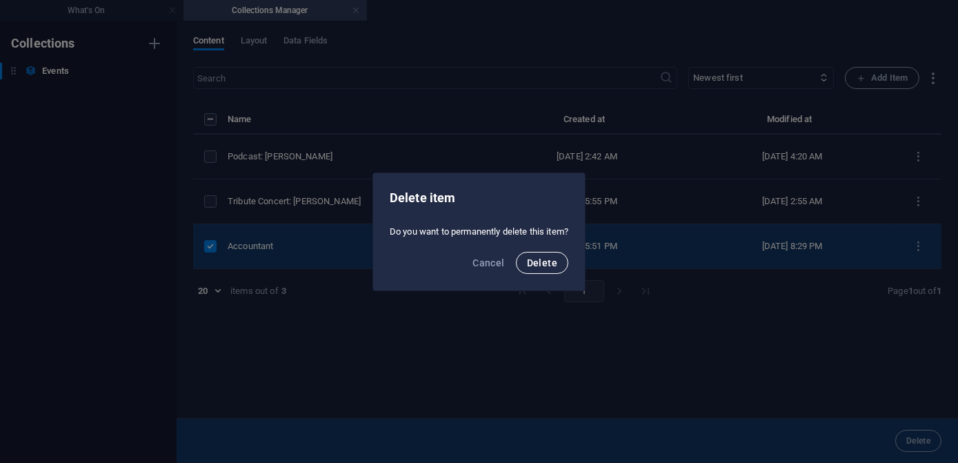
click at [539, 265] on span "Delete" at bounding box center [542, 262] width 30 height 11
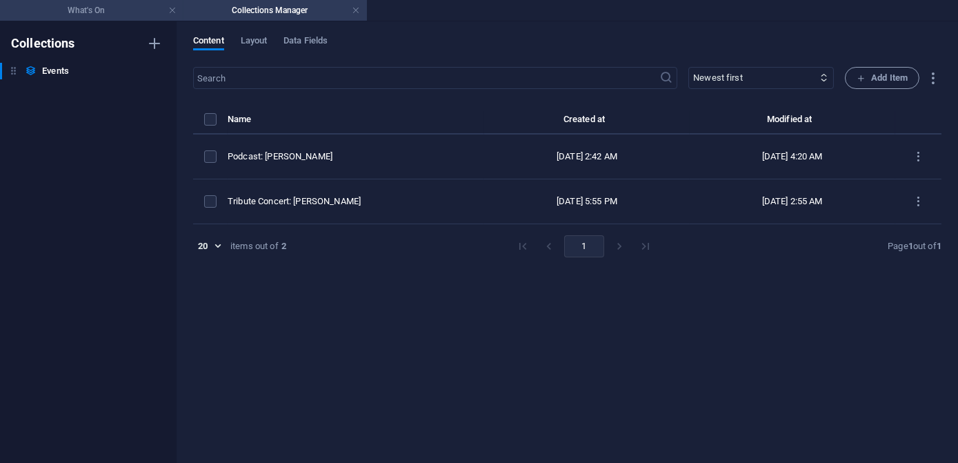
click at [88, 8] on h4 "What's On" at bounding box center [91, 10] width 183 height 15
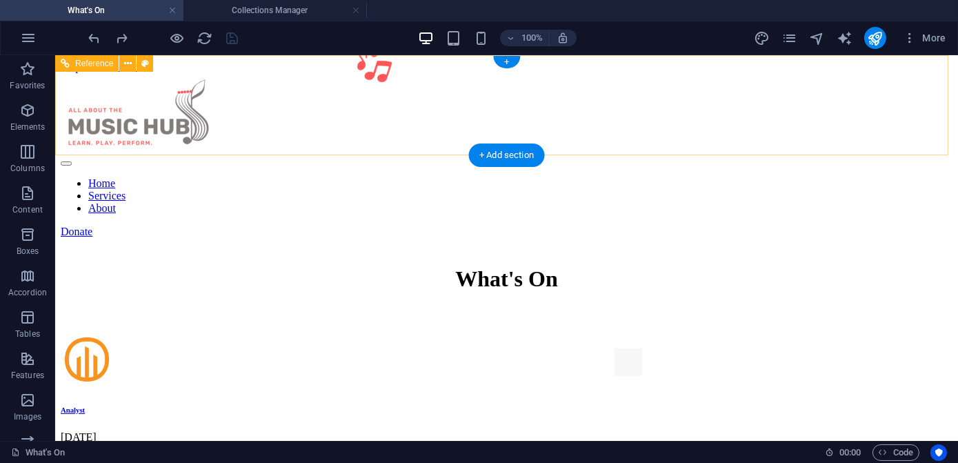
click at [445, 177] on nav "Home Services About" at bounding box center [507, 195] width 892 height 37
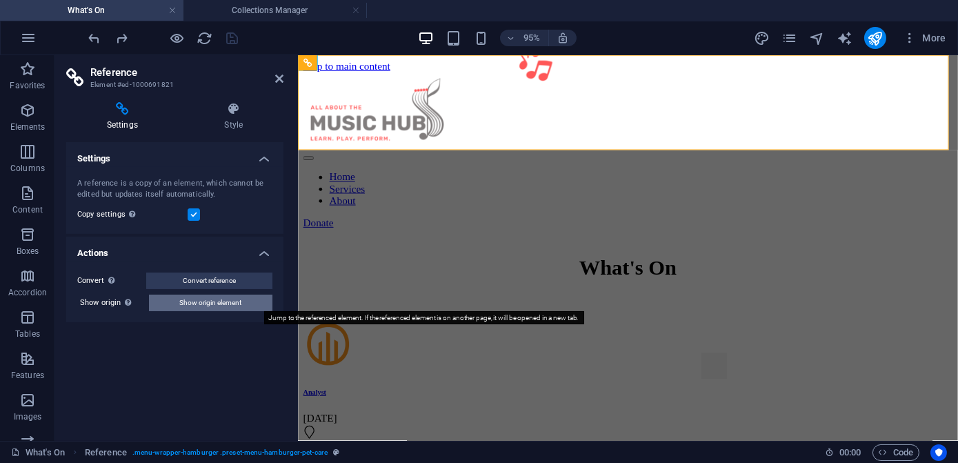
click at [197, 297] on span "Show origin element" at bounding box center [211, 302] width 62 height 17
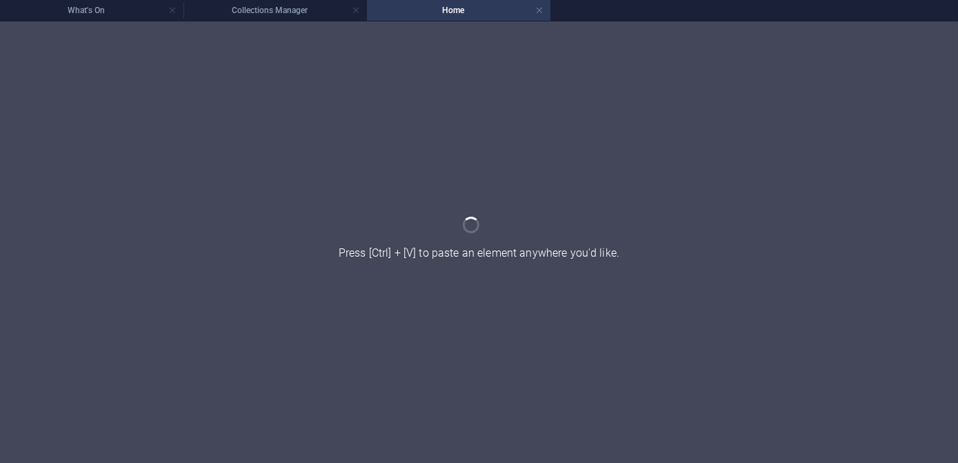
select select "header"
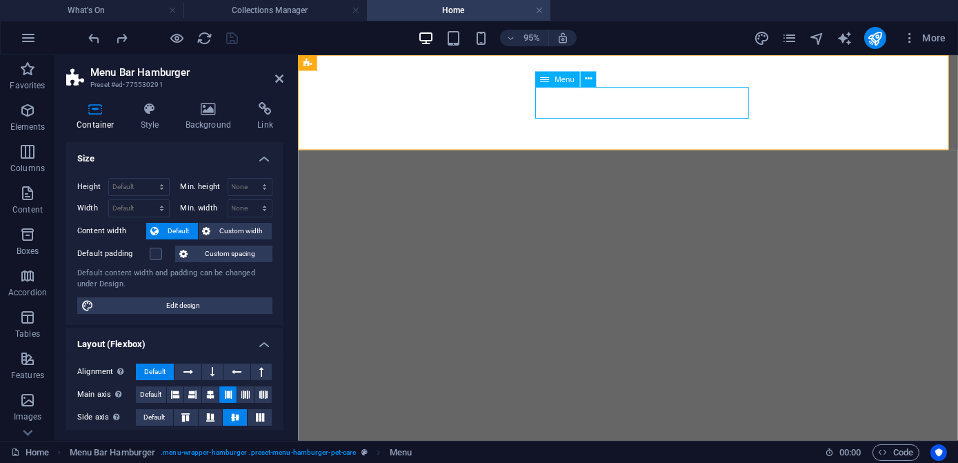
select select
select select "4"
select select
select select "1"
select select
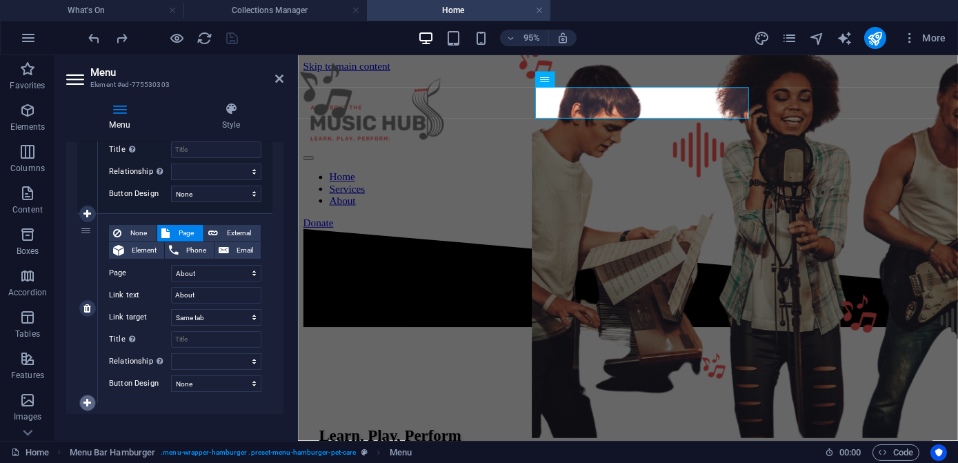
click at [86, 398] on icon at bounding box center [87, 403] width 8 height 10
select select
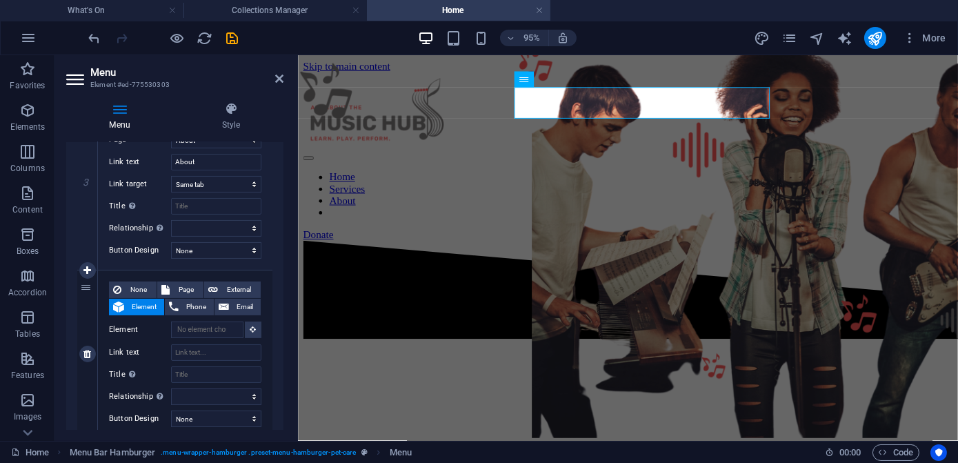
scroll to position [554, 0]
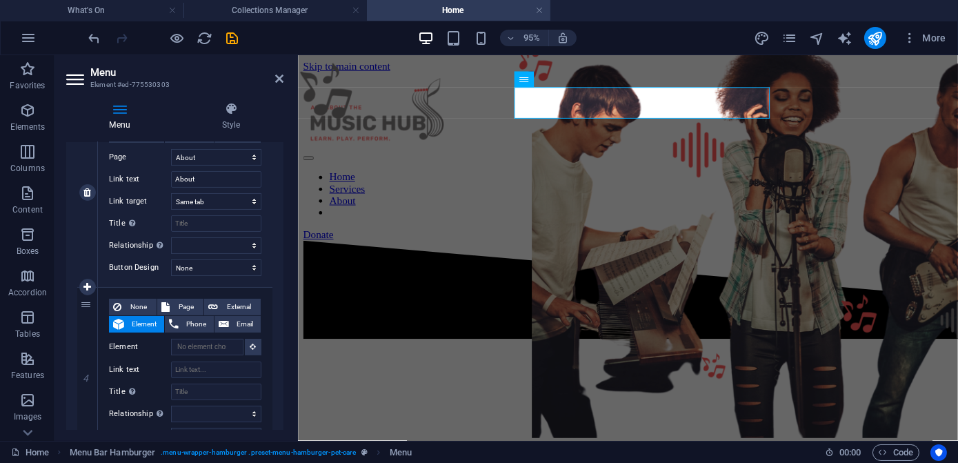
drag, startPoint x: 84, startPoint y: 303, endPoint x: 87, endPoint y: 148, distance: 154.5
click at [87, 148] on div "1 None Page External Element Phone Email Page Home About TRIBUTE: Nightingale o…" at bounding box center [174, 87] width 195 height 737
select select
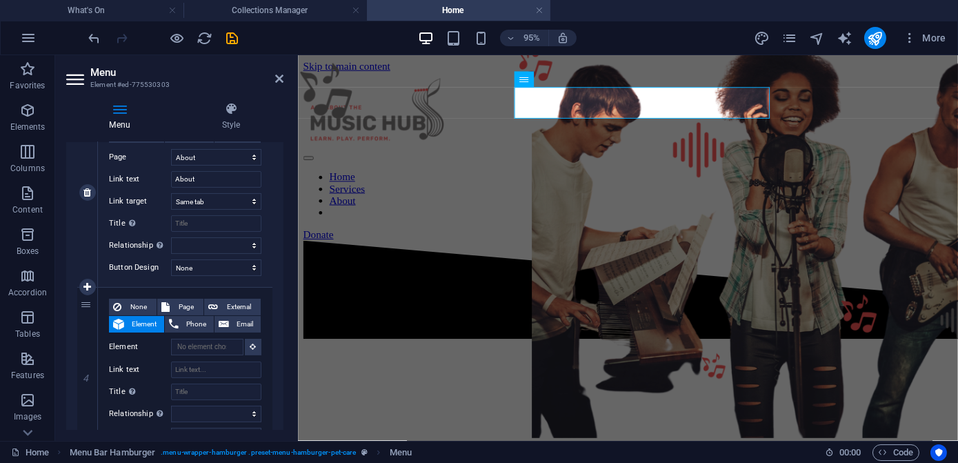
select select "1"
type input "About"
select select
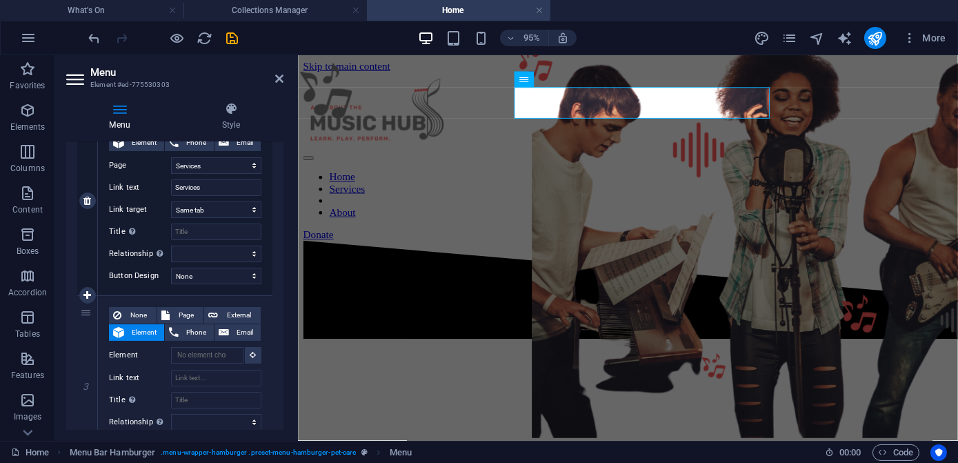
scroll to position [303, 0]
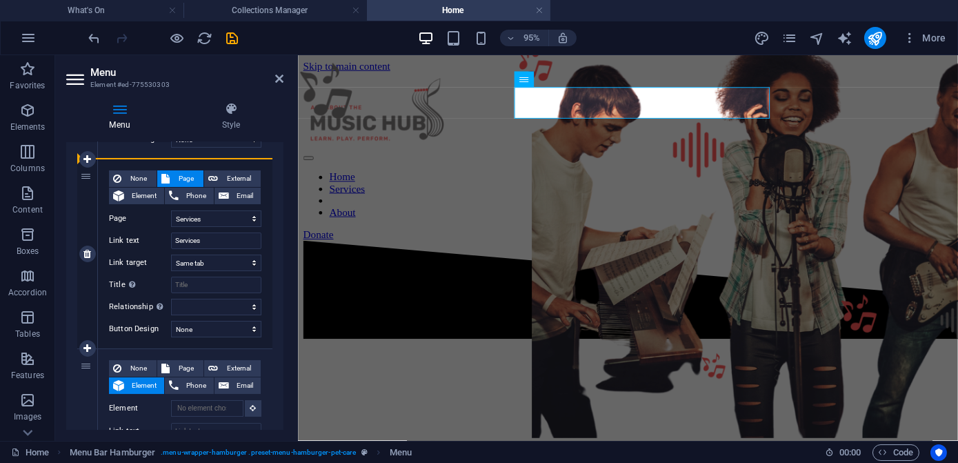
drag, startPoint x: 86, startPoint y: 362, endPoint x: 81, endPoint y: 185, distance: 177.3
click at [81, 185] on div "1 None Page External Element Phone Email Page Home About TRIBUTE: Nightingale o…" at bounding box center [174, 338] width 195 height 737
select select
select select "4"
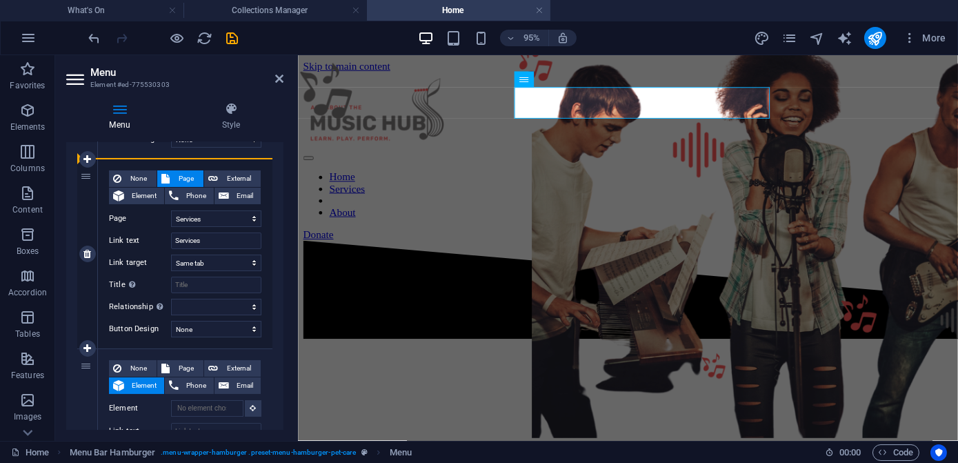
type input "Services"
select select
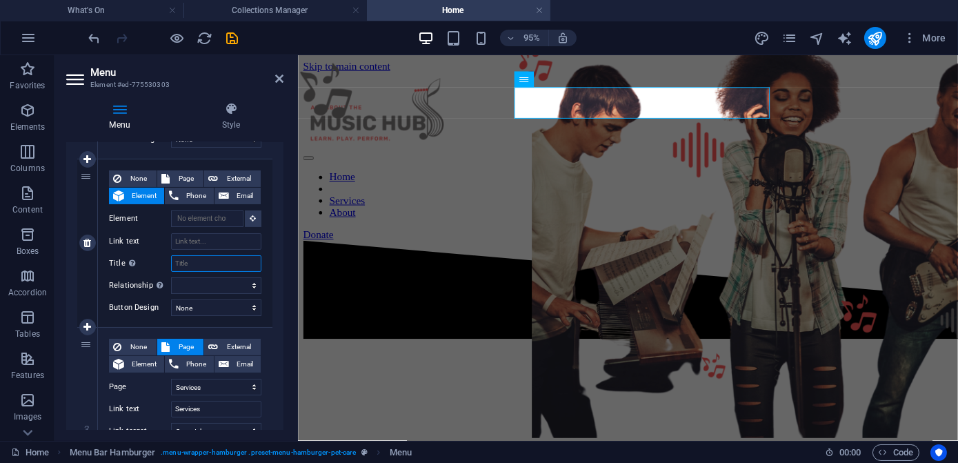
click at [196, 263] on input "Title Additional link description, should not be the same as the link text. The…" at bounding box center [216, 263] width 90 height 17
select select
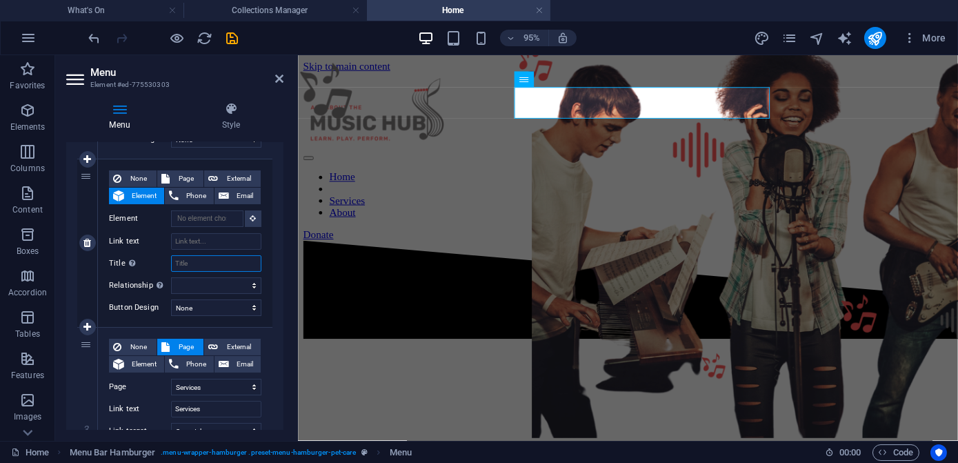
type input "W"
select select
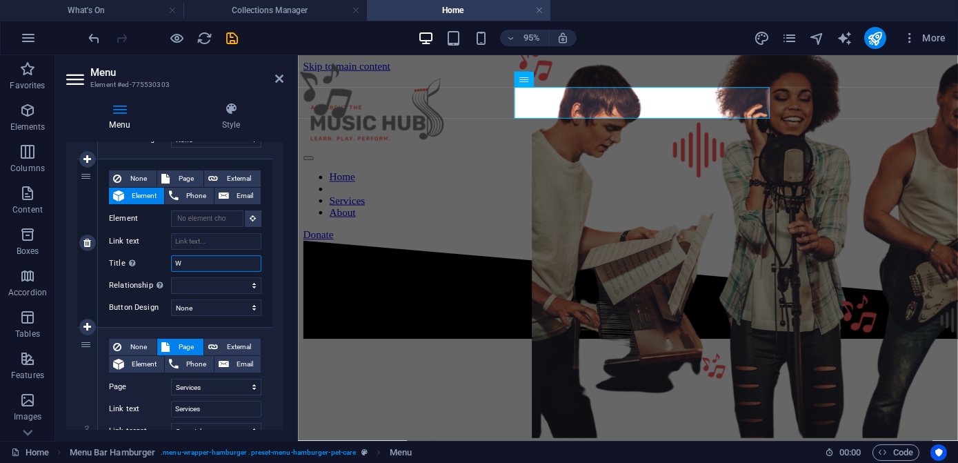
type input "Wh"
select select
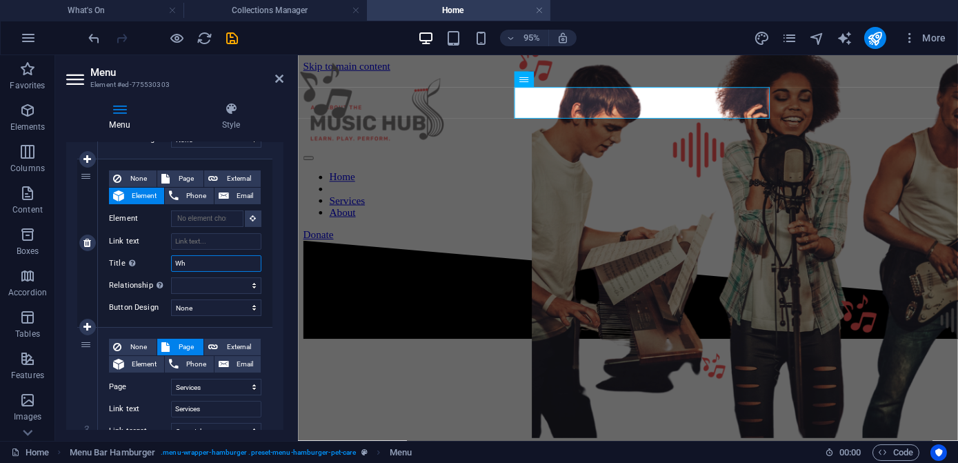
type input "Wha"
select select
type input "What"
select select
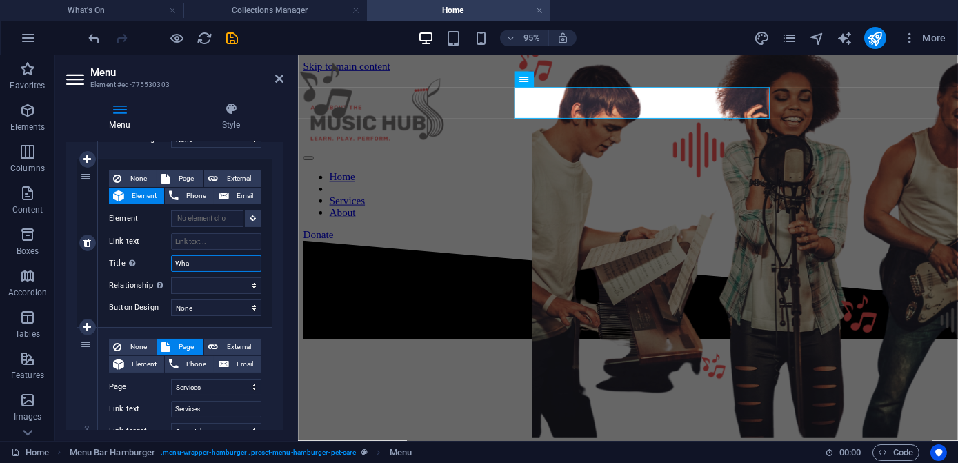
select select
type input "Whats"
select select
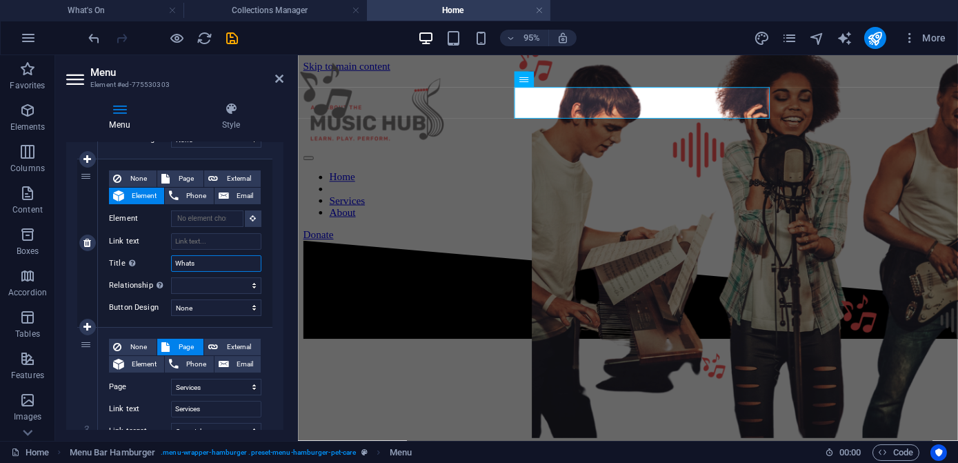
select select
type input "Whats'"
select select
type input "Whats's"
select select
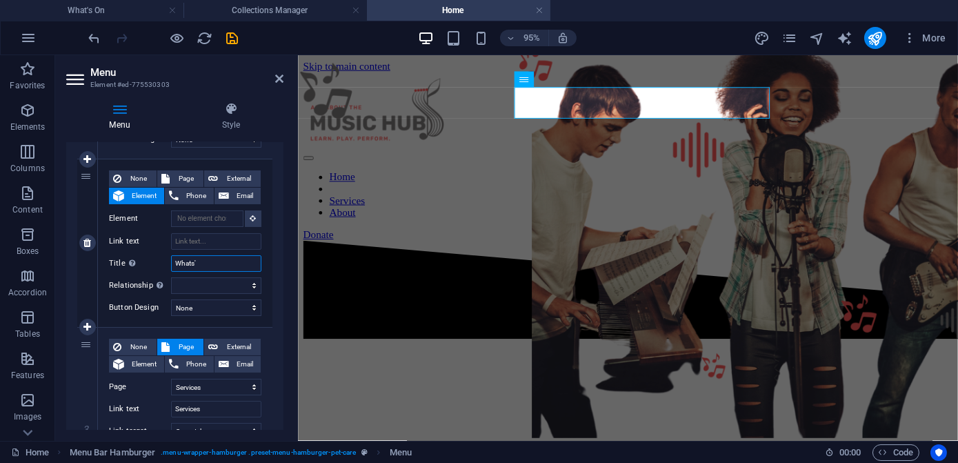
select select
type input "Whats's"
select select
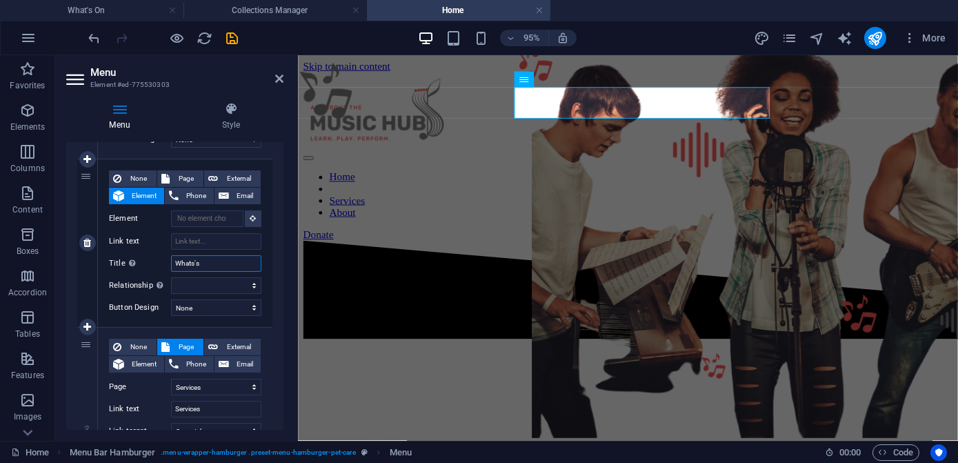
select select
type input "Whats's On"
select select
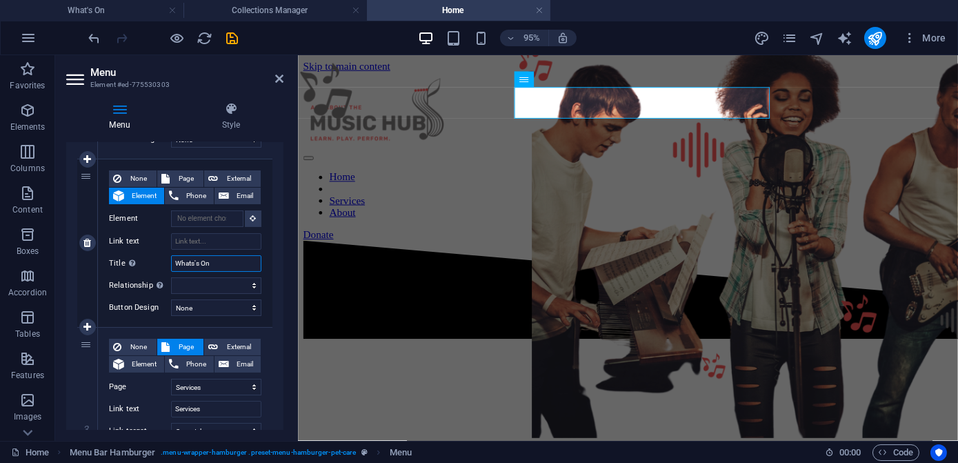
select select
type input "What's On"
select select
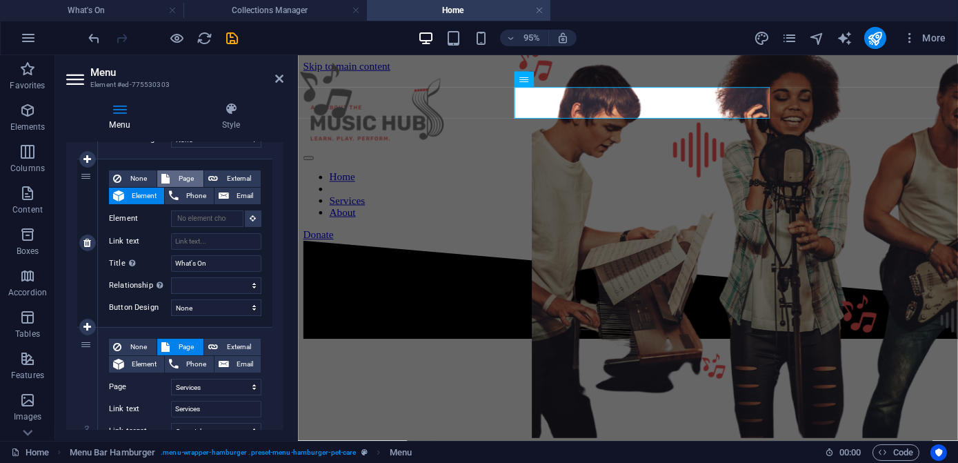
select select
click at [178, 179] on span "Page" at bounding box center [187, 178] width 26 height 17
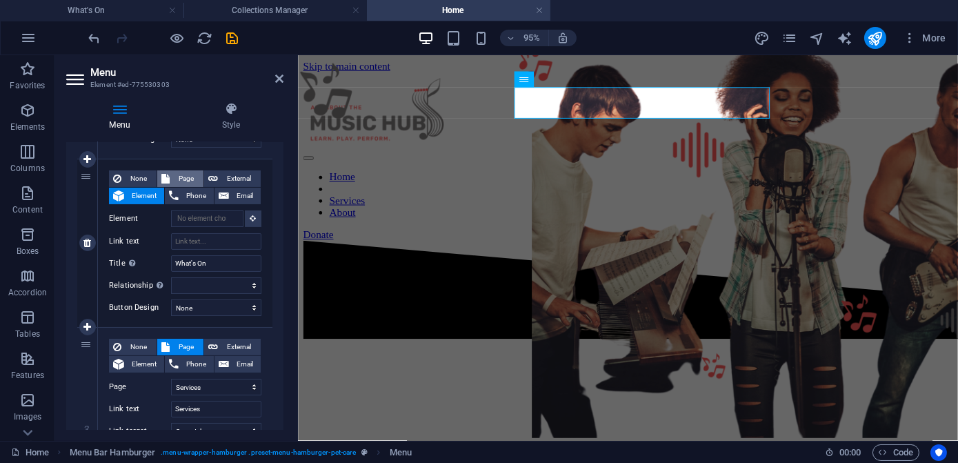
select select
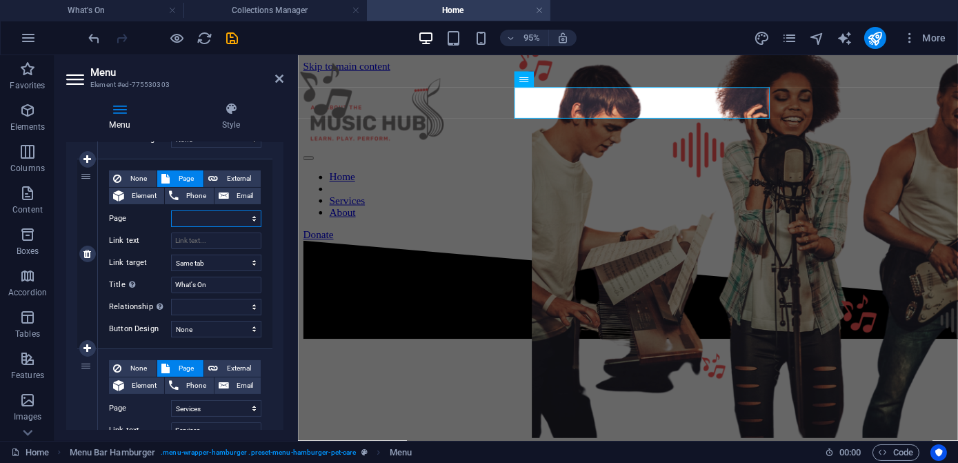
click at [210, 219] on select "Home About TRIBUTE: Nightingale of India Celebrating Sikh Music 2025 Services W…" at bounding box center [216, 218] width 90 height 17
select select "5"
click at [171, 210] on select "Home About TRIBUTE: Nightingale of India Celebrating Sikh Music 2025 Services W…" at bounding box center [216, 218] width 90 height 17
select select
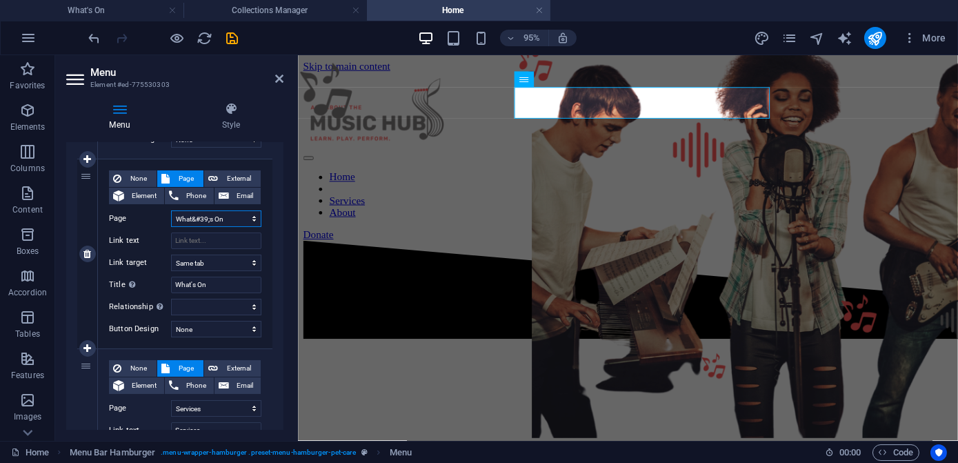
select select
click at [198, 241] on input "Link text" at bounding box center [216, 240] width 90 height 17
select select
type input "What's On"
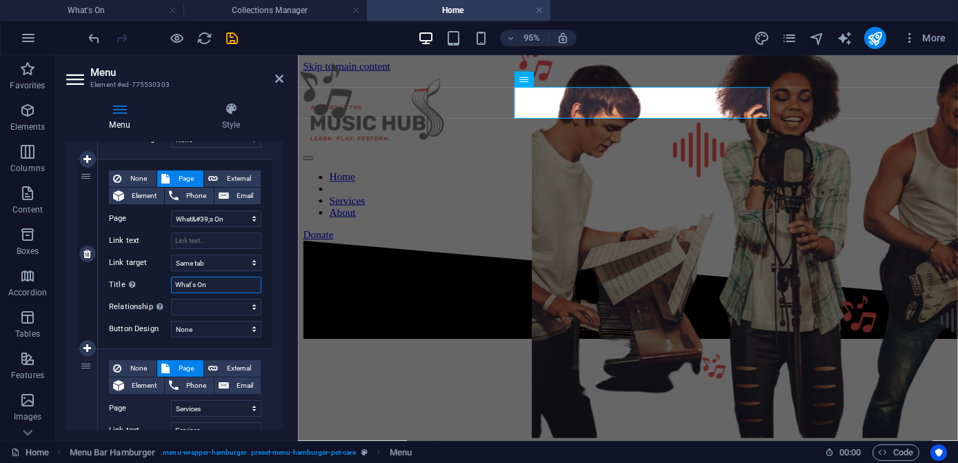
select select
drag, startPoint x: 212, startPoint y: 284, endPoint x: 172, endPoint y: 290, distance: 40.4
click at [172, 290] on input "What's On" at bounding box center [216, 285] width 90 height 17
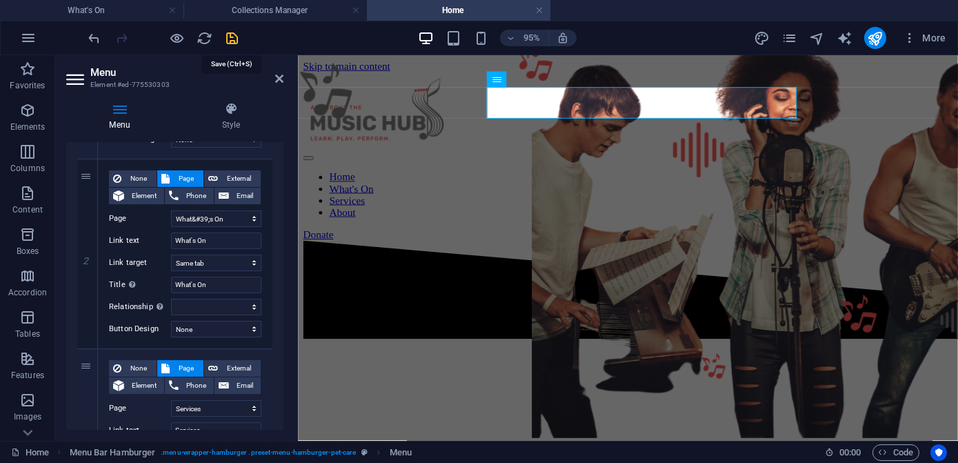
drag, startPoint x: 232, startPoint y: 37, endPoint x: 176, endPoint y: 6, distance: 64.2
click at [232, 37] on icon "save" at bounding box center [233, 38] width 16 height 16
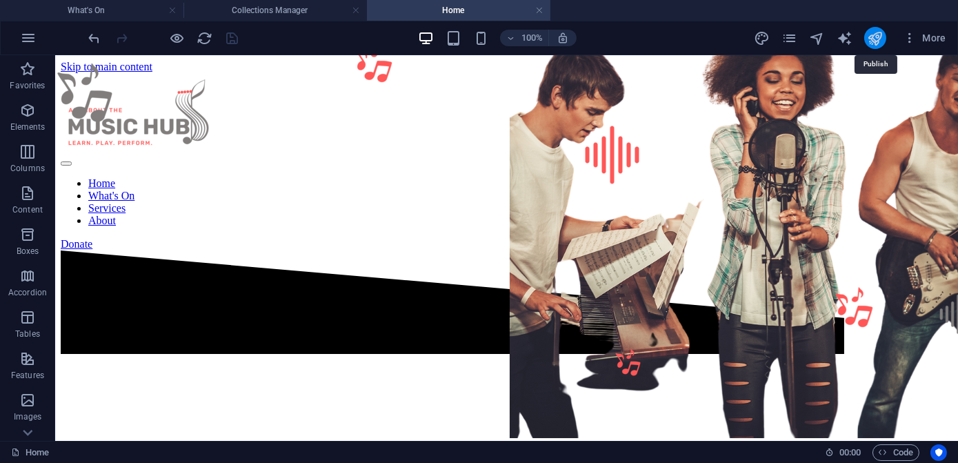
click at [872, 39] on icon "publish" at bounding box center [875, 38] width 16 height 16
